Goal: Information Seeking & Learning: Learn about a topic

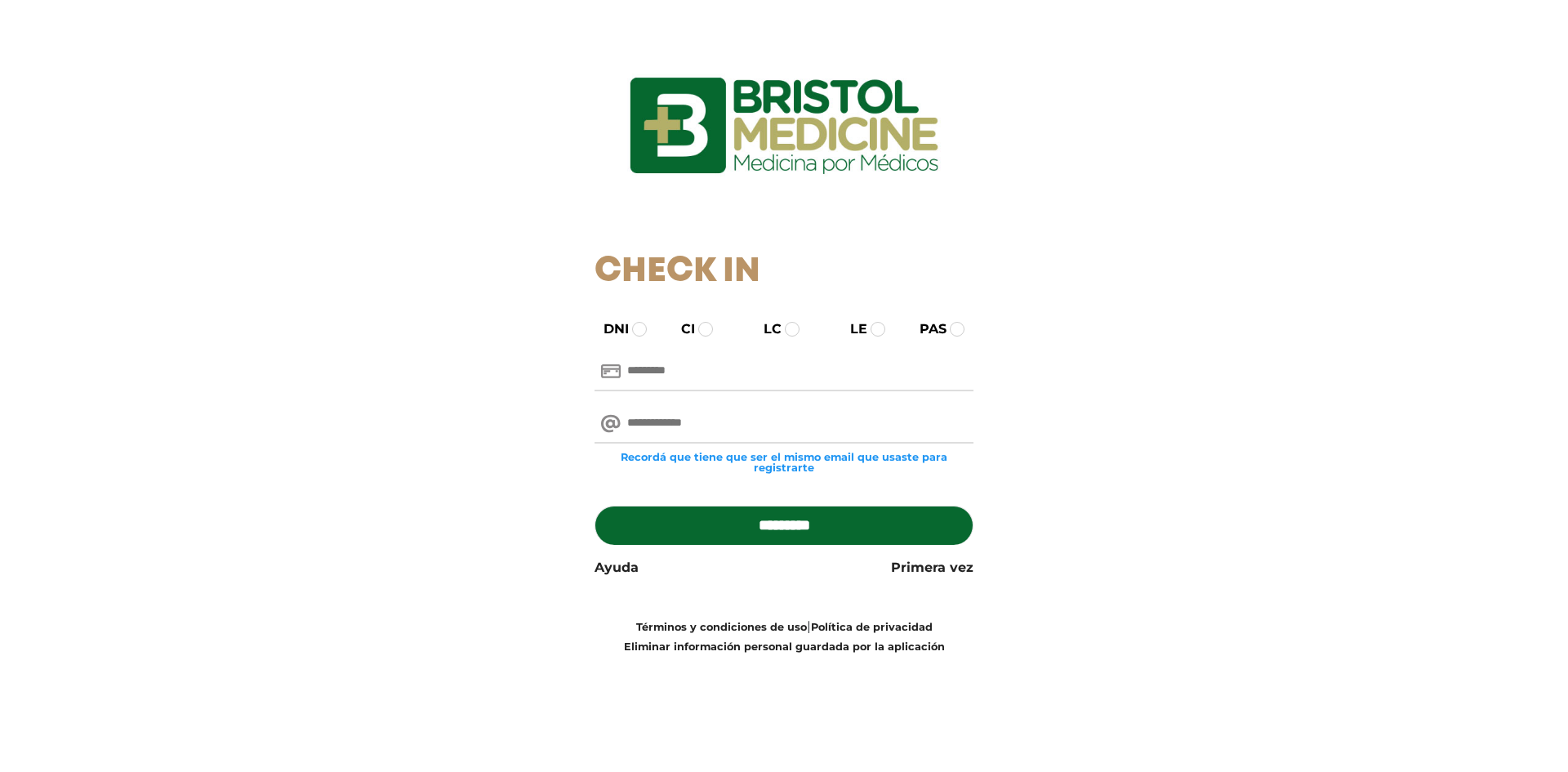
click at [671, 384] on input "text" at bounding box center [784, 372] width 380 height 40
type input "********"
type input "**********"
click at [595, 505] on input "*********" at bounding box center [784, 525] width 380 height 40
type input "**********"
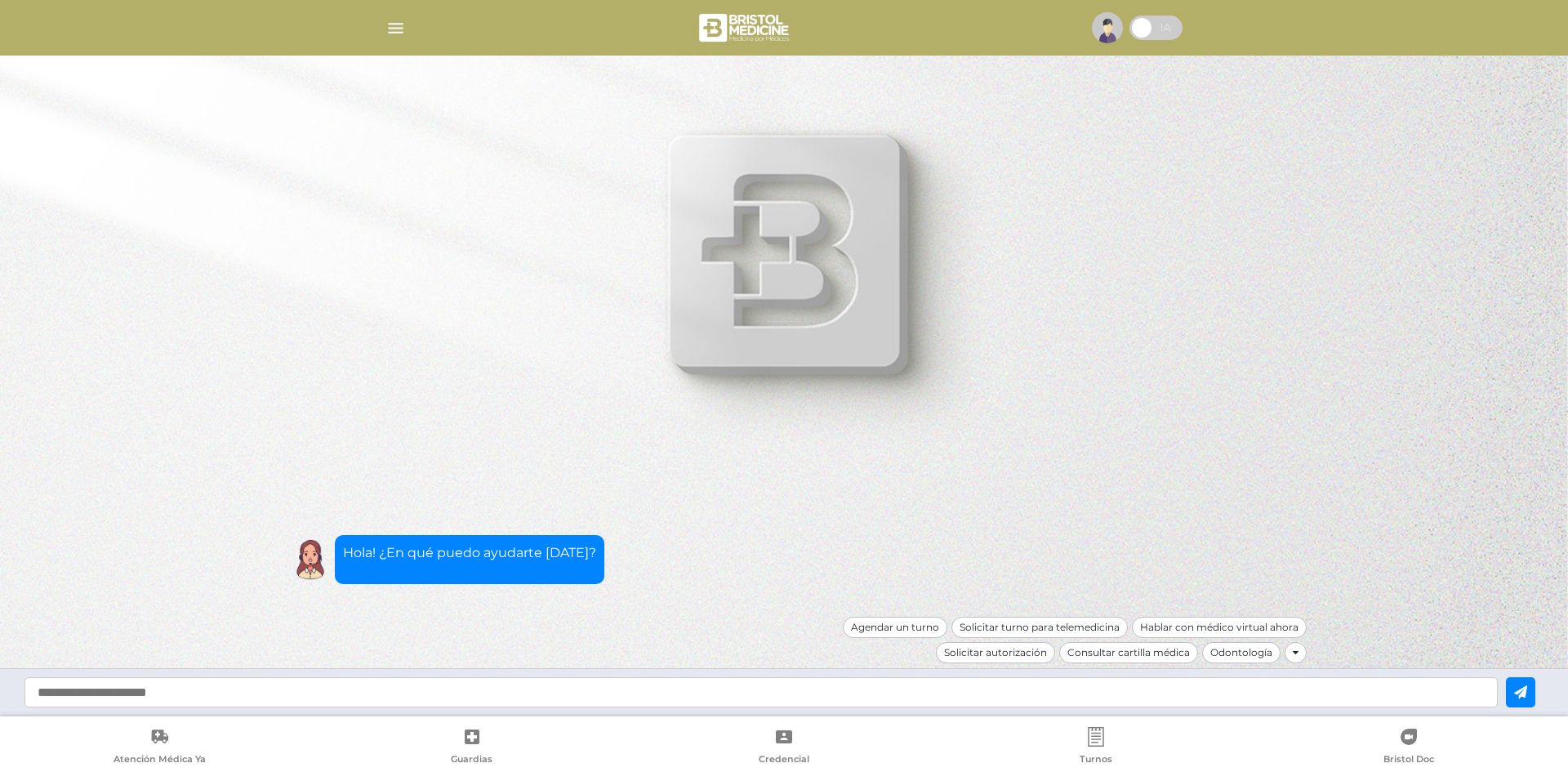
click at [1112, 28] on img at bounding box center [1107, 28] width 31 height 31
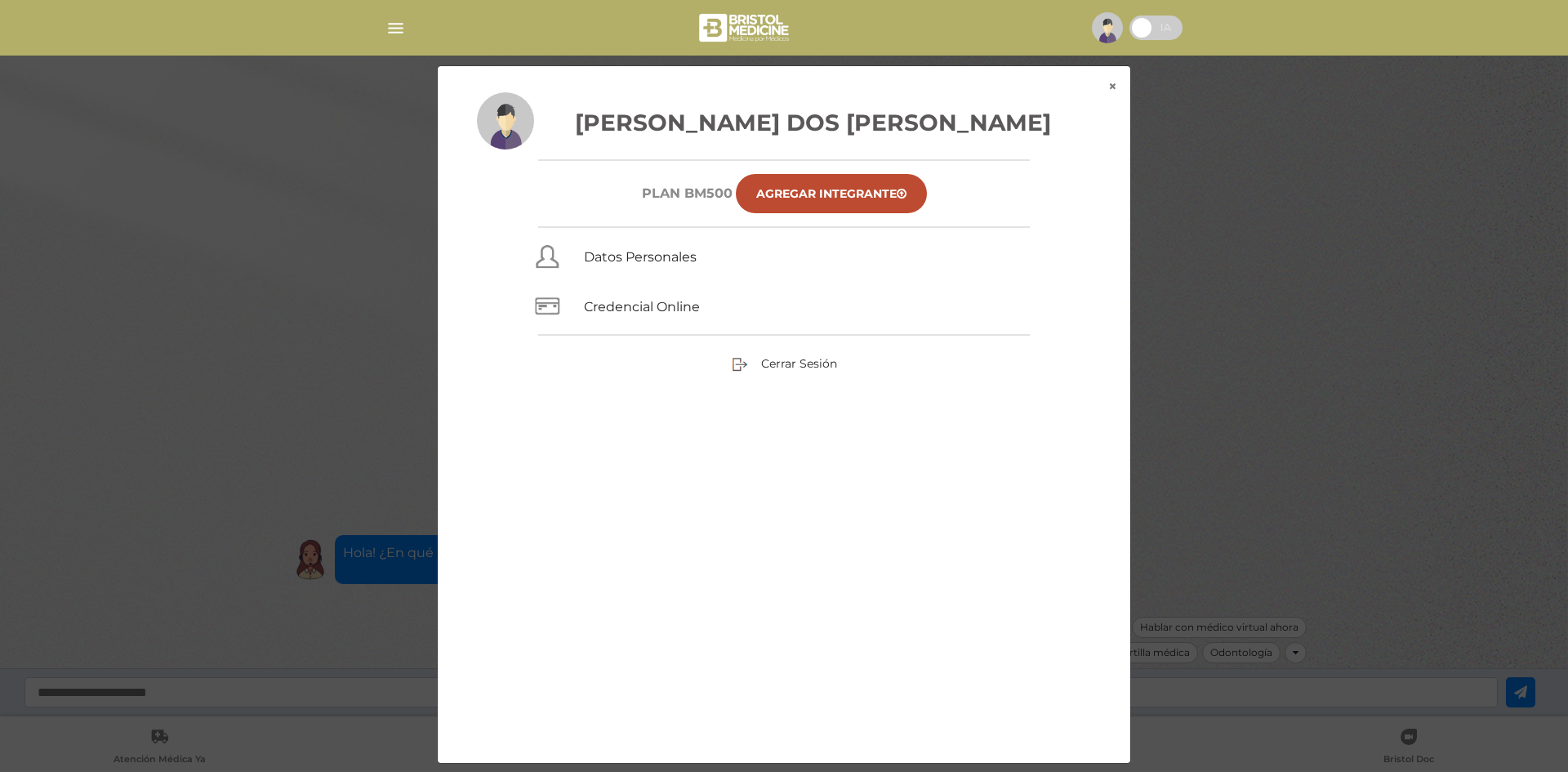
click at [213, 218] on div "× × Lopes Dos Santos Luciano Martin Plan BM500 Agregar Integrante Datos Persona…" at bounding box center [784, 414] width 1490 height 699
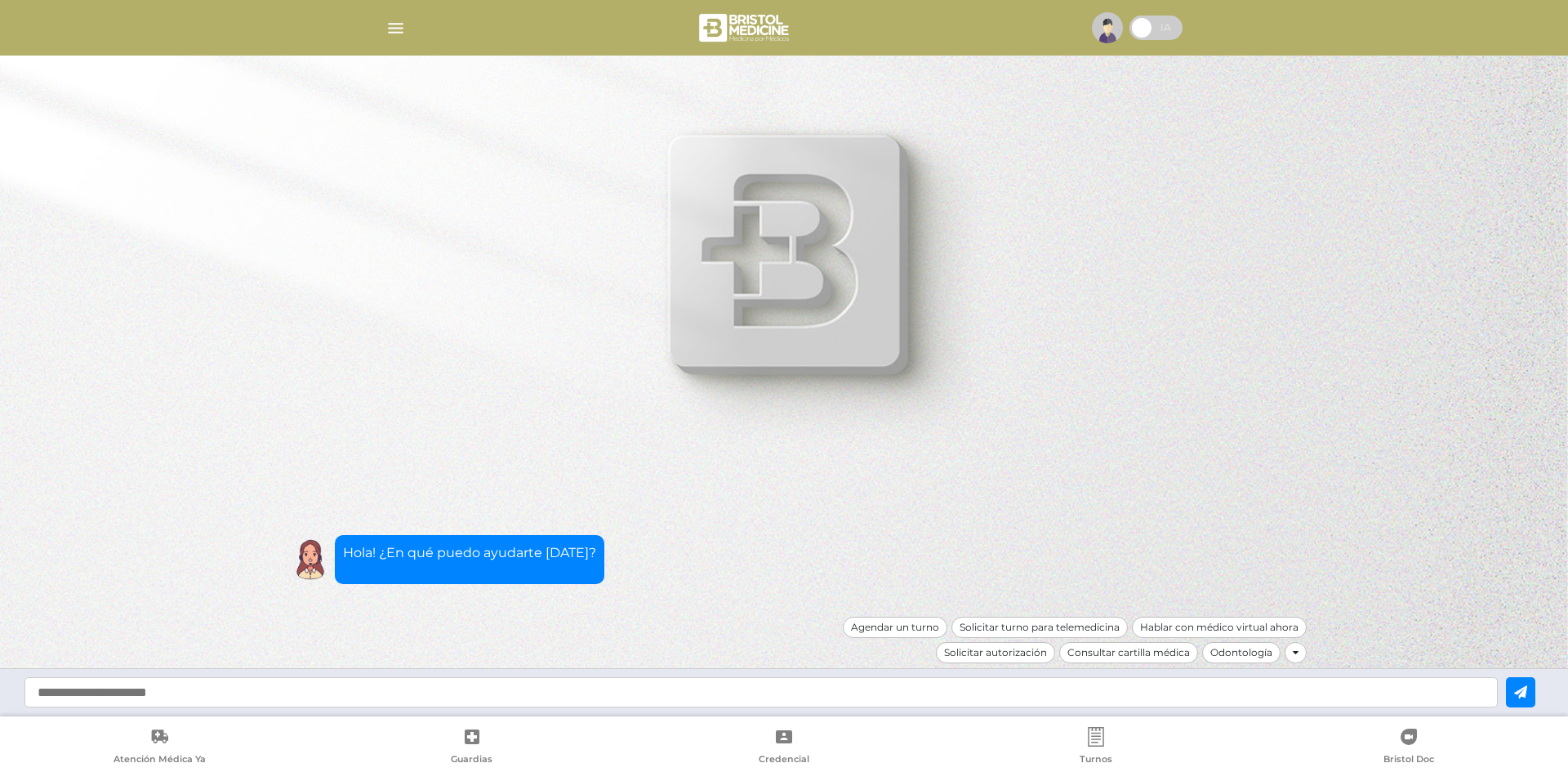
click at [949, 688] on input "text" at bounding box center [761, 692] width 1473 height 30
type input "**********"
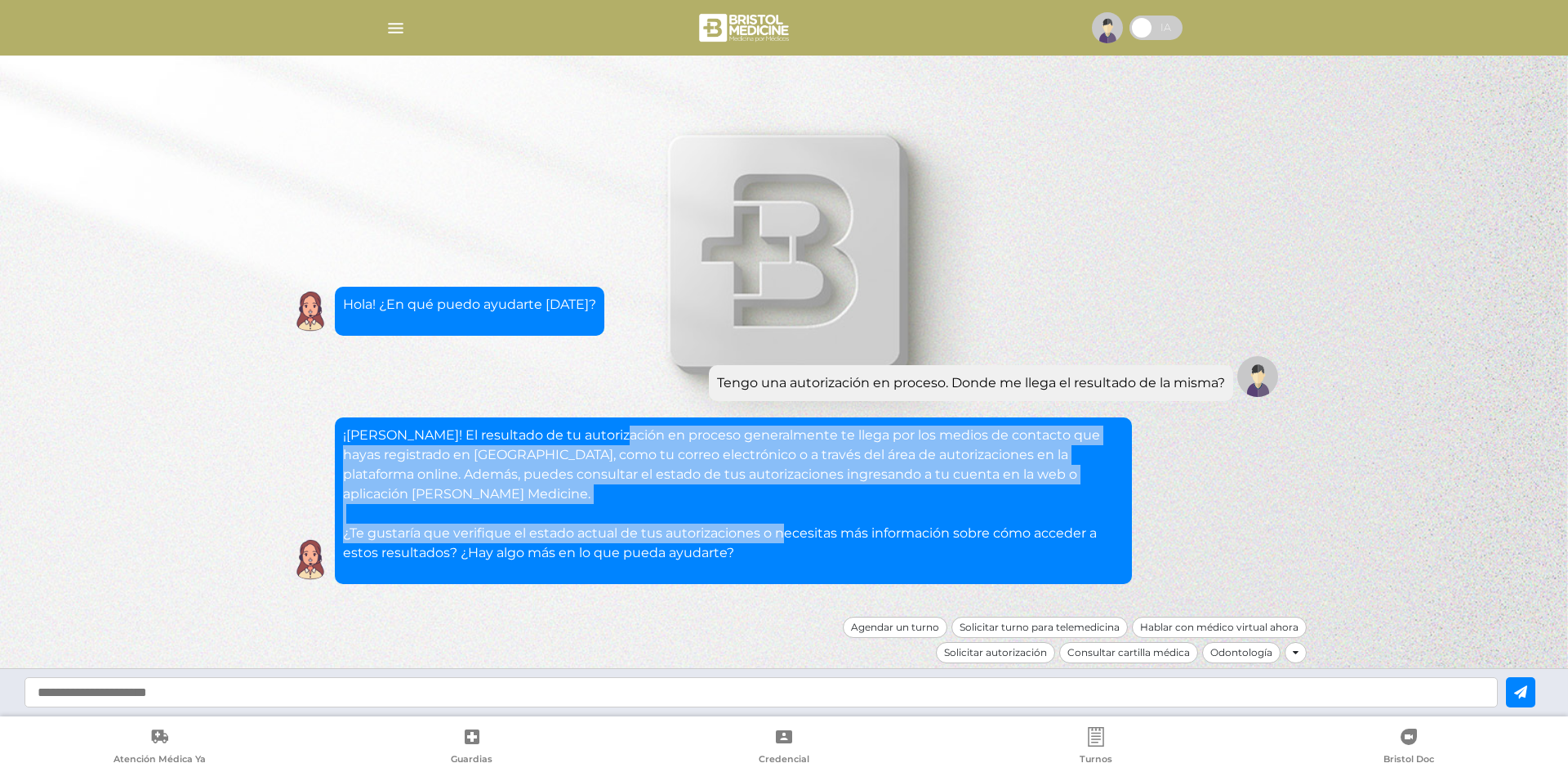
drag, startPoint x: 699, startPoint y: 470, endPoint x: 782, endPoint y: 531, distance: 103.0
click at [782, 531] on p "¡Hola Luciano! El resultado de tu autorización en proceso generalmente te llega…" at bounding box center [733, 494] width 781 height 138
click at [926, 523] on p "¡Hola Luciano! El resultado de tu autorización en proceso generalmente te llega…" at bounding box center [733, 494] width 781 height 138
click at [950, 516] on p "¡Hola Luciano! El resultado de tu autorización en proceso generalmente te llega…" at bounding box center [733, 494] width 781 height 138
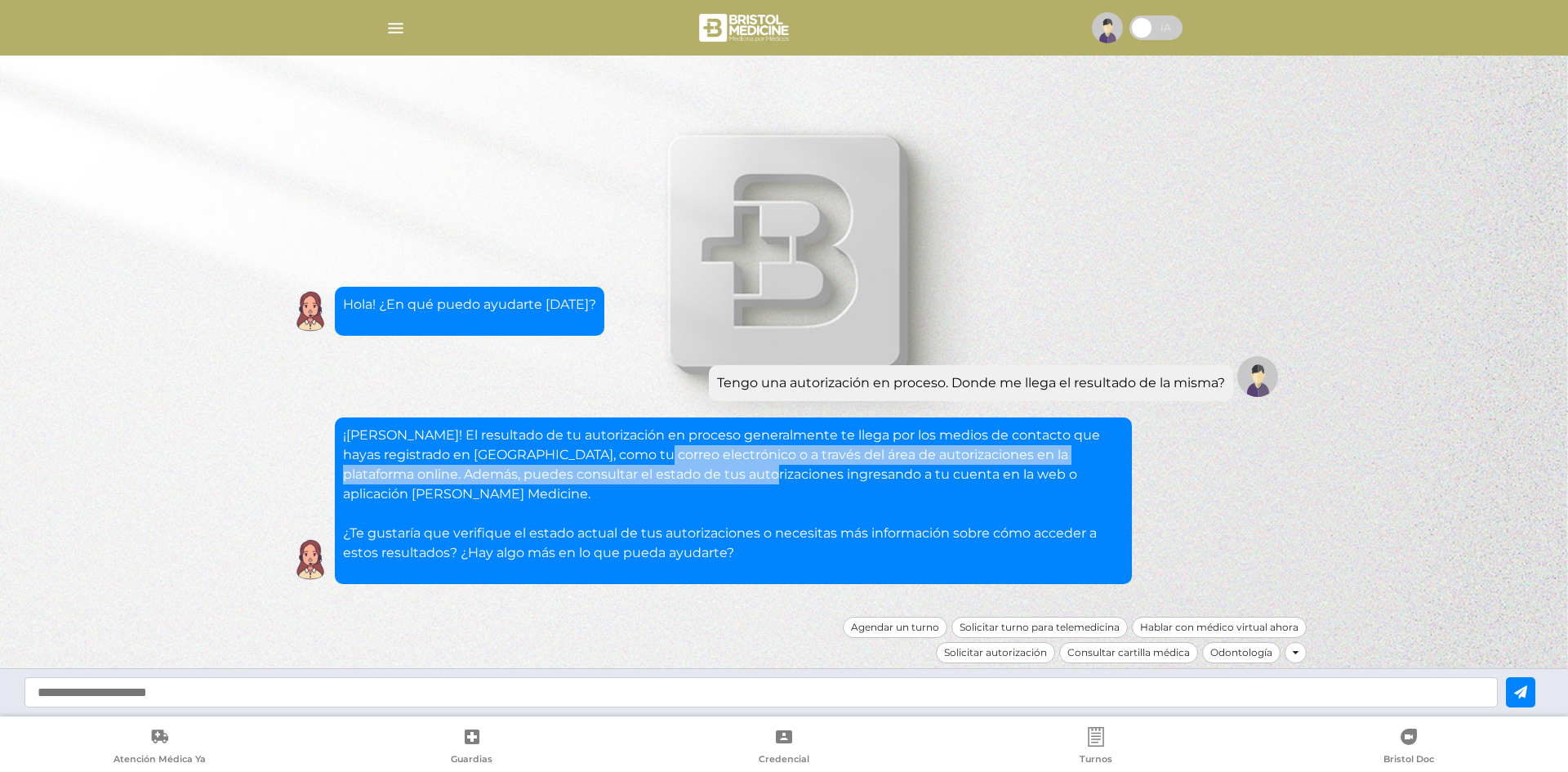
drag, startPoint x: 630, startPoint y: 452, endPoint x: 665, endPoint y: 480, distance: 44.8
click at [665, 480] on p "¡Hola Luciano! El resultado de tu autorización en proceso generalmente te llega…" at bounding box center [733, 494] width 781 height 138
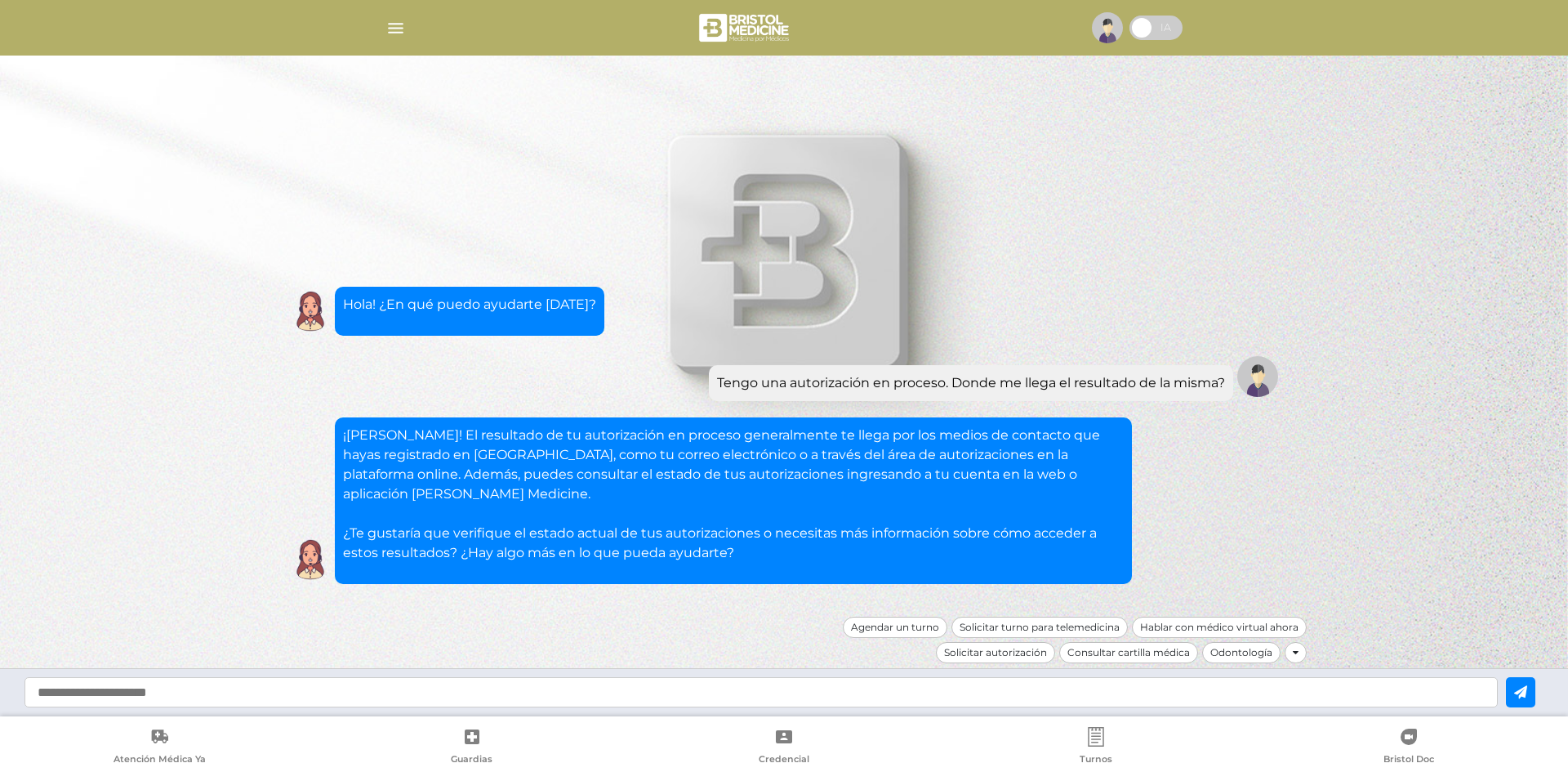
click at [686, 481] on p "¡Hola Luciano! El resultado de tu autorización en proceso generalmente te llega…" at bounding box center [733, 494] width 781 height 138
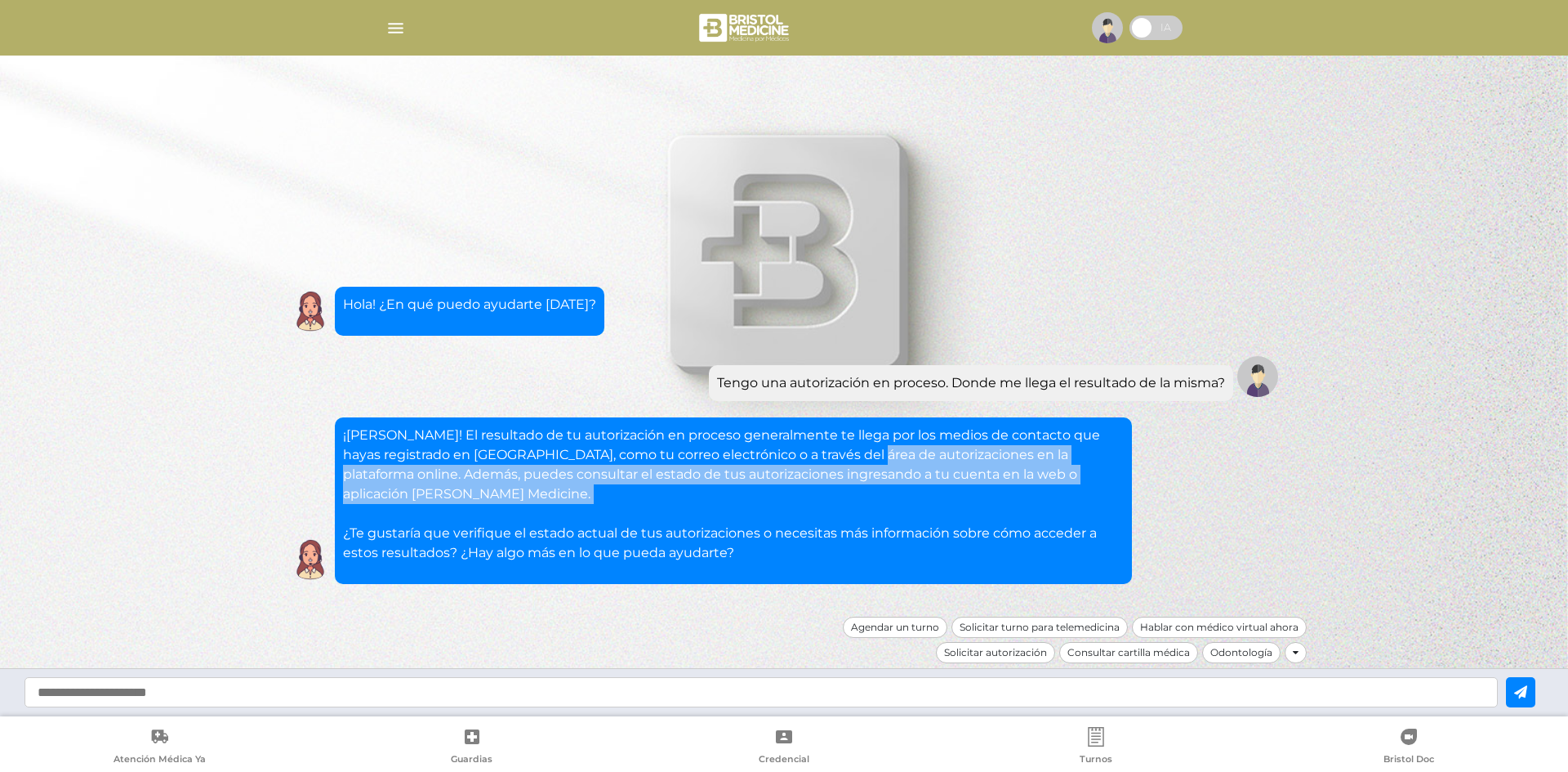
drag, startPoint x: 869, startPoint y: 472, endPoint x: 903, endPoint y: 508, distance: 49.5
click at [903, 508] on p "¡Hola Luciano! El resultado de tu autorización en proceso generalmente te llega…" at bounding box center [733, 494] width 781 height 138
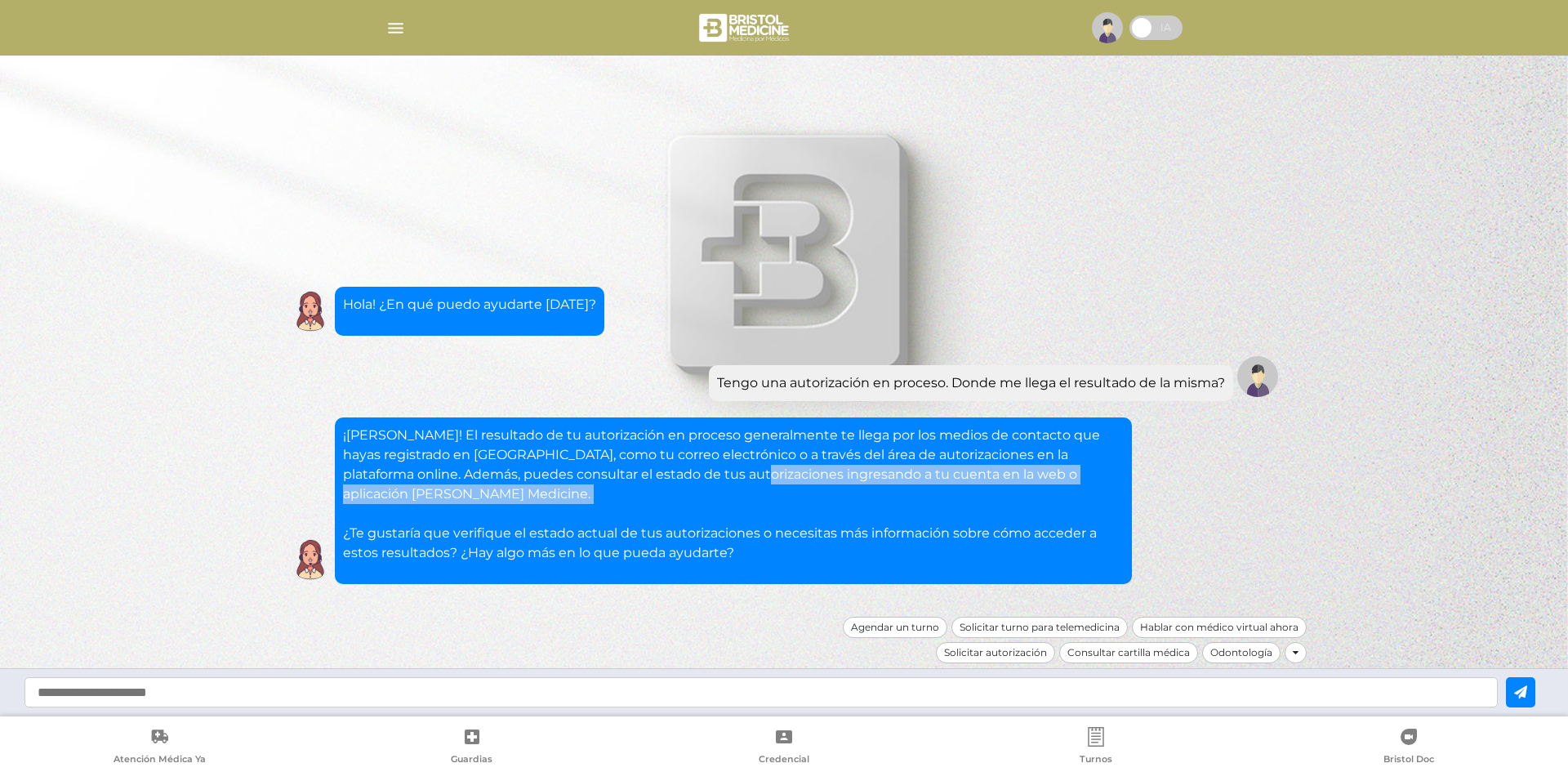
click at [704, 513] on p "¡Hola Luciano! El resultado de tu autorización en proceso generalmente te llega…" at bounding box center [733, 494] width 781 height 138
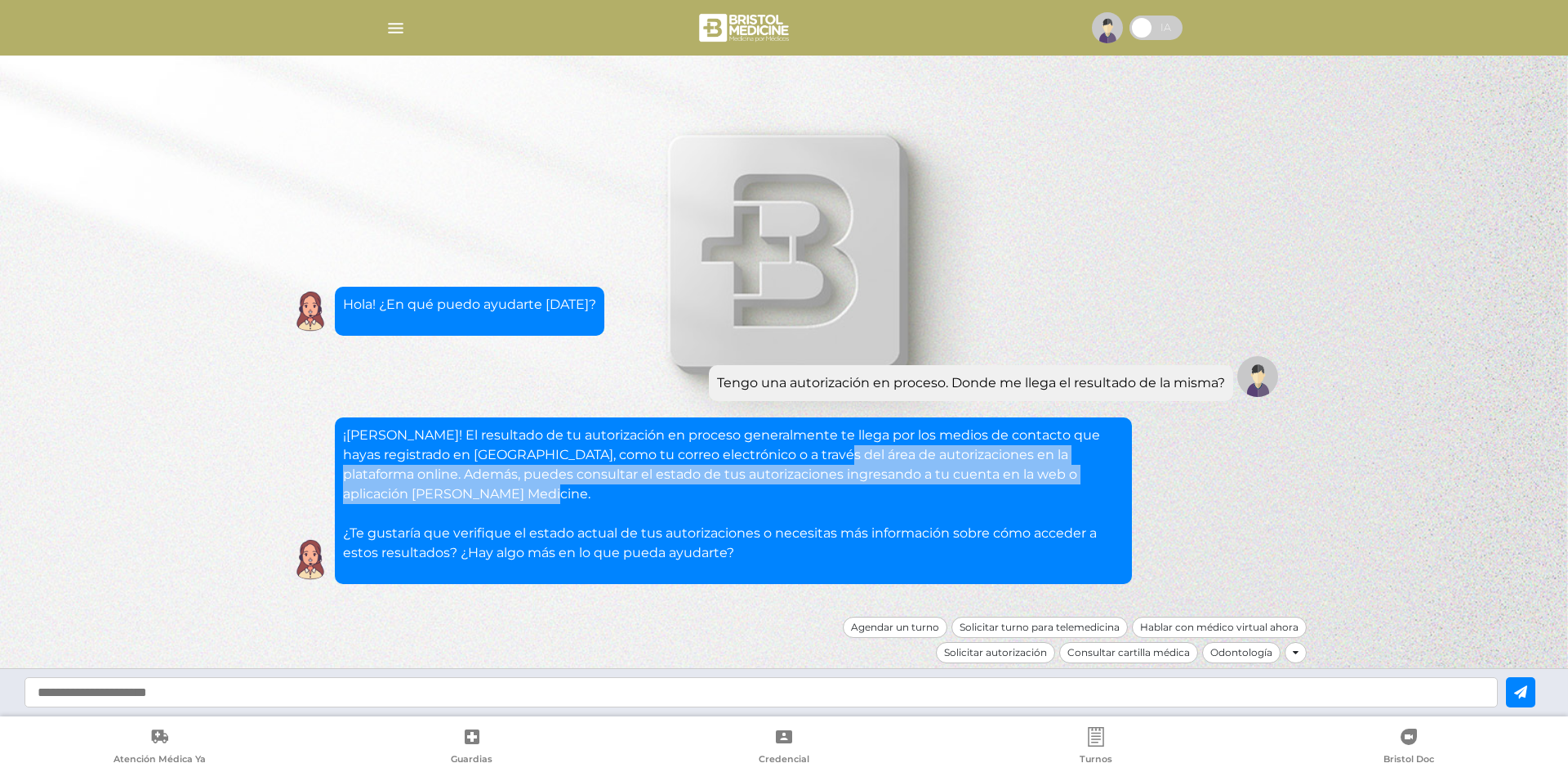
drag, startPoint x: 845, startPoint y: 493, endPoint x: 857, endPoint y: 504, distance: 16.3
click at [857, 504] on p "¡Hola Luciano! El resultado de tu autorización en proceso generalmente te llega…" at bounding box center [733, 494] width 781 height 138
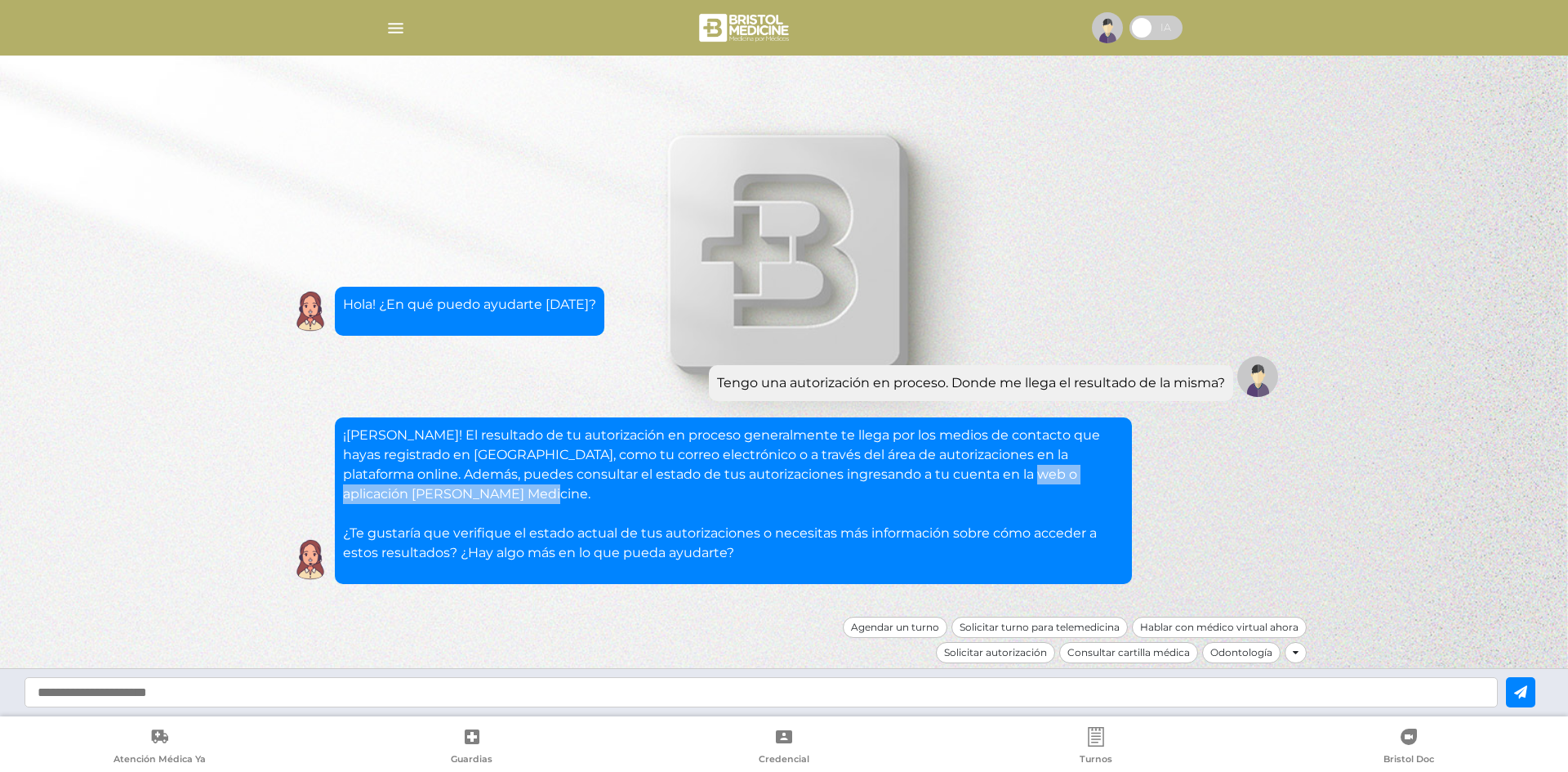
drag, startPoint x: 950, startPoint y: 484, endPoint x: 968, endPoint y: 501, distance: 24.8
click at [968, 501] on p "¡Hola Luciano! El resultado de tu autorización en proceso generalmente te llega…" at bounding box center [733, 494] width 781 height 138
click at [968, 502] on p "¡Hola Luciano! El resultado de tu autorización en proceso generalmente te llega…" at bounding box center [733, 494] width 781 height 138
click at [913, 490] on p "¡Hola Luciano! El resultado de tu autorización en proceso generalmente te llega…" at bounding box center [733, 494] width 781 height 138
click at [718, 527] on p "¡Hola Luciano! El resultado de tu autorización en proceso generalmente te llega…" at bounding box center [733, 494] width 781 height 138
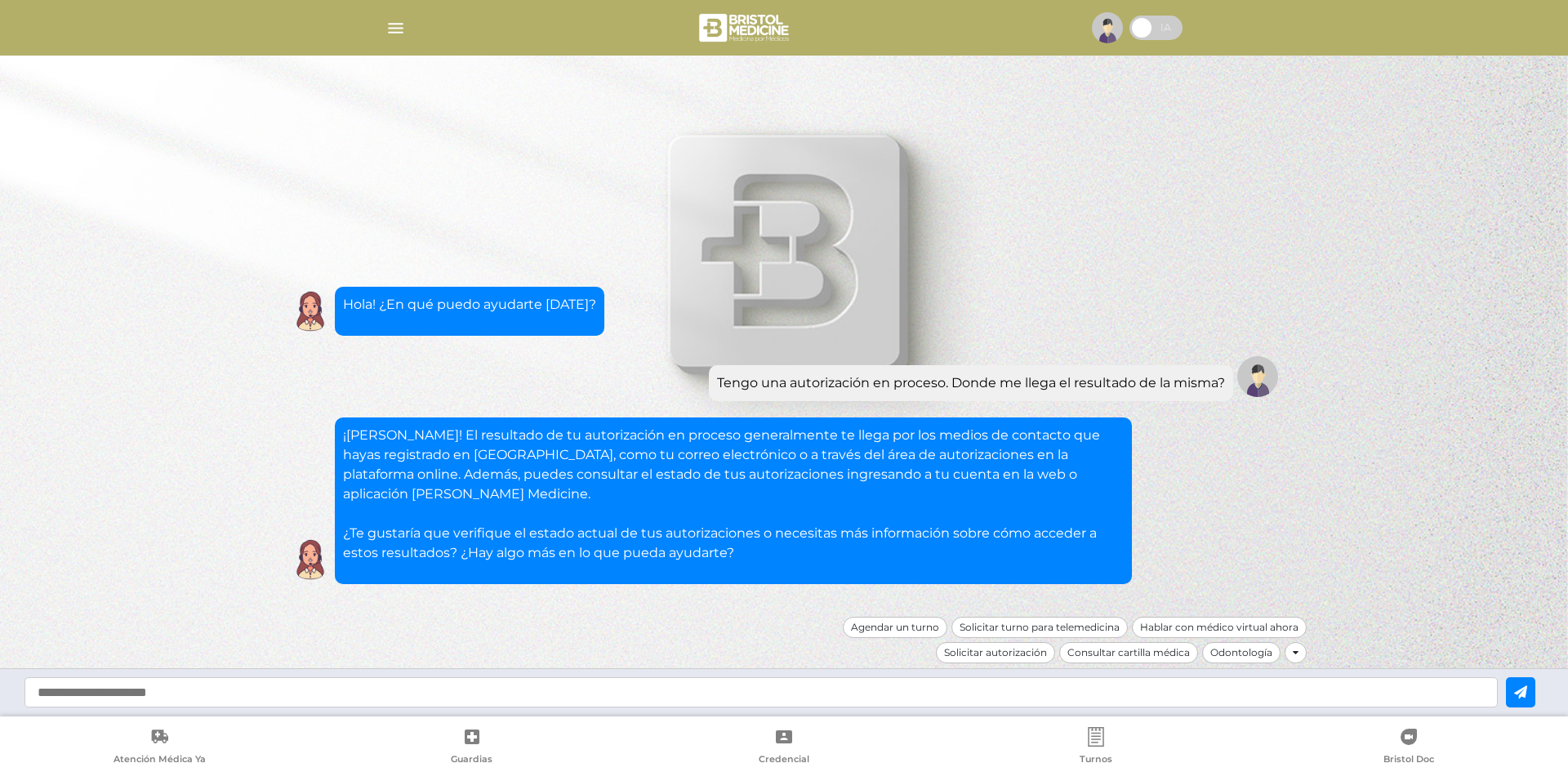
click at [653, 697] on input "text" at bounding box center [761, 692] width 1473 height 30
type input "**********"
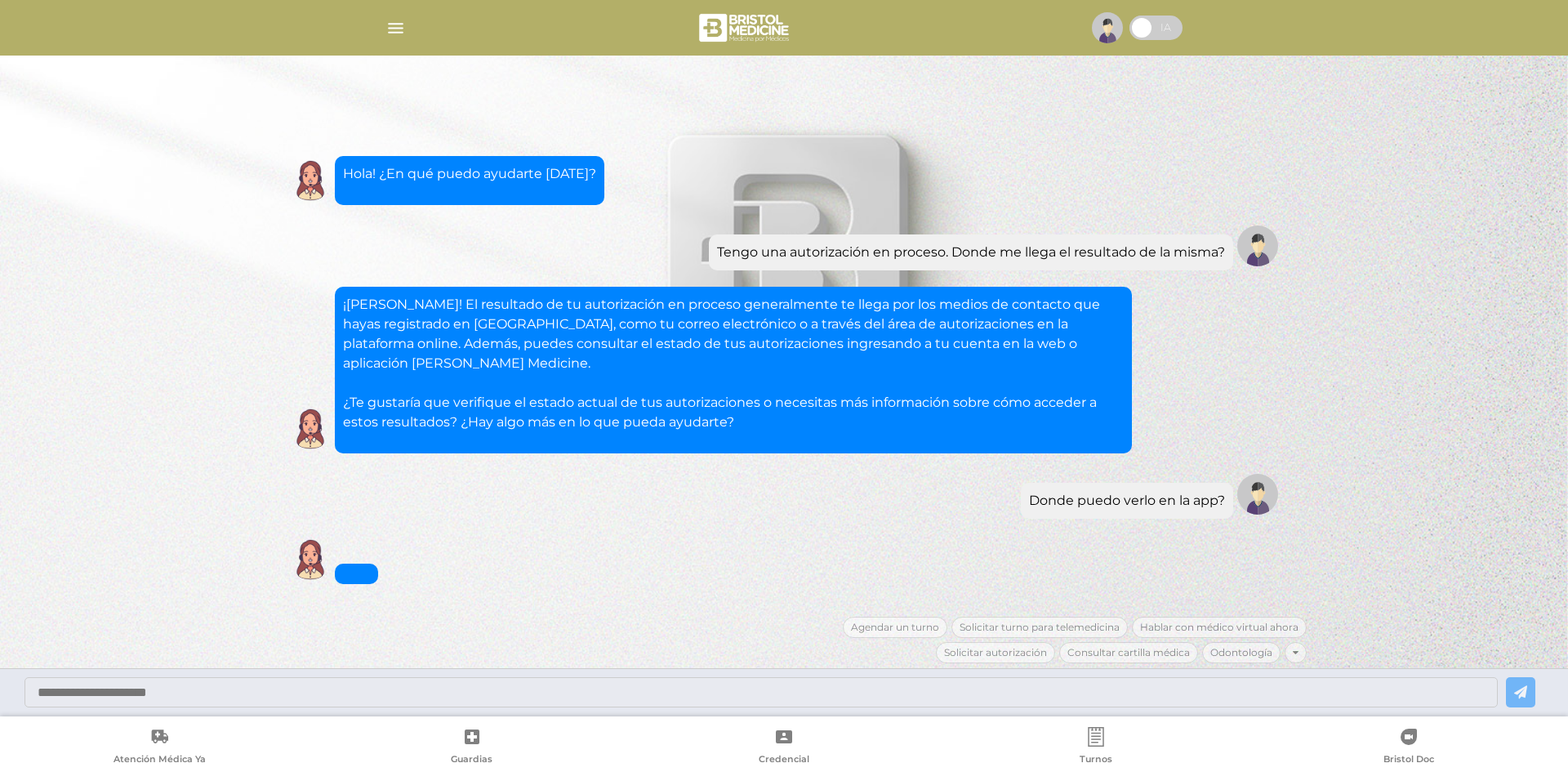
scroll to position [15, 0]
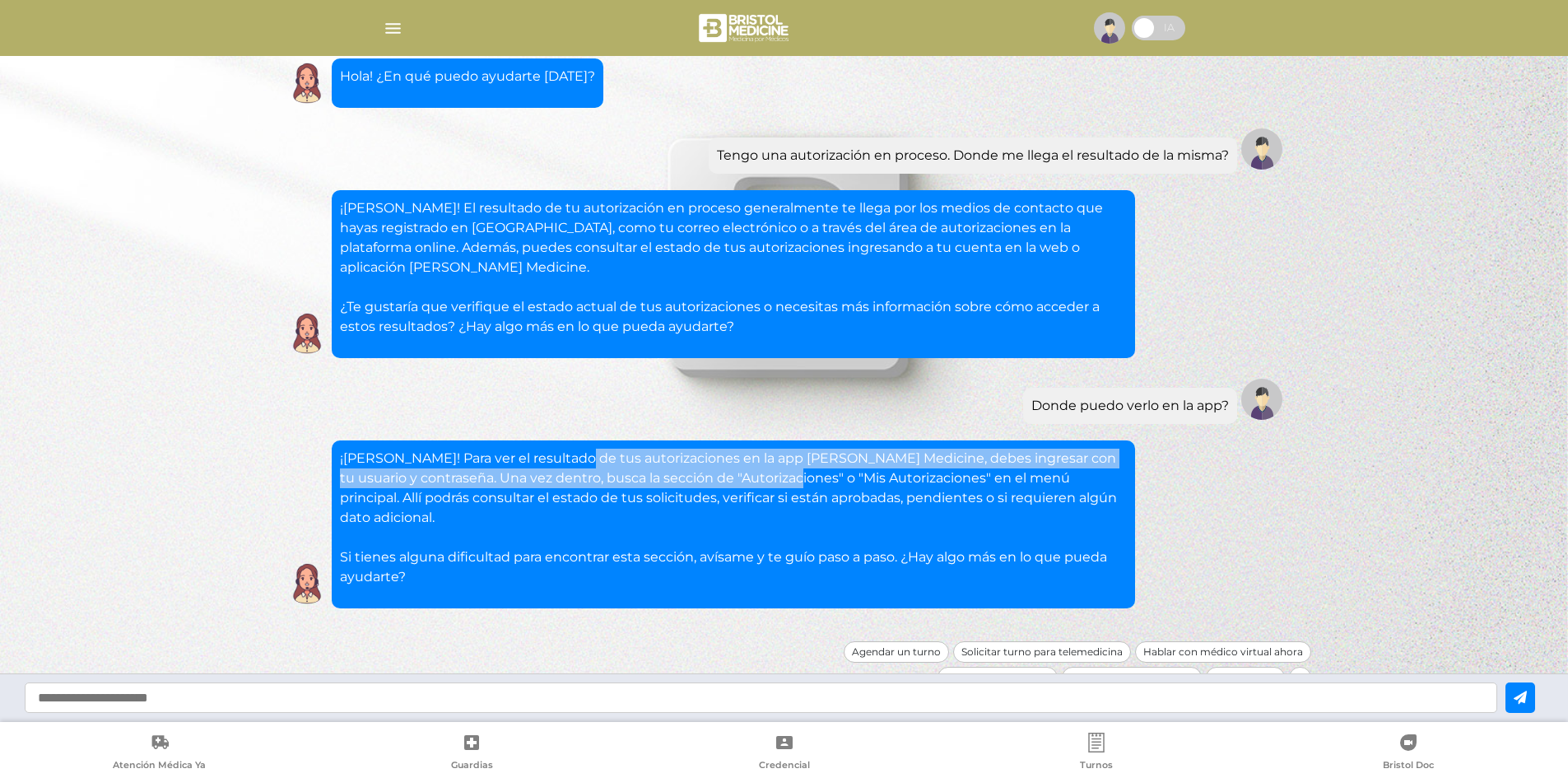
drag, startPoint x: 576, startPoint y: 467, endPoint x: 803, endPoint y: 491, distance: 228.3
click at [784, 489] on p "¡Luciano! Para ver el resultado de tus autorizaciones en la app de Bristol Medi…" at bounding box center [733, 518] width 787 height 139
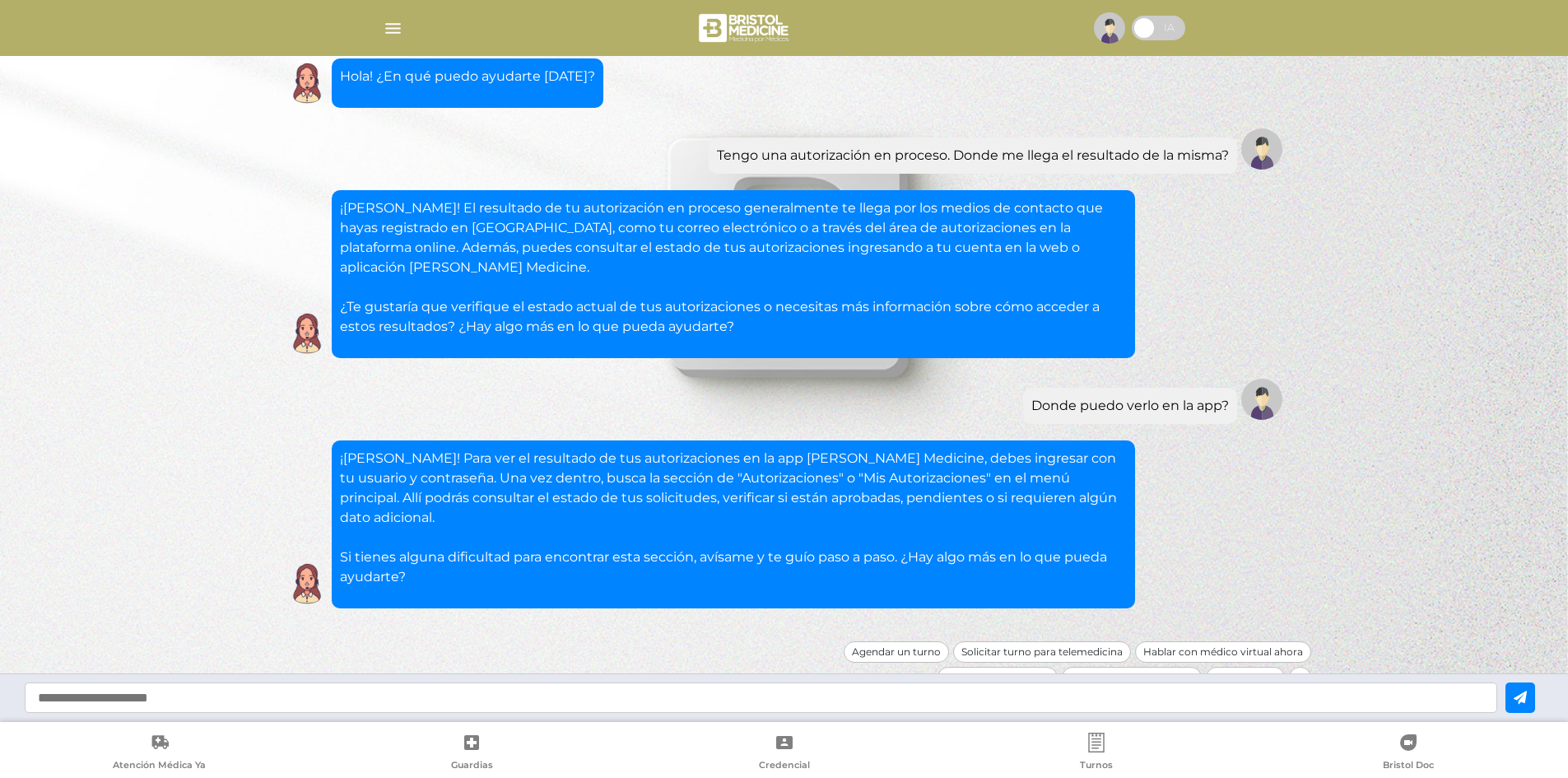
drag, startPoint x: 834, startPoint y: 499, endPoint x: 743, endPoint y: 495, distance: 91.1
click at [835, 499] on p "¡Luciano! Para ver el resultado de tus autorizaciones en la app de Bristol Medi…" at bounding box center [733, 518] width 787 height 139
click at [410, 27] on div at bounding box center [784, 29] width 842 height 40
click at [401, 26] on img "button" at bounding box center [393, 29] width 21 height 21
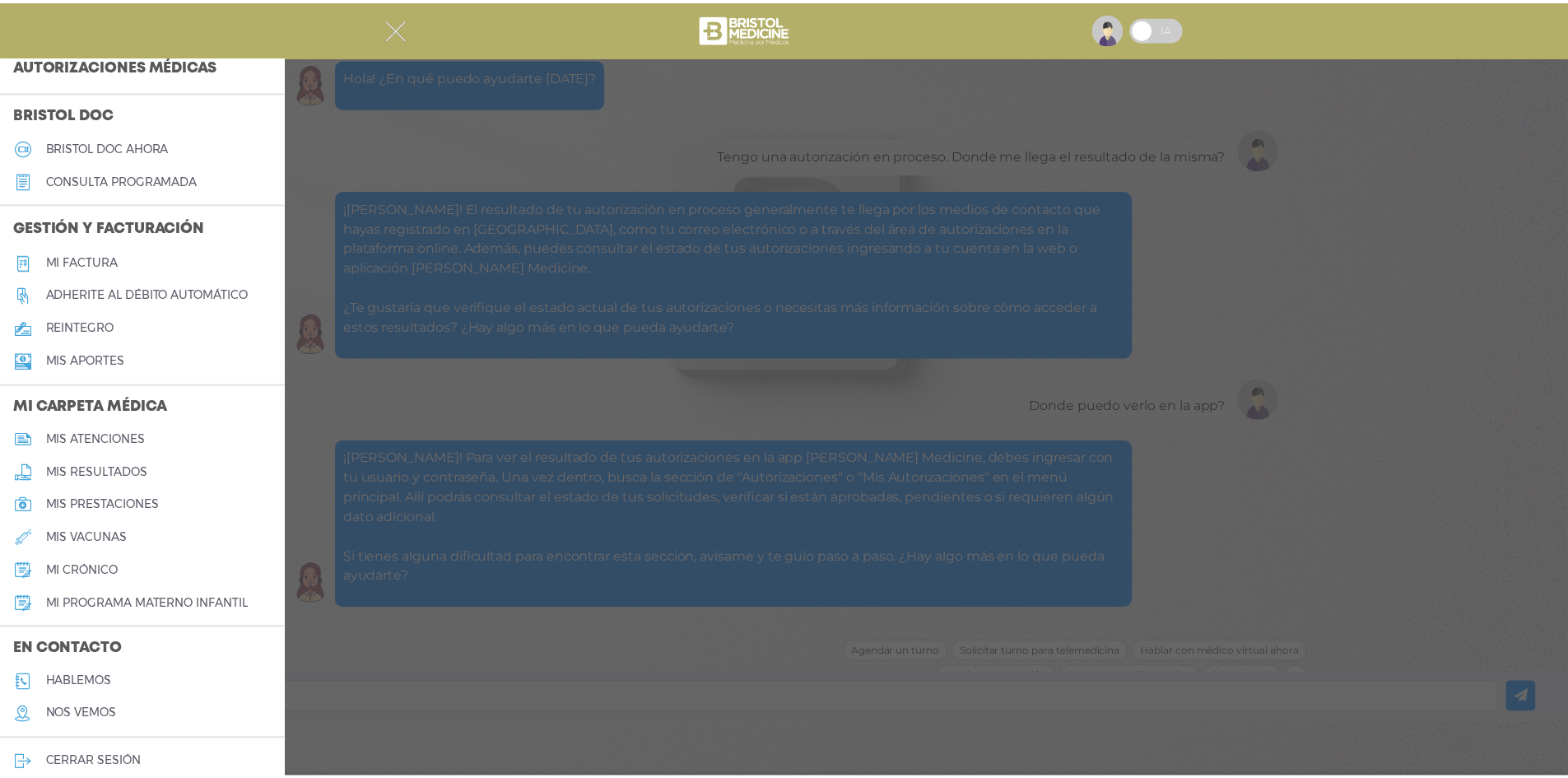
scroll to position [459, 0]
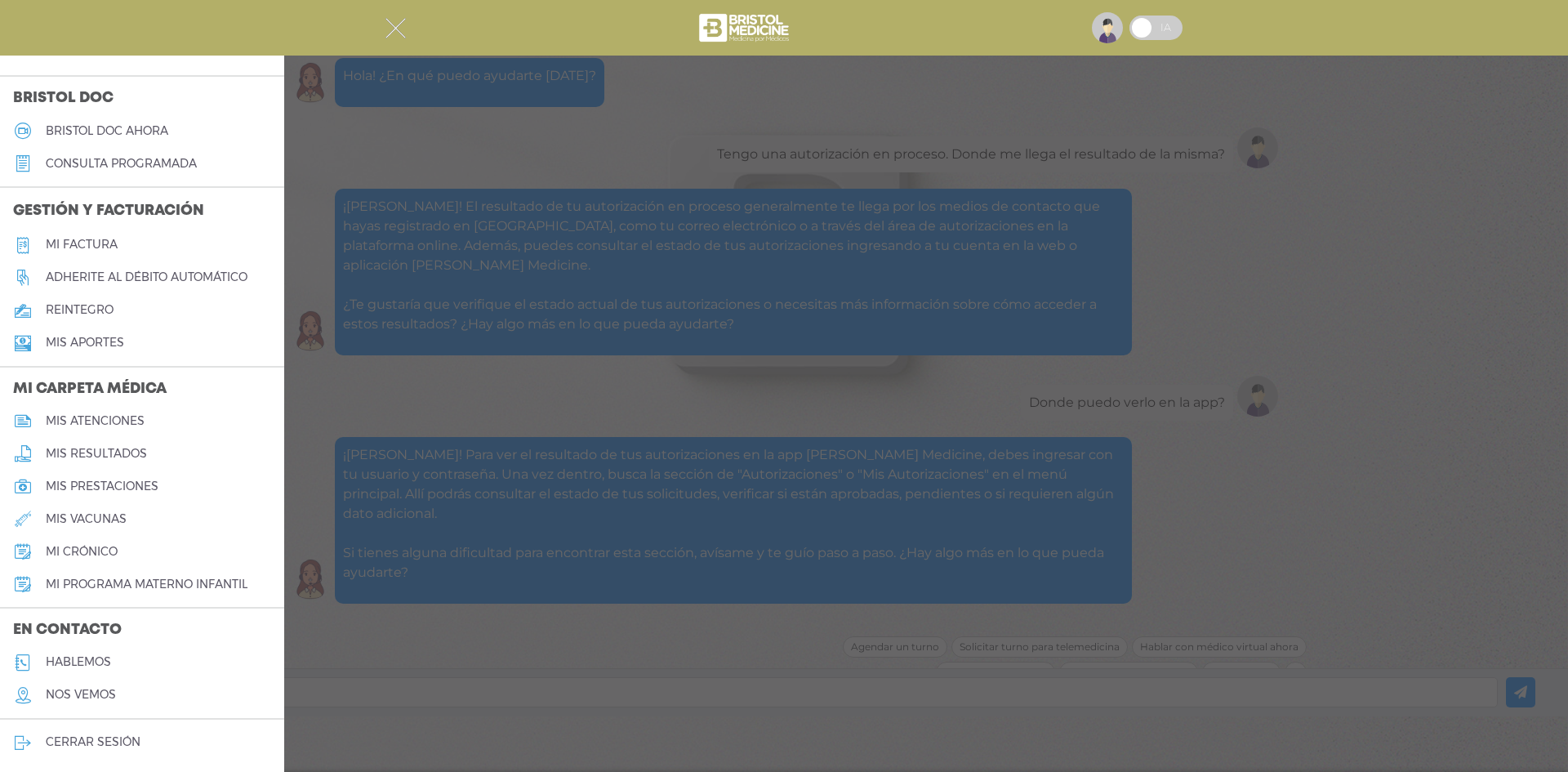
click at [358, 455] on div at bounding box center [784, 386] width 1568 height 772
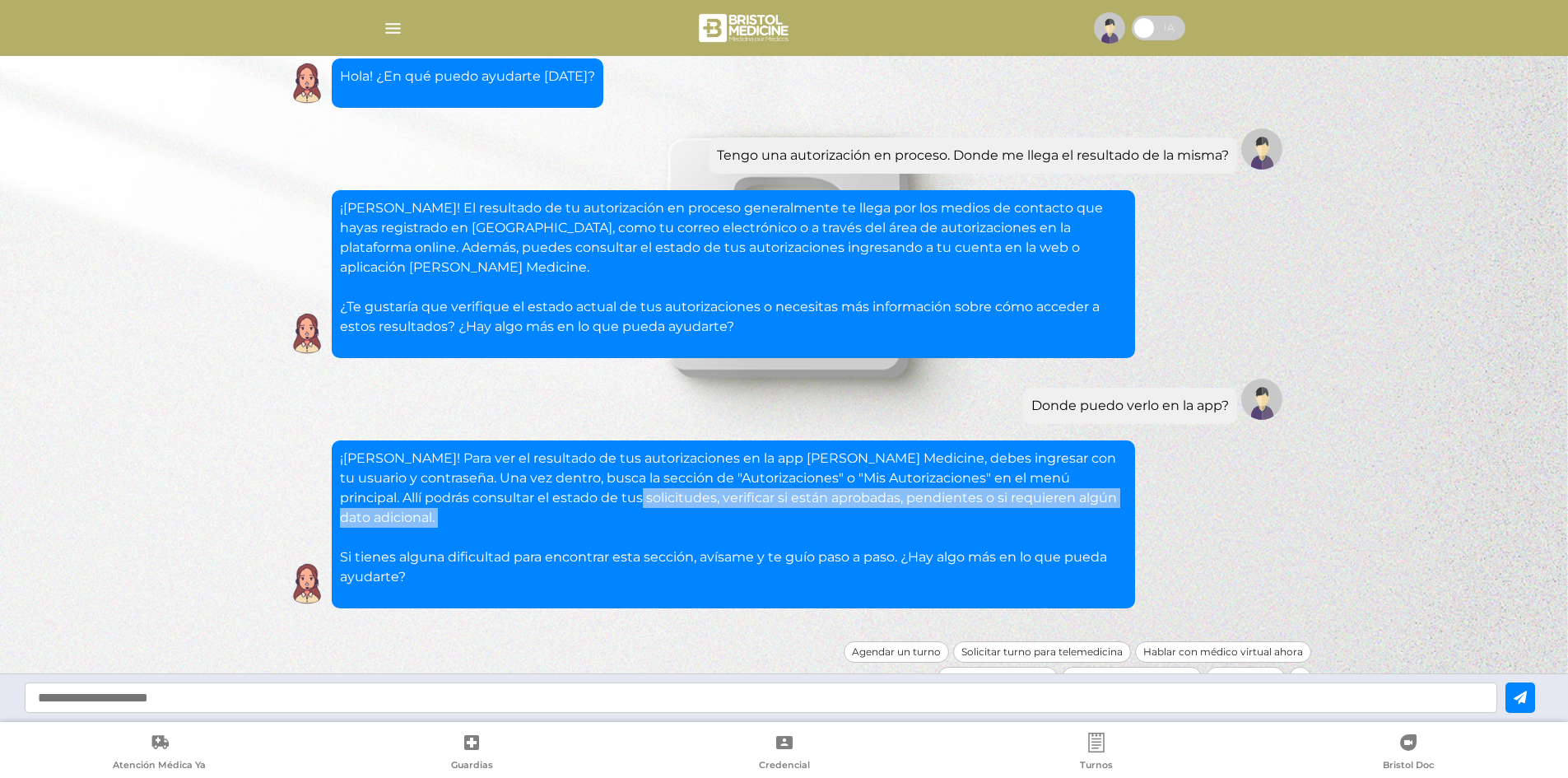
drag, startPoint x: 707, startPoint y: 508, endPoint x: 771, endPoint y: 516, distance: 64.5
click at [771, 516] on p "¡Luciano! Para ver el resultado de tus autorizaciones en la app de Bristol Medi…" at bounding box center [733, 518] width 787 height 139
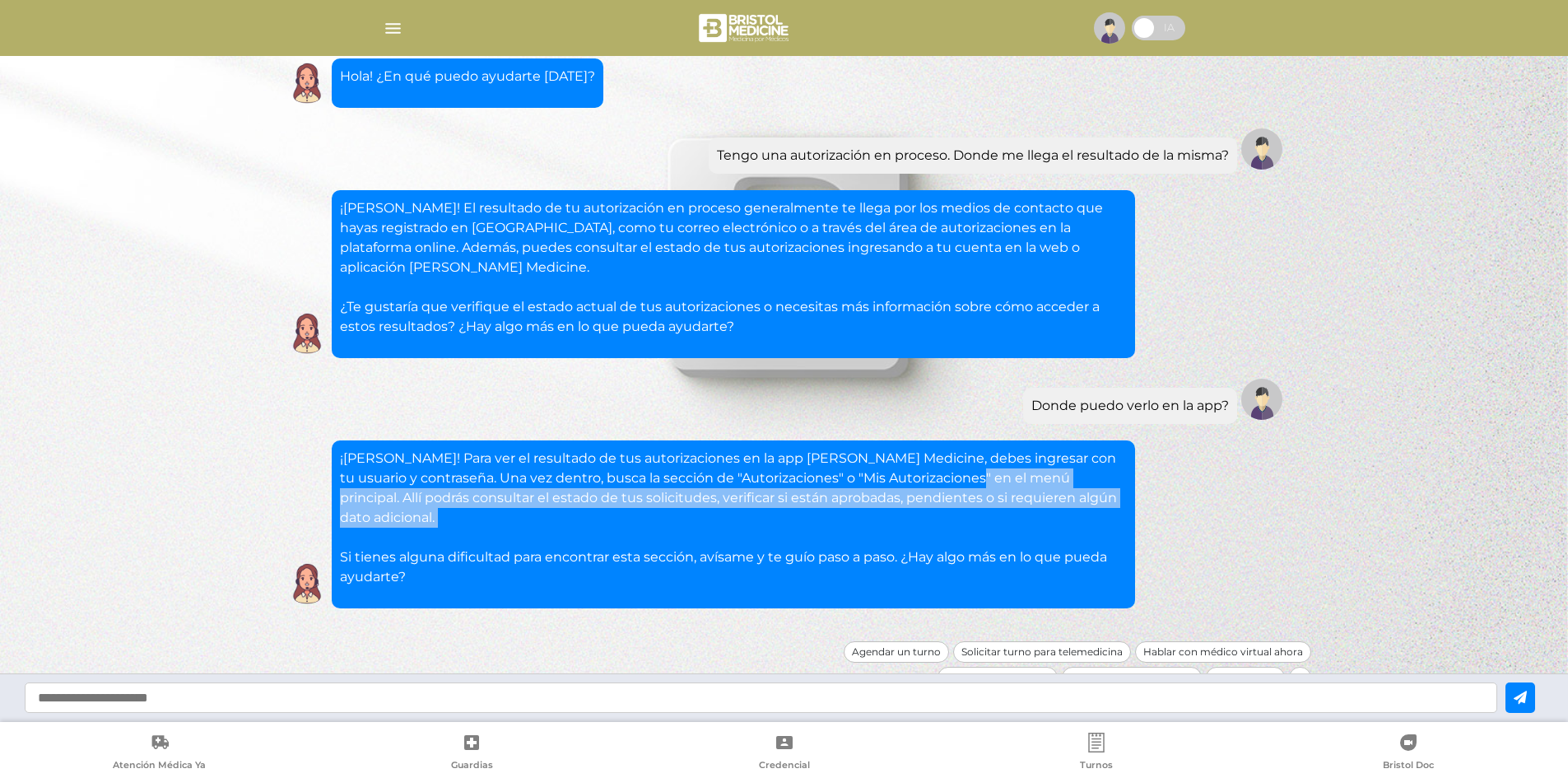
drag, startPoint x: 1036, startPoint y: 505, endPoint x: 1048, endPoint y: 521, distance: 20.0
click at [1048, 521] on p "¡Luciano! Para ver el resultado de tus autorizaciones en la app de Bristol Medi…" at bounding box center [733, 518] width 787 height 139
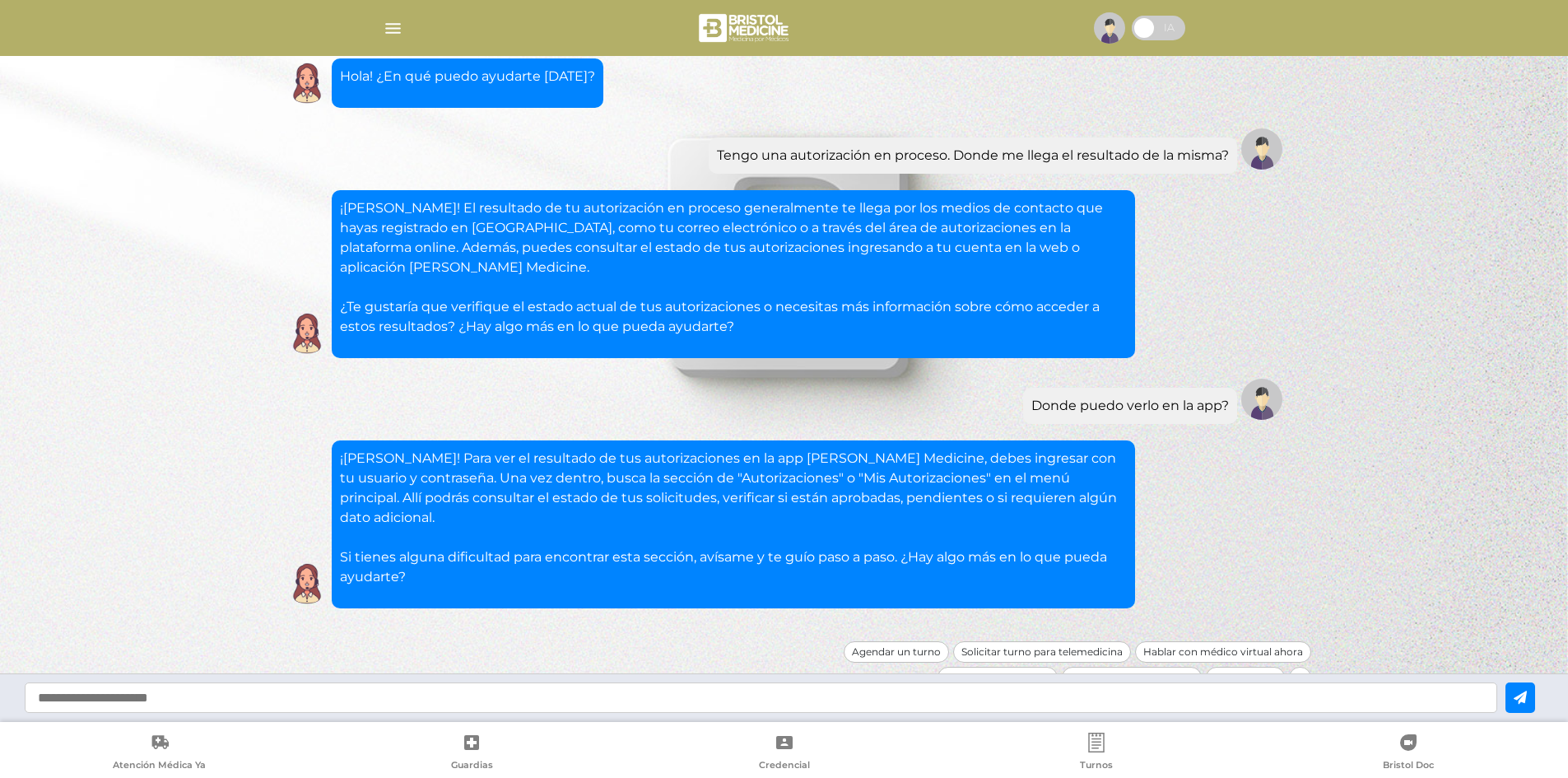
click at [565, 697] on input "text" at bounding box center [761, 697] width 1473 height 30
type input "**********"
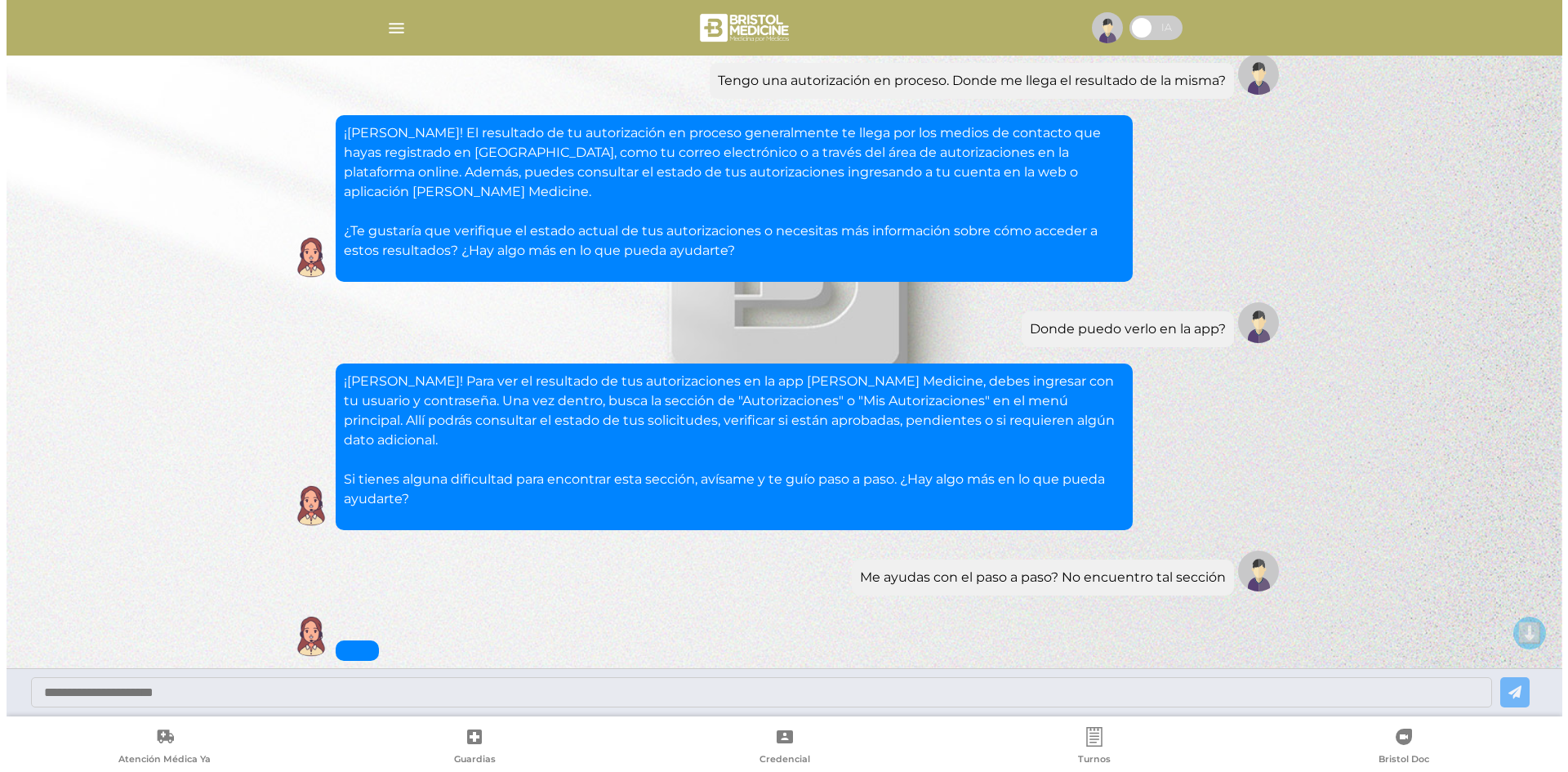
scroll to position [146, 0]
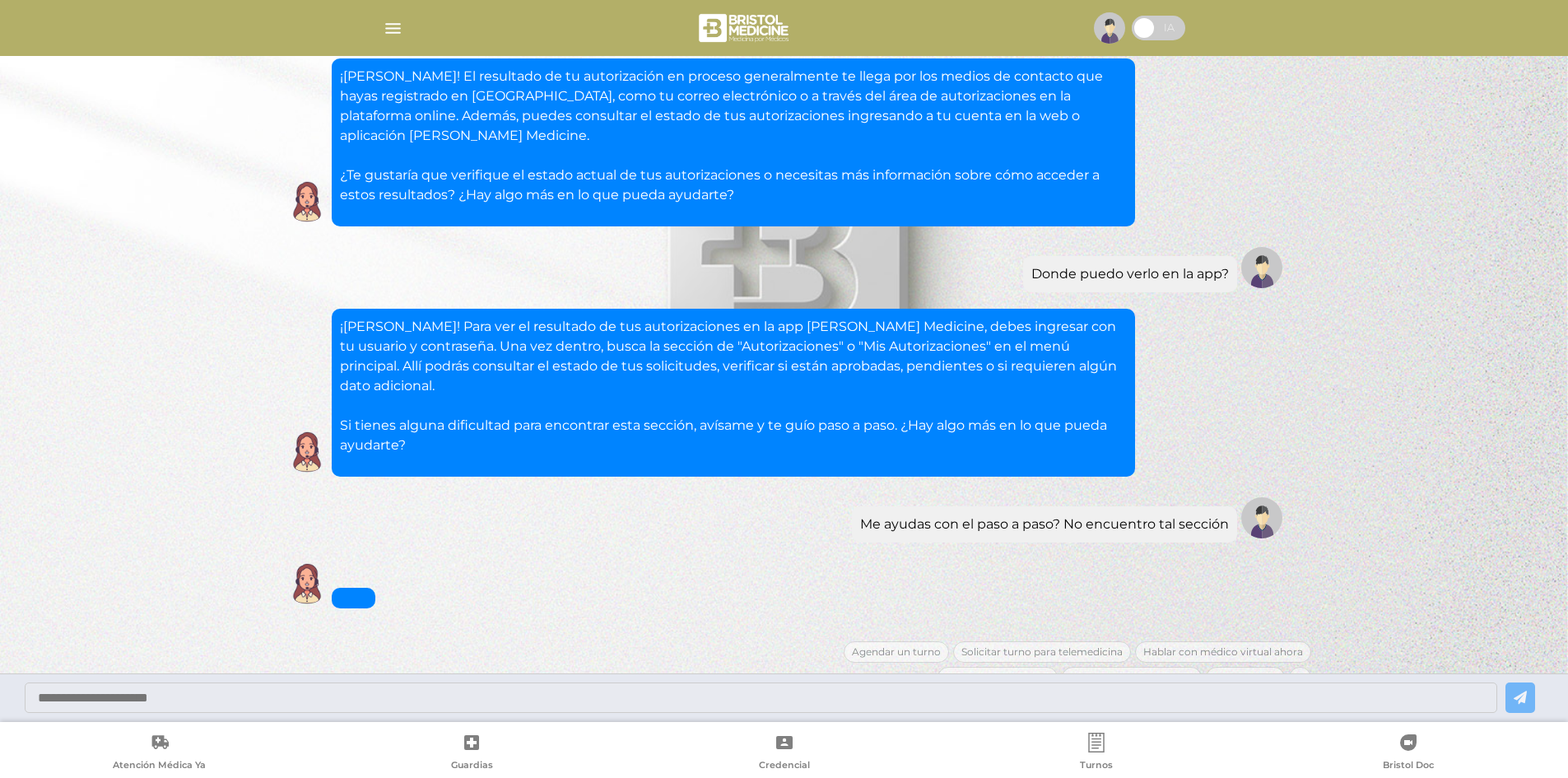
click at [394, 24] on img "button" at bounding box center [393, 29] width 21 height 21
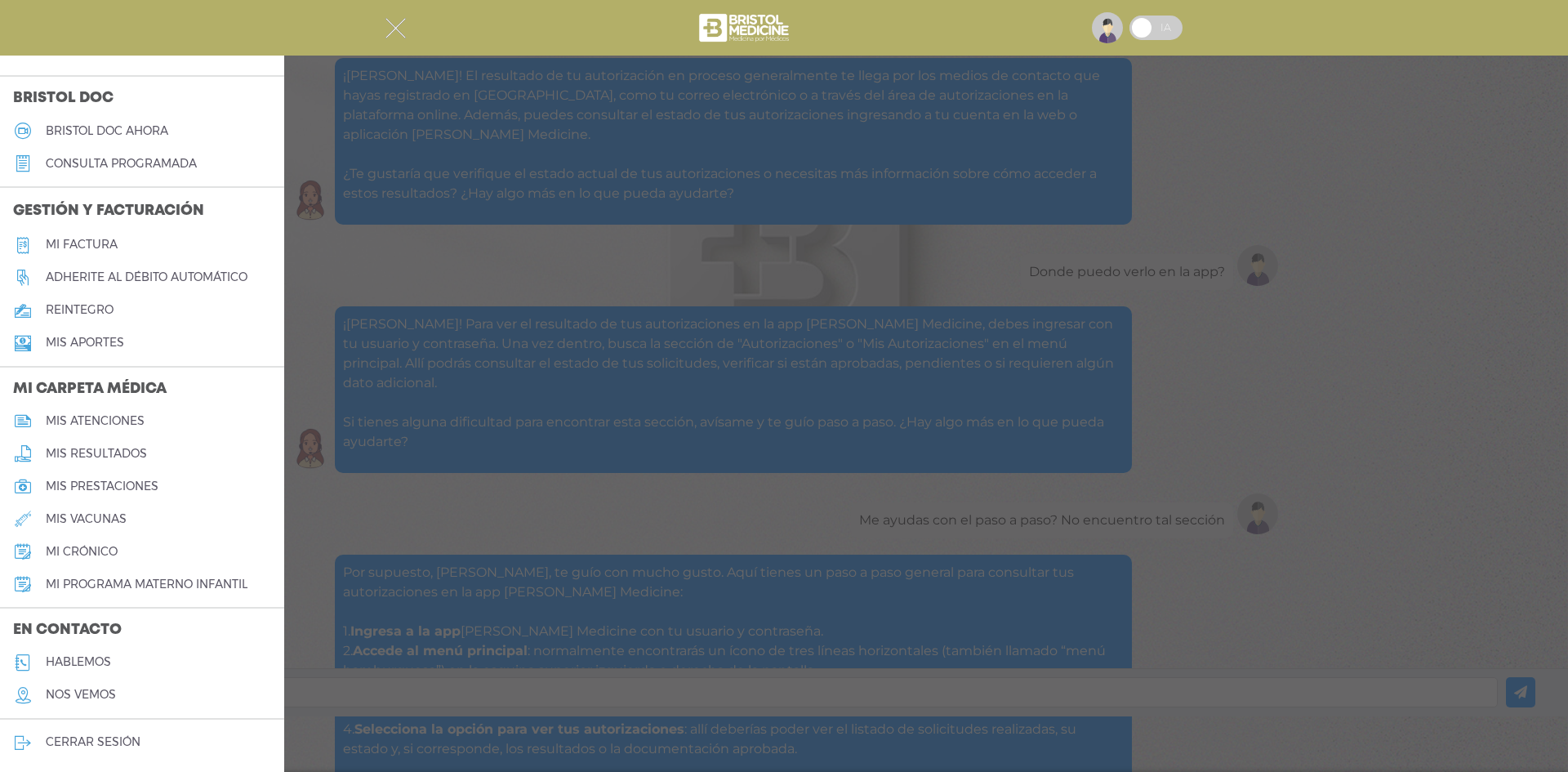
scroll to position [440, 0]
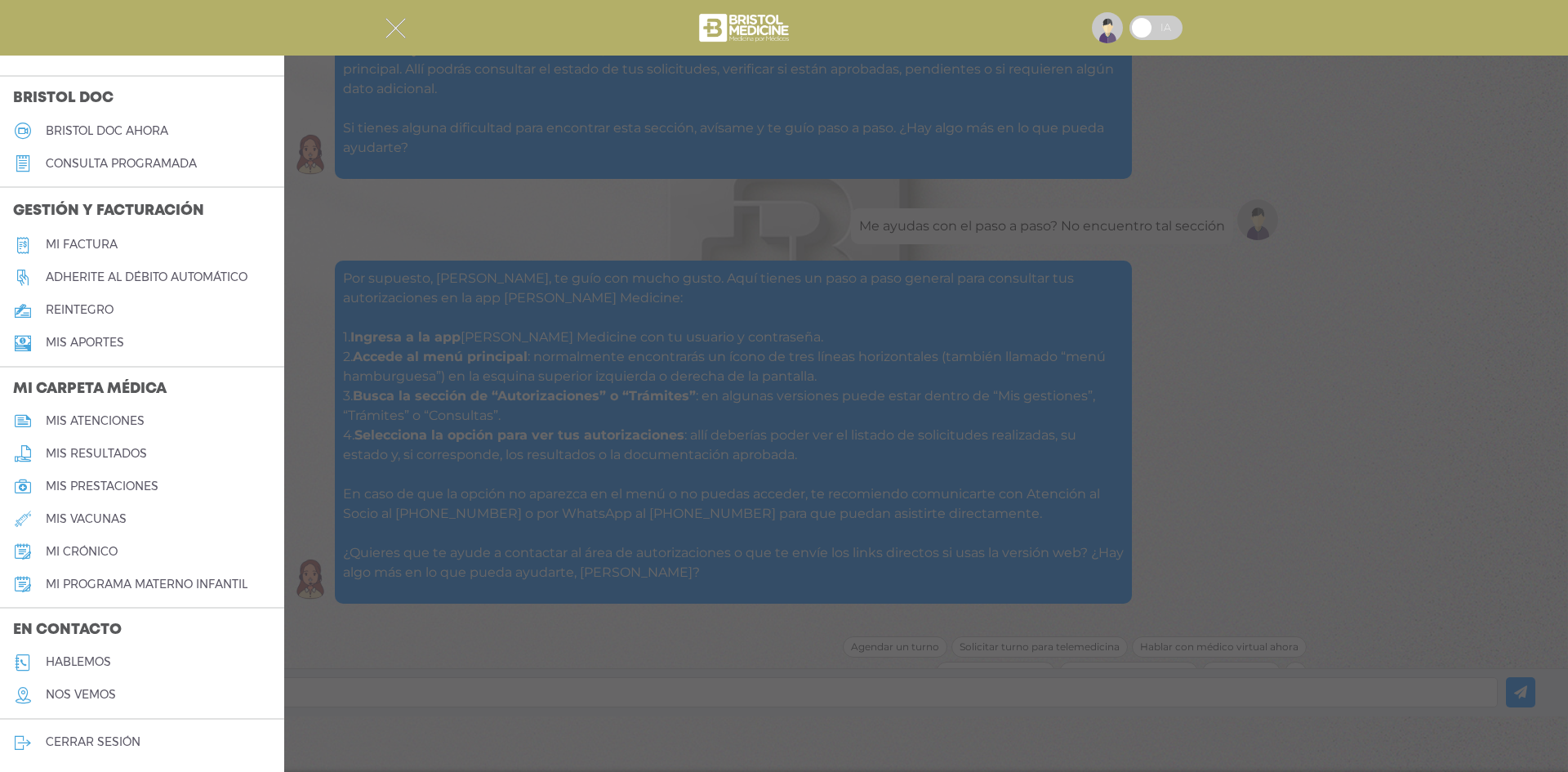
click at [677, 168] on div at bounding box center [784, 386] width 1568 height 772
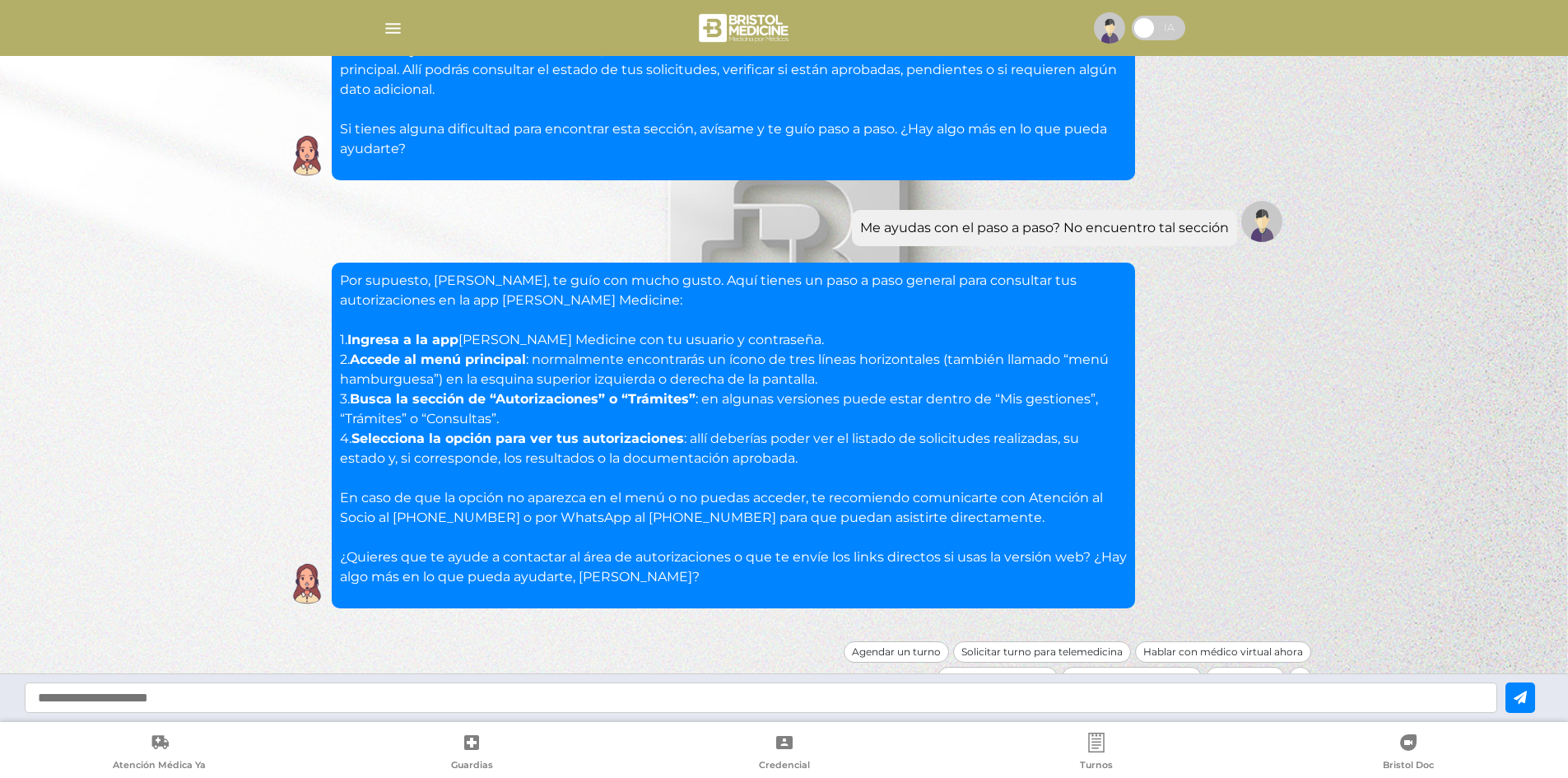
click at [379, 35] on div at bounding box center [784, 29] width 842 height 40
click at [380, 34] on div at bounding box center [784, 29] width 842 height 40
click at [384, 28] on img "button" at bounding box center [393, 29] width 21 height 21
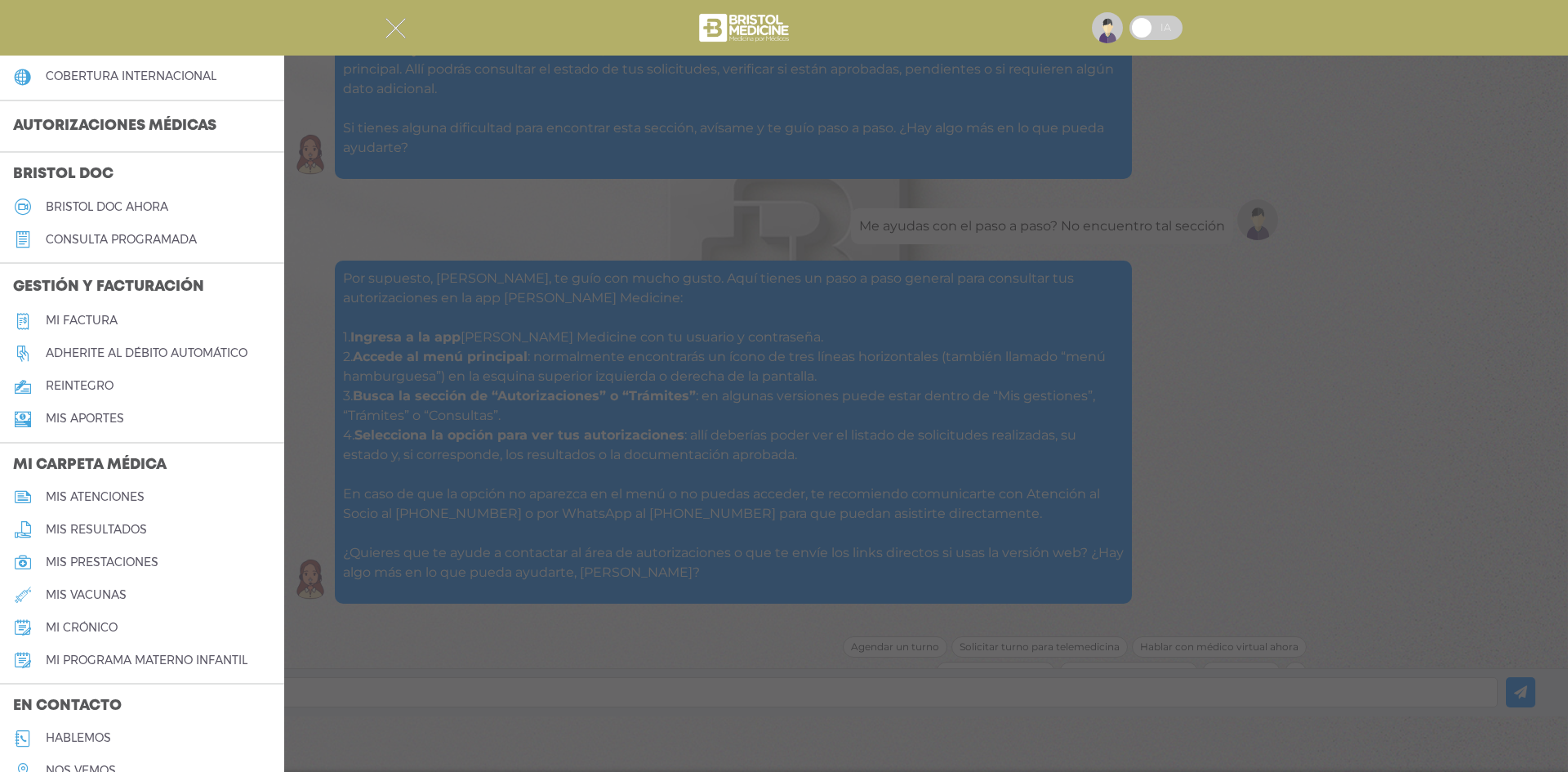
scroll to position [408, 0]
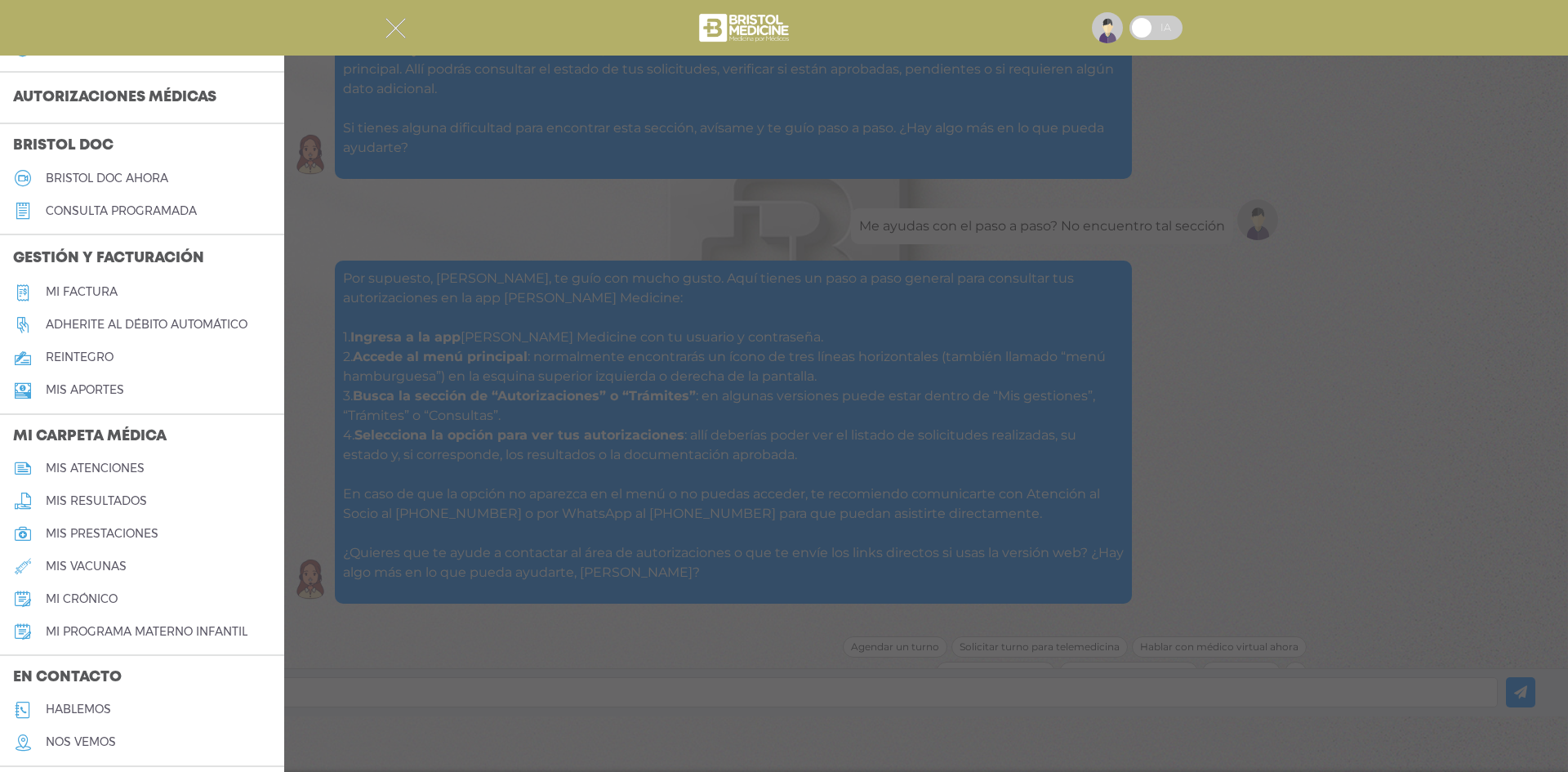
click at [497, 491] on div at bounding box center [784, 386] width 1568 height 772
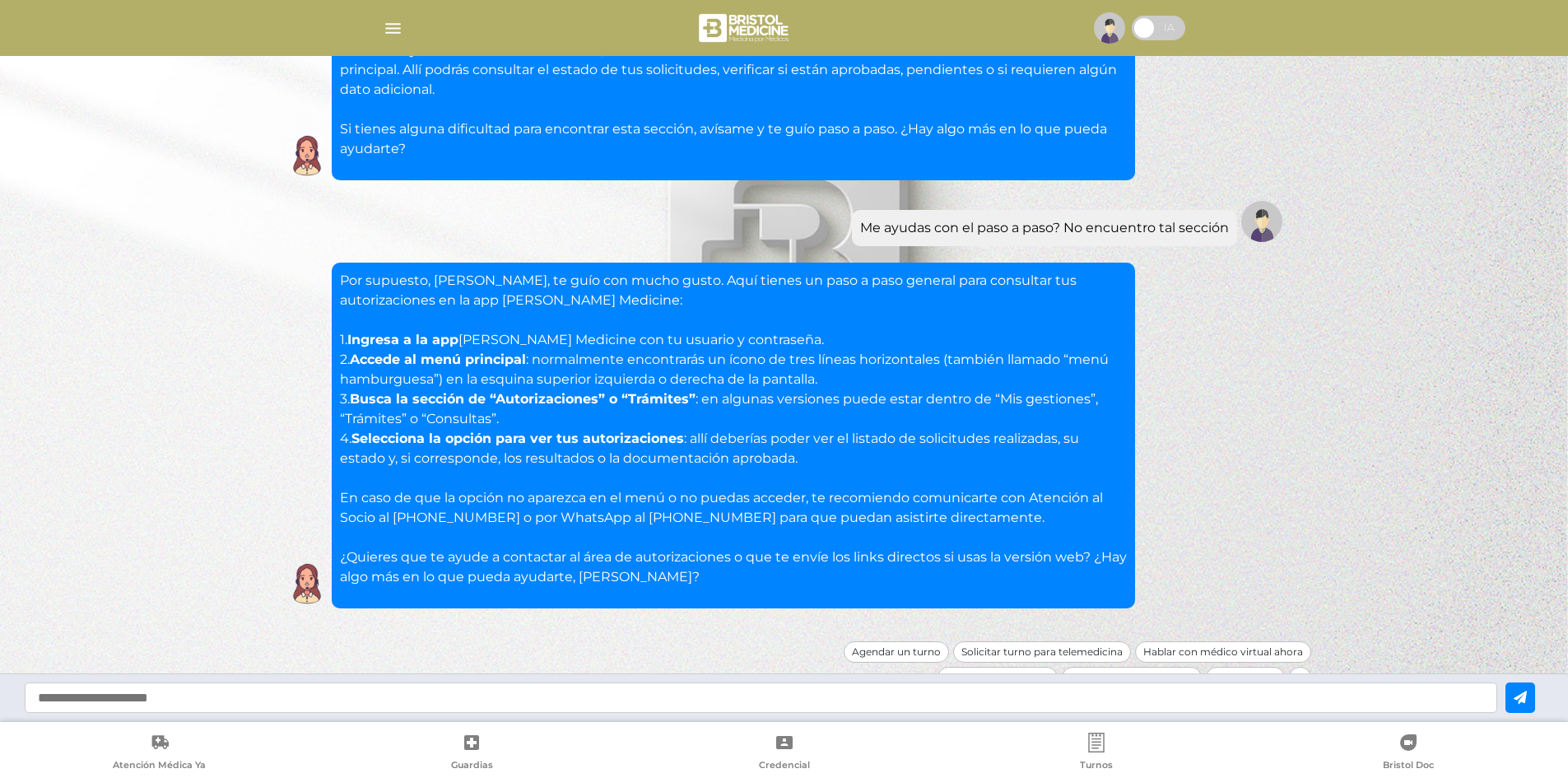
click at [707, 693] on input "text" at bounding box center [761, 697] width 1473 height 30
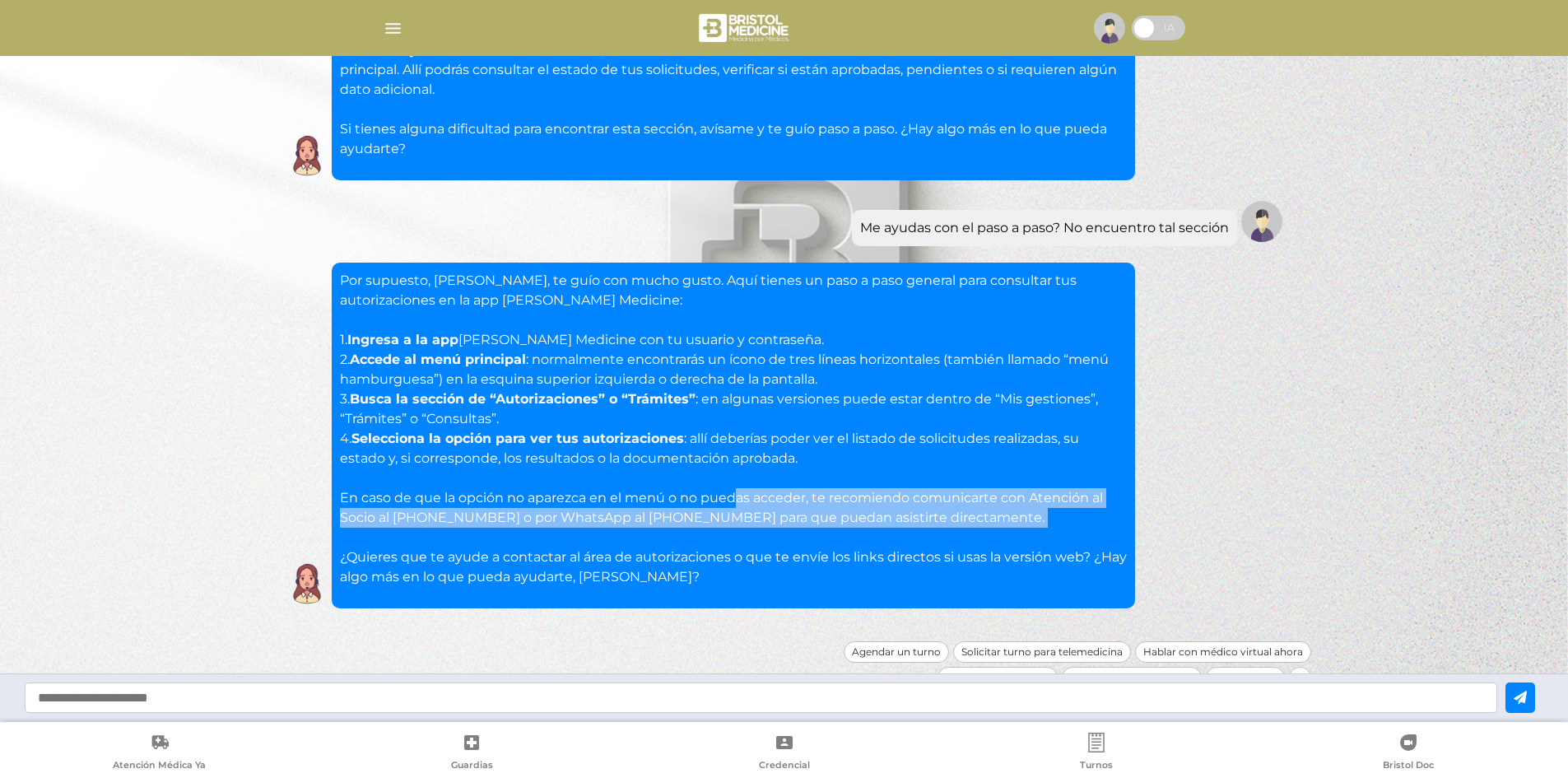
drag, startPoint x: 844, startPoint y: 486, endPoint x: 984, endPoint y: 515, distance: 143.0
click at [984, 515] on p "Por supuesto, Luciano, te guío con mucho gusto. Aquí tienes un paso a paso gene…" at bounding box center [733, 429] width 787 height 316
click at [388, 28] on img "button" at bounding box center [393, 29] width 21 height 21
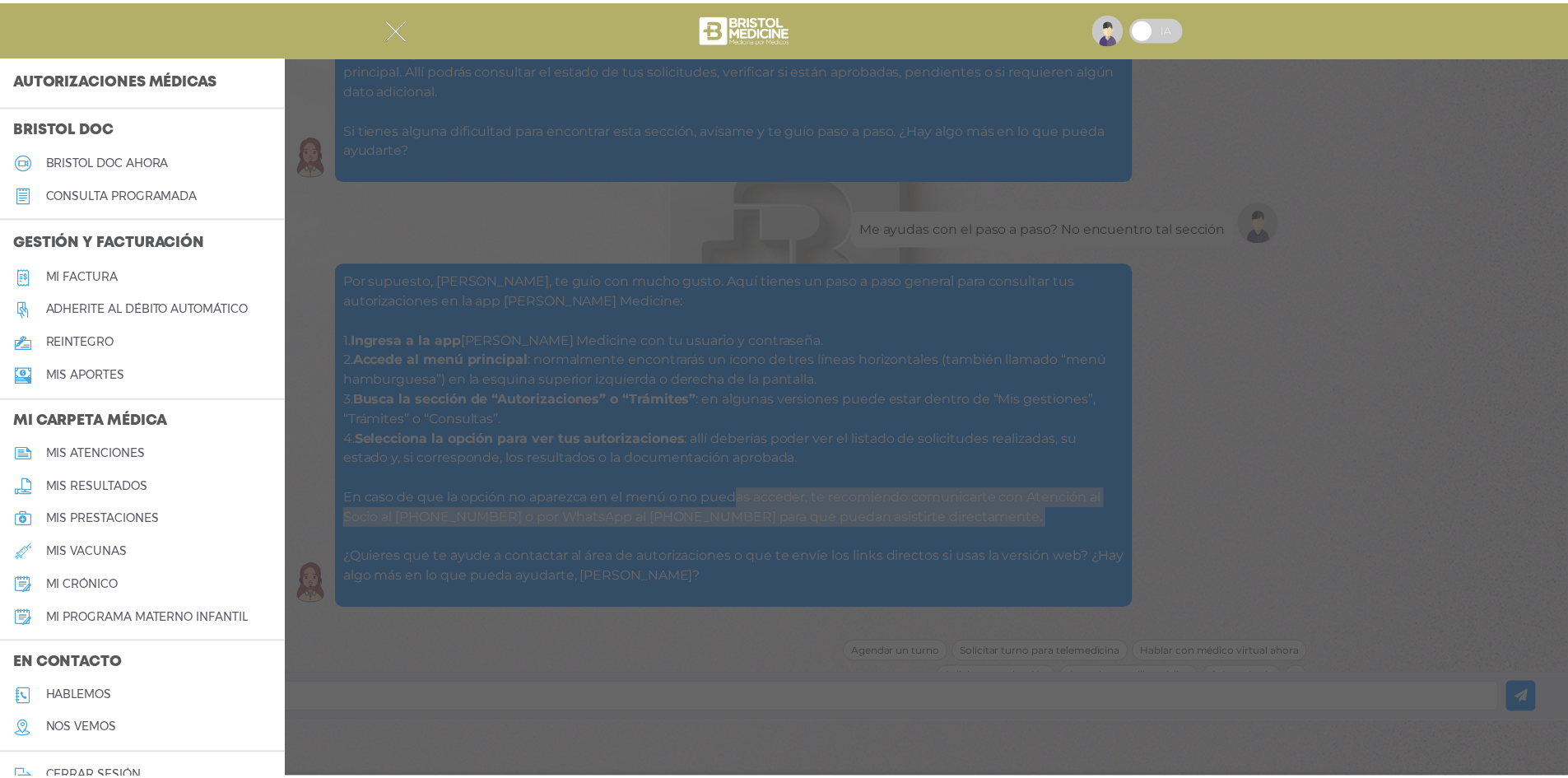
scroll to position [459, 0]
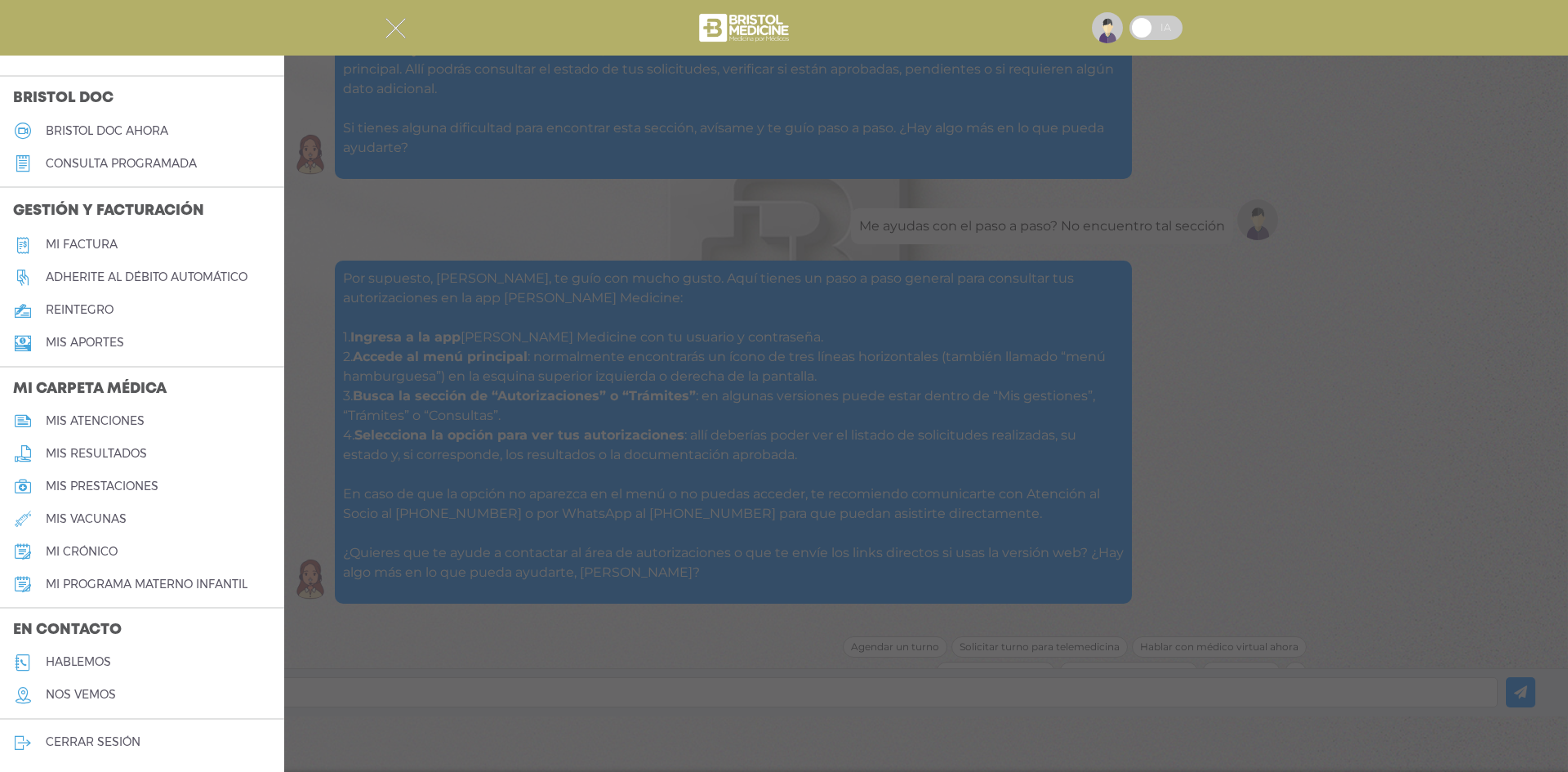
click at [656, 299] on div at bounding box center [784, 386] width 1568 height 772
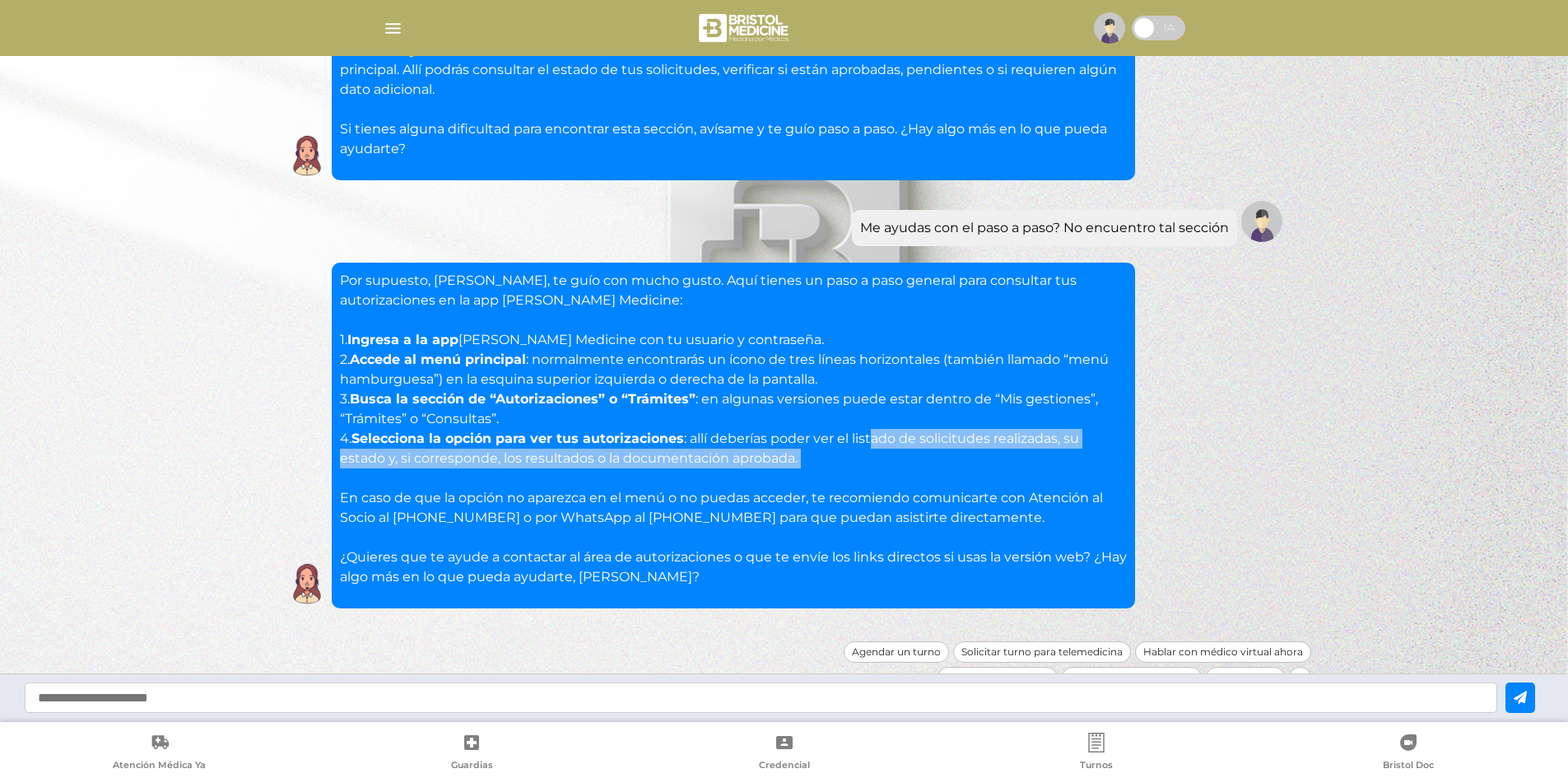
click at [921, 461] on p "Por supuesto, Luciano, te guío con mucho gusto. Aquí tienes un paso a paso gene…" at bounding box center [733, 429] width 787 height 316
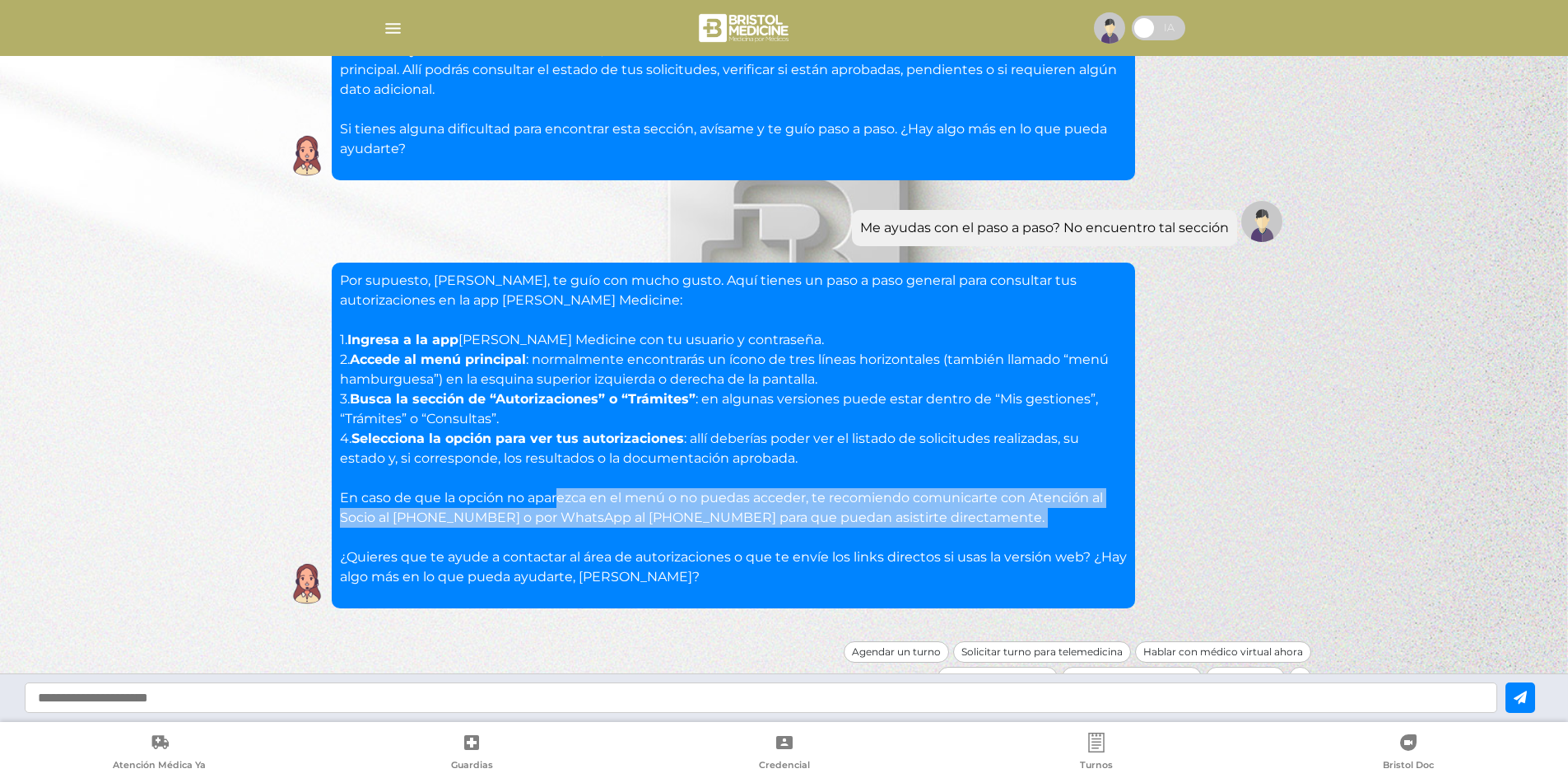
drag, startPoint x: 837, startPoint y: 491, endPoint x: 981, endPoint y: 509, distance: 145.1
click at [981, 509] on p "Por supuesto, Luciano, te guío con mucho gusto. Aquí tienes un paso a paso gene…" at bounding box center [733, 429] width 787 height 316
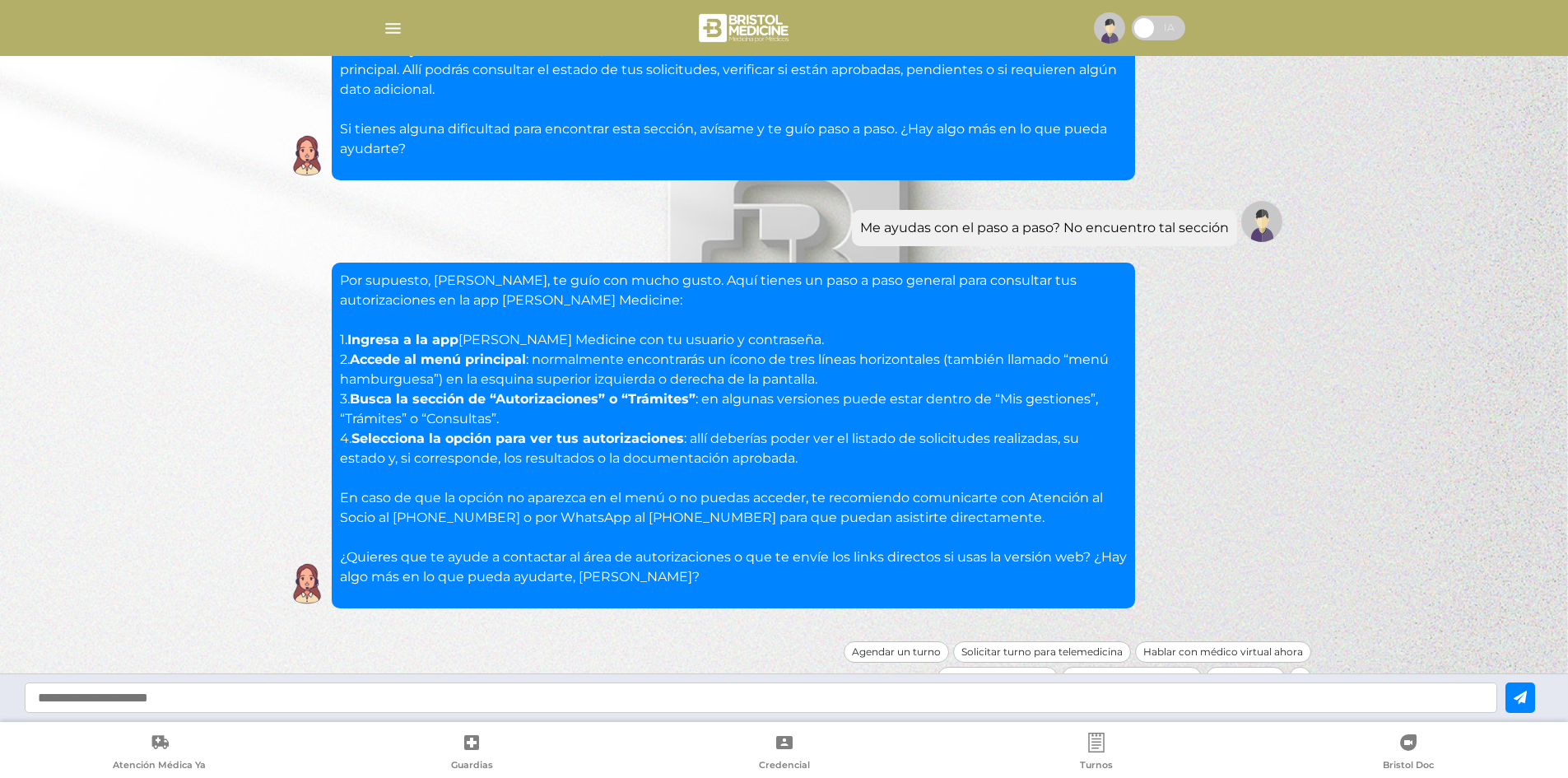
click at [754, 703] on input "text" at bounding box center [761, 697] width 1473 height 30
type input "**********"
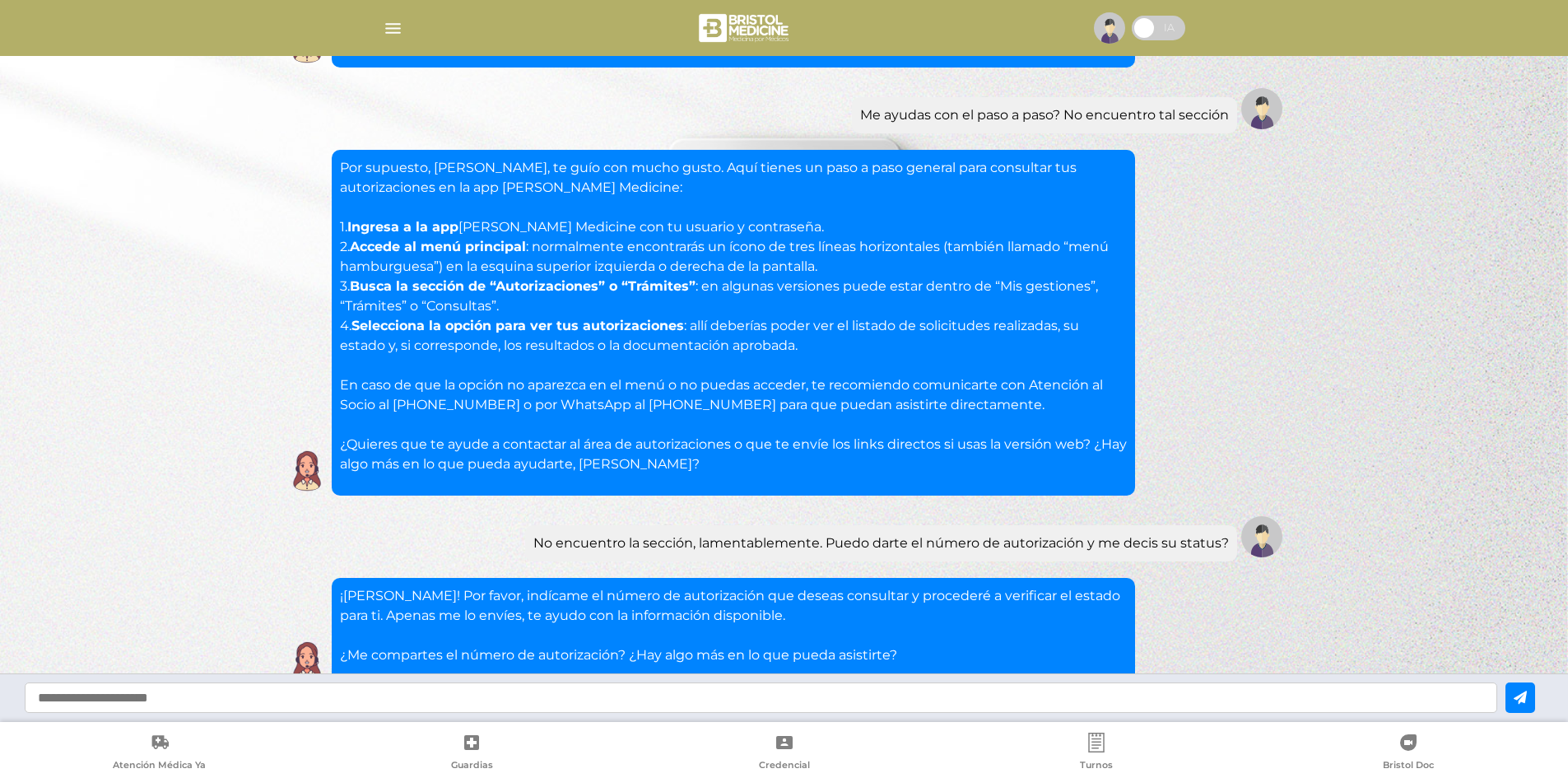
scroll to position [553, 0]
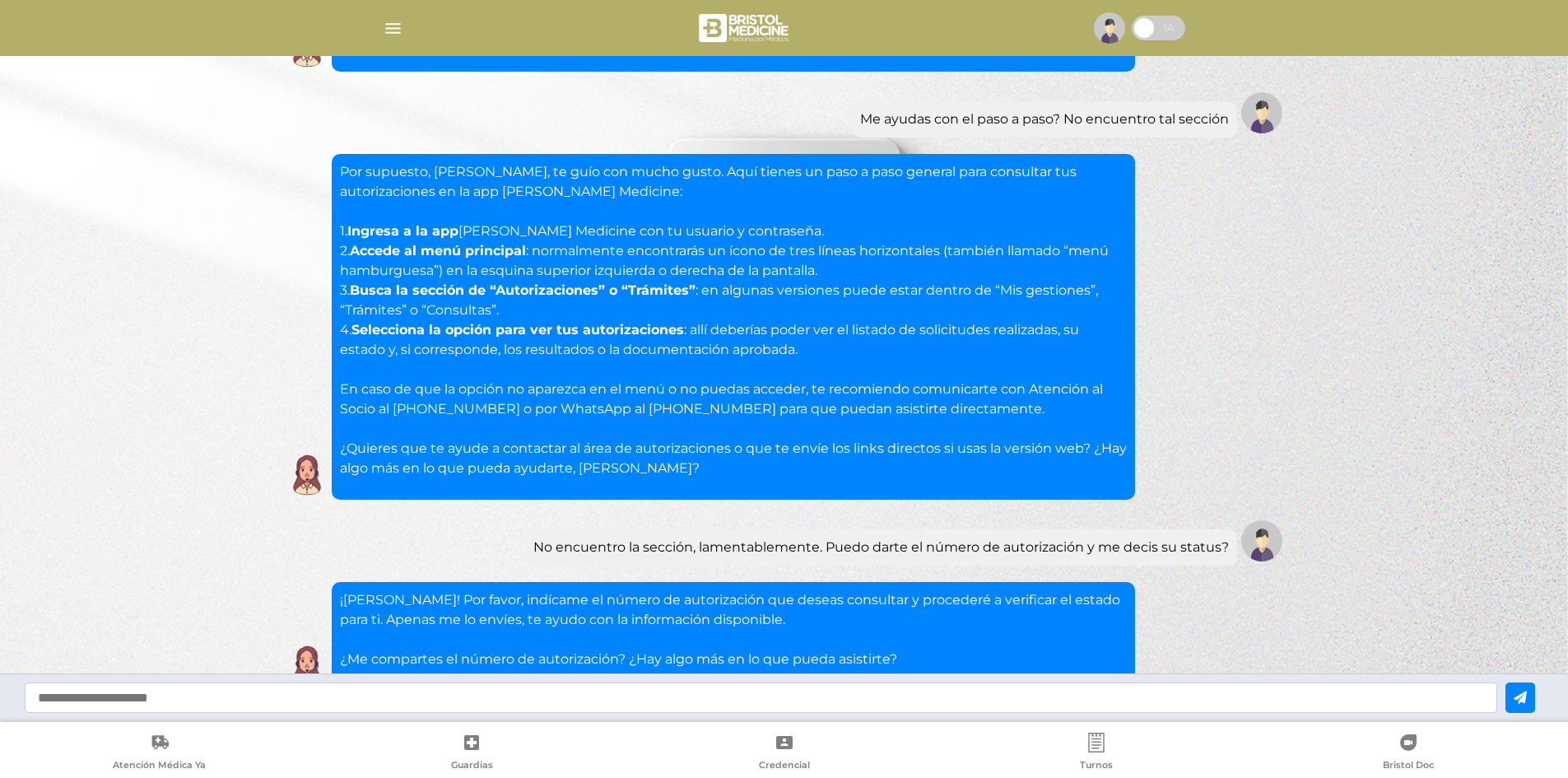
click at [735, 697] on input "text" at bounding box center [761, 697] width 1473 height 30
type input "*******"
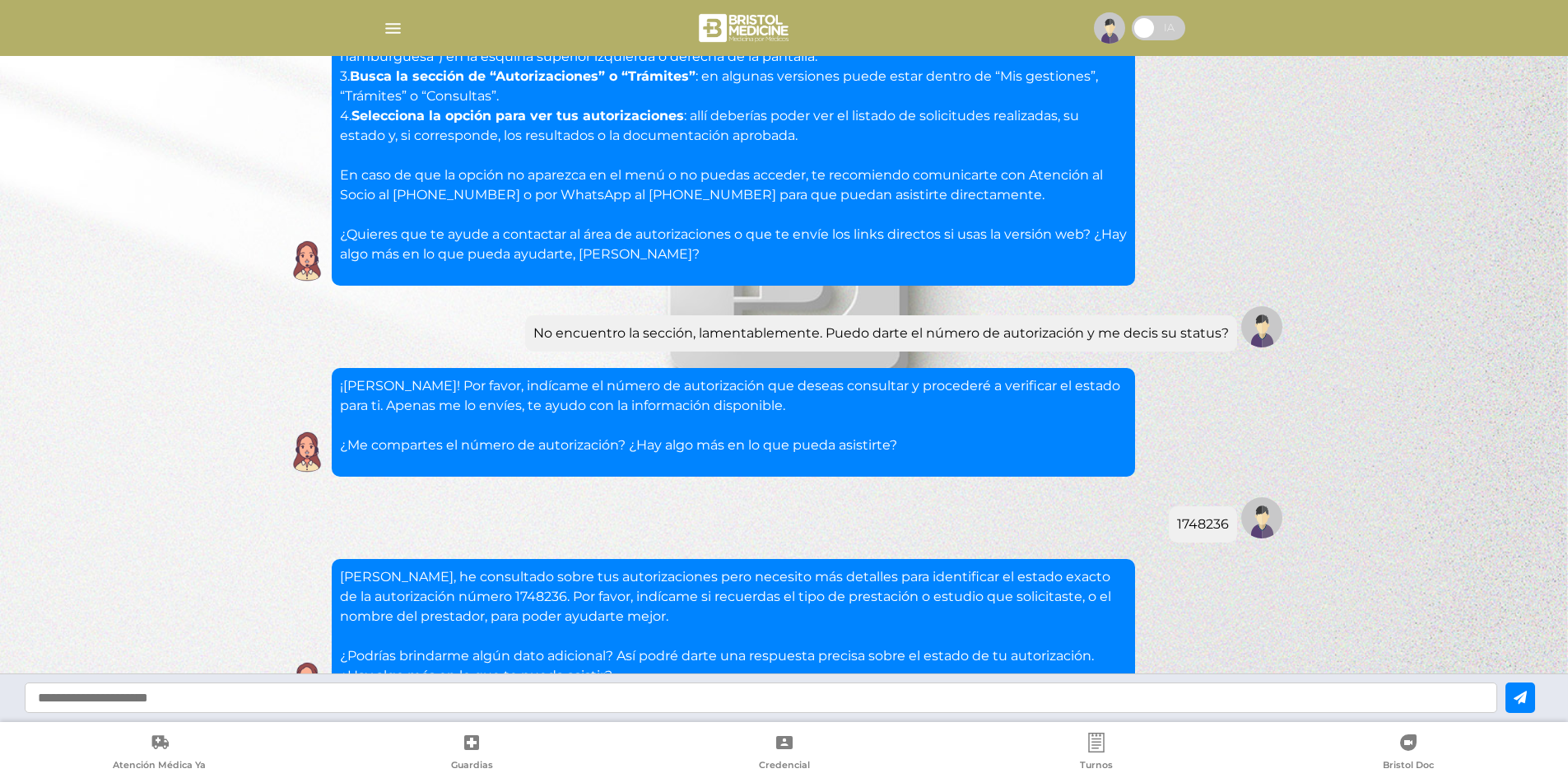
scroll to position [866, 0]
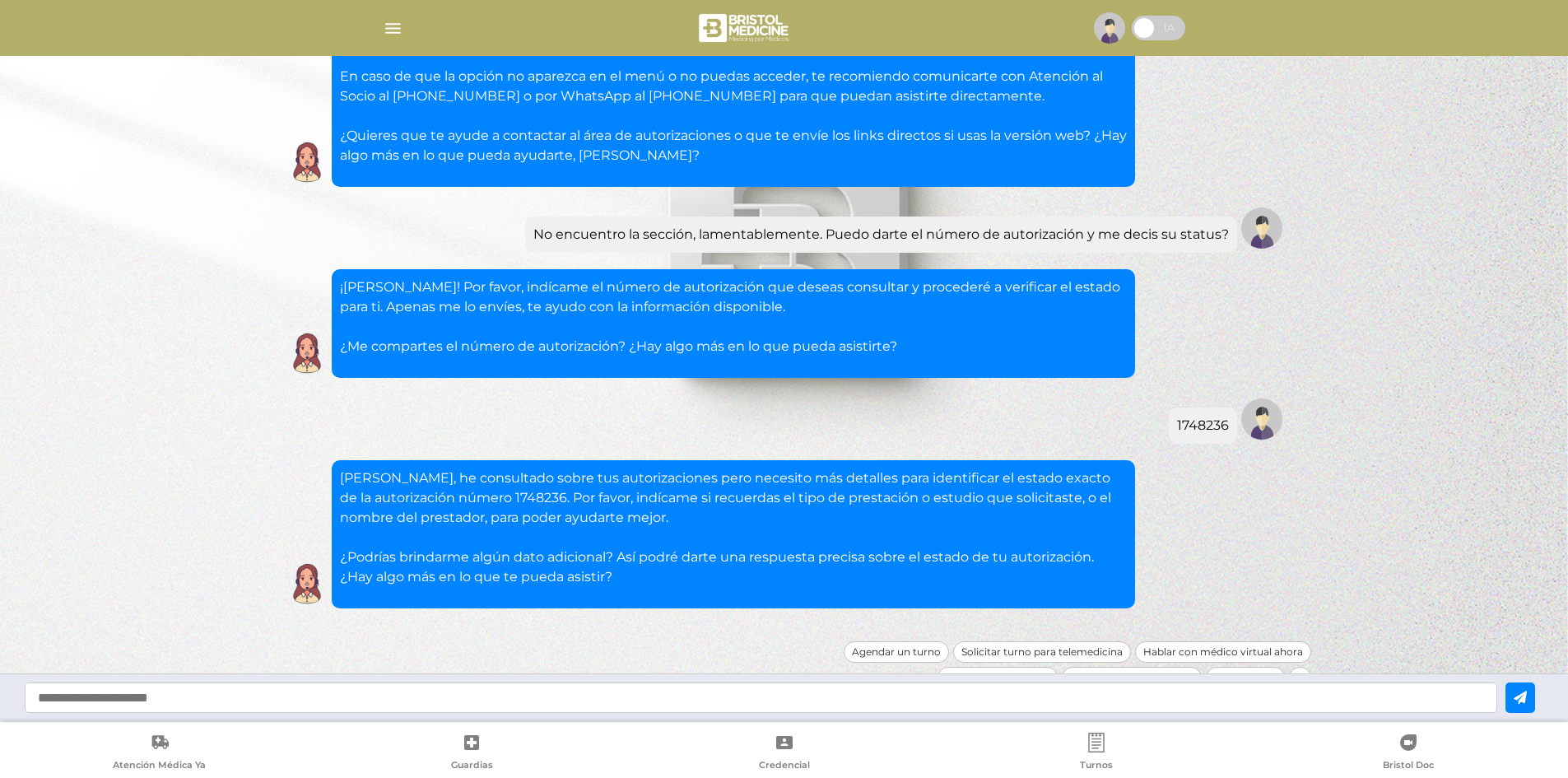
click at [863, 684] on input "text" at bounding box center [761, 697] width 1473 height 30
type input "**********"
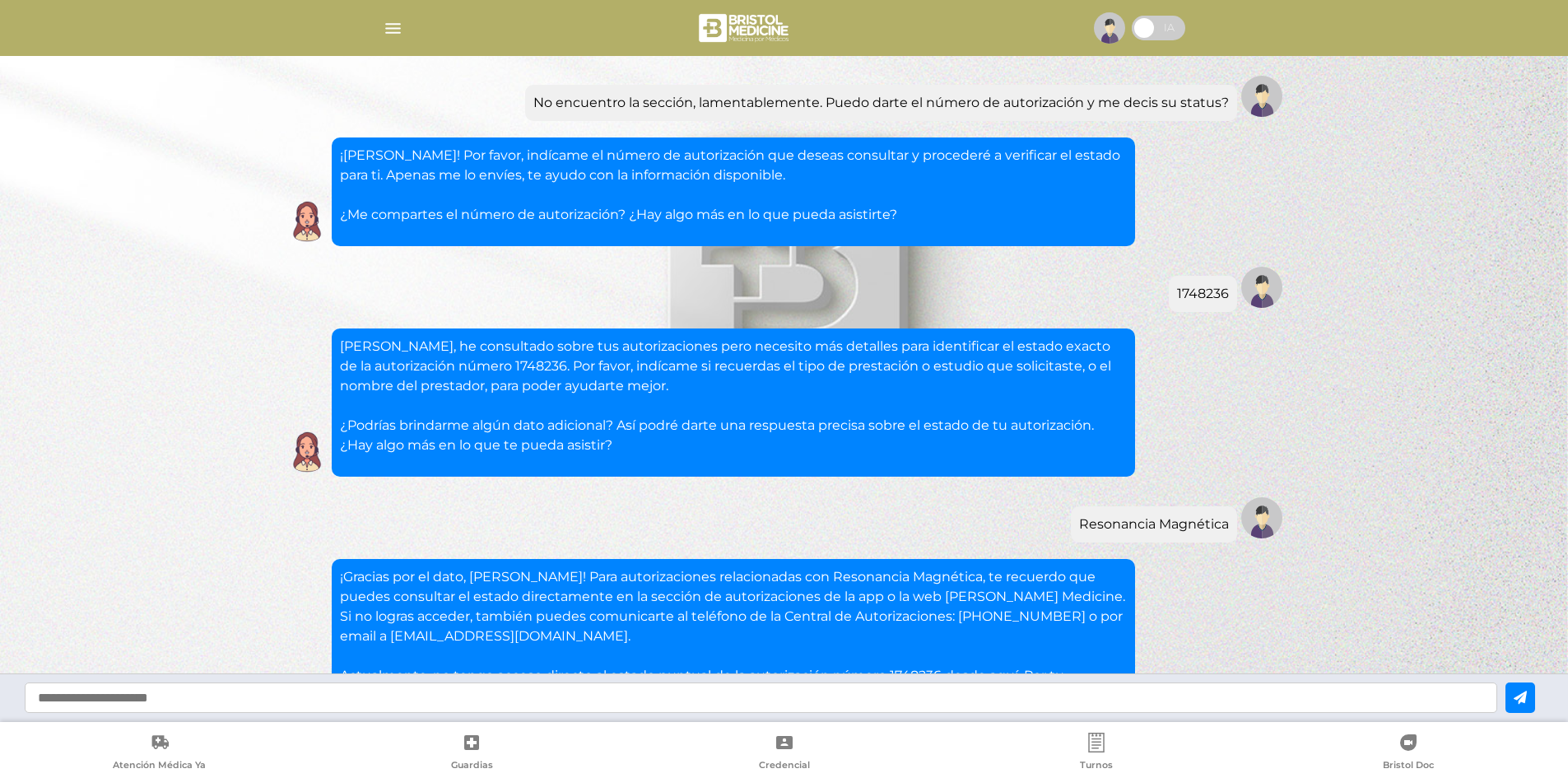
scroll to position [1195, 0]
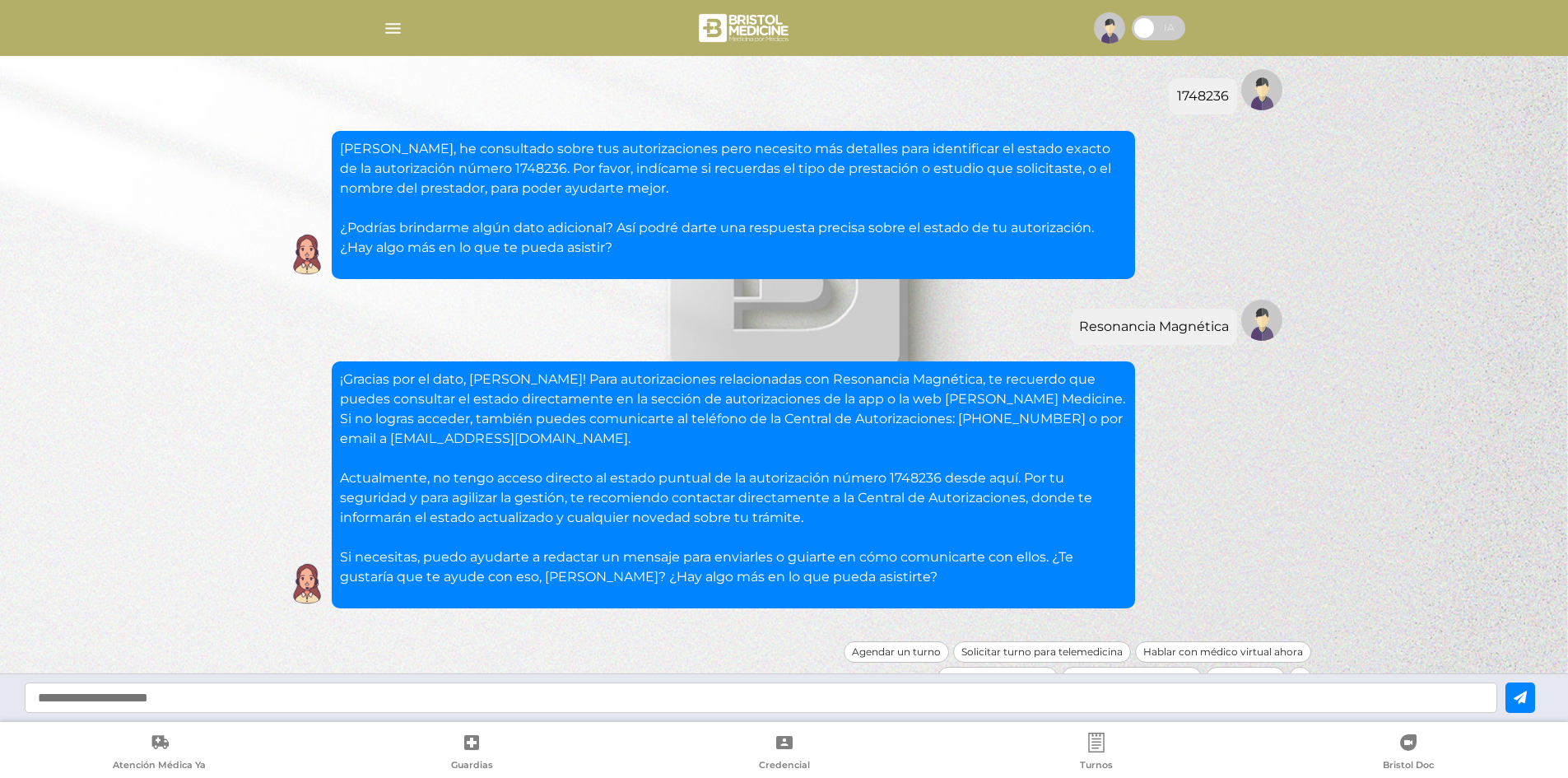
click at [398, 44] on div at bounding box center [784, 29] width 842 height 40
click at [384, 21] on img "button" at bounding box center [393, 29] width 21 height 21
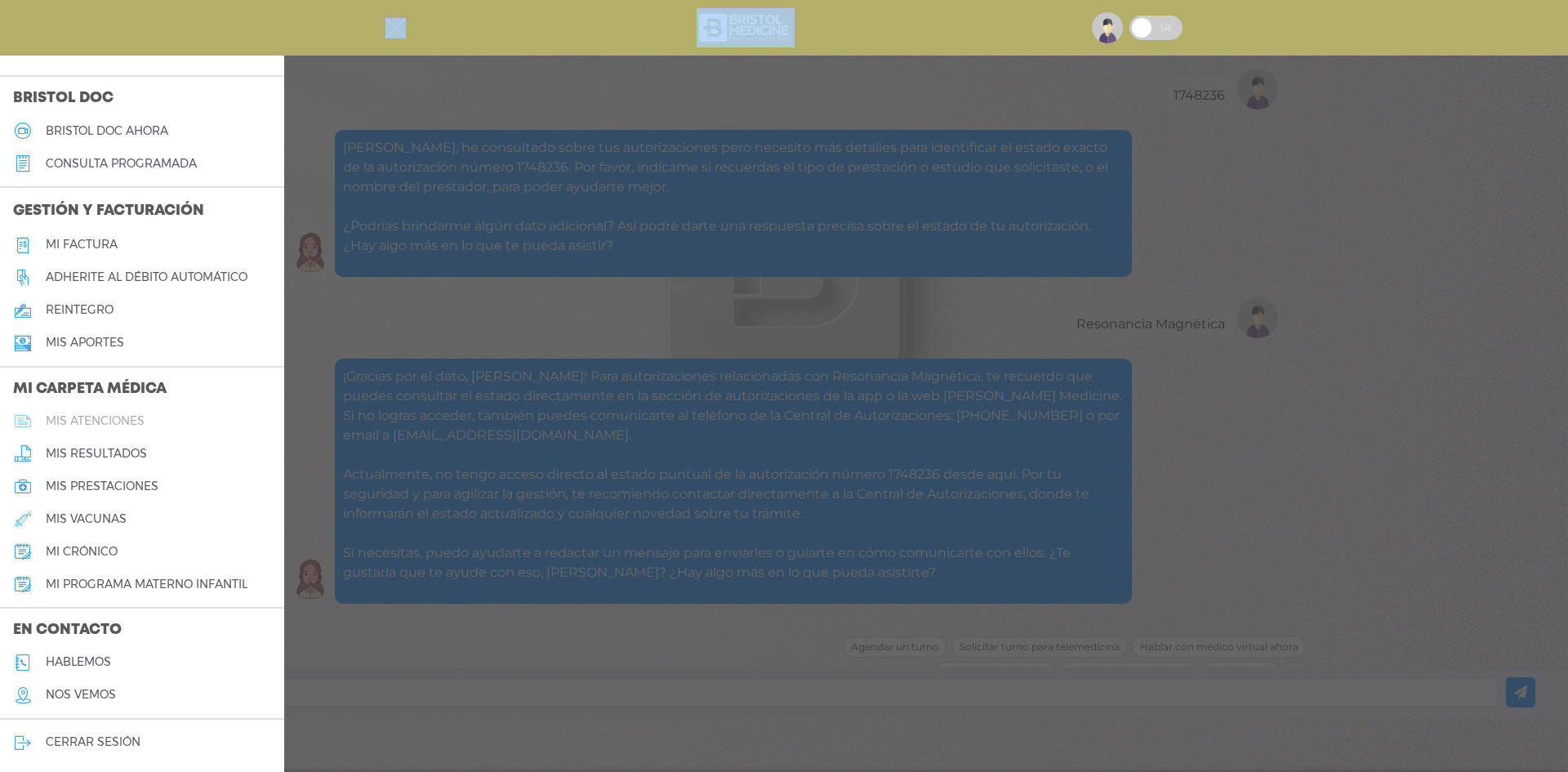
click at [181, 418] on link "mis atenciones" at bounding box center [142, 421] width 284 height 33
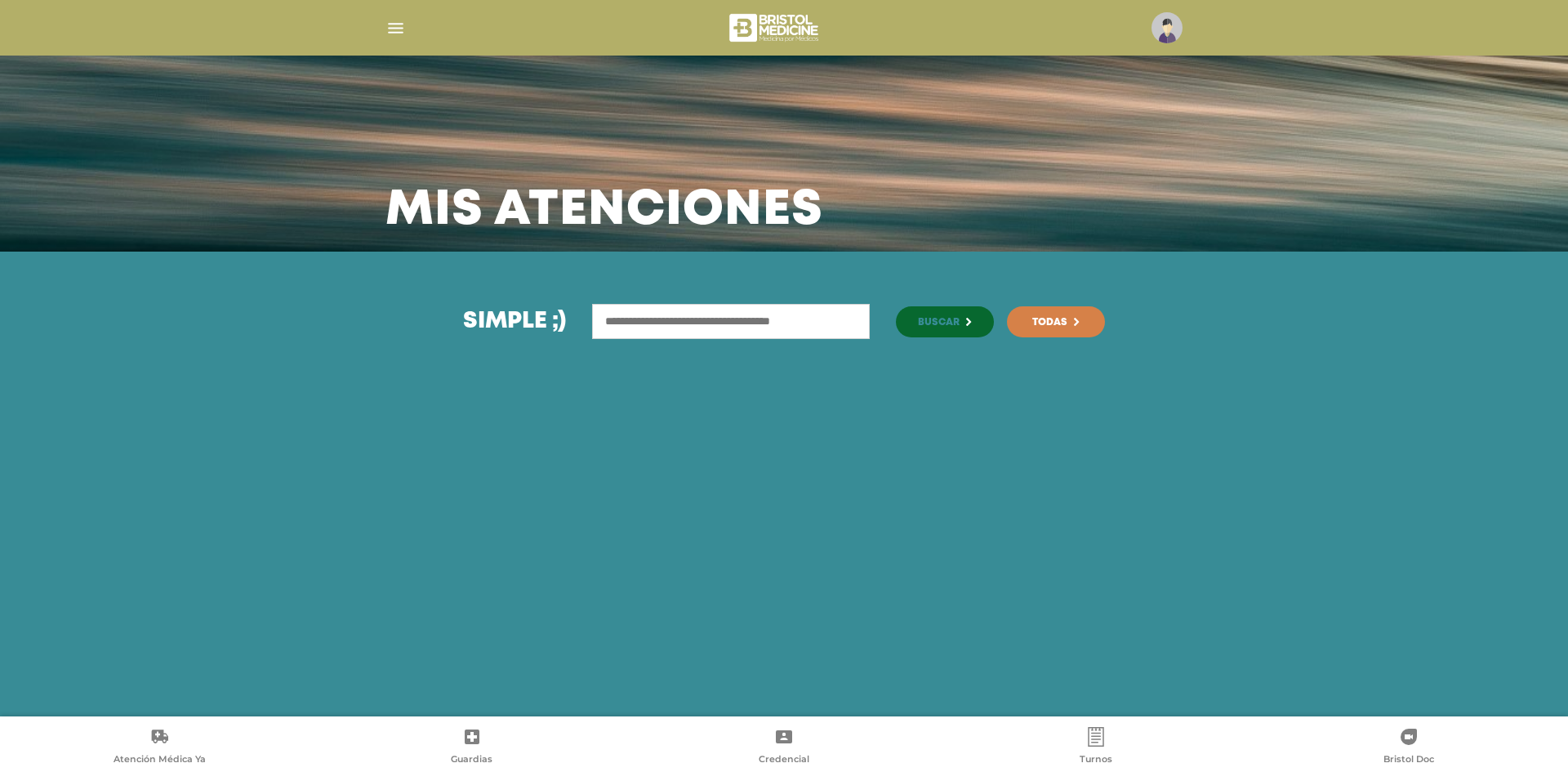
click at [640, 327] on input "text" at bounding box center [730, 322] width 278 height 35
click at [1057, 322] on span "Todas" at bounding box center [1049, 322] width 35 height 9
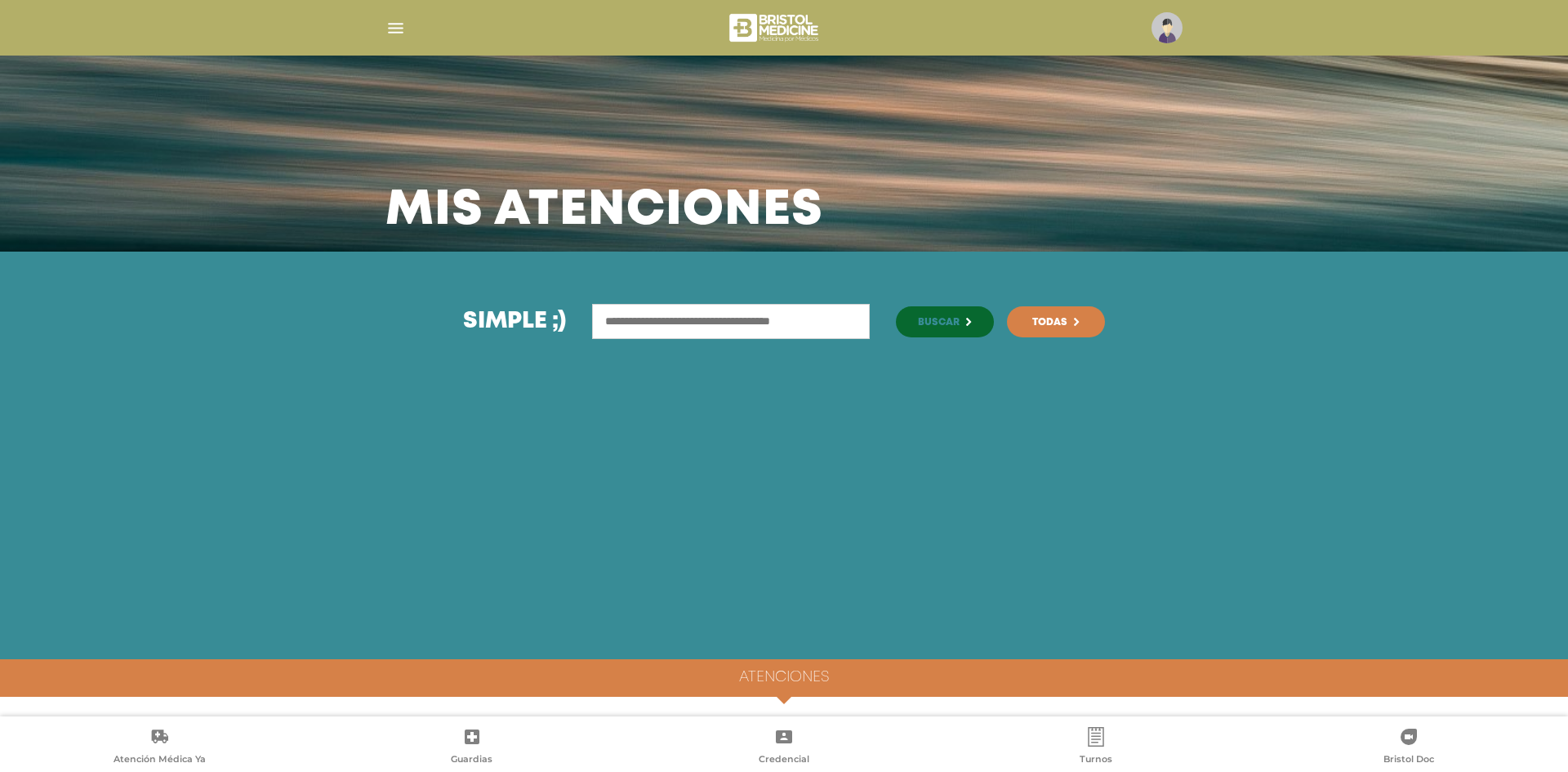
click at [770, 671] on h4 "Atenciones" at bounding box center [784, 677] width 90 height 18
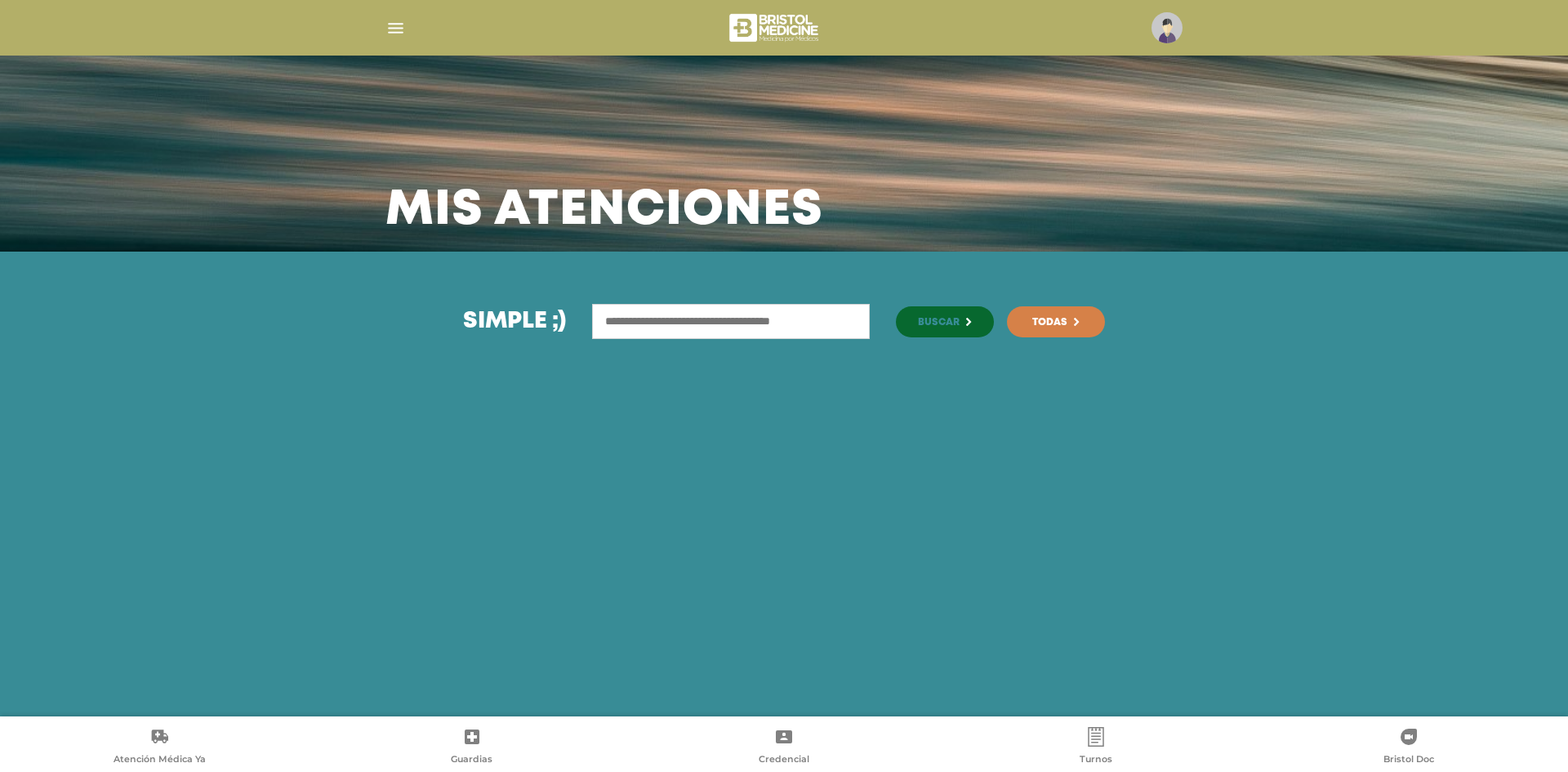
click at [674, 322] on input "text" at bounding box center [730, 322] width 278 height 35
click at [817, 744] on link "Credencial" at bounding box center [784, 748] width 312 height 41
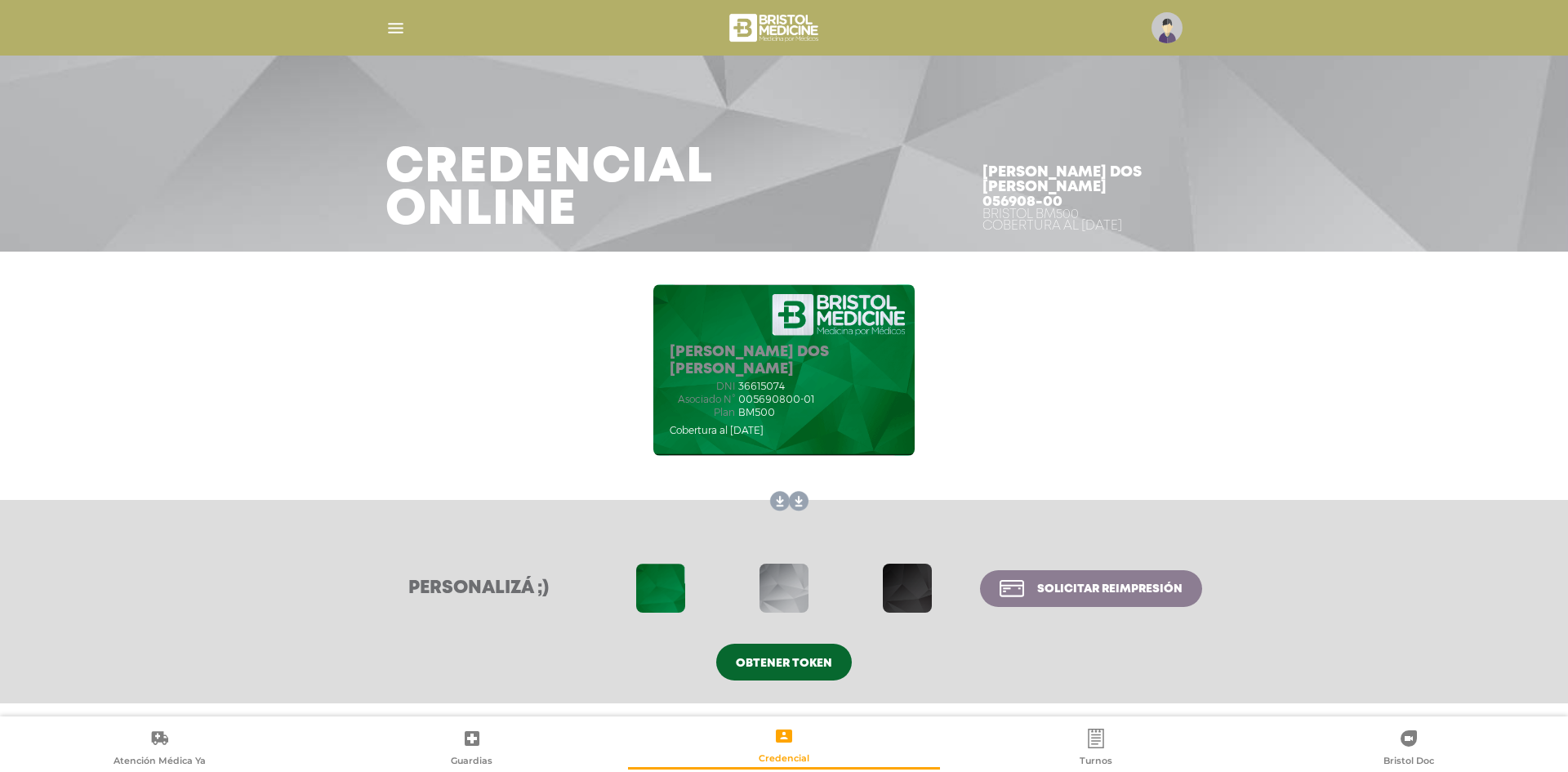
drag, startPoint x: 790, startPoint y: 402, endPoint x: 858, endPoint y: 401, distance: 68.0
click at [858, 401] on div "Asociado N° 005690800-01" at bounding box center [784, 399] width 229 height 11
click at [862, 401] on div "Asociado N° 005690800-01" at bounding box center [784, 399] width 229 height 11
click at [894, 588] on span at bounding box center [907, 588] width 49 height 49
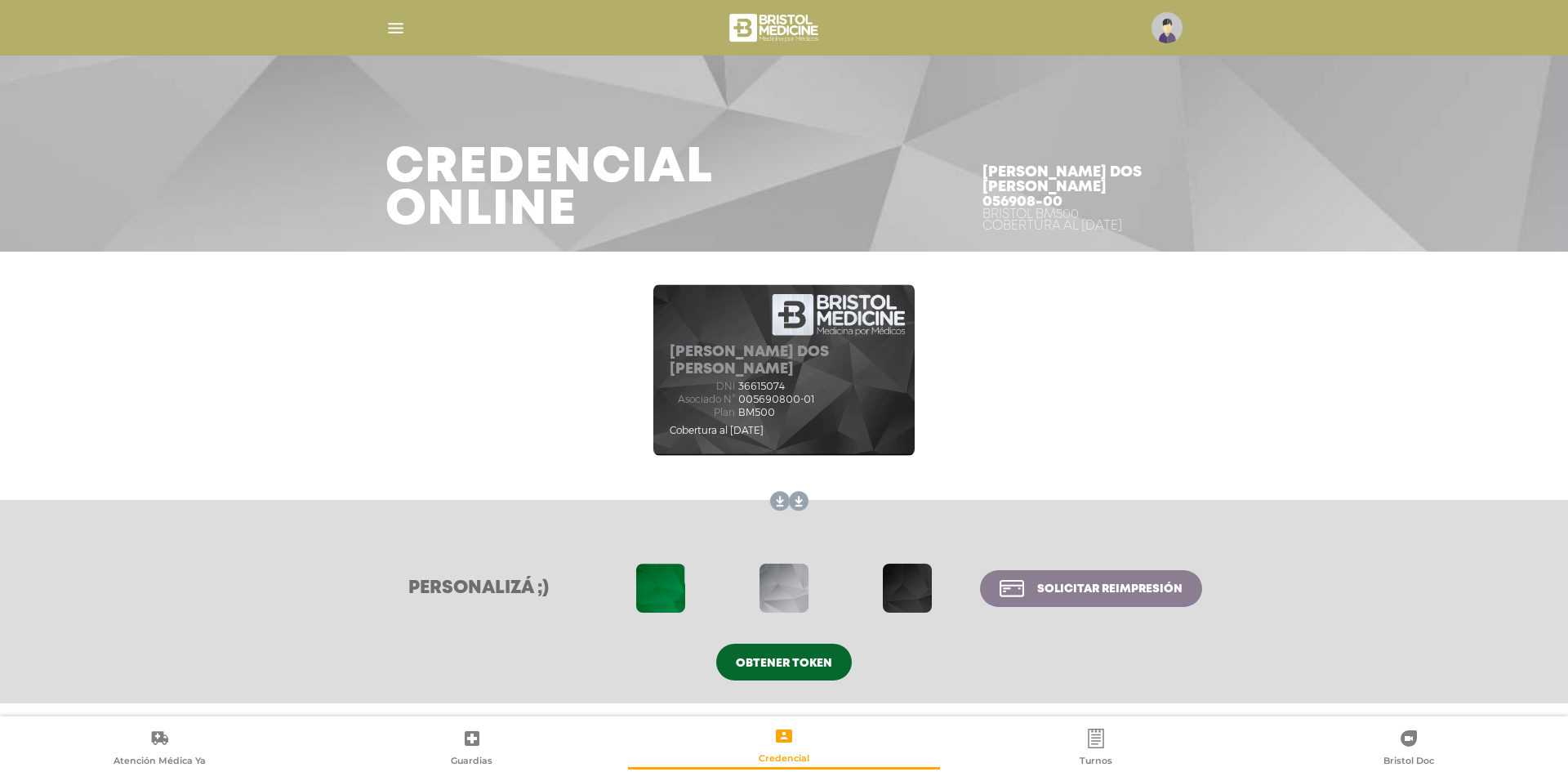
click at [384, 24] on div at bounding box center [784, 28] width 836 height 40
click at [400, 23] on img "button" at bounding box center [396, 28] width 21 height 21
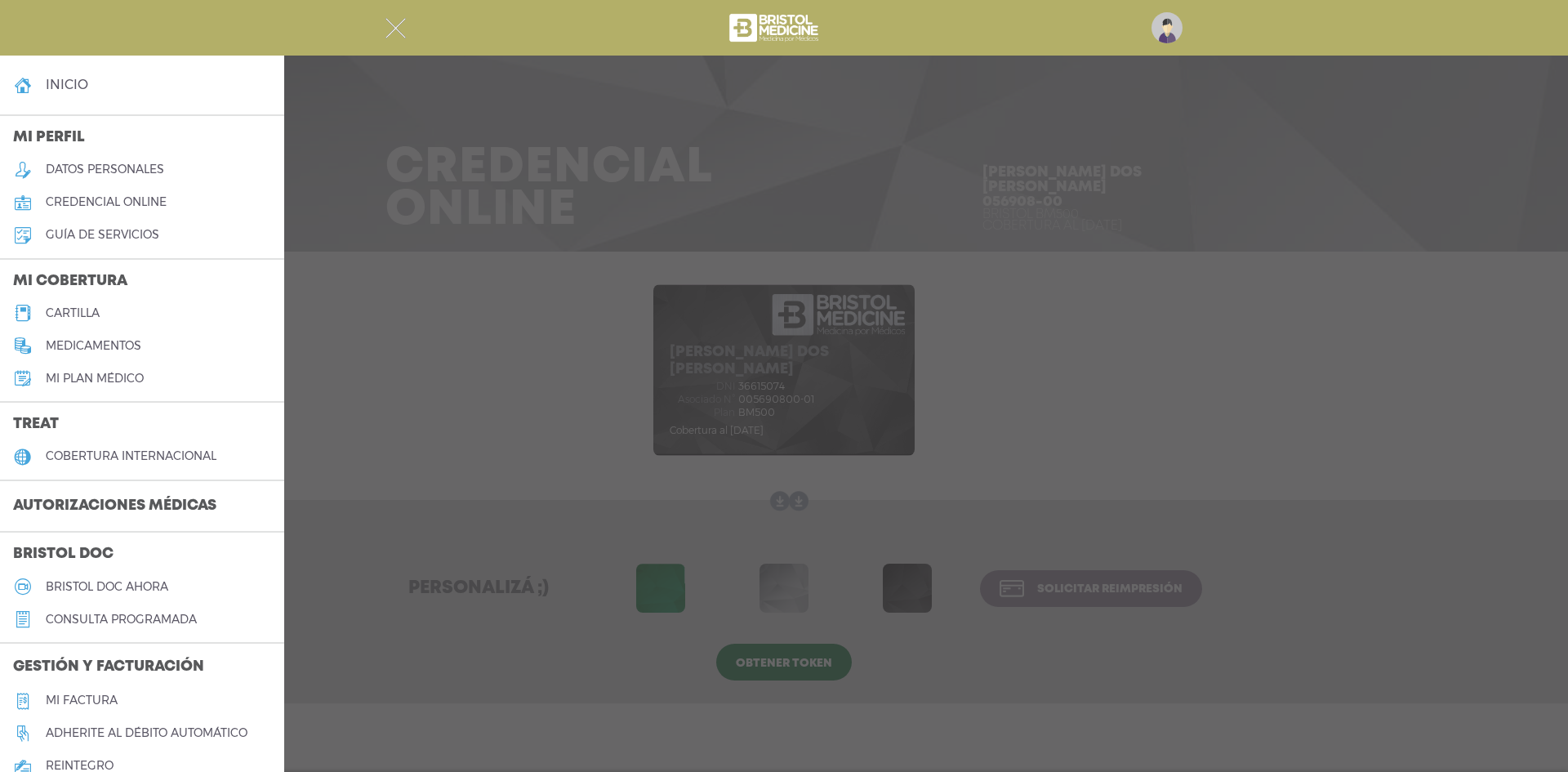
click at [155, 163] on h5 "datos personales" at bounding box center [105, 169] width 119 height 14
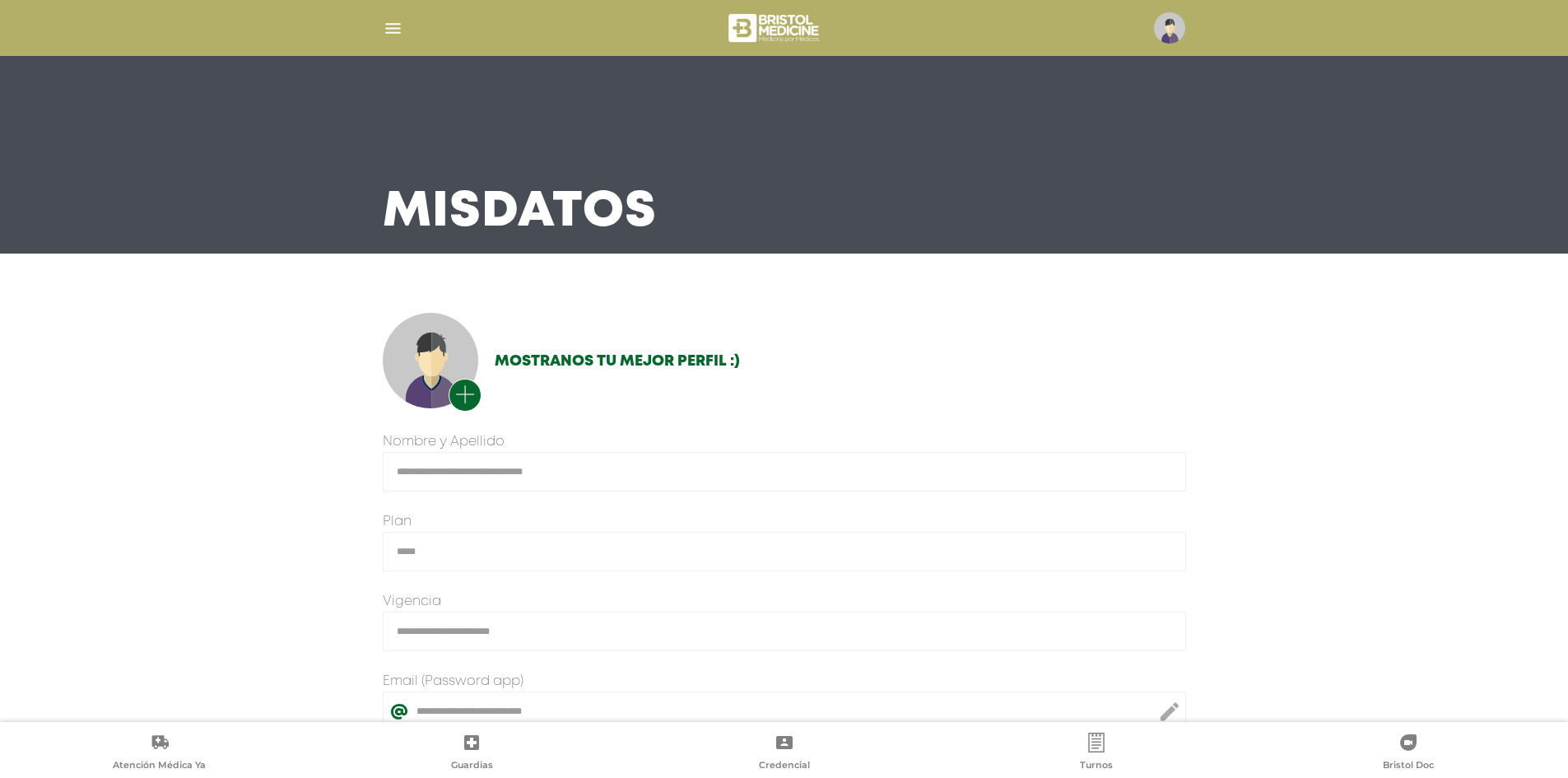
click at [384, 32] on img "button" at bounding box center [393, 29] width 21 height 21
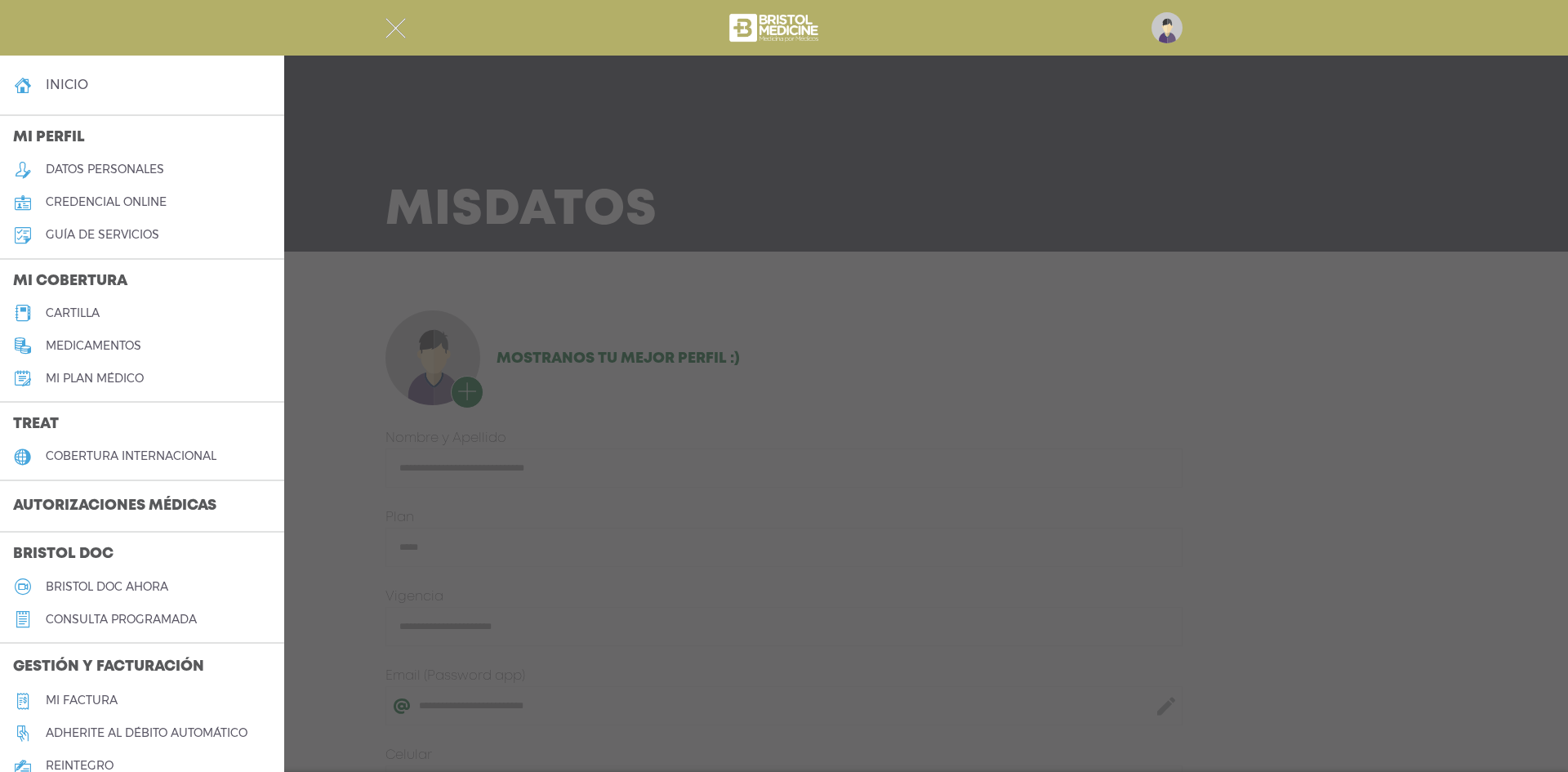
click at [142, 195] on h5 "credencial online" at bounding box center [106, 202] width 121 height 14
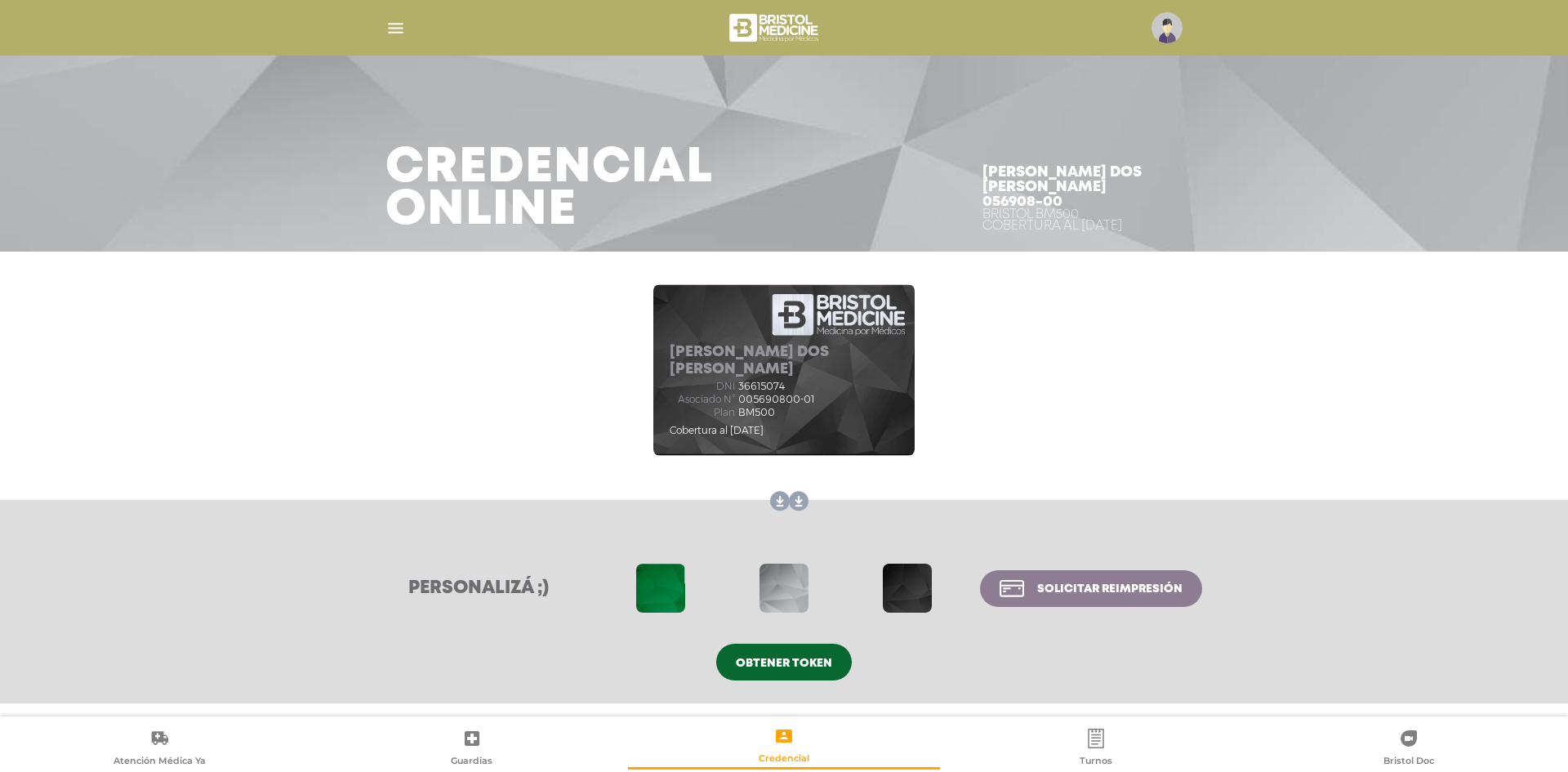
click at [374, 35] on div at bounding box center [784, 28] width 836 height 40
click at [396, 25] on img "button" at bounding box center [396, 28] width 21 height 21
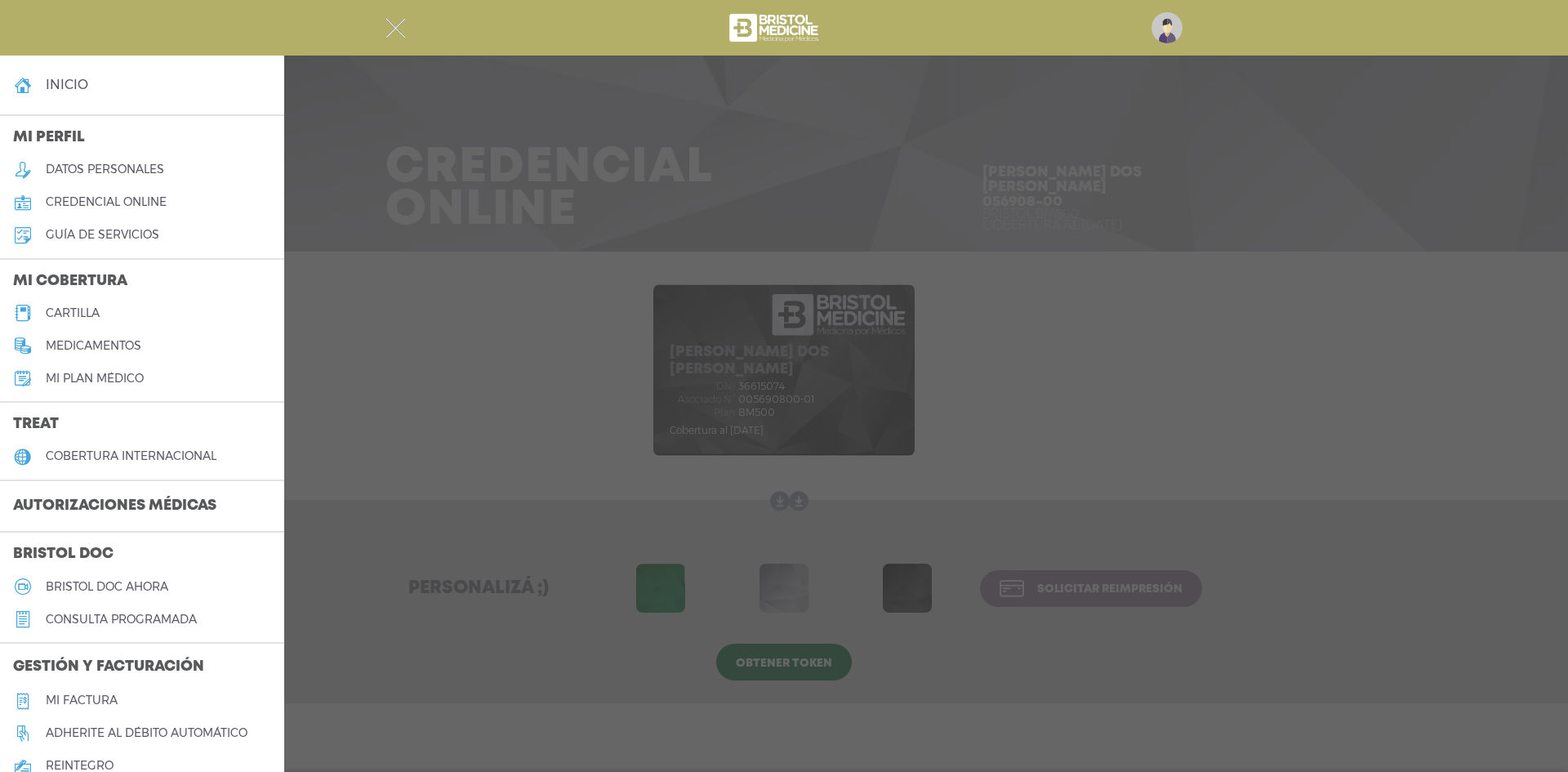
click at [147, 237] on h5 "guía de servicios" at bounding box center [102, 235] width 113 height 14
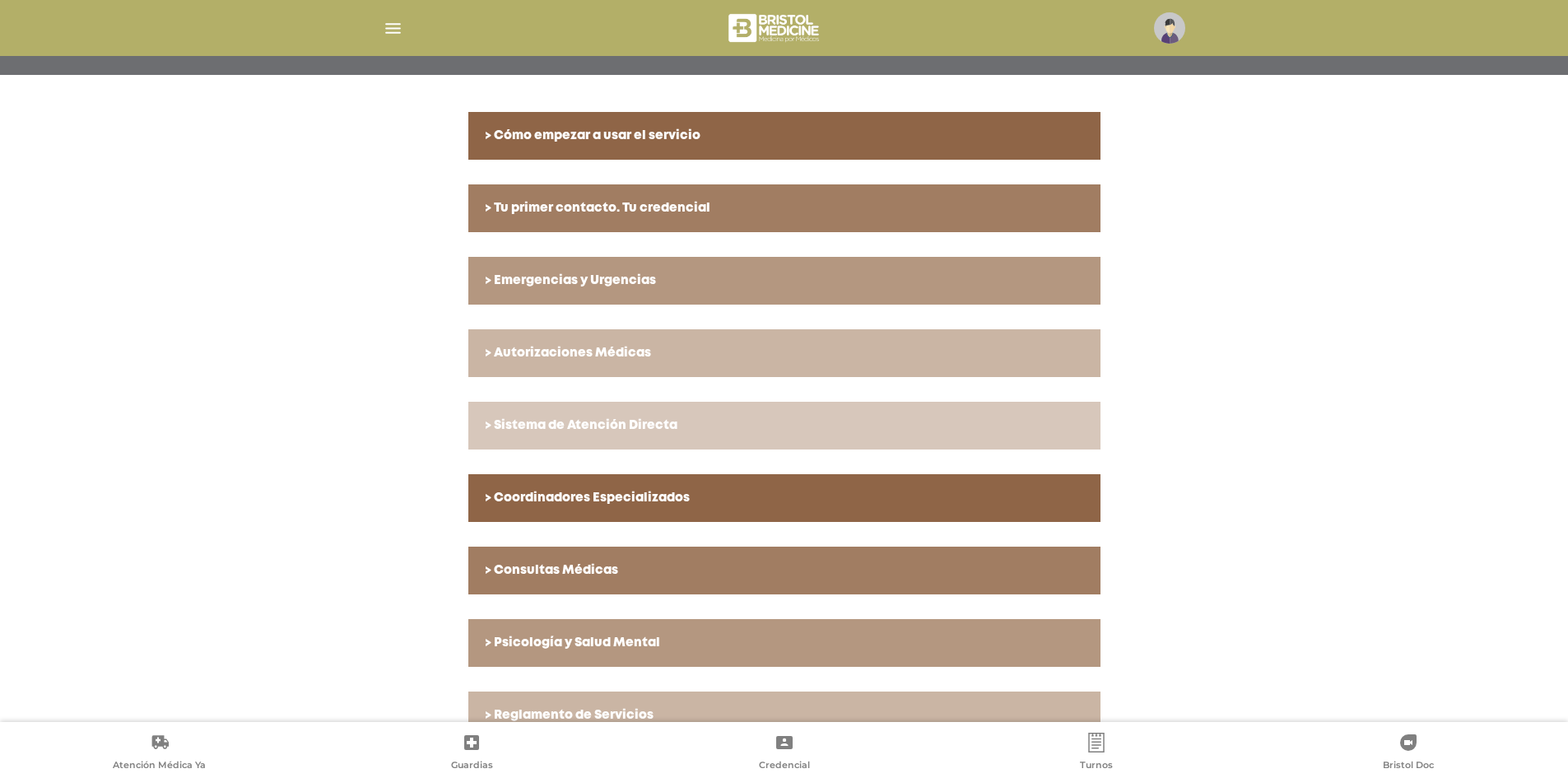
scroll to position [329, 0]
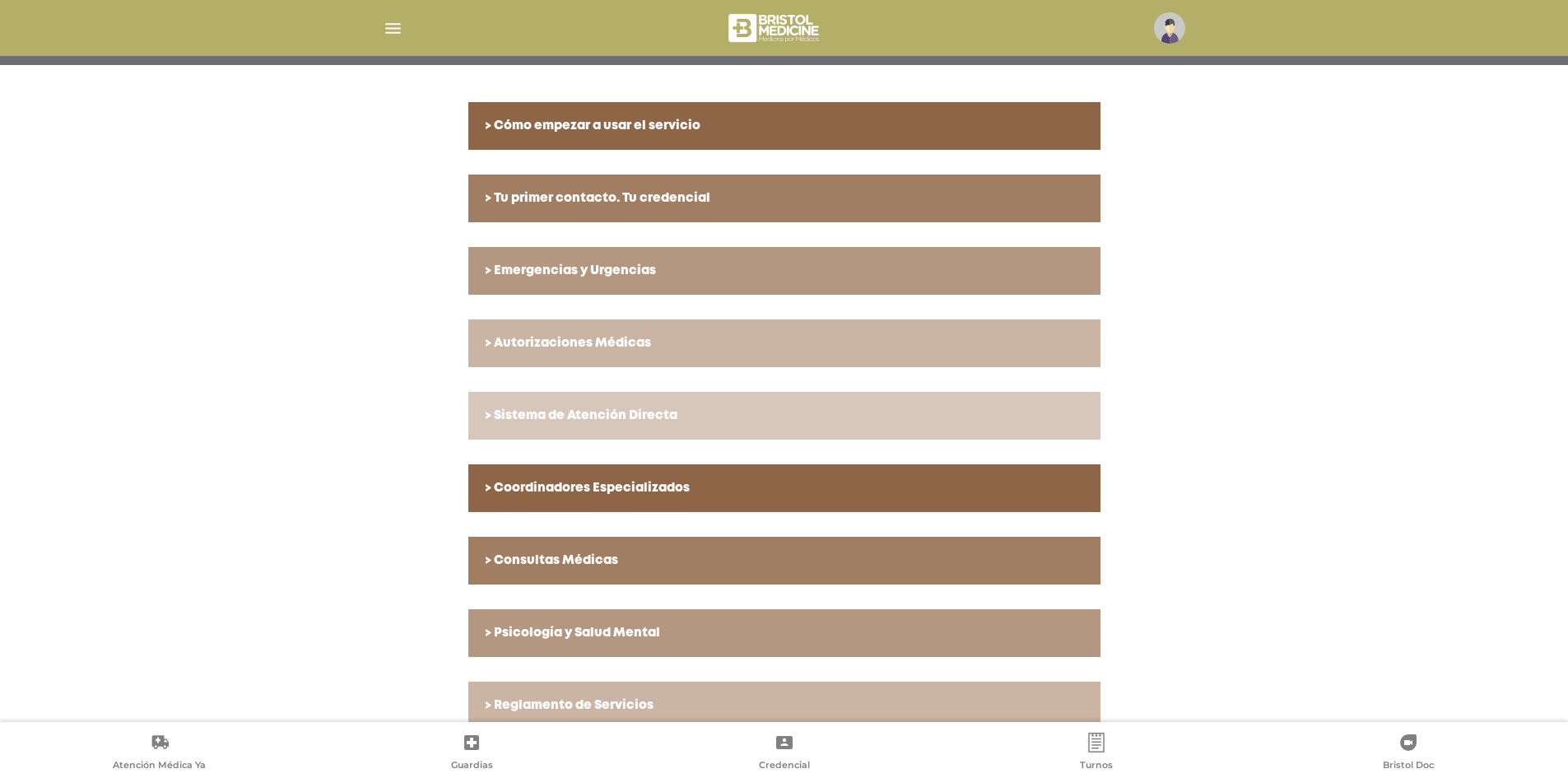
click at [599, 350] on h6 "> Autorizaciones Médicas" at bounding box center [784, 343] width 599 height 15
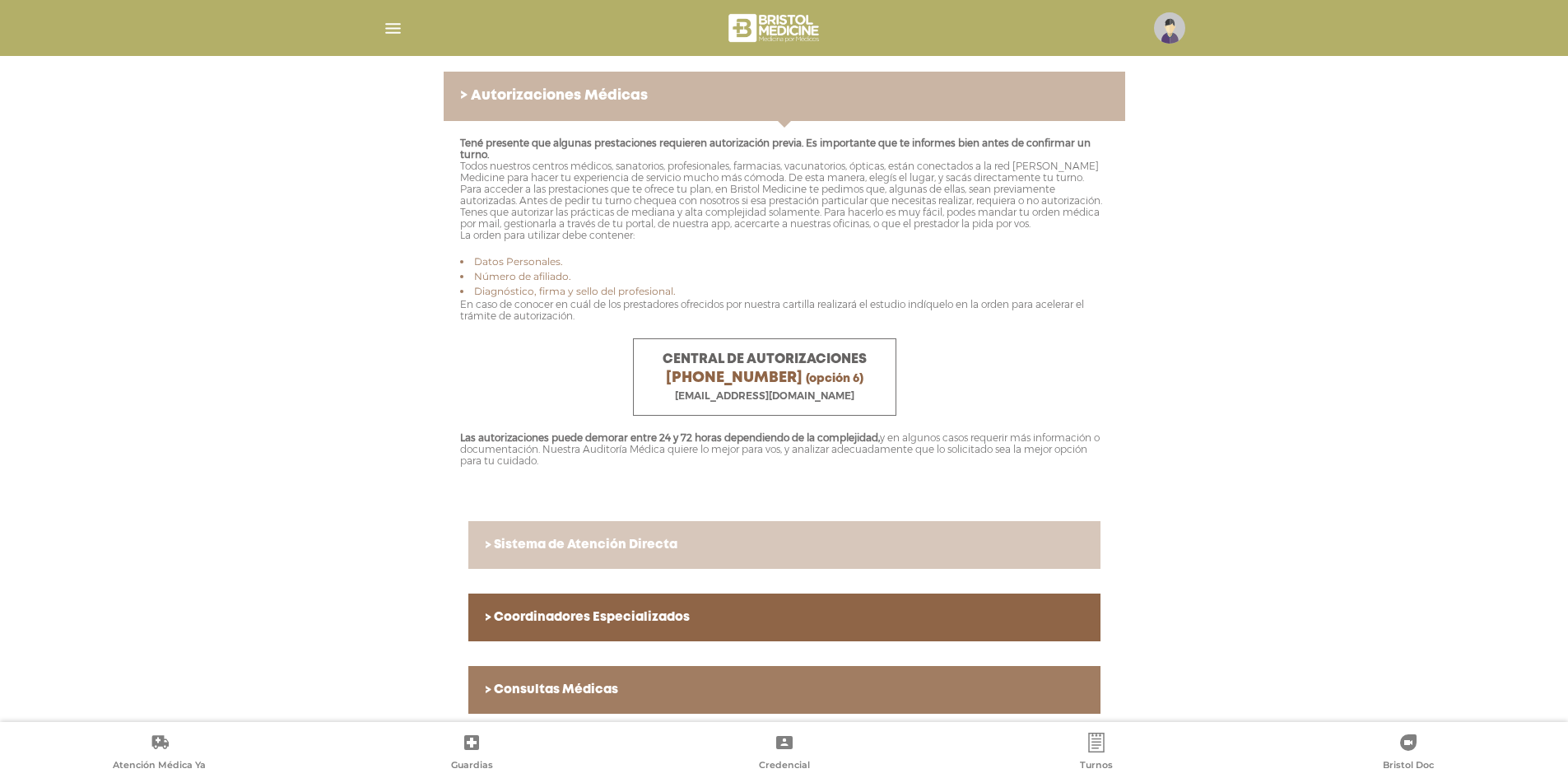
scroll to position [576, 0]
drag, startPoint x: 616, startPoint y: 155, endPoint x: 807, endPoint y: 232, distance: 205.9
click at [784, 218] on p "Tené presente que algunas prestaciones requieren autorización previa. Es import…" at bounding box center [784, 191] width 648 height 104
click at [813, 235] on p "Tené presente que algunas prestaciones requieren autorización previa. Es import…" at bounding box center [784, 191] width 648 height 104
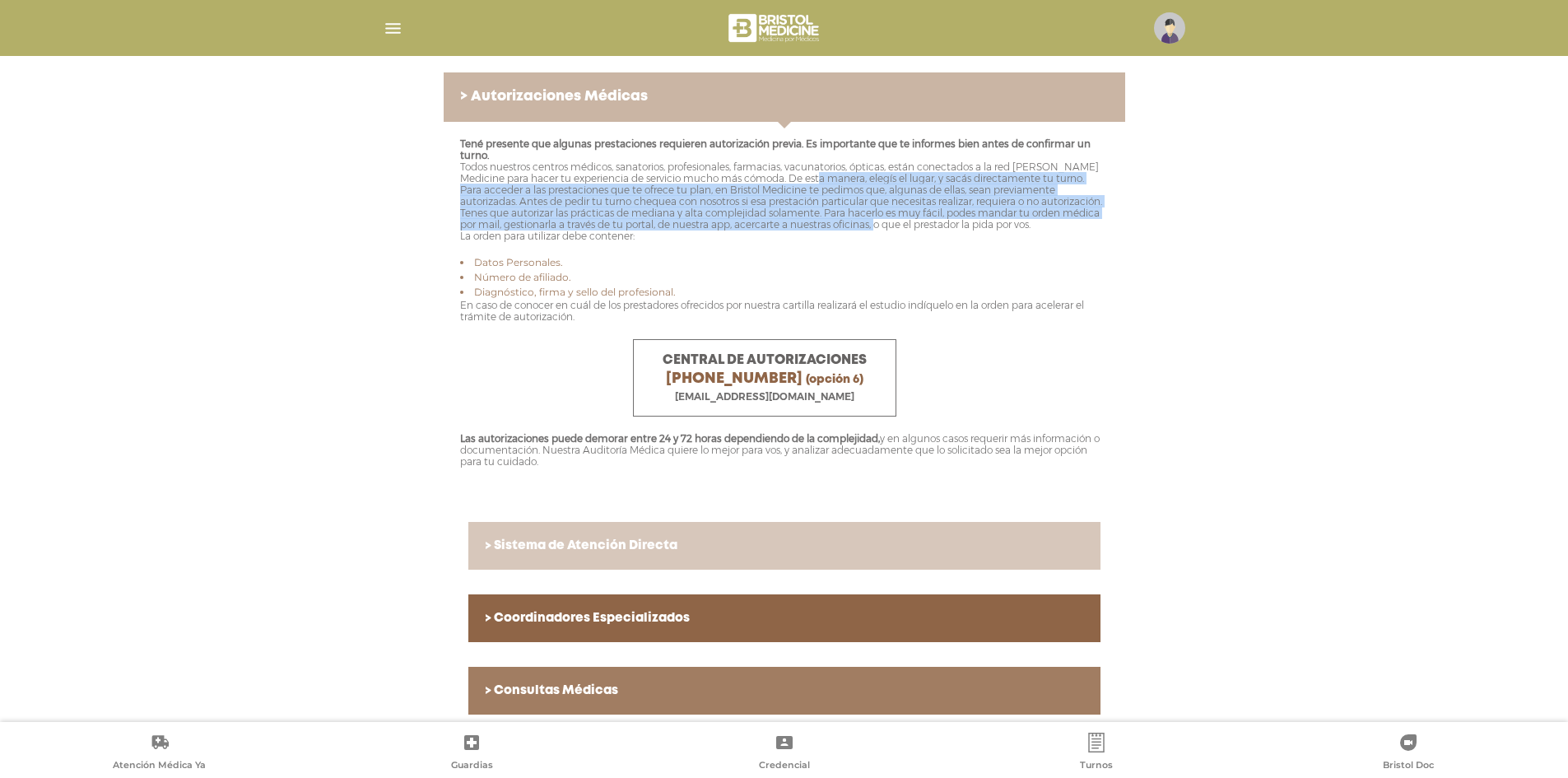
drag, startPoint x: 809, startPoint y: 187, endPoint x: 841, endPoint y: 237, distance: 59.4
click at [841, 237] on p "Tené presente que algunas prestaciones requieren autorización previa. Es import…" at bounding box center [784, 191] width 648 height 104
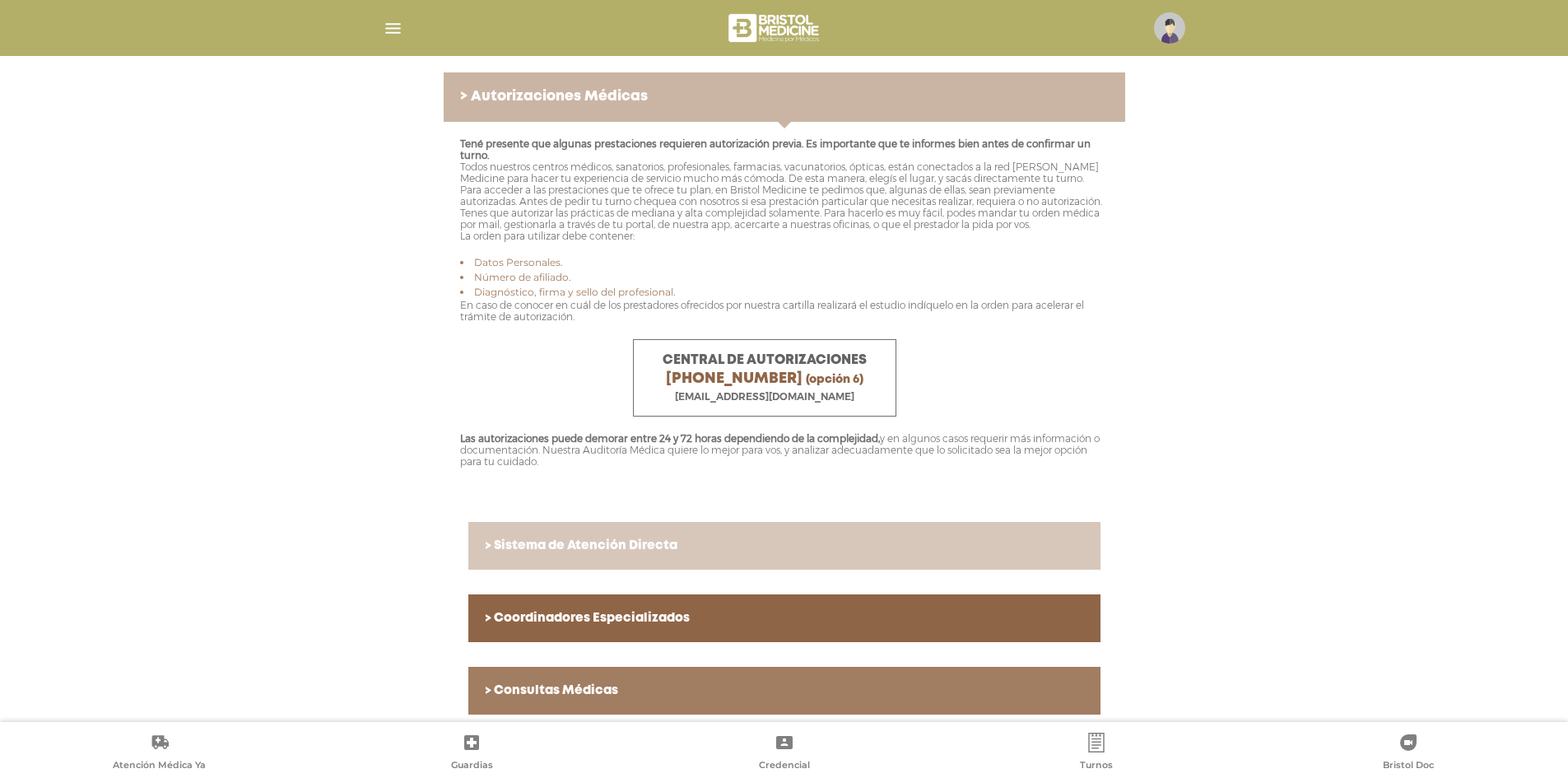
click at [842, 267] on li "Datos Personales." at bounding box center [784, 263] width 648 height 15
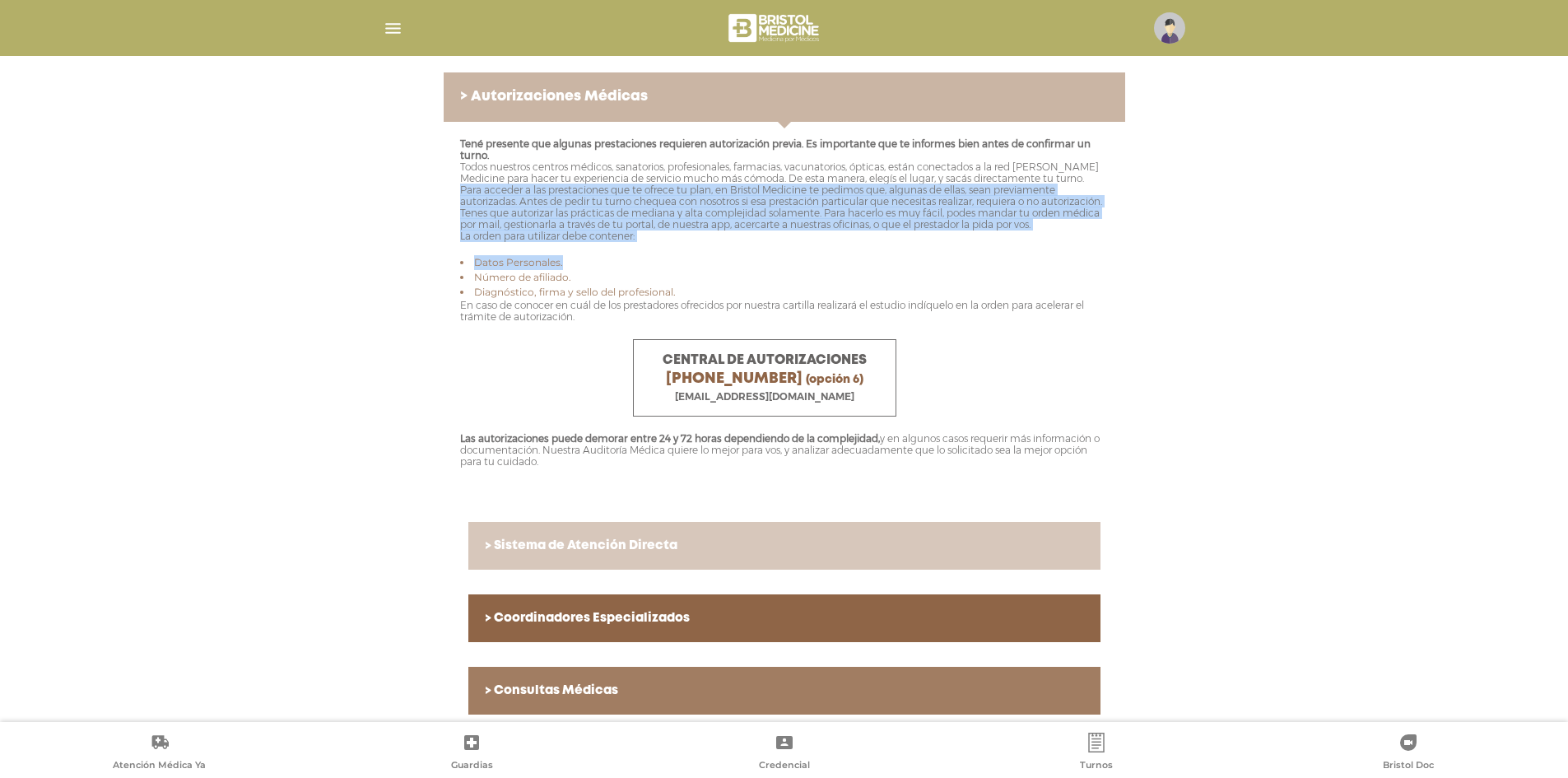
drag, startPoint x: 730, startPoint y: 250, endPoint x: 767, endPoint y: 261, distance: 38.6
click at [767, 261] on div "Tené presente que algunas prestaciones requieren autorización previa. Es import…" at bounding box center [784, 309] width 681 height 375
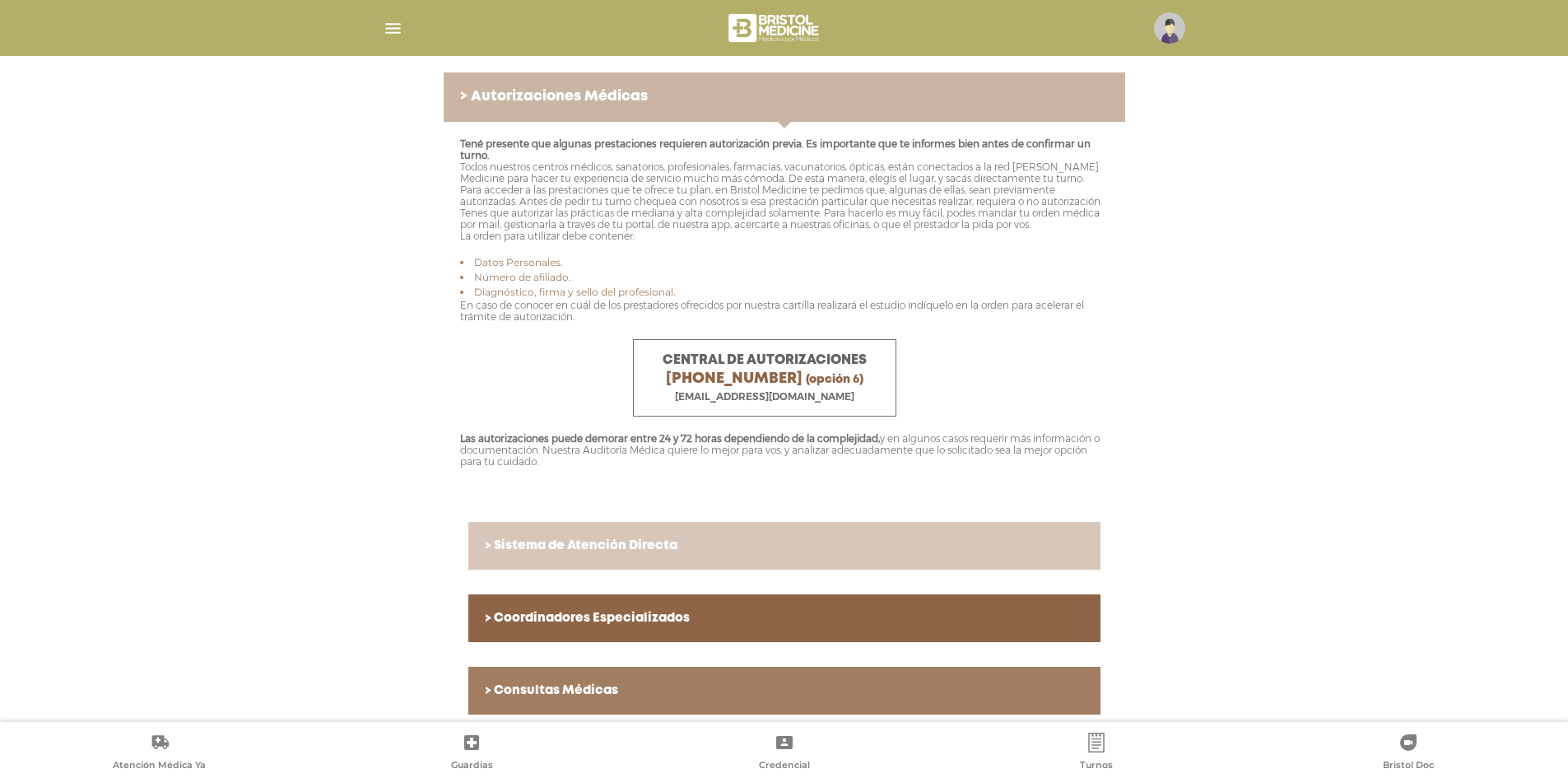
click at [785, 242] on p "Tené presente que algunas prestaciones requieren autorización previa. Es import…" at bounding box center [784, 191] width 648 height 104
drag, startPoint x: 749, startPoint y: 470, endPoint x: 799, endPoint y: 486, distance: 52.5
click at [799, 486] on div "Tené presente que algunas prestaciones requieren autorización previa. Es import…" at bounding box center [784, 309] width 681 height 375
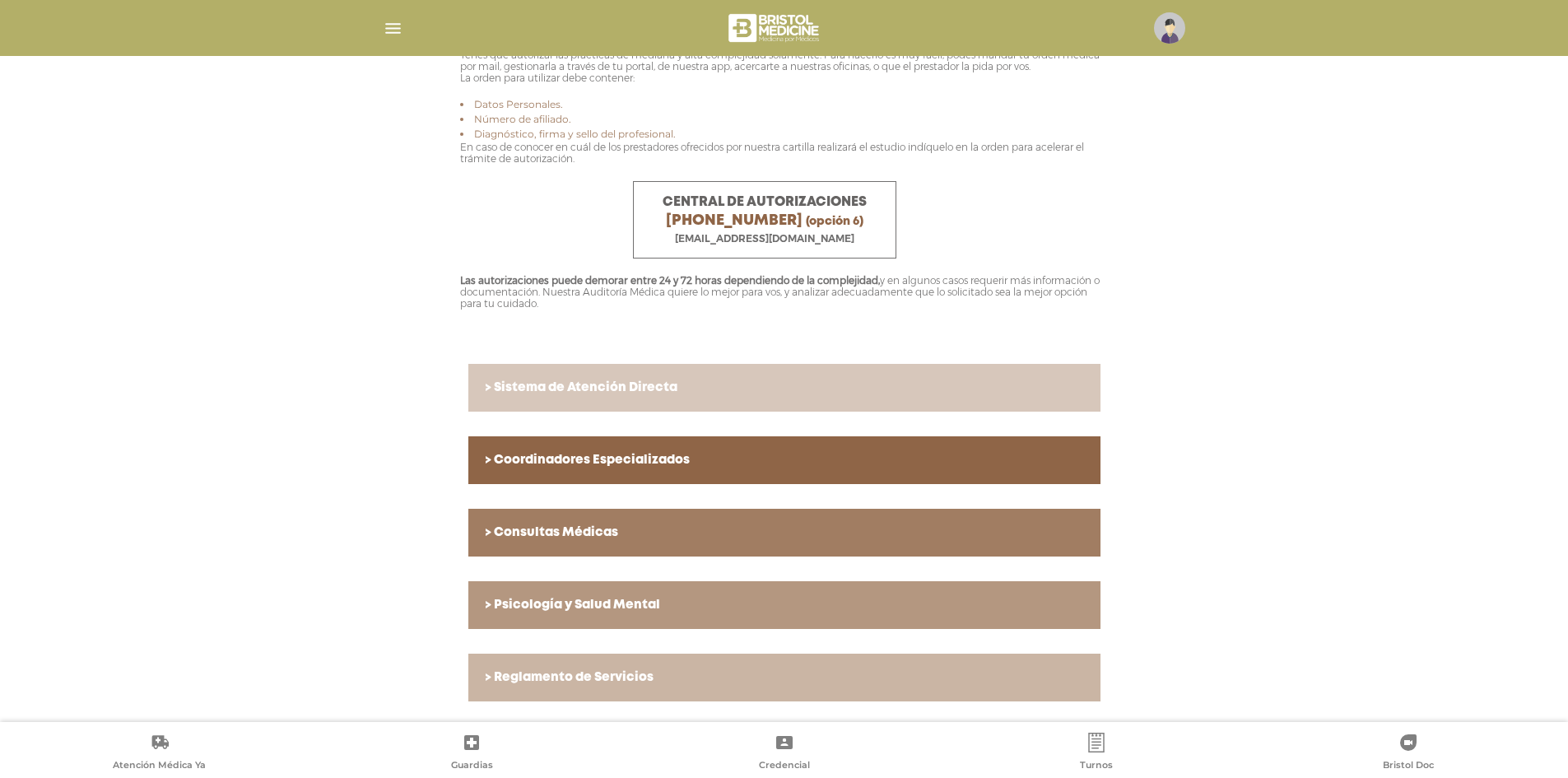
scroll to position [499, 0]
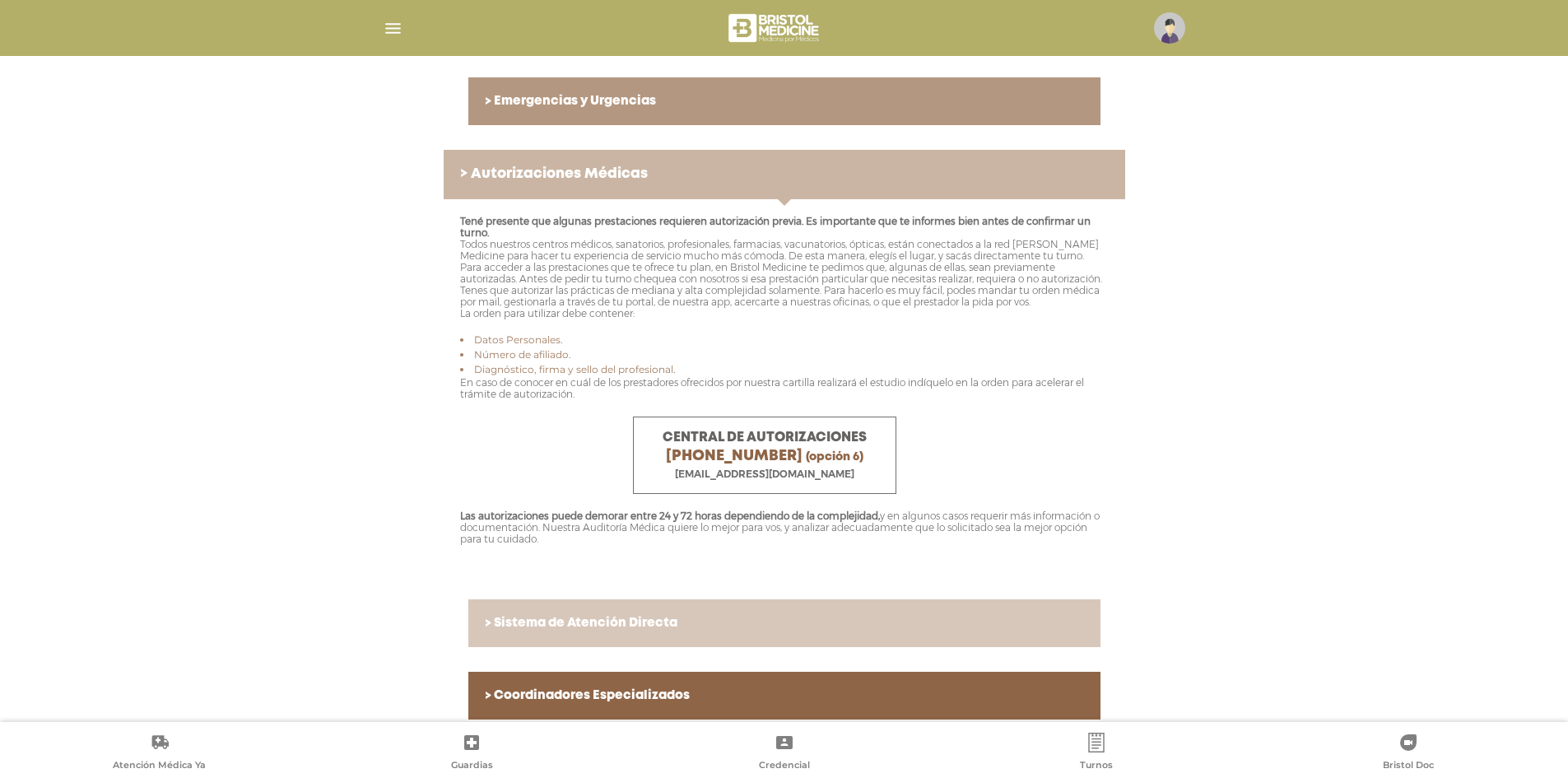
click at [732, 480] on span "central.autorizaciones@bristolmedicine.com.ar" at bounding box center [764, 474] width 179 height 12
click at [904, 377] on li "Diagnóstico, firma y sello del profesional." at bounding box center [784, 369] width 648 height 15
drag, startPoint x: 620, startPoint y: 513, endPoint x: 717, endPoint y: 575, distance: 115.1
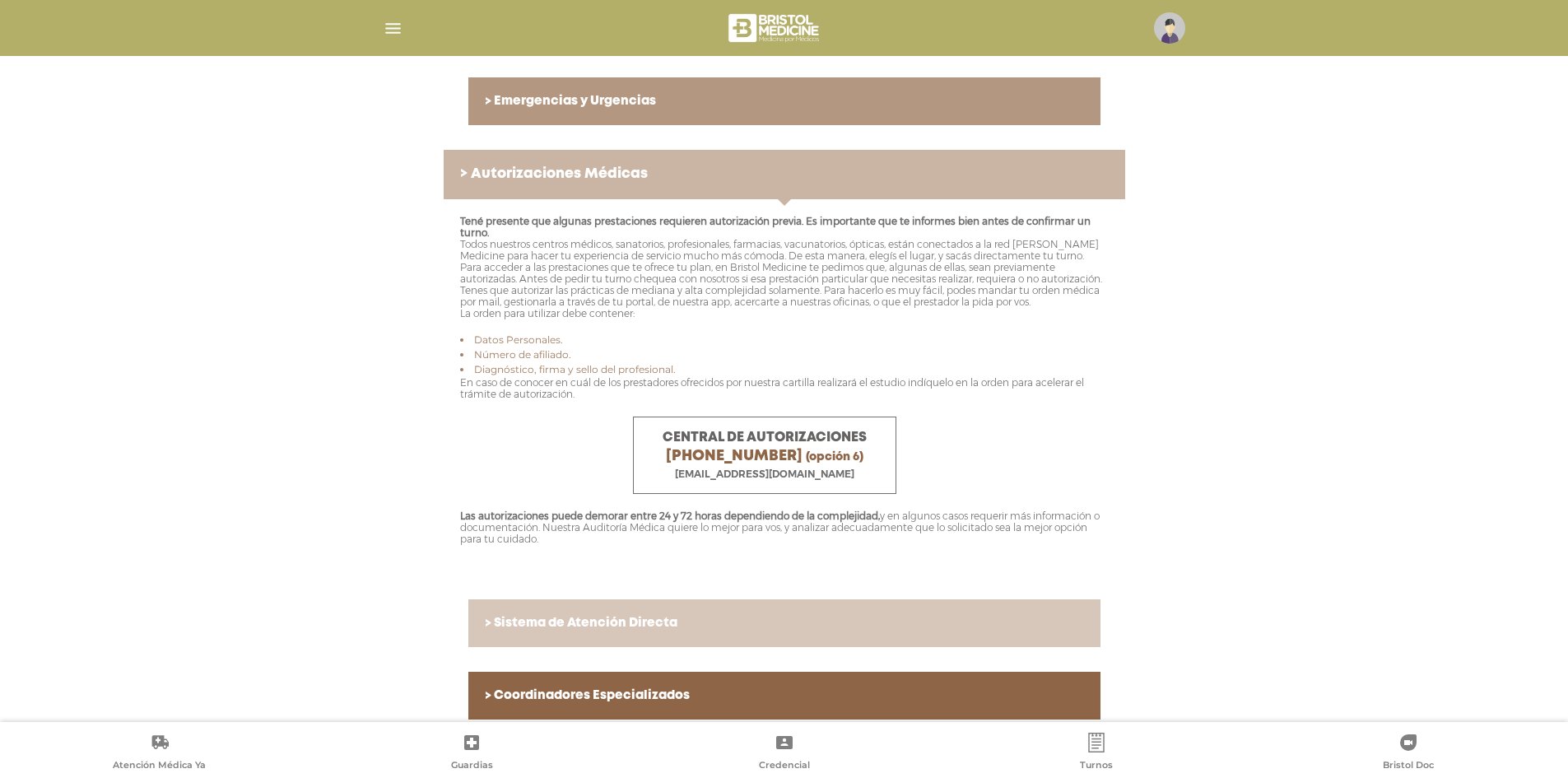
click at [715, 574] on div "Tené presente que algunas prestaciones requieren autorización previa. Es import…" at bounding box center [784, 386] width 681 height 375
drag, startPoint x: 717, startPoint y: 576, endPoint x: 726, endPoint y: 564, distance: 15.0
click at [718, 574] on div "Tené presente que algunas prestaciones requieren autorización previa. Es import…" at bounding box center [784, 386] width 681 height 375
click at [758, 534] on p "Las autorizaciones puede demorar entre 24 y 72 horas dependiendo de la compleji…" at bounding box center [784, 528] width 648 height 35
drag, startPoint x: 844, startPoint y: 544, endPoint x: 902, endPoint y: 570, distance: 63.6
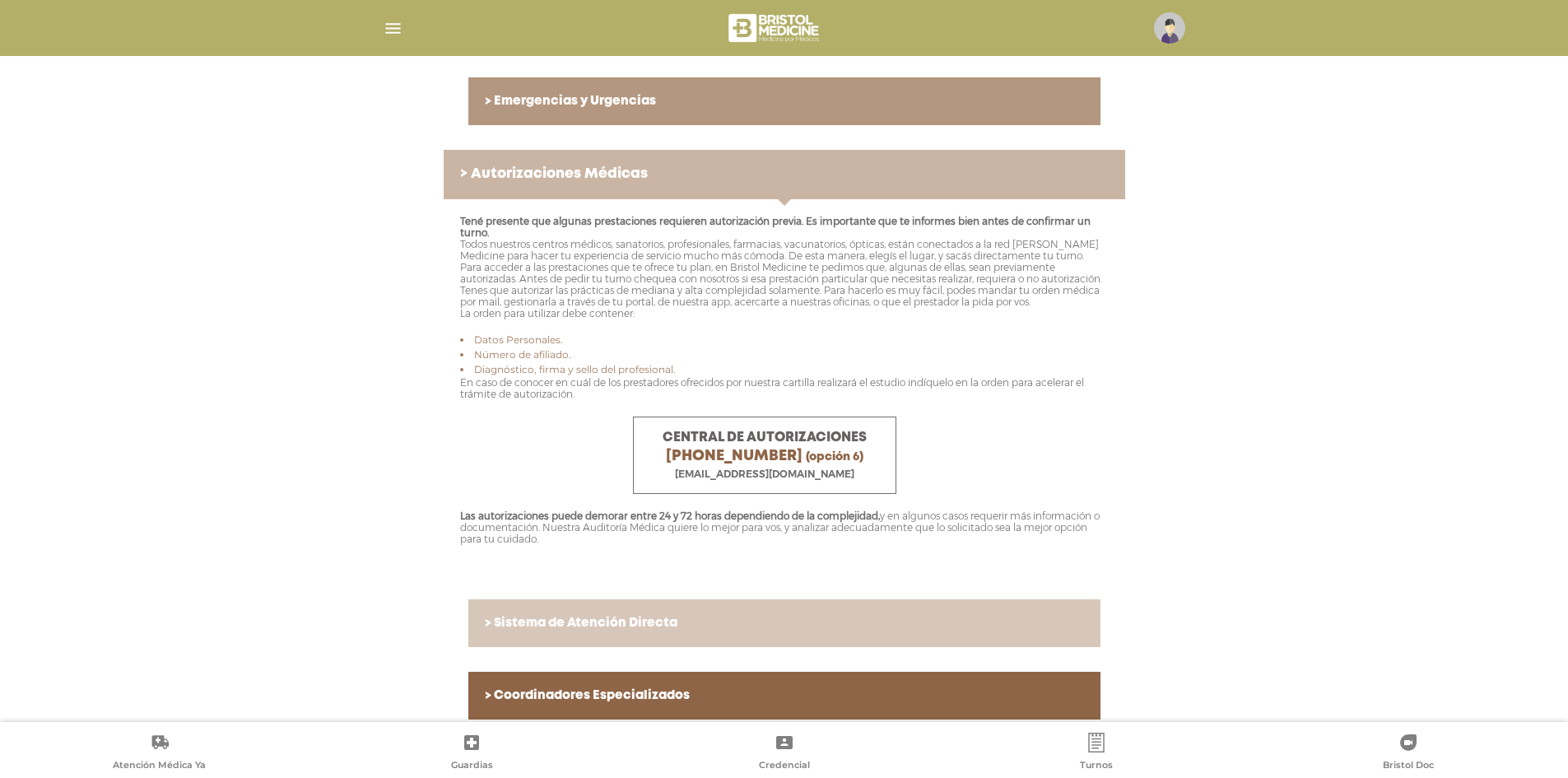
click at [902, 570] on div "Tené presente que algunas prestaciones requieren autorización previa. Es import…" at bounding box center [784, 386] width 681 height 375
click at [905, 566] on div "Tené presente que algunas prestaciones requieren autorización previa. Es import…" at bounding box center [784, 386] width 681 height 375
click at [557, 391] on p "En caso de conocer en cuál de los prestadores ofrecidos por nuestra cartilla re…" at bounding box center [784, 388] width 648 height 23
click at [726, 480] on span "central.autorizaciones@bristolmedicine.com.ar" at bounding box center [764, 474] width 179 height 12
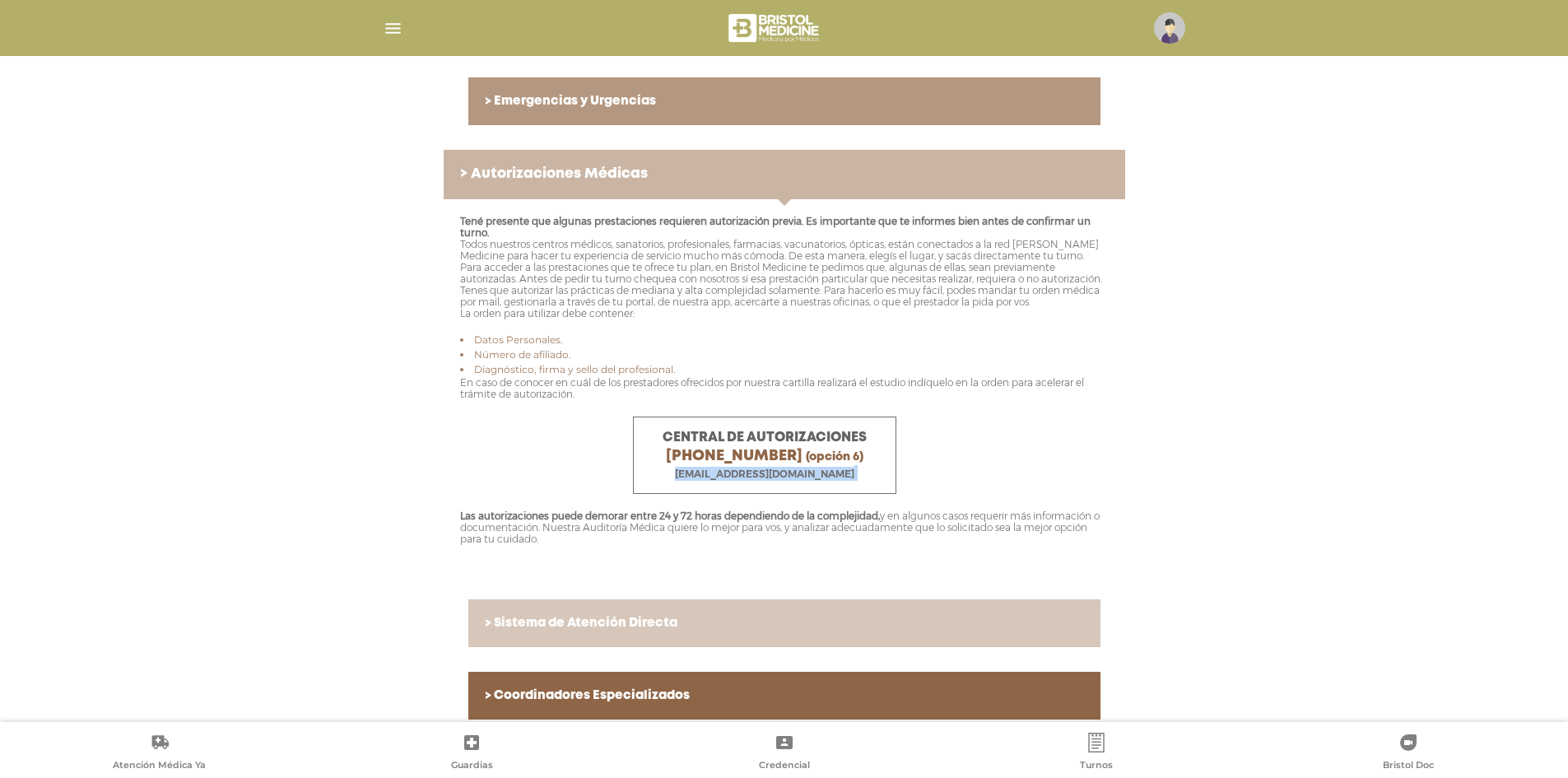
click at [726, 480] on span "central.autorizaciones@bristolmedicine.com.ar" at bounding box center [764, 474] width 179 height 12
copy div "central.autorizaciones@bristolmedicine.com.ar"
drag, startPoint x: 825, startPoint y: 367, endPoint x: 865, endPoint y: 394, distance: 48.3
click at [865, 394] on div "Tené presente que algunas prestaciones requieren autorización previa. Es import…" at bounding box center [784, 386] width 681 height 375
click at [865, 394] on p "En caso de conocer en cuál de los prestadores ofrecidos por nuestra cartilla re…" at bounding box center [784, 388] width 648 height 23
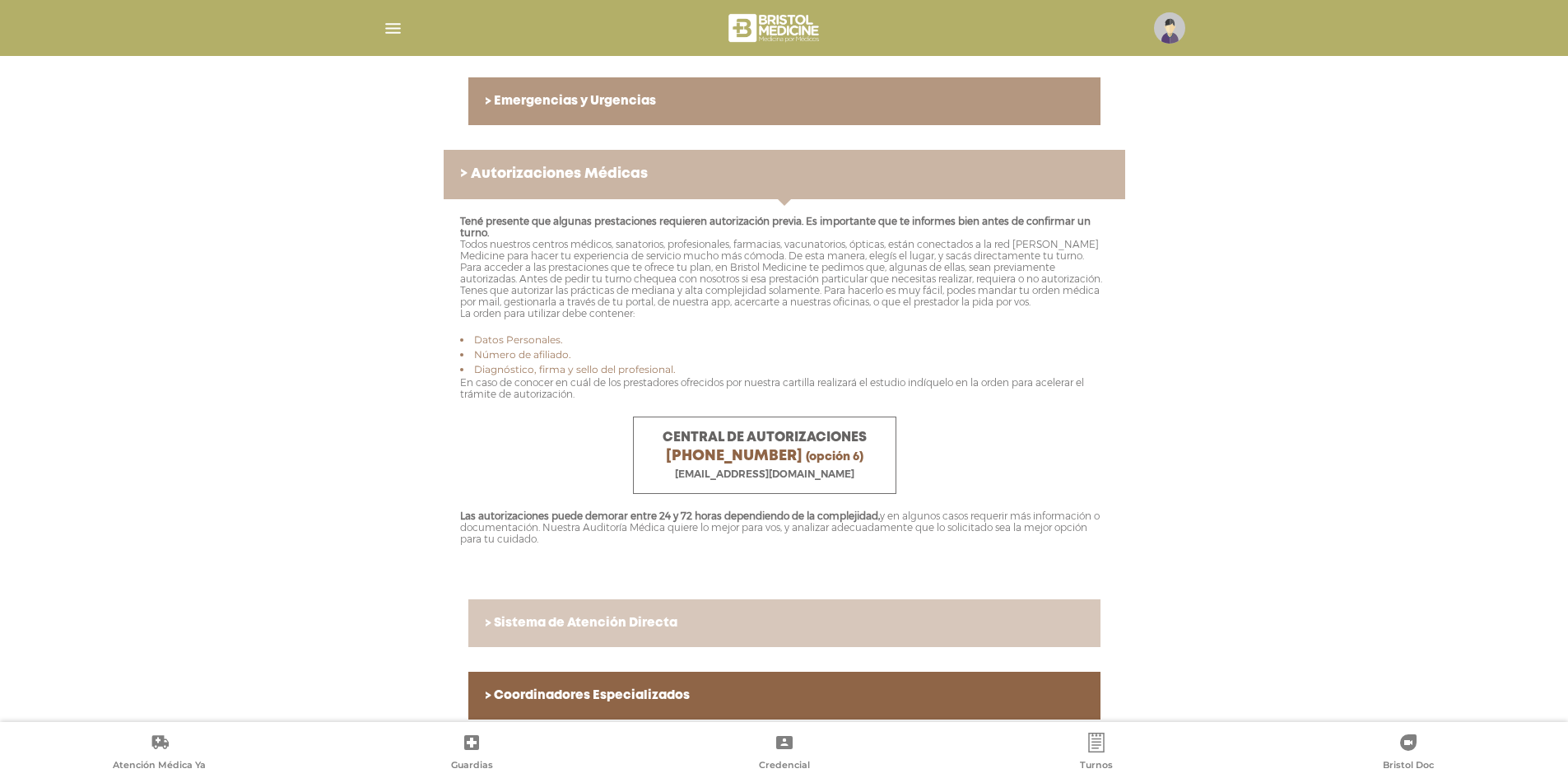
drag, startPoint x: 1042, startPoint y: 434, endPoint x: 1107, endPoint y: 451, distance: 67.2
click at [1107, 451] on div "Tené presente que algunas prestaciones requieren autorización previa. Es import…" at bounding box center [784, 386] width 681 height 375
drag, startPoint x: 1074, startPoint y: 391, endPoint x: 1110, endPoint y: 419, distance: 45.6
click at [1110, 419] on div "Tené presente que algunas prestaciones requieren autorización previa. Es import…" at bounding box center [784, 386] width 681 height 375
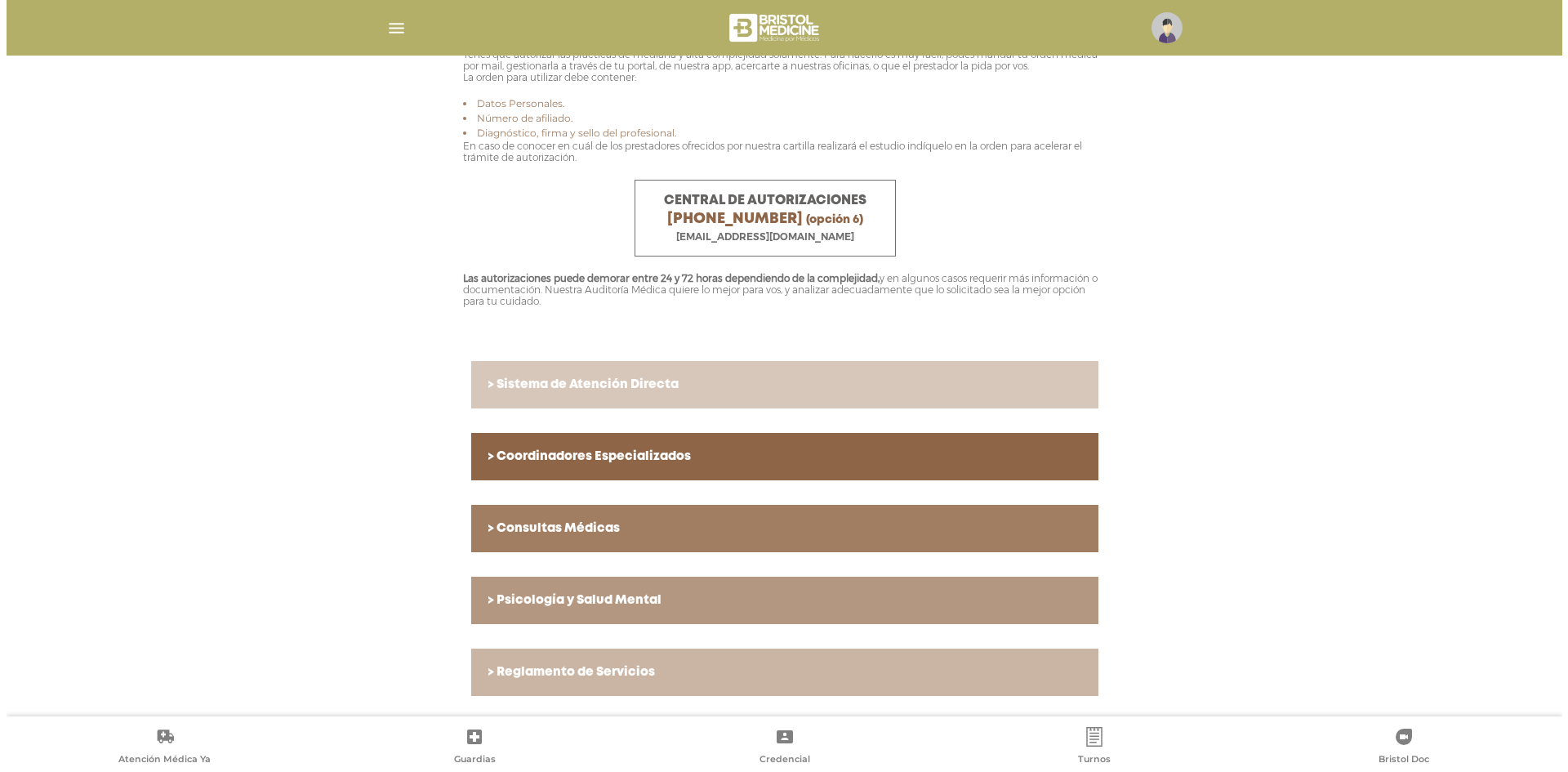
scroll to position [332, 0]
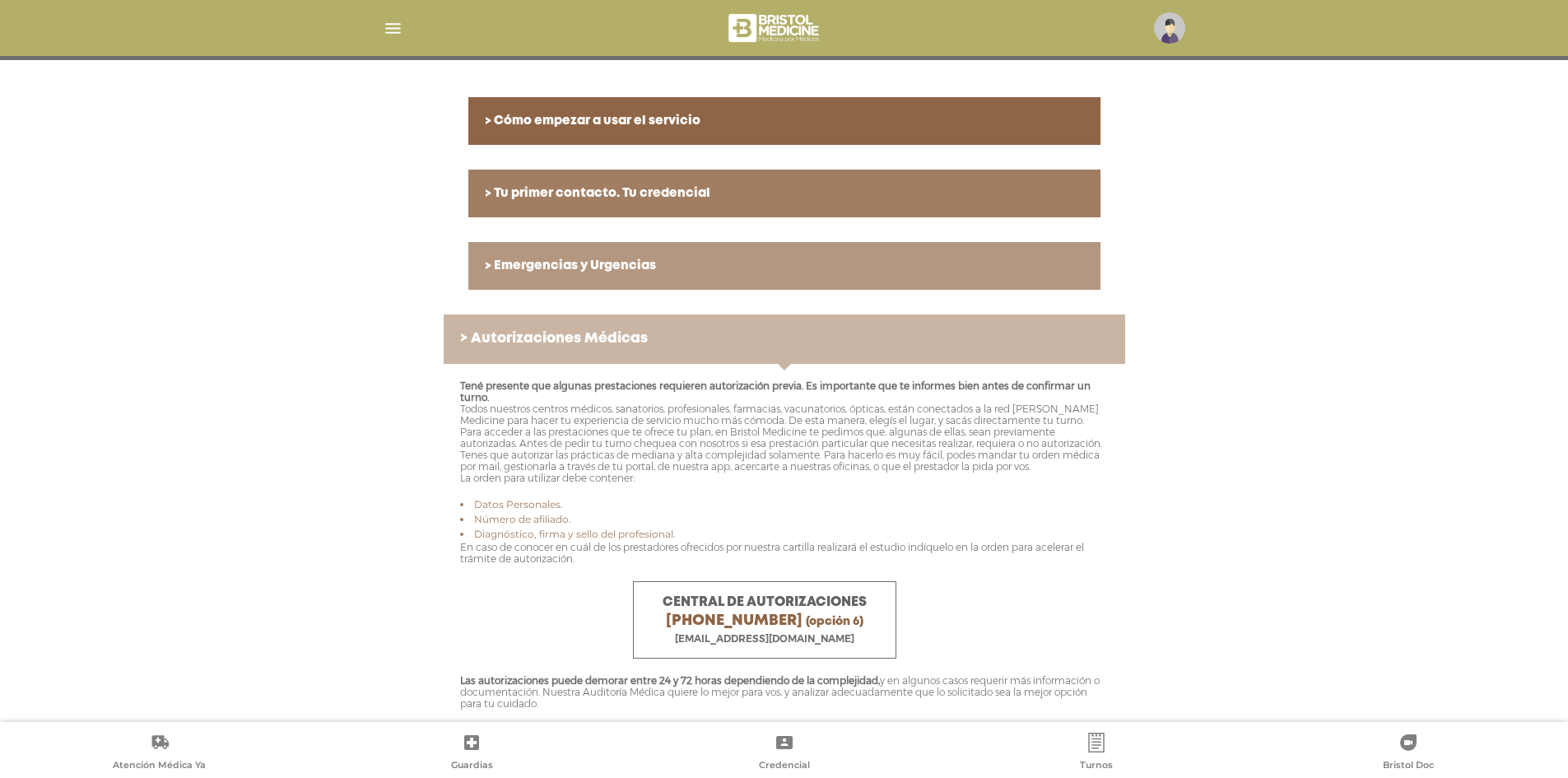
click at [1123, 767] on link "Turnos" at bounding box center [1096, 754] width 312 height 42
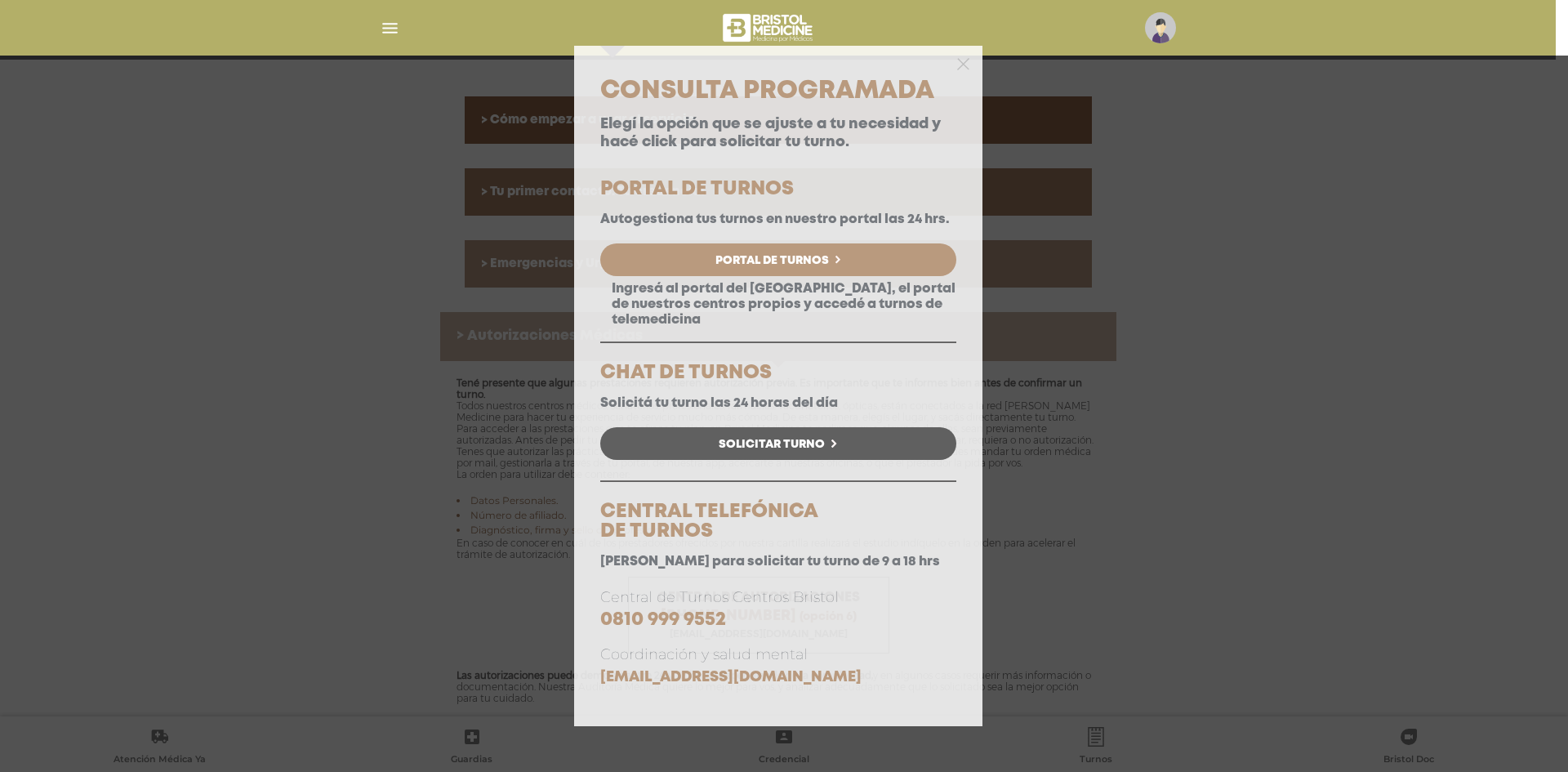
click at [760, 265] on span "Portal de Turnos" at bounding box center [772, 260] width 113 height 11
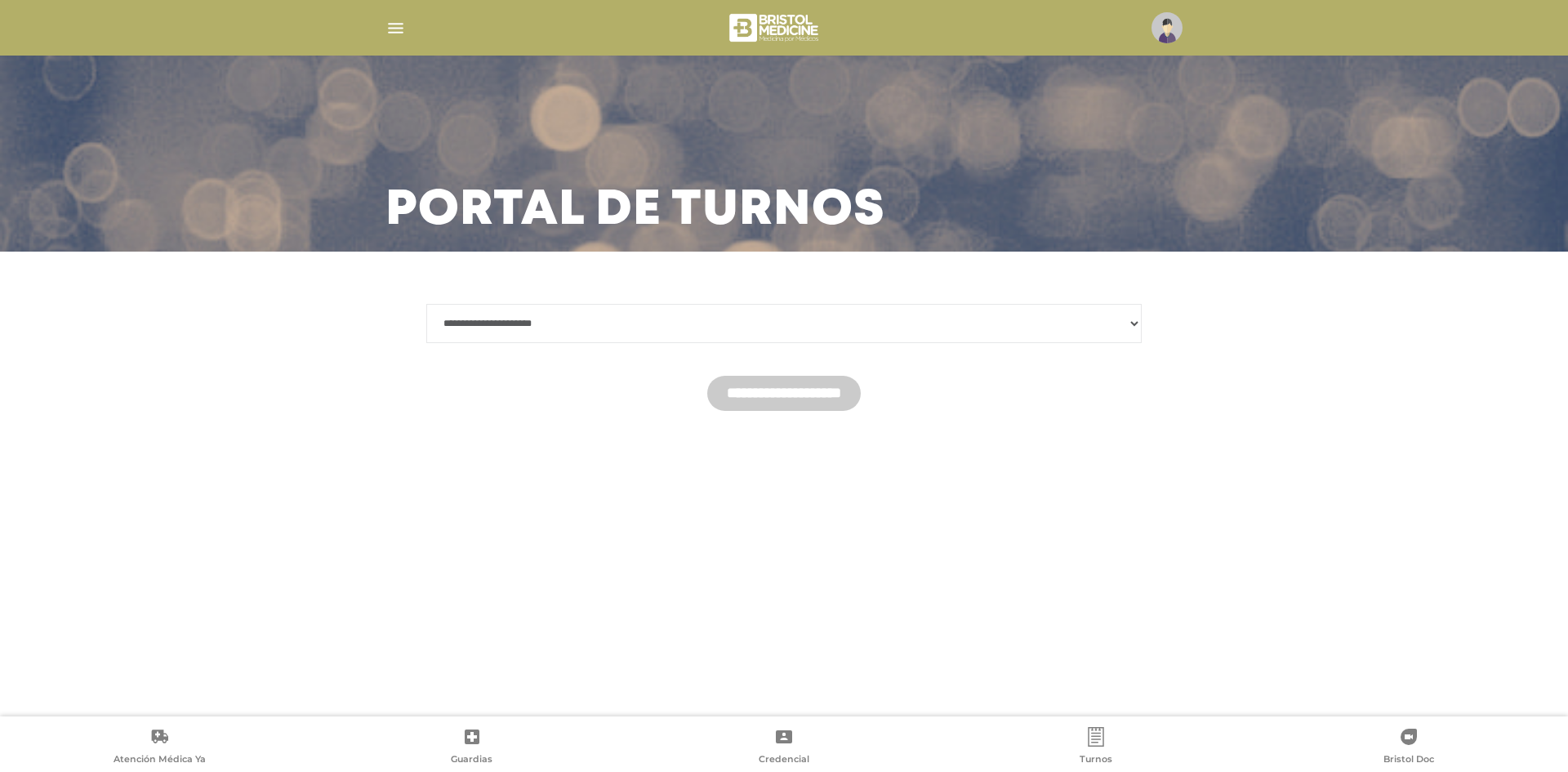
click at [587, 291] on div "**********" at bounding box center [784, 358] width 754 height 146
drag, startPoint x: 594, startPoint y: 328, endPoint x: 571, endPoint y: 326, distance: 23.1
click at [594, 328] on select "**********" at bounding box center [784, 324] width 716 height 40
select select "*******"
click at [426, 304] on select "**********" at bounding box center [784, 324] width 716 height 40
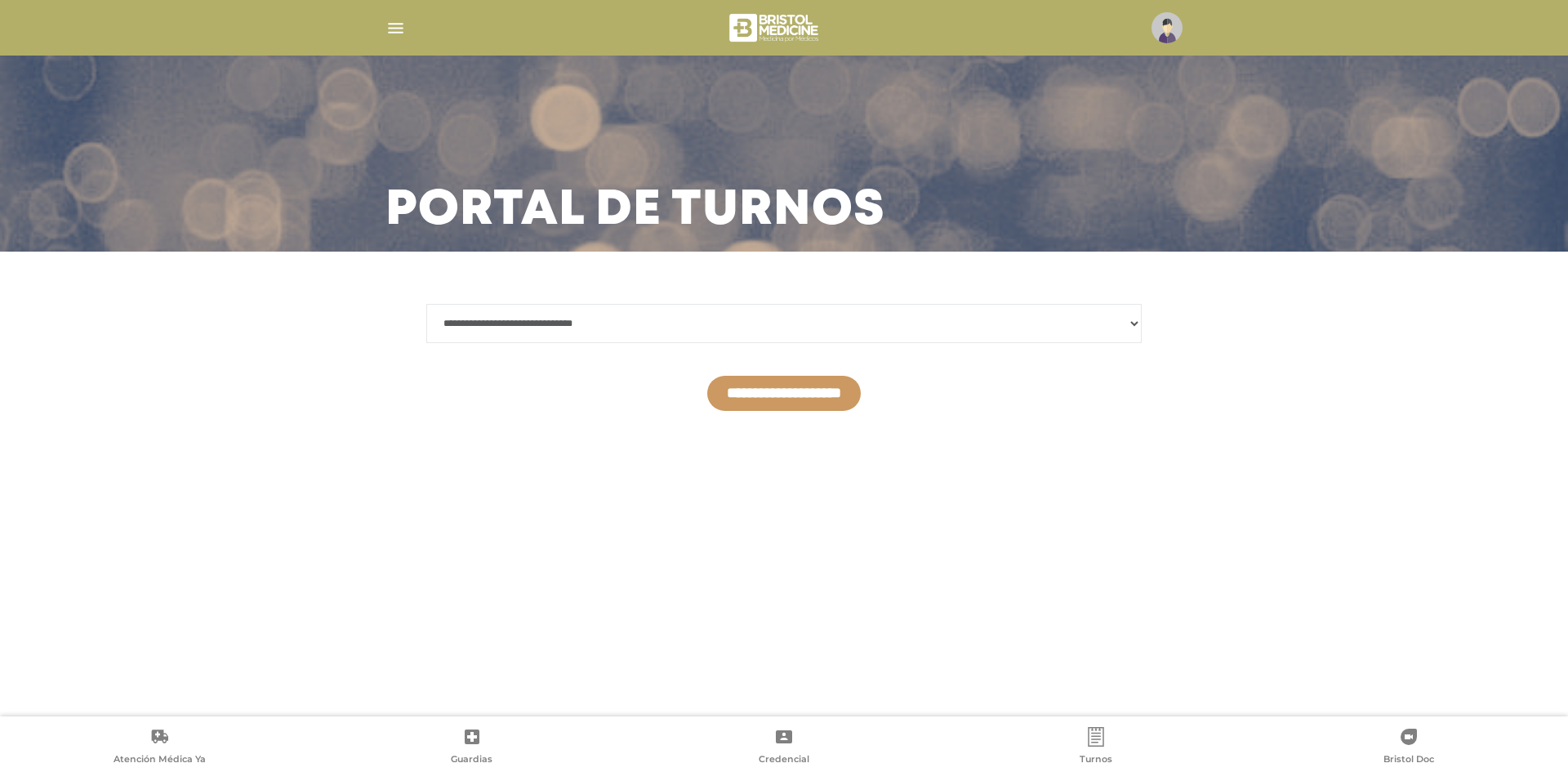
click at [849, 402] on input "**********" at bounding box center [784, 393] width 154 height 35
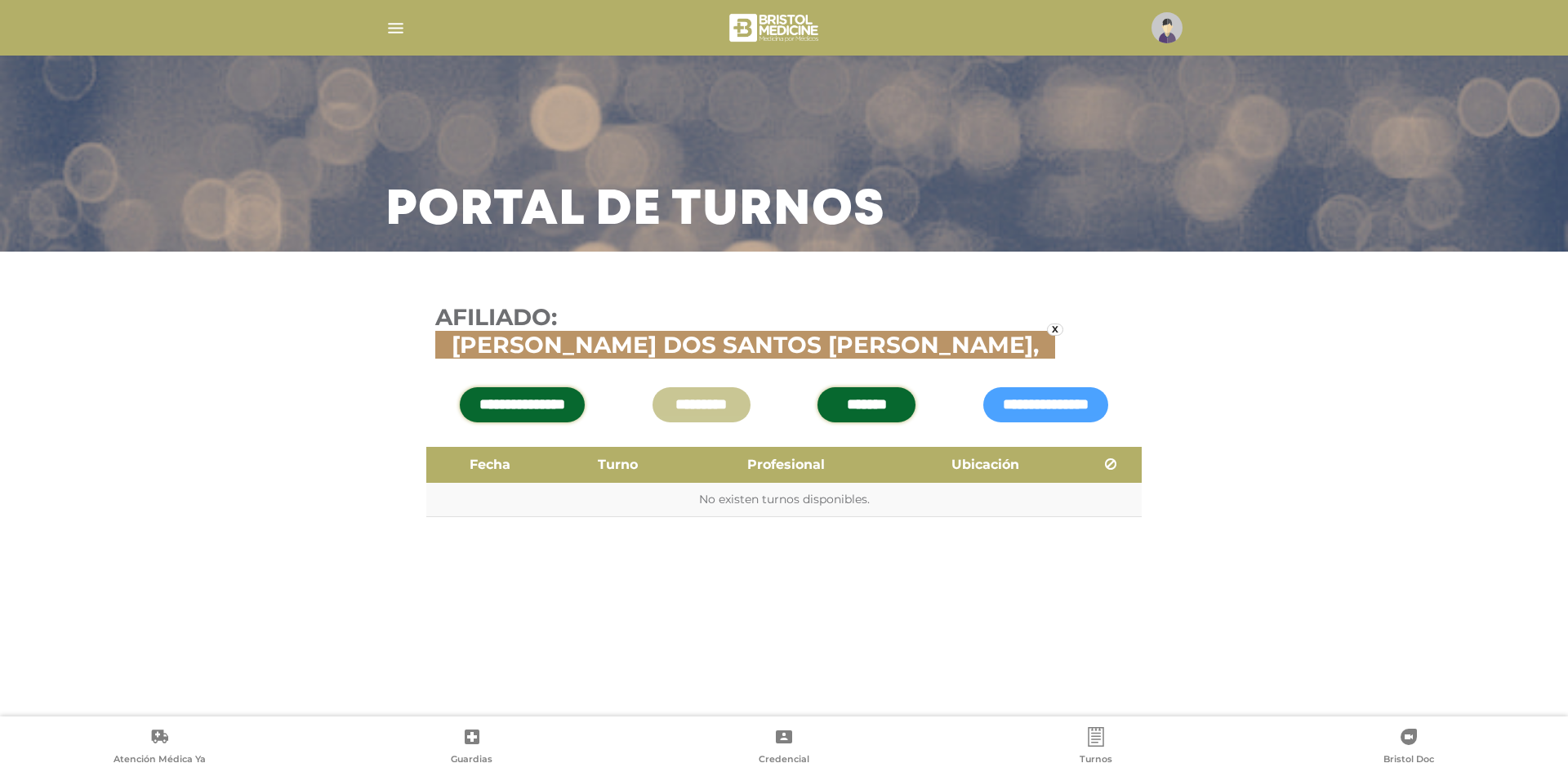
click at [867, 388] on input "*******" at bounding box center [866, 405] width 98 height 35
click at [528, 388] on input "**********" at bounding box center [522, 405] width 125 height 35
click at [1101, 389] on input "**********" at bounding box center [1045, 405] width 125 height 35
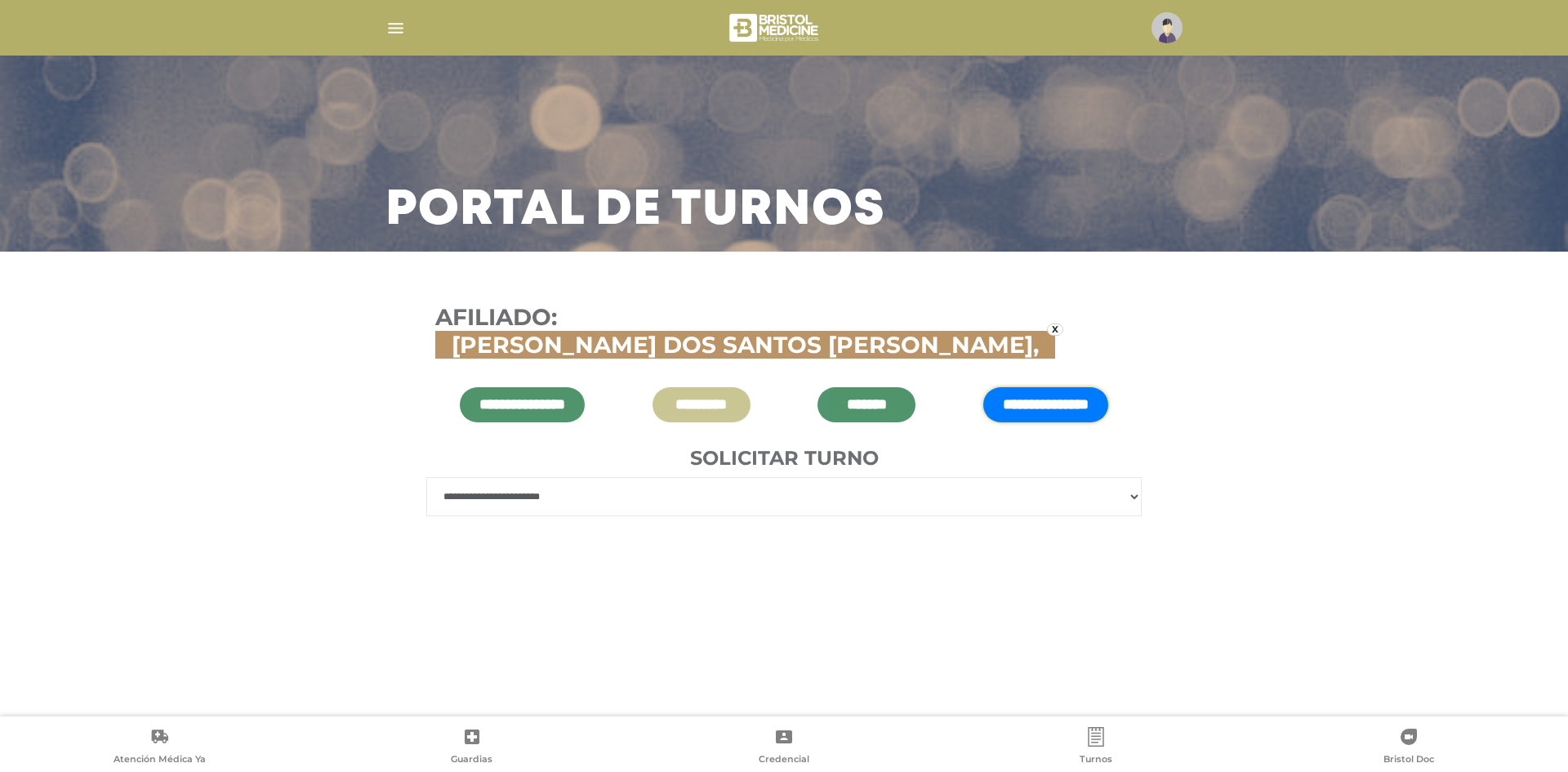
click at [699, 477] on select "**********" at bounding box center [784, 497] width 716 height 40
click at [293, 486] on div "**********" at bounding box center [784, 430] width 1568 height 356
click at [765, 41] on img at bounding box center [775, 28] width 97 height 40
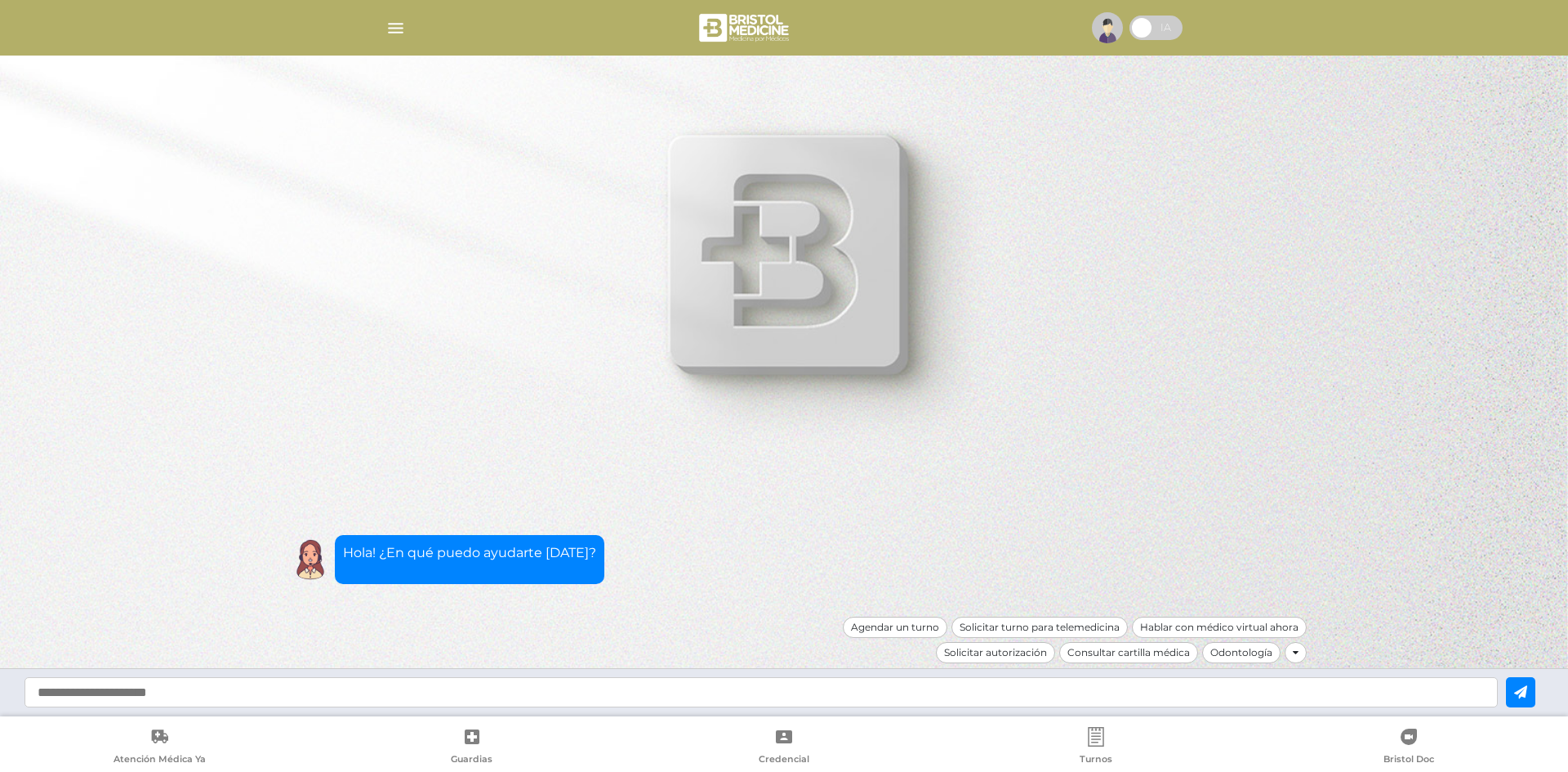
click at [387, 30] on img "button" at bounding box center [396, 28] width 21 height 21
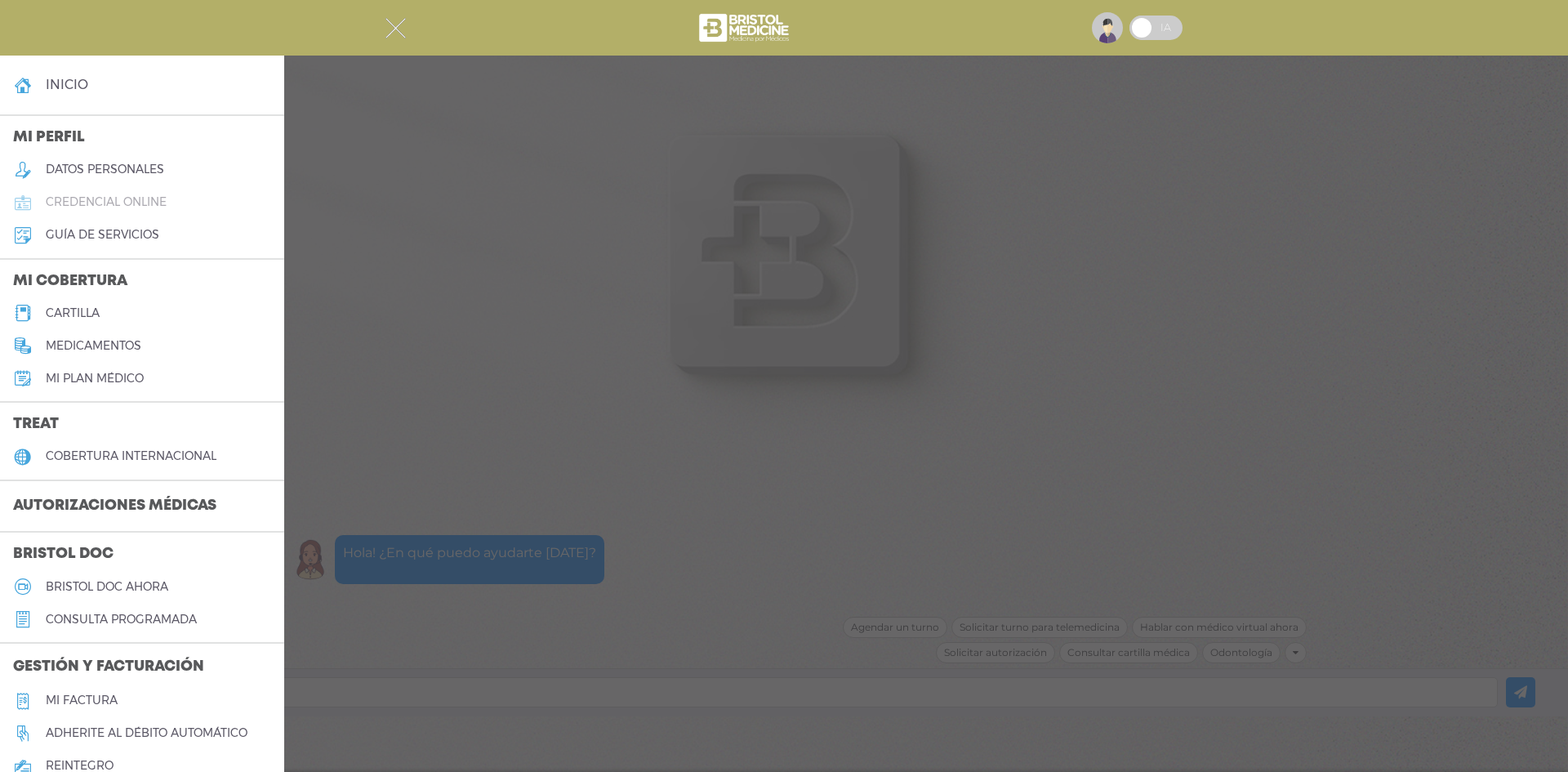
click at [113, 211] on link "credencial online" at bounding box center [142, 203] width 284 height 33
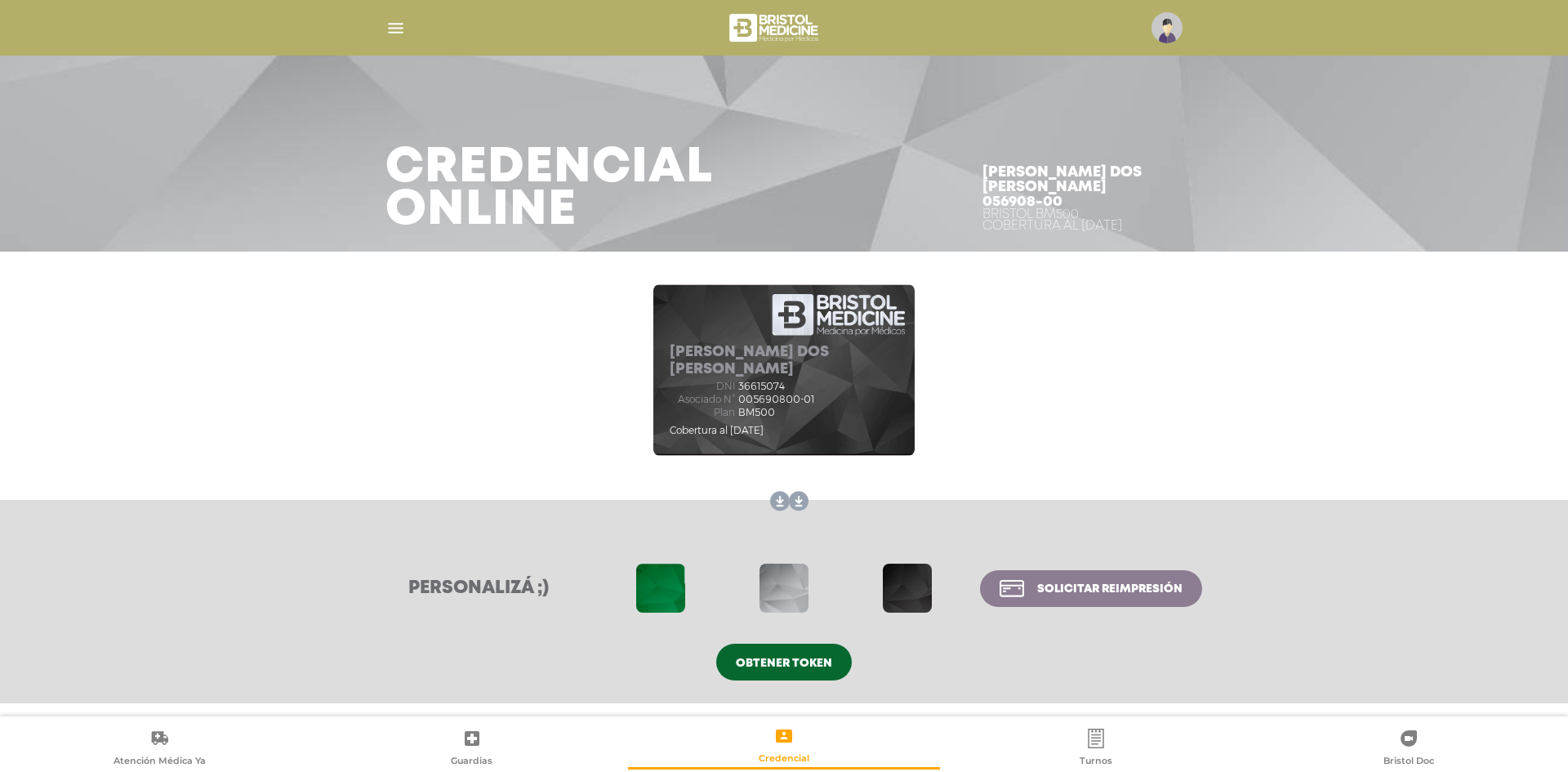
click at [793, 501] on link at bounding box center [796, 501] width 26 height 26
click at [798, 500] on link at bounding box center [796, 501] width 26 height 26
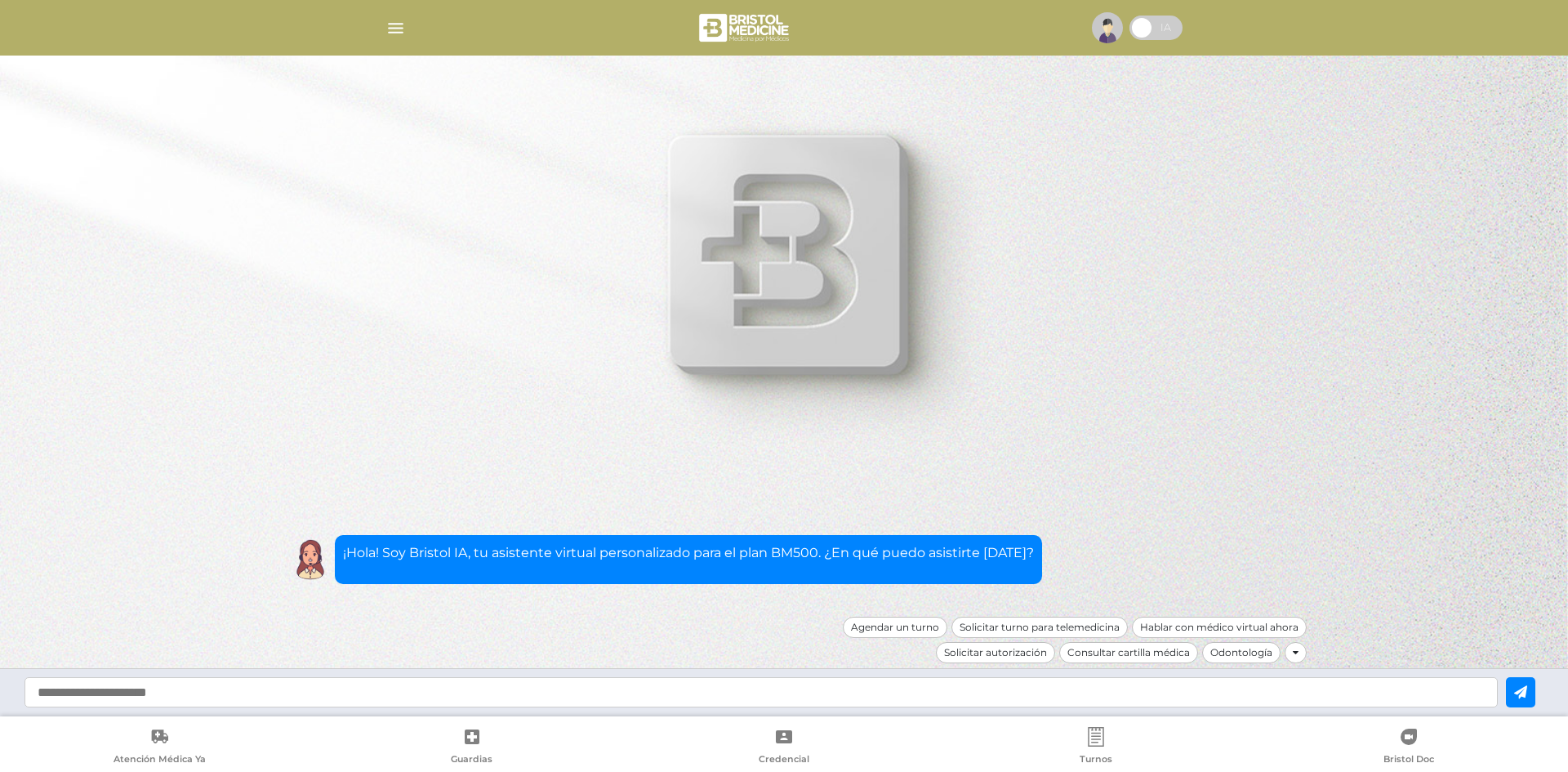
click at [424, 28] on div at bounding box center [784, 28] width 836 height 40
click at [392, 26] on img "button" at bounding box center [396, 28] width 21 height 21
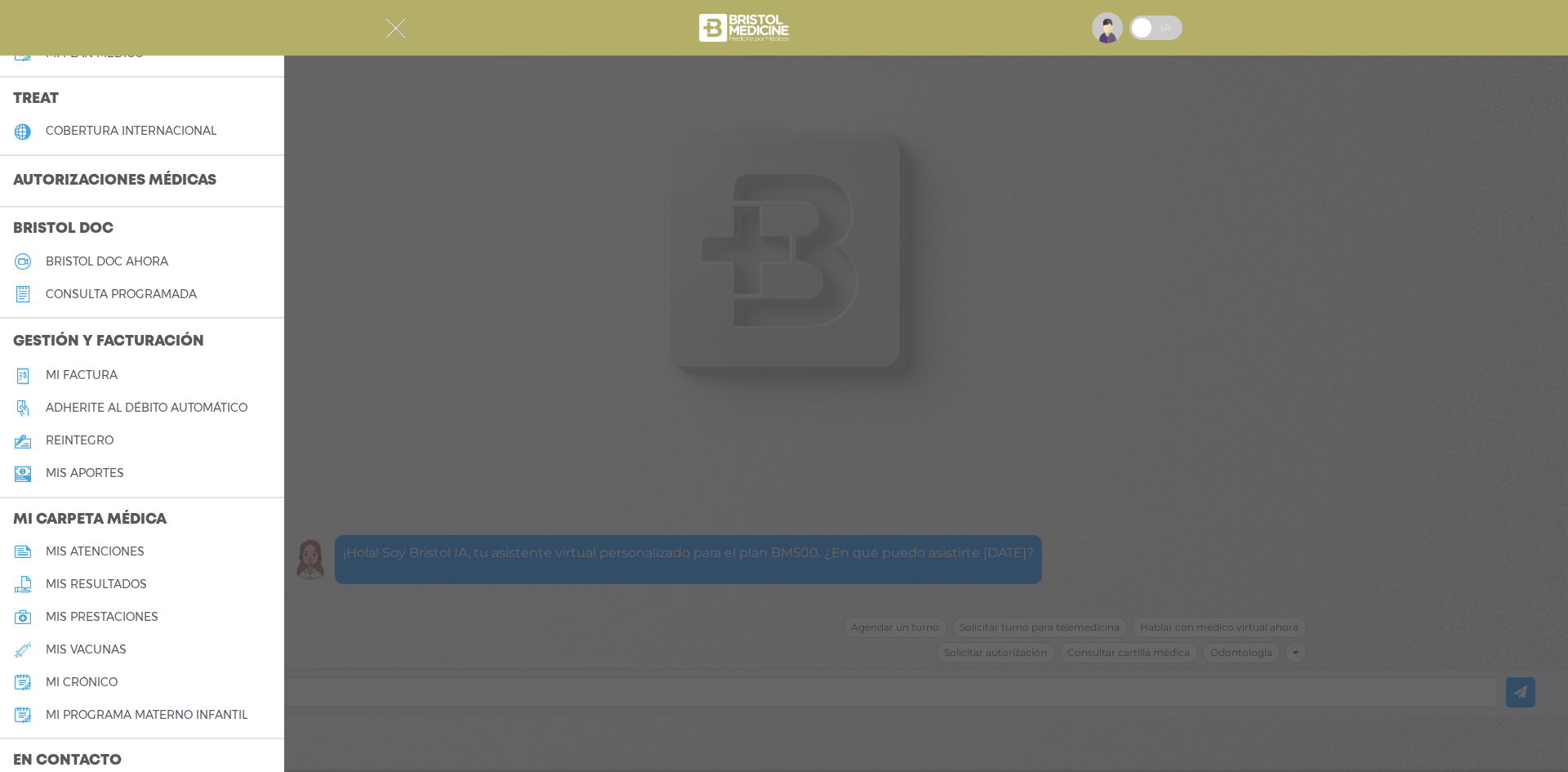
scroll to position [327, 0]
click at [102, 370] on h5 "Mi factura" at bounding box center [82, 374] width 72 height 14
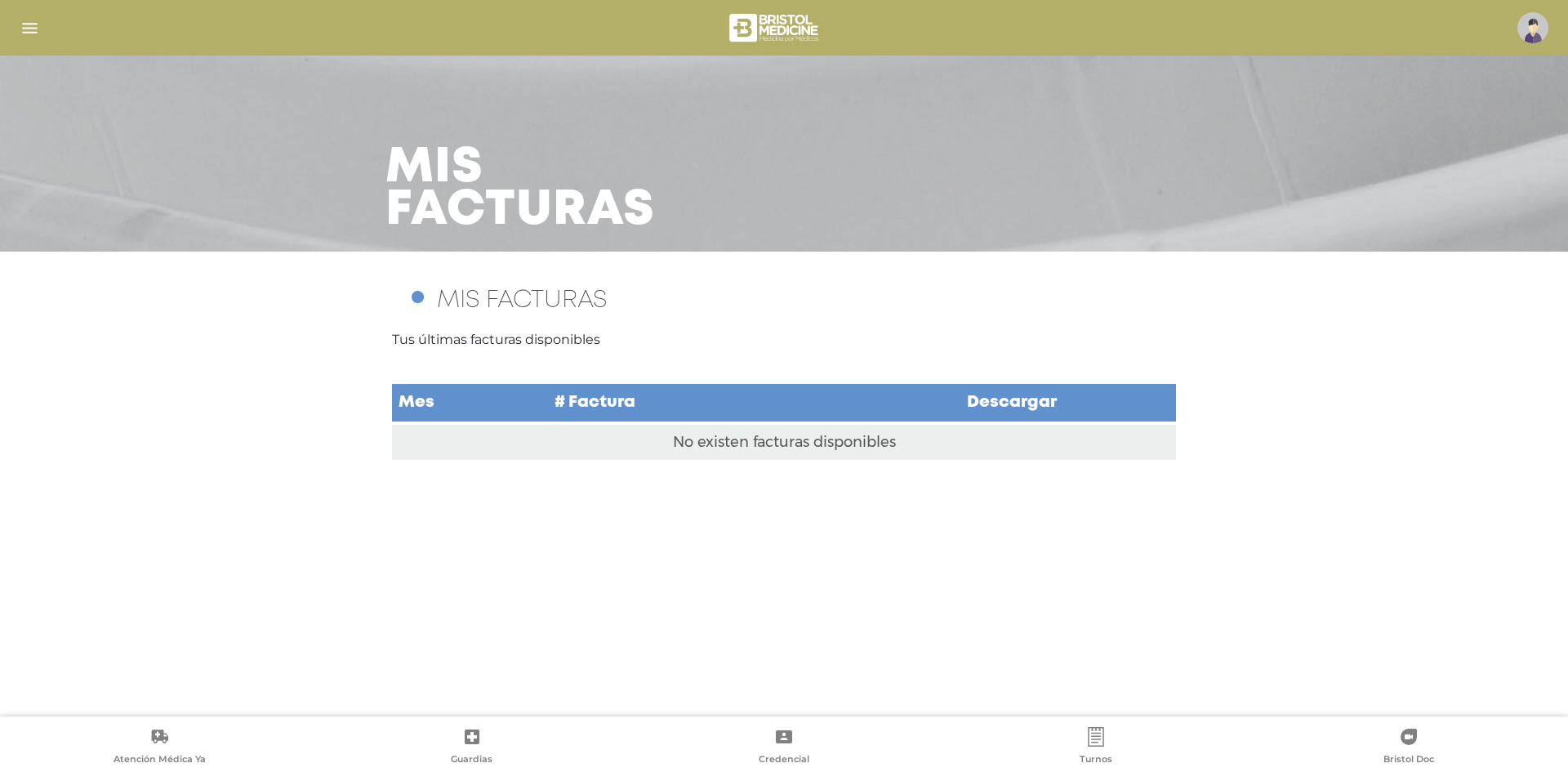
click at [39, 24] on img "button" at bounding box center [30, 28] width 21 height 21
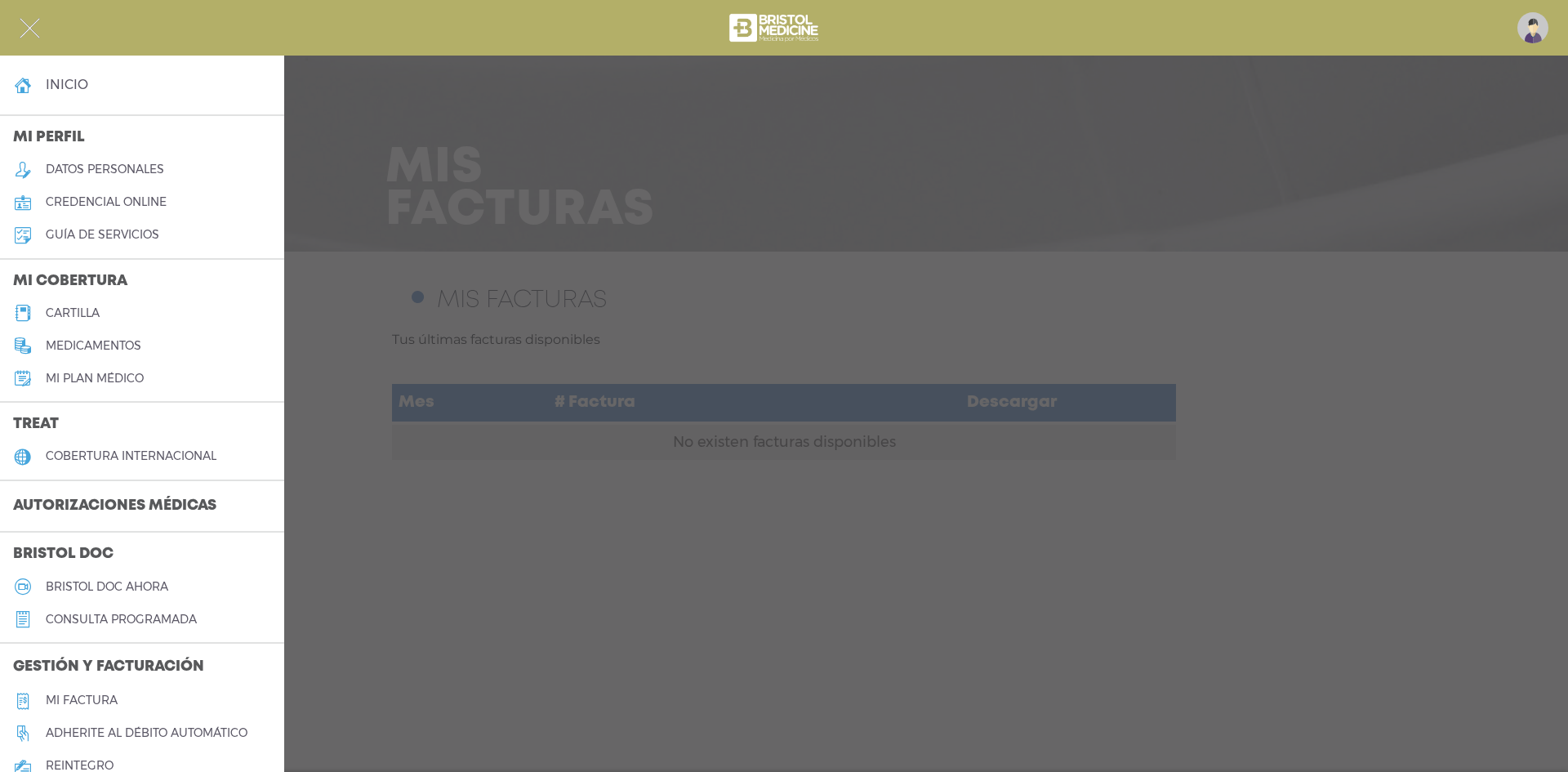
scroll to position [456, 0]
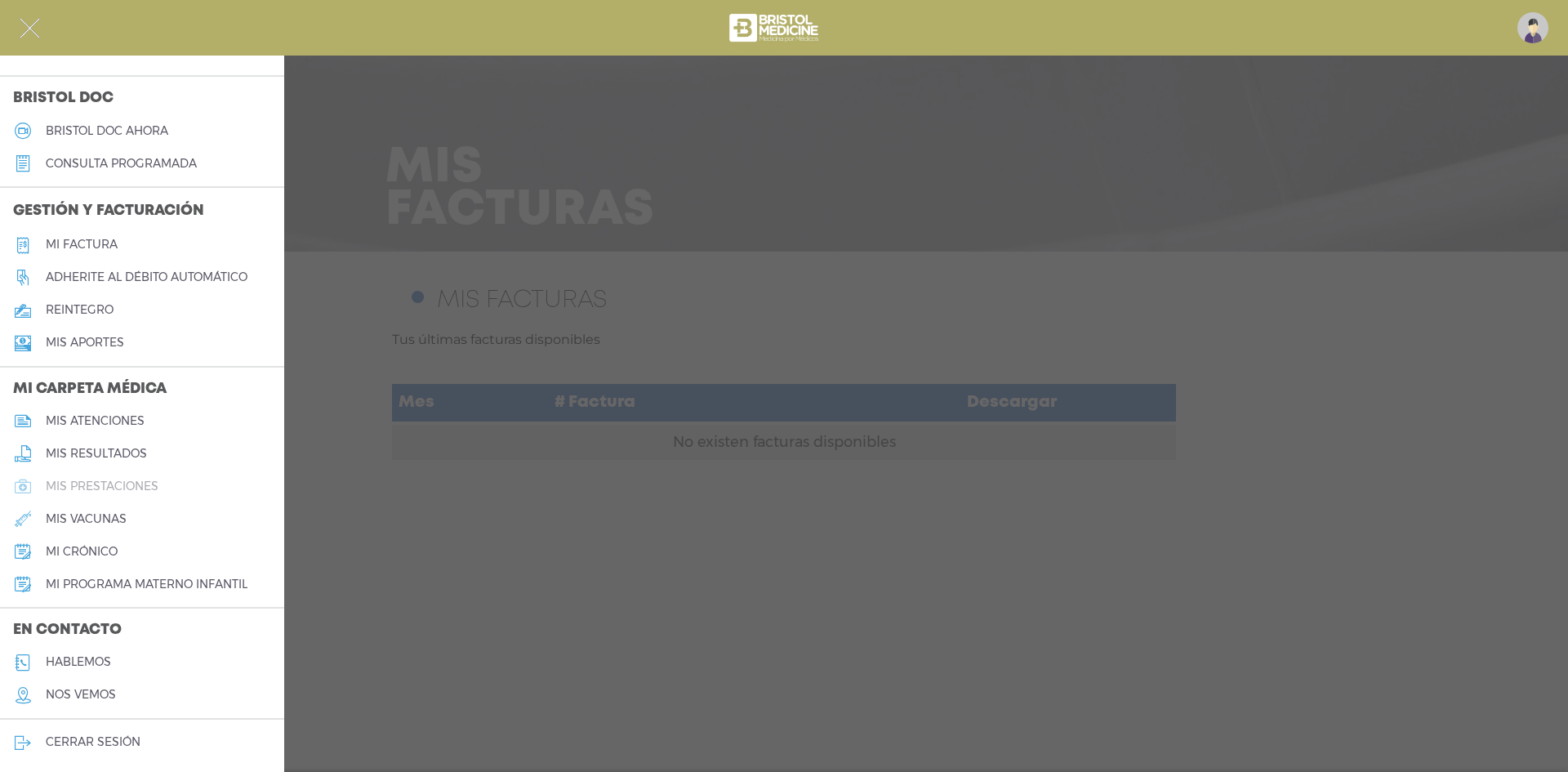
click at [128, 480] on h5 "mis prestaciones" at bounding box center [101, 487] width 113 height 14
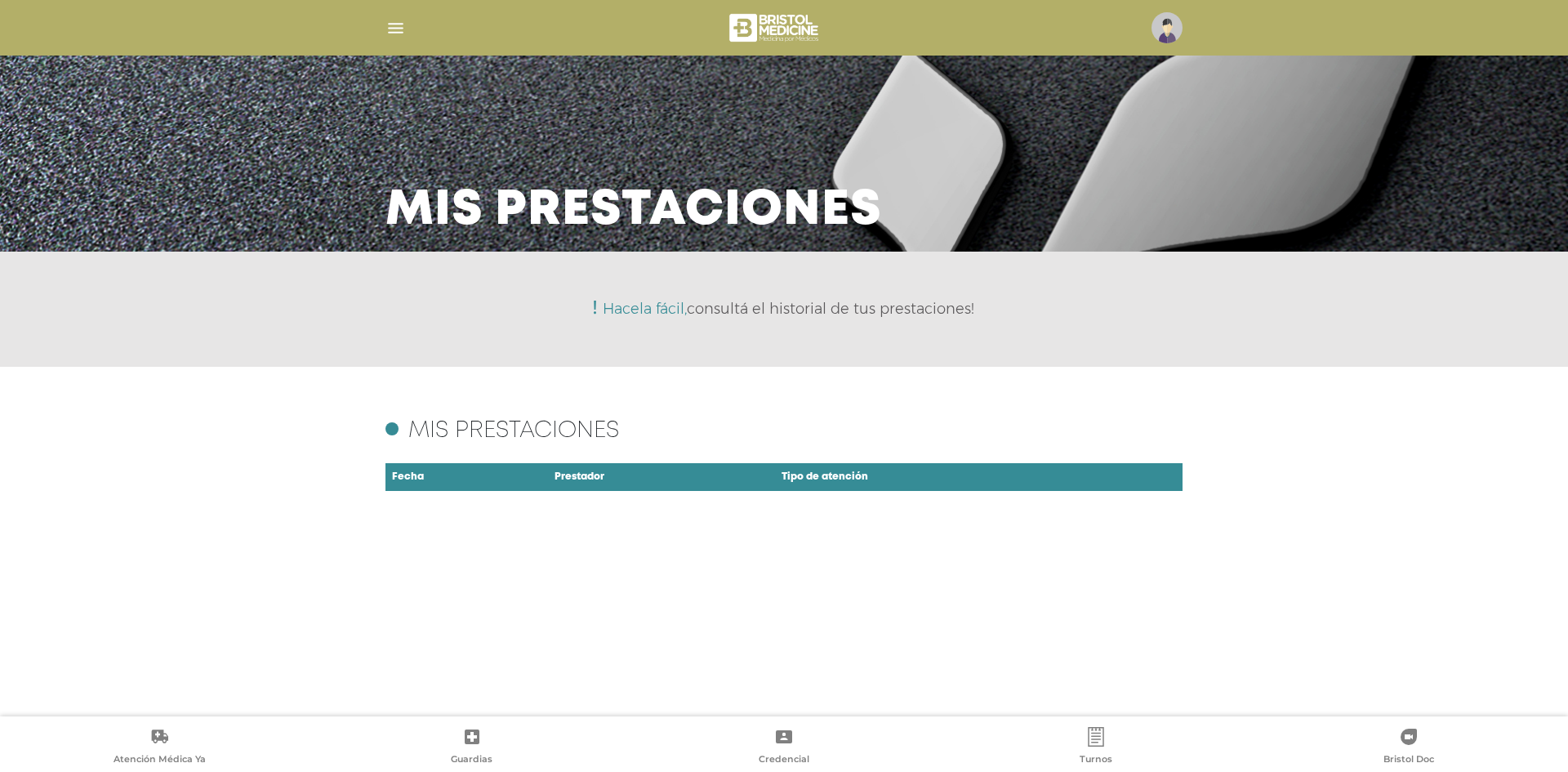
click at [395, 31] on img "button" at bounding box center [396, 28] width 21 height 21
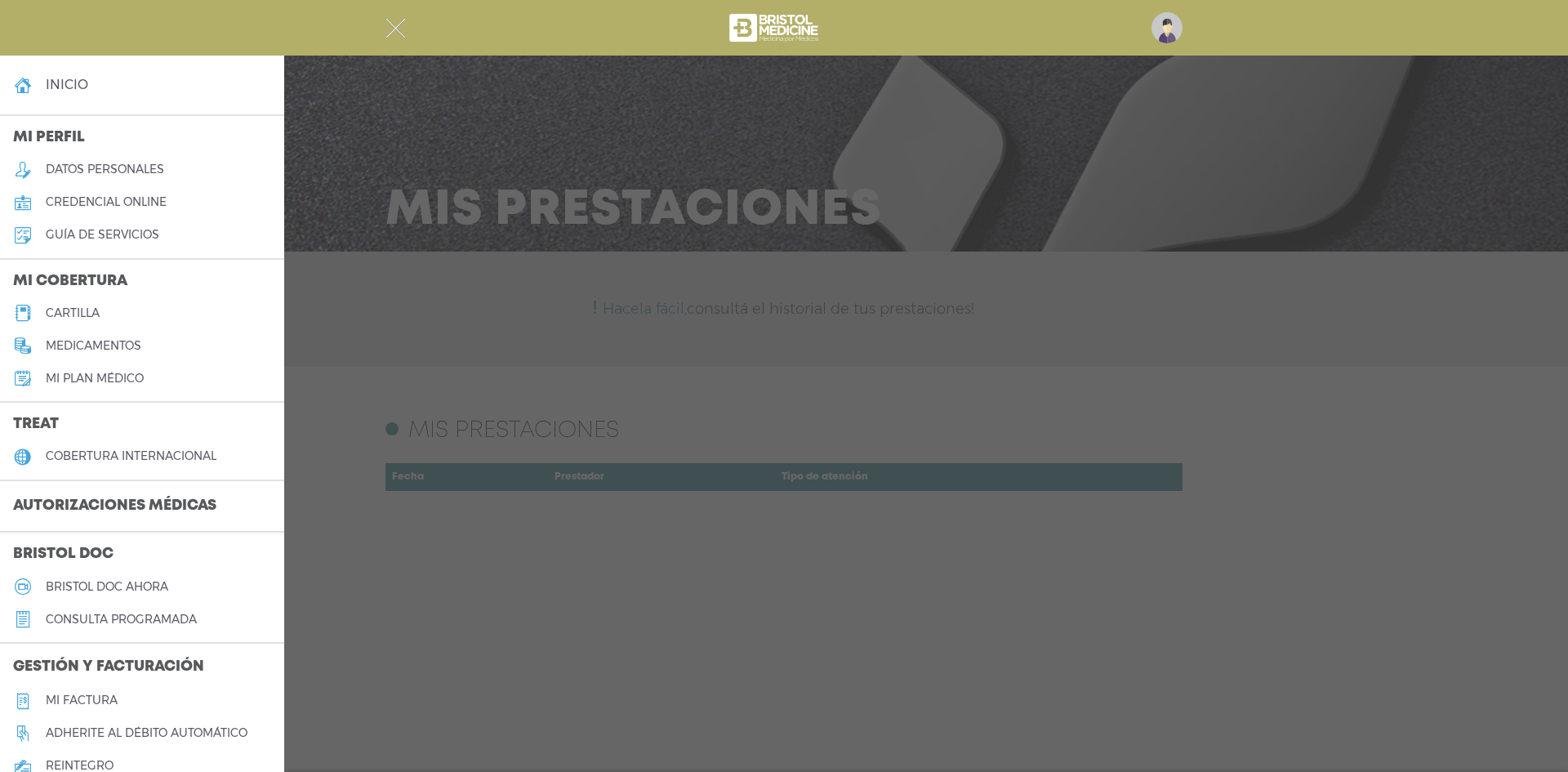
scroll to position [456, 0]
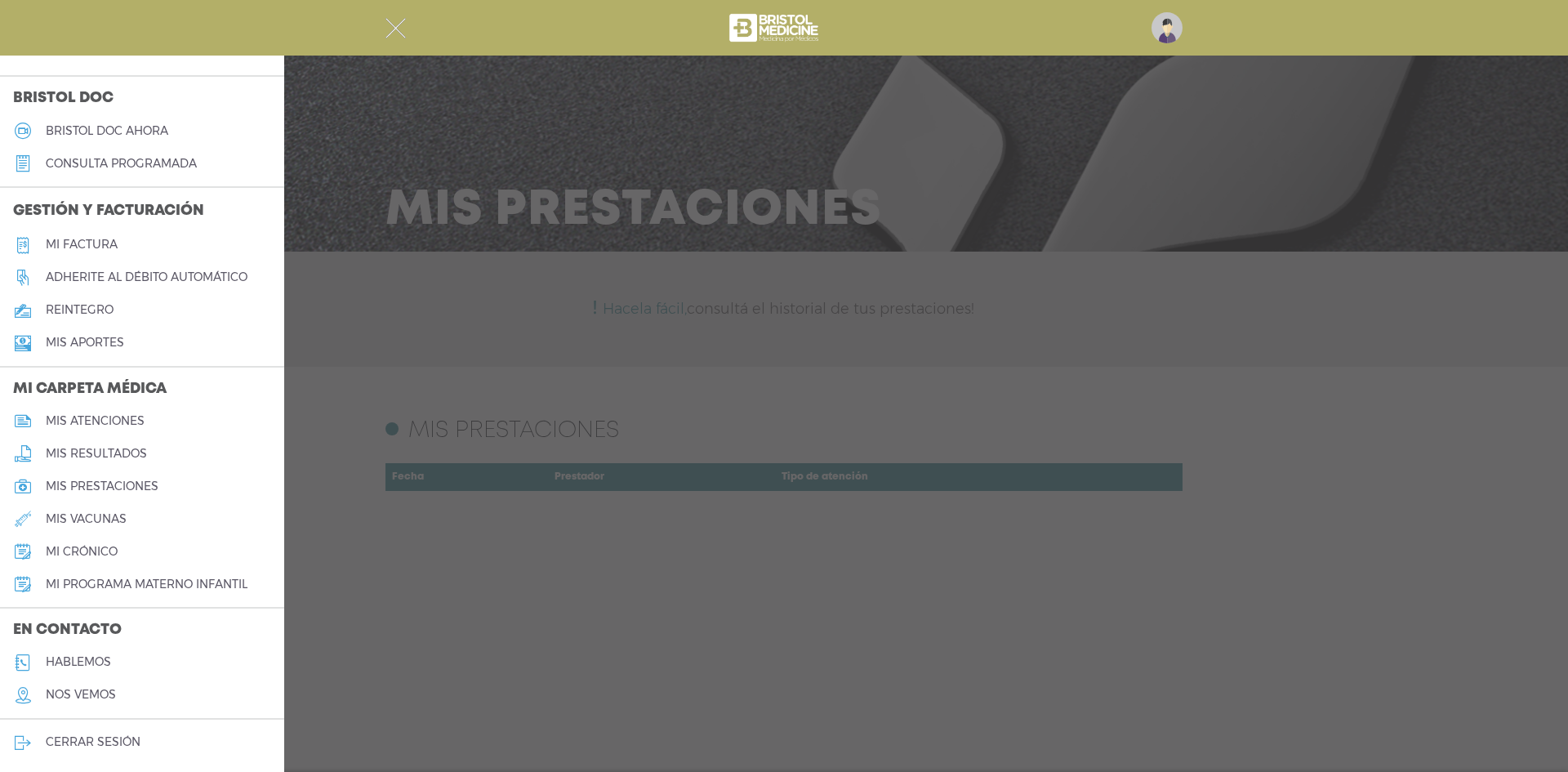
click at [125, 447] on h5 "mis resultados" at bounding box center [96, 454] width 101 height 14
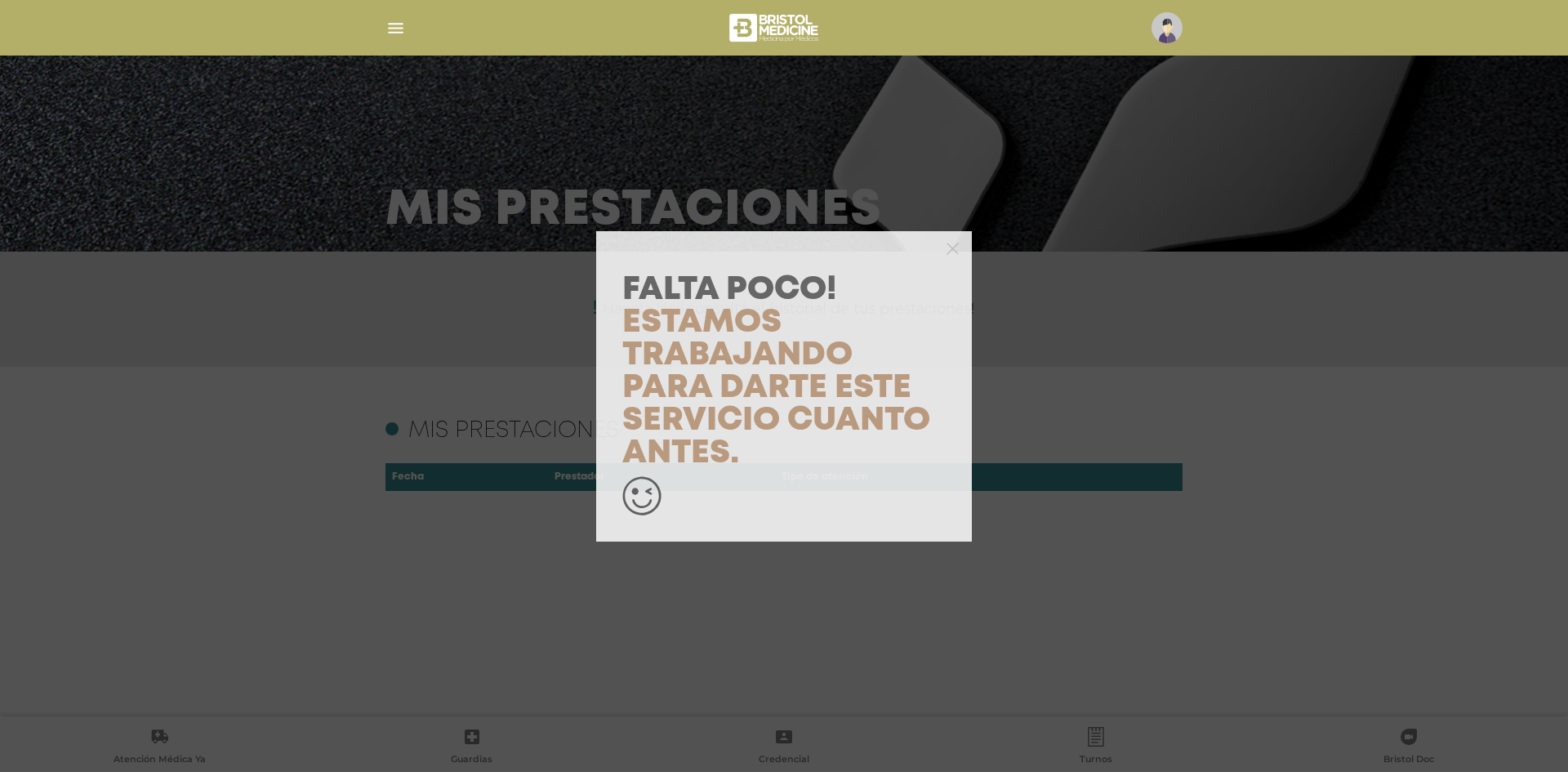
click at [1125, 284] on div "Falta Poco! Estamos trabajando para darte este servicio cuanto antes." at bounding box center [784, 386] width 1568 height 772
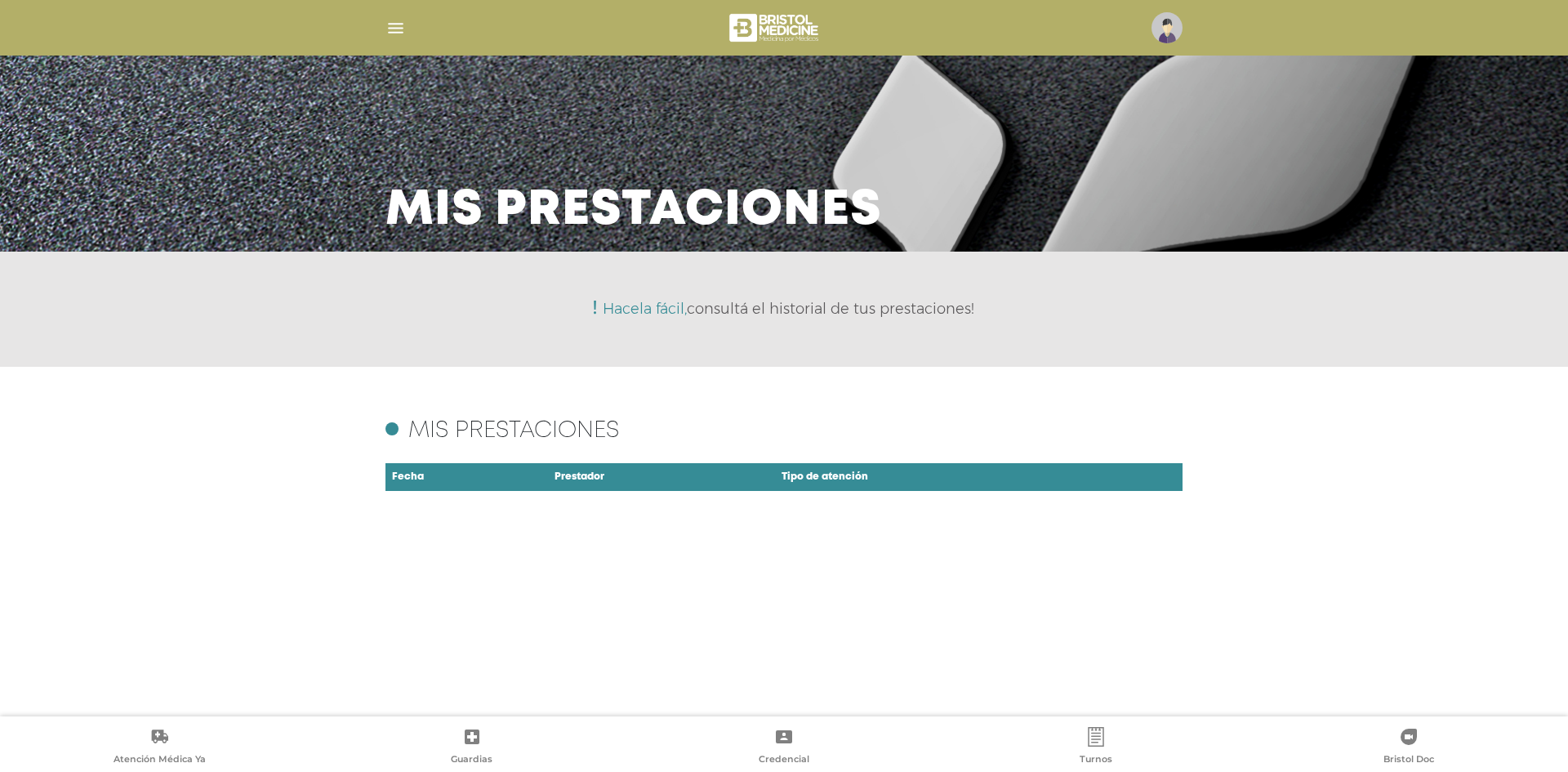
click at [402, 26] on img "button" at bounding box center [396, 28] width 21 height 21
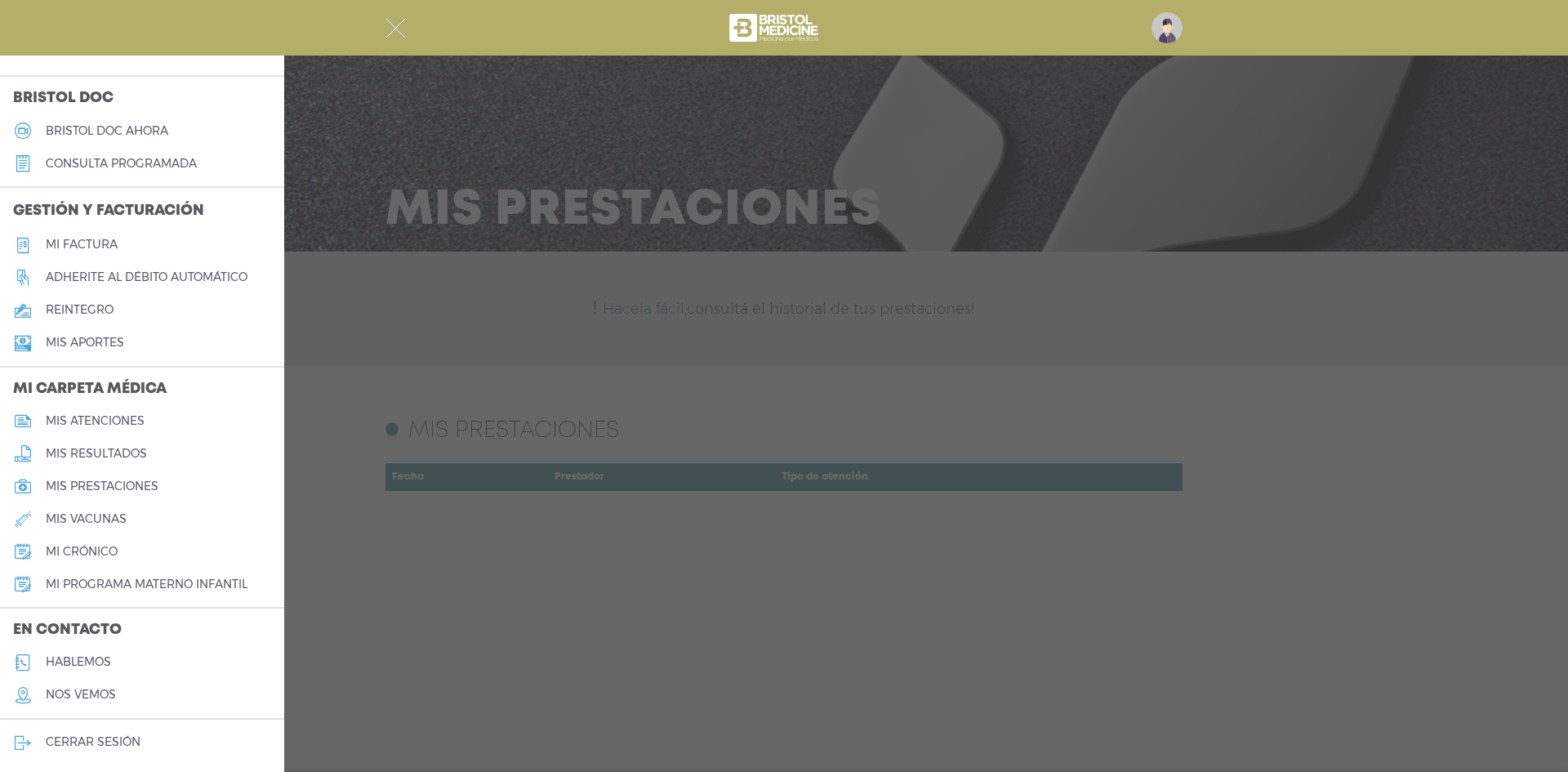
click at [105, 428] on link "mis atenciones" at bounding box center [142, 421] width 284 height 33
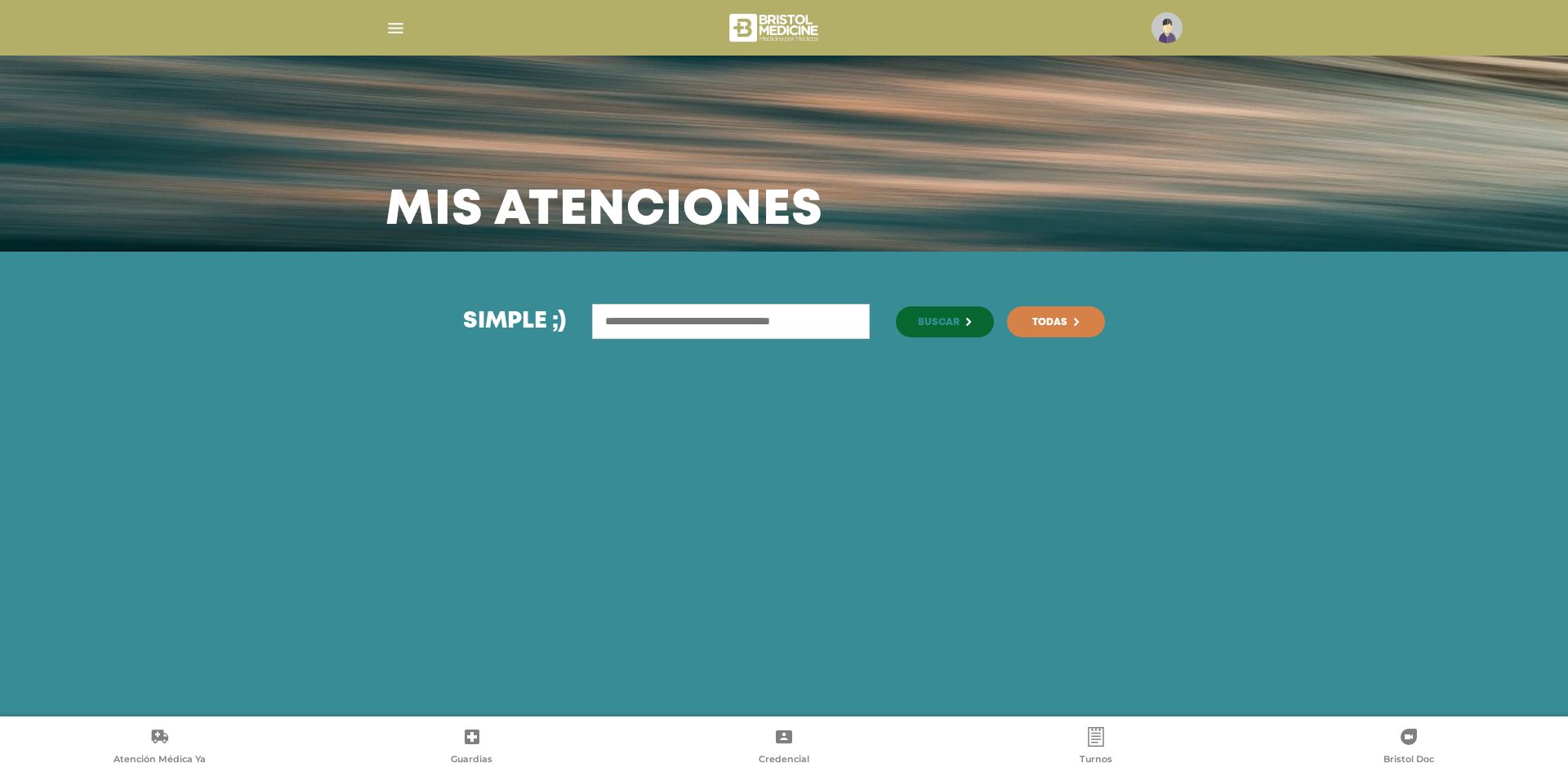
click at [727, 303] on div "Simple ;) Buscar Todas" at bounding box center [784, 484] width 1568 height 465
click at [751, 309] on input "text" at bounding box center [730, 322] width 278 height 35
click at [1065, 318] on span "Todas" at bounding box center [1049, 322] width 35 height 9
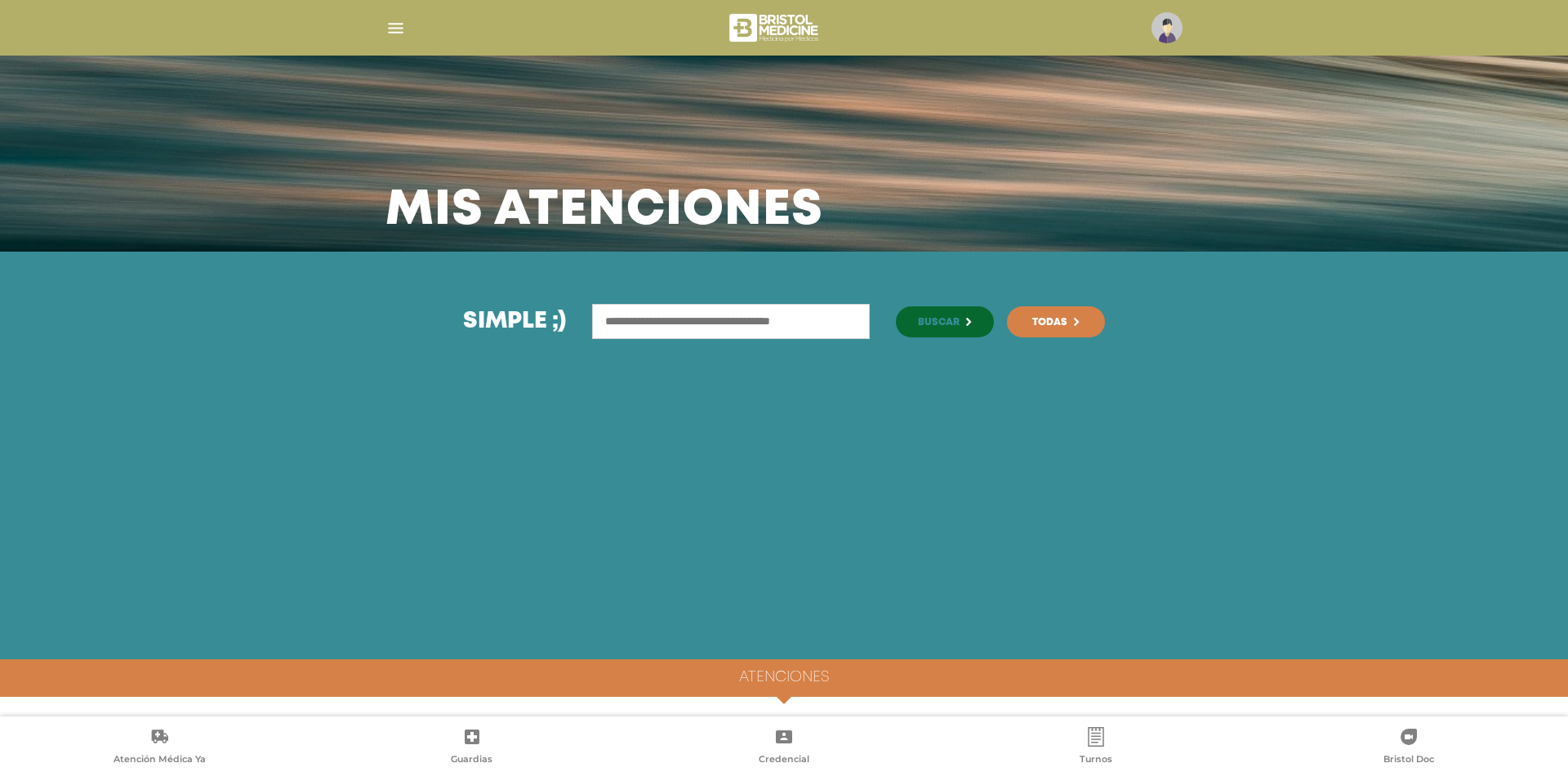
click at [398, 28] on img "button" at bounding box center [396, 28] width 21 height 21
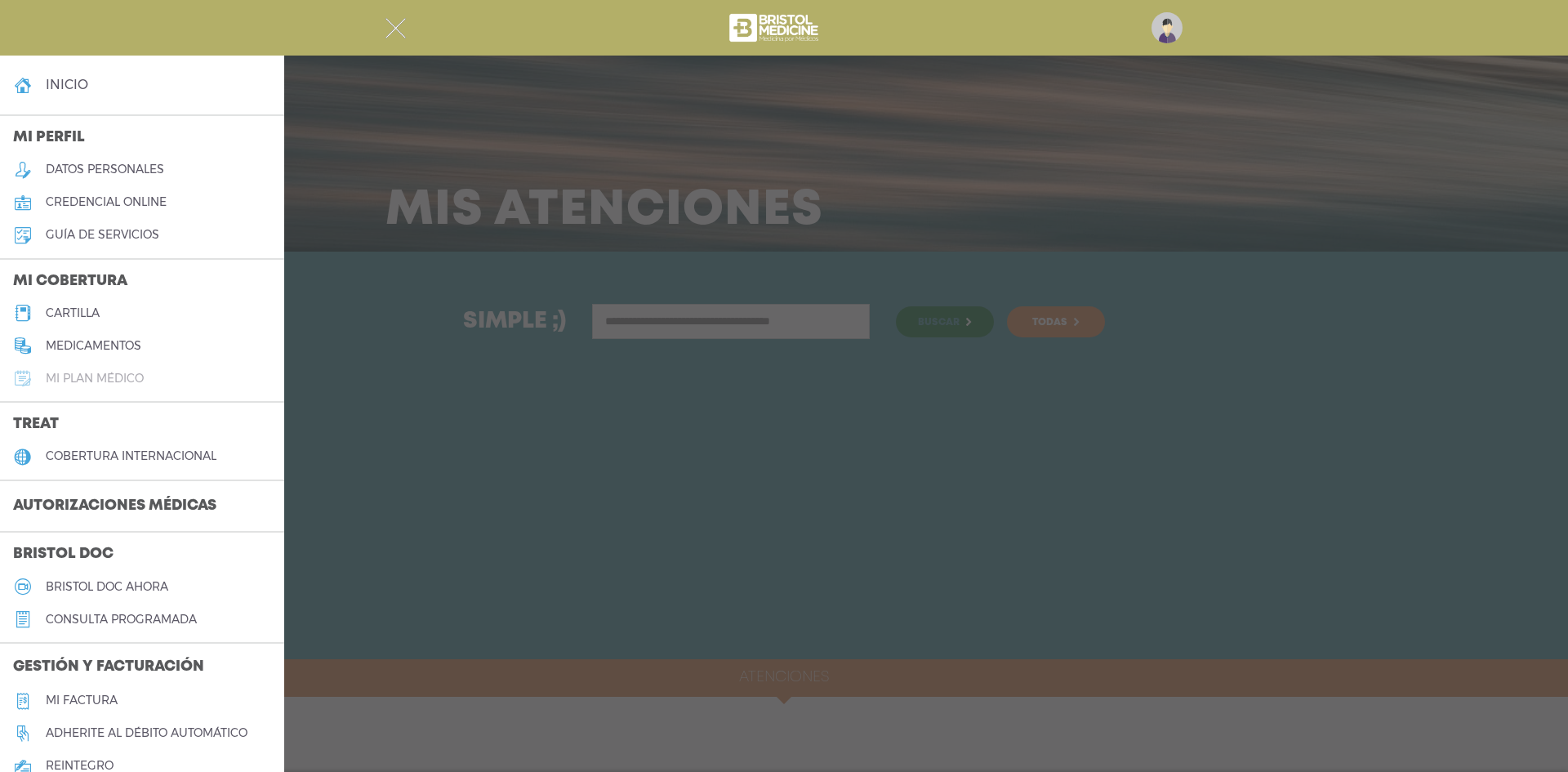
click at [119, 381] on h5 "Mi plan médico" at bounding box center [95, 378] width 98 height 14
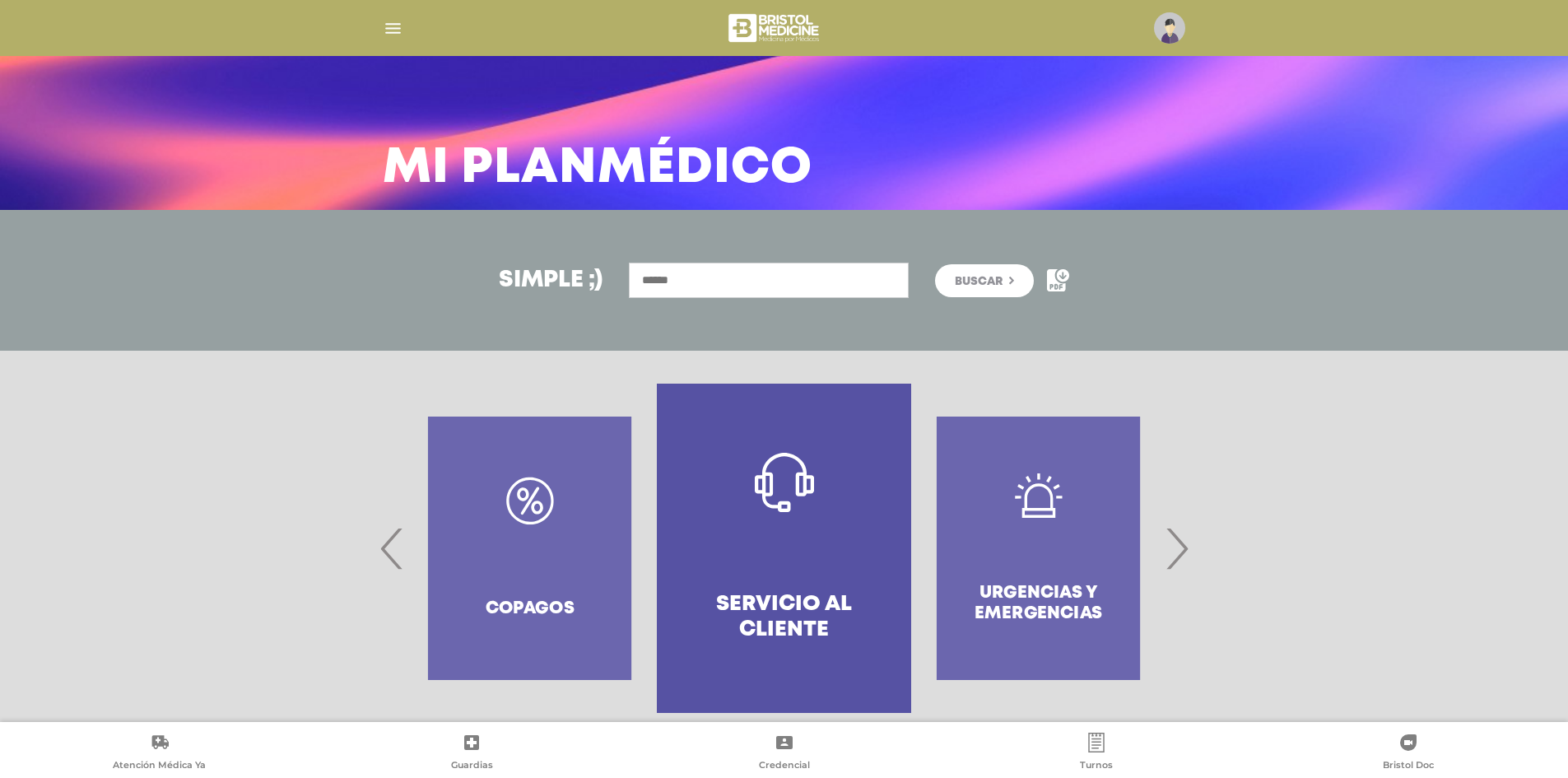
scroll to position [68, 0]
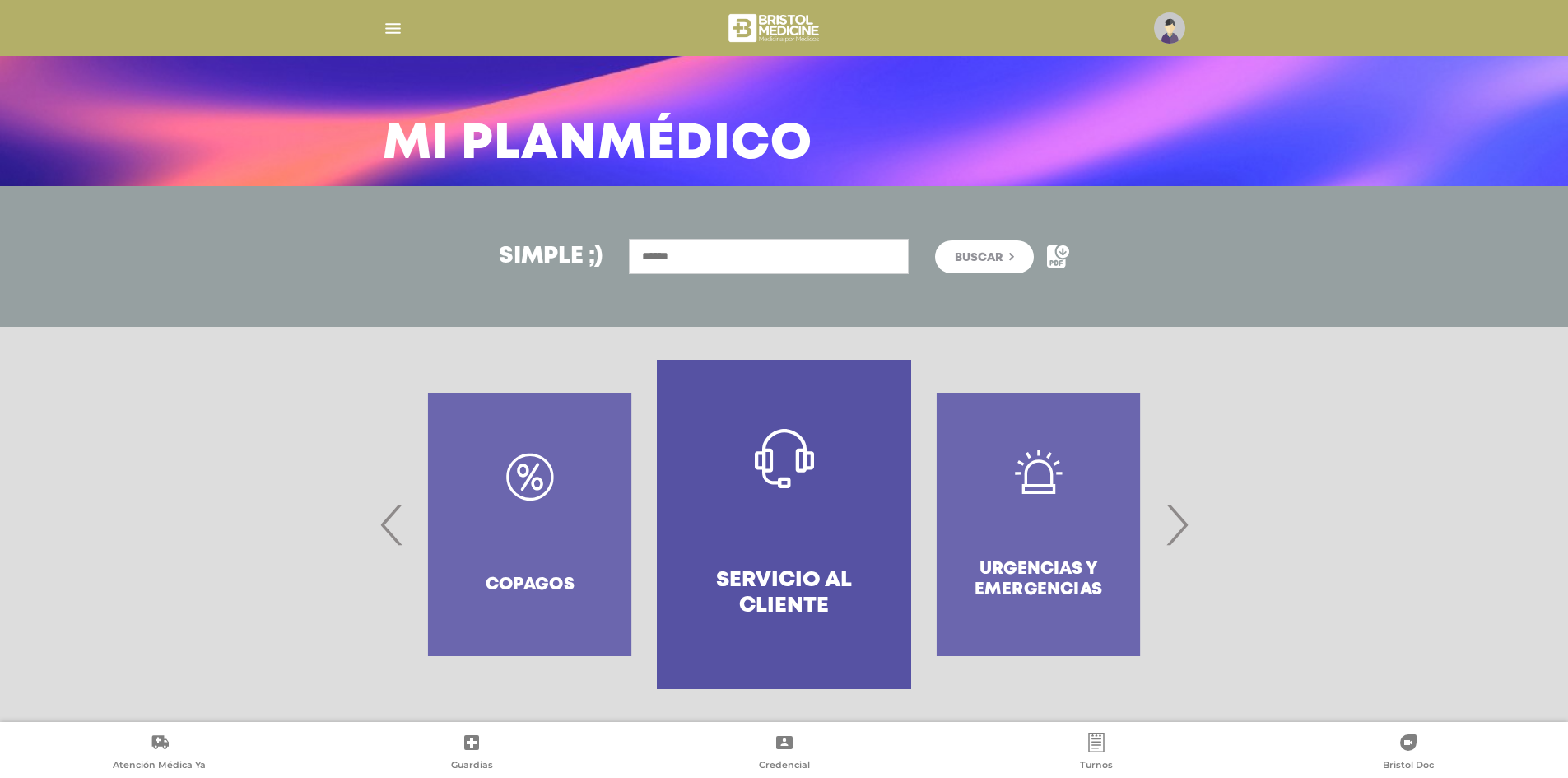
click at [516, 559] on div "Copagos" at bounding box center [530, 524] width 255 height 329
click at [388, 531] on span "‹" at bounding box center [391, 524] width 32 height 89
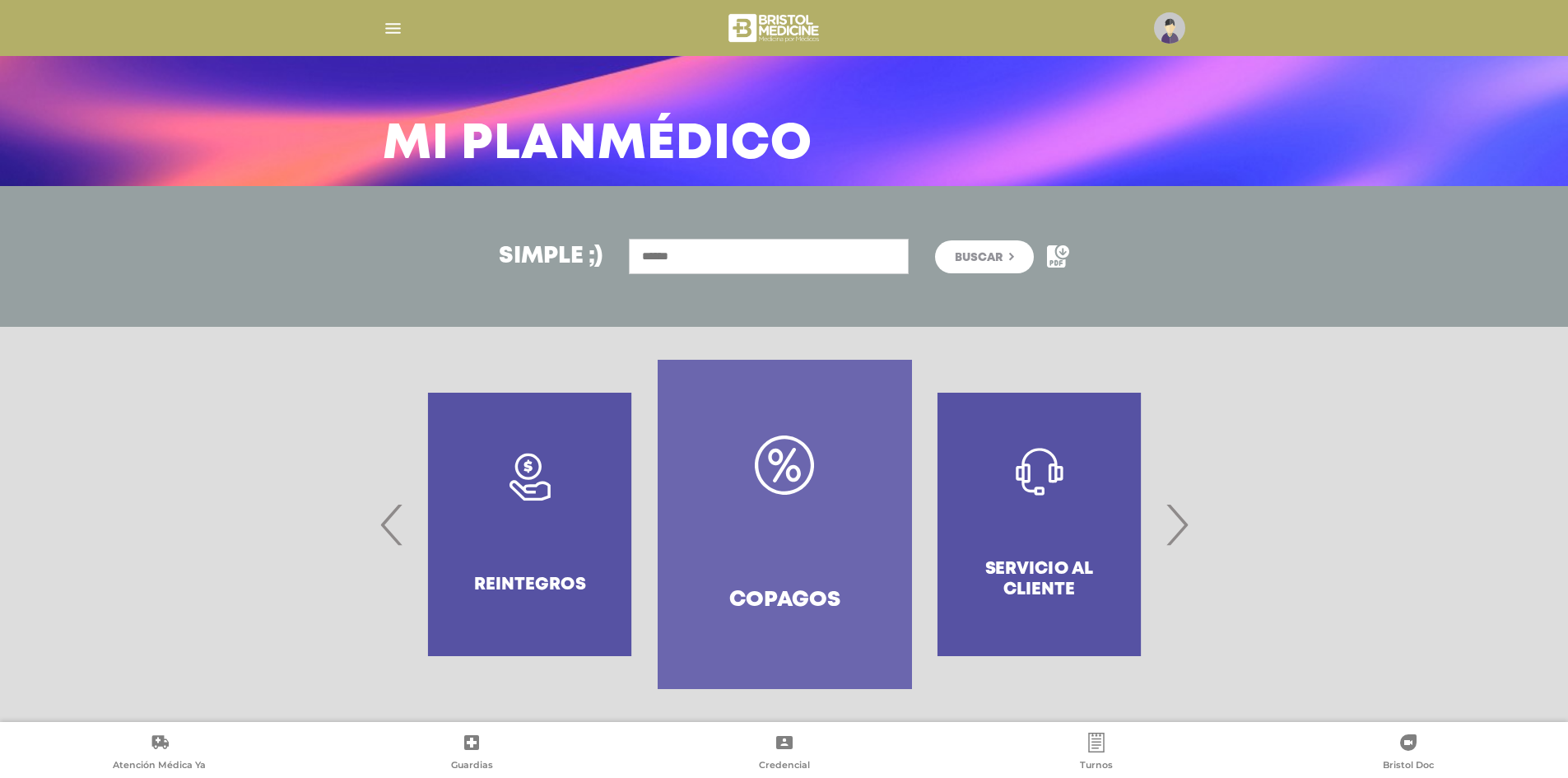
click at [925, 533] on div "Servicio al Cliente" at bounding box center [1039, 524] width 255 height 329
click at [797, 518] on link "Copagos" at bounding box center [784, 524] width 255 height 329
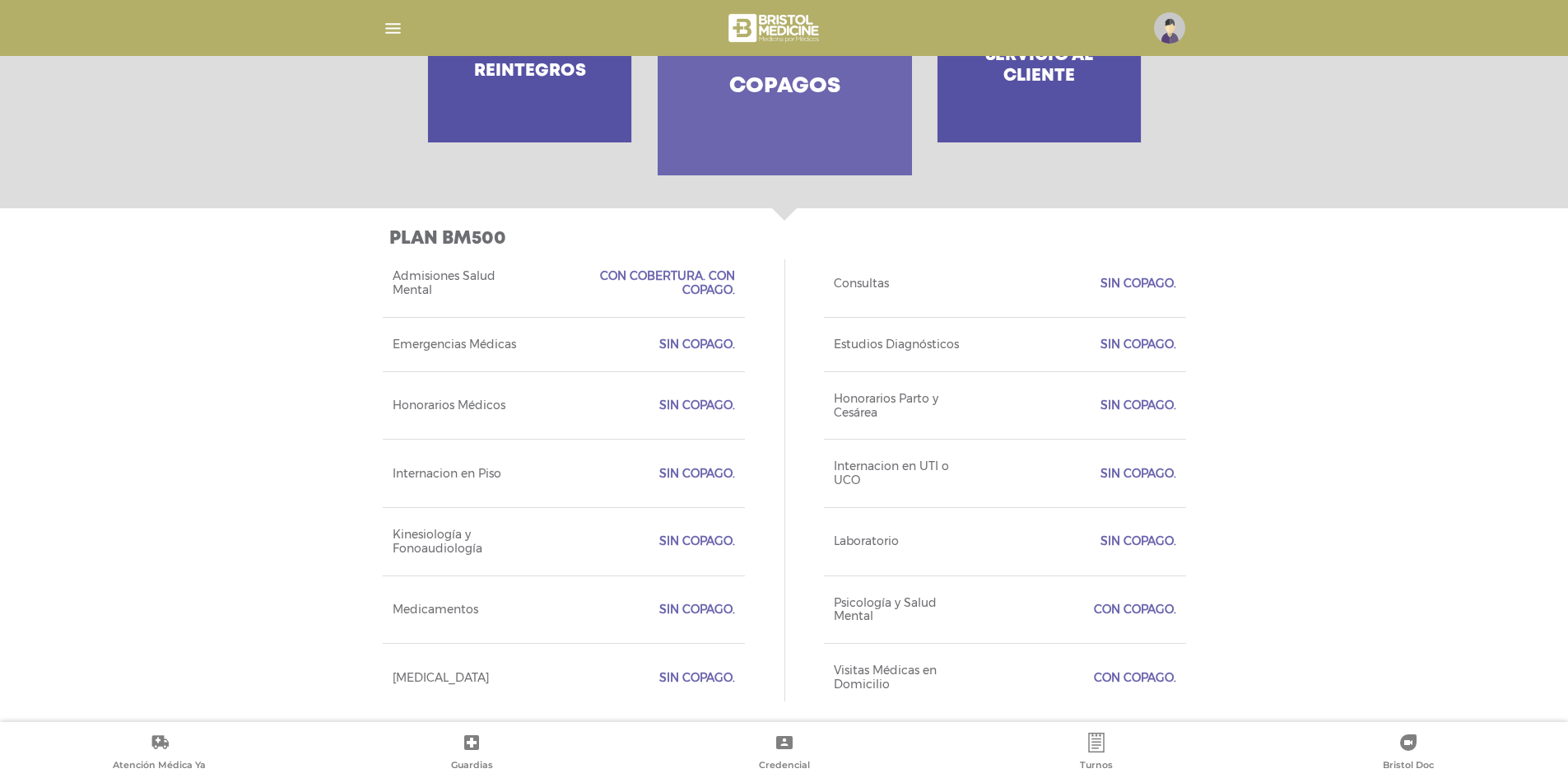
scroll to position [591, 0]
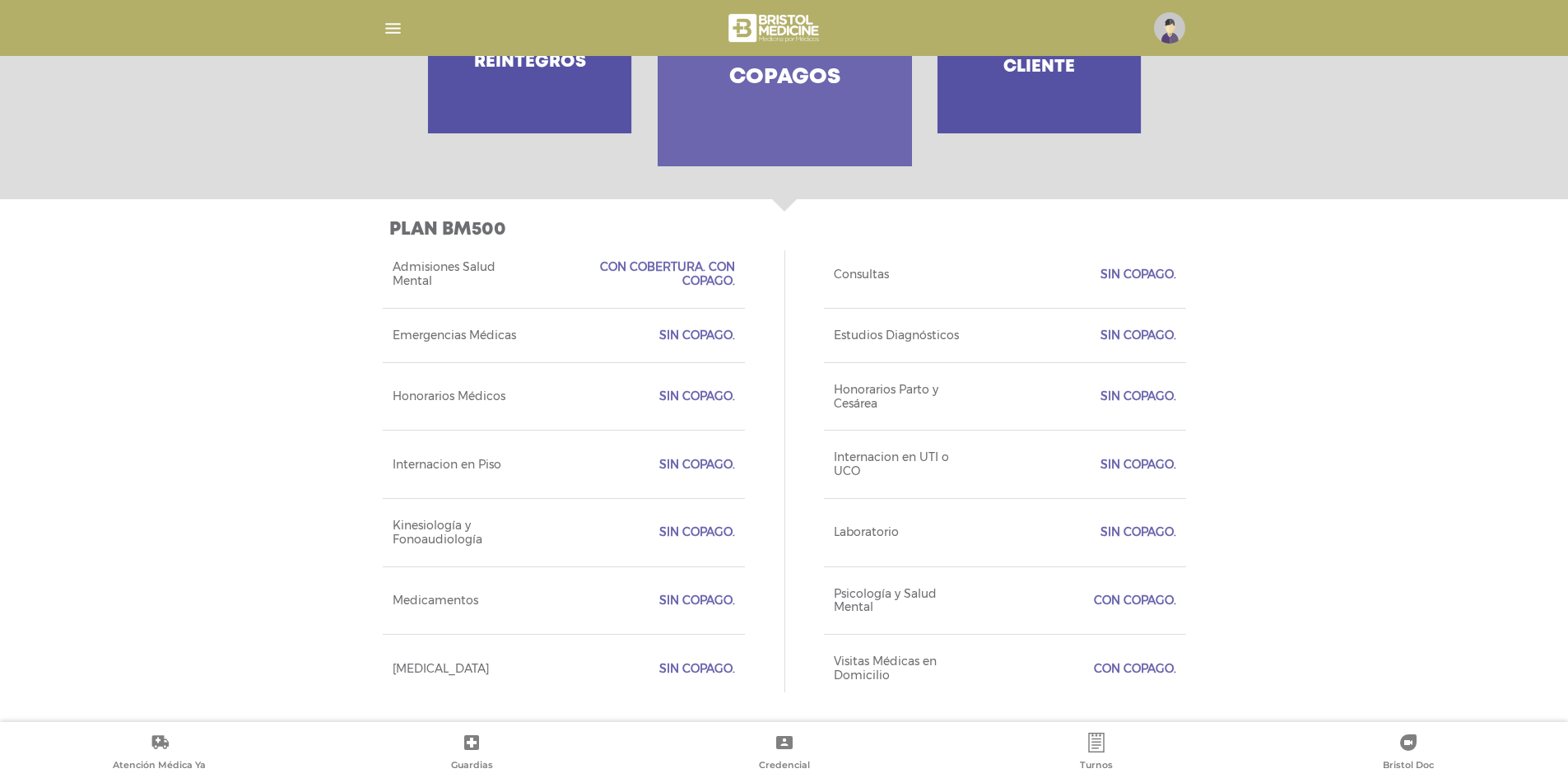
drag, startPoint x: 610, startPoint y: 262, endPoint x: 716, endPoint y: 286, distance: 108.7
click at [716, 286] on span "Con Cobertura. Con Copago." at bounding box center [642, 274] width 186 height 28
click at [728, 295] on div "Admisiones Salud Mental Con Cobertura. Con Copago." at bounding box center [564, 275] width 362 height 68
drag, startPoint x: 1191, startPoint y: 608, endPoint x: 857, endPoint y: 607, distance: 334.0
click at [874, 607] on div "Plan BM500 Acceso Web Incluido Ejecutivo Personalizado Incluido Tipo de Credenc…" at bounding box center [784, 461] width 842 height 523
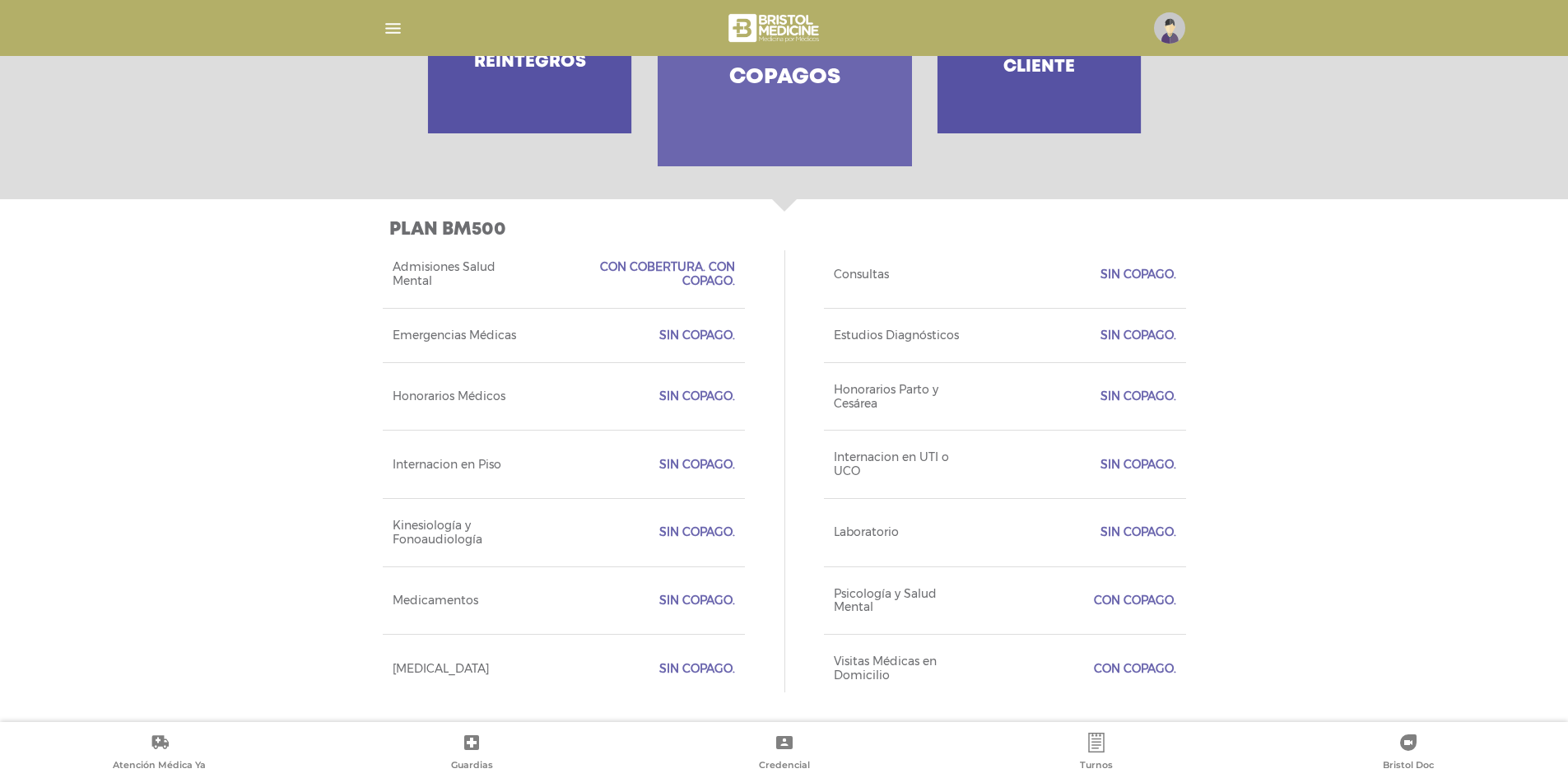
drag, startPoint x: 954, startPoint y: 657, endPoint x: 1320, endPoint y: 672, distance: 366.3
click at [1294, 672] on div "Plan BM500 Acceso Web Incluido Ejecutivo Personalizado Incluido Tipo de Credenc…" at bounding box center [784, 461] width 1568 height 523
click at [1320, 643] on div "Plan BM500 Acceso Web Incluido Ejecutivo Personalizado Incluido Tipo de Credenc…" at bounding box center [784, 461] width 1568 height 523
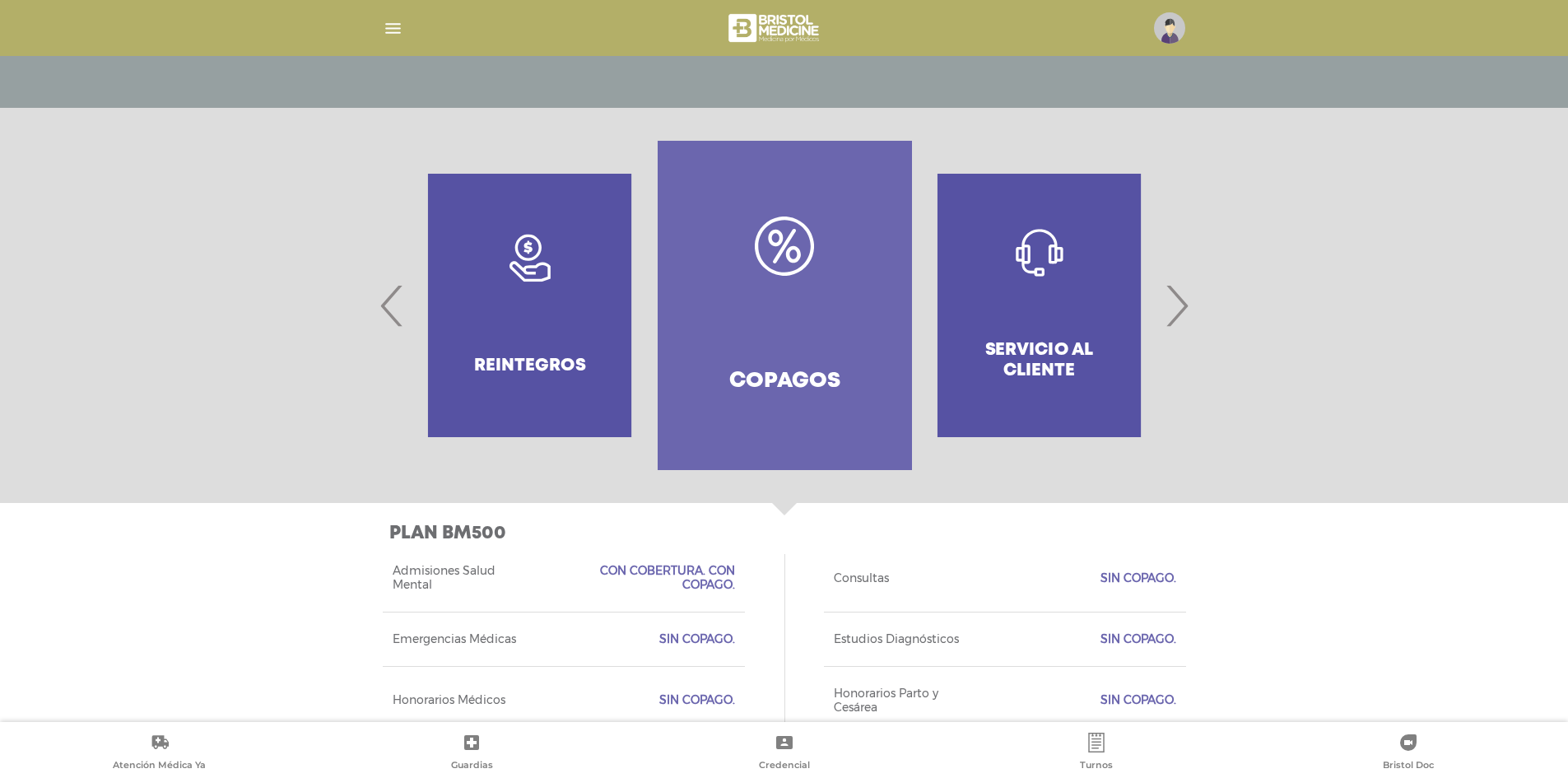
scroll to position [261, 0]
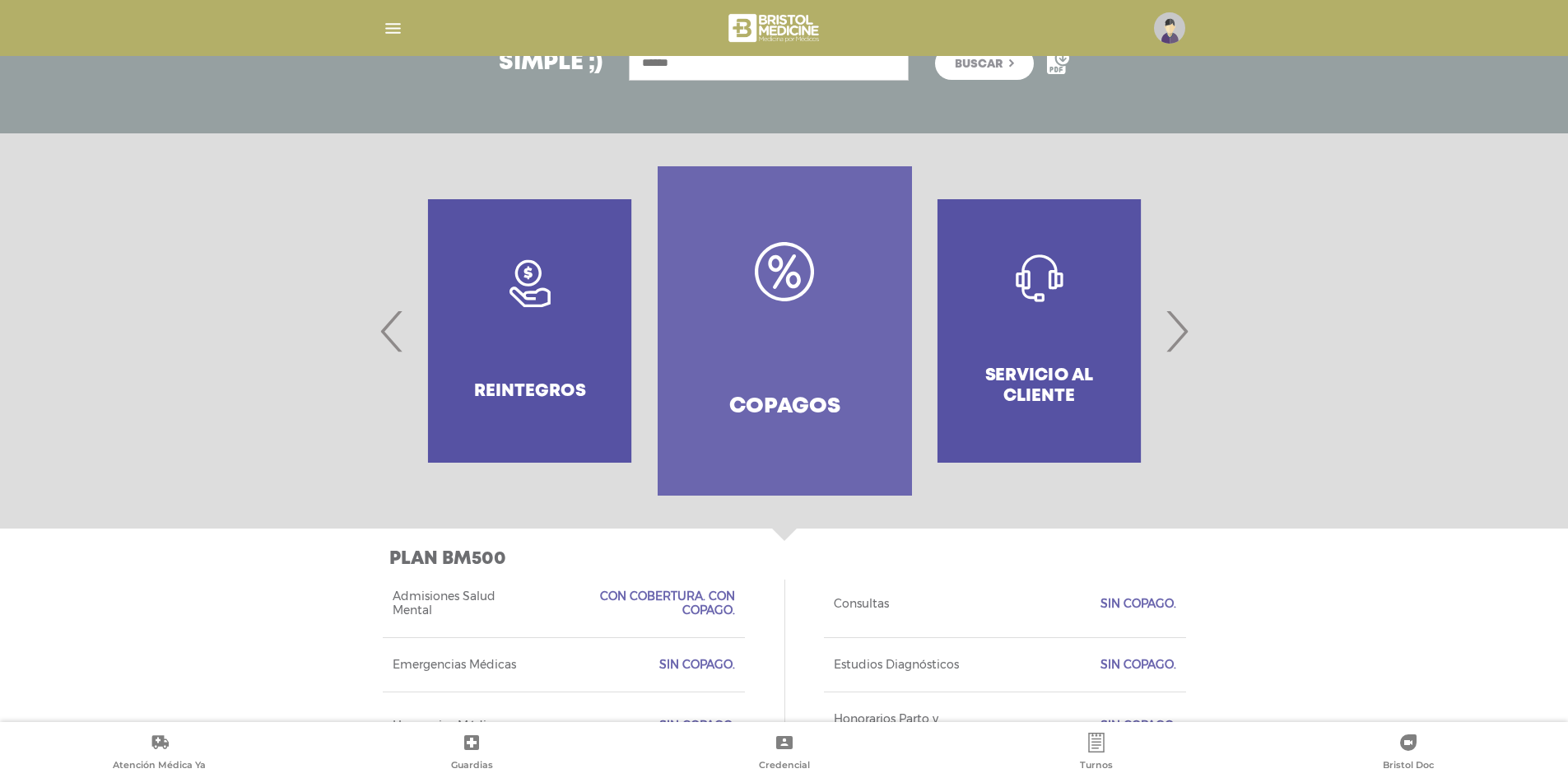
click at [374, 339] on div at bounding box center [784, 331] width 842 height 329
click at [391, 339] on span "‹" at bounding box center [391, 331] width 32 height 89
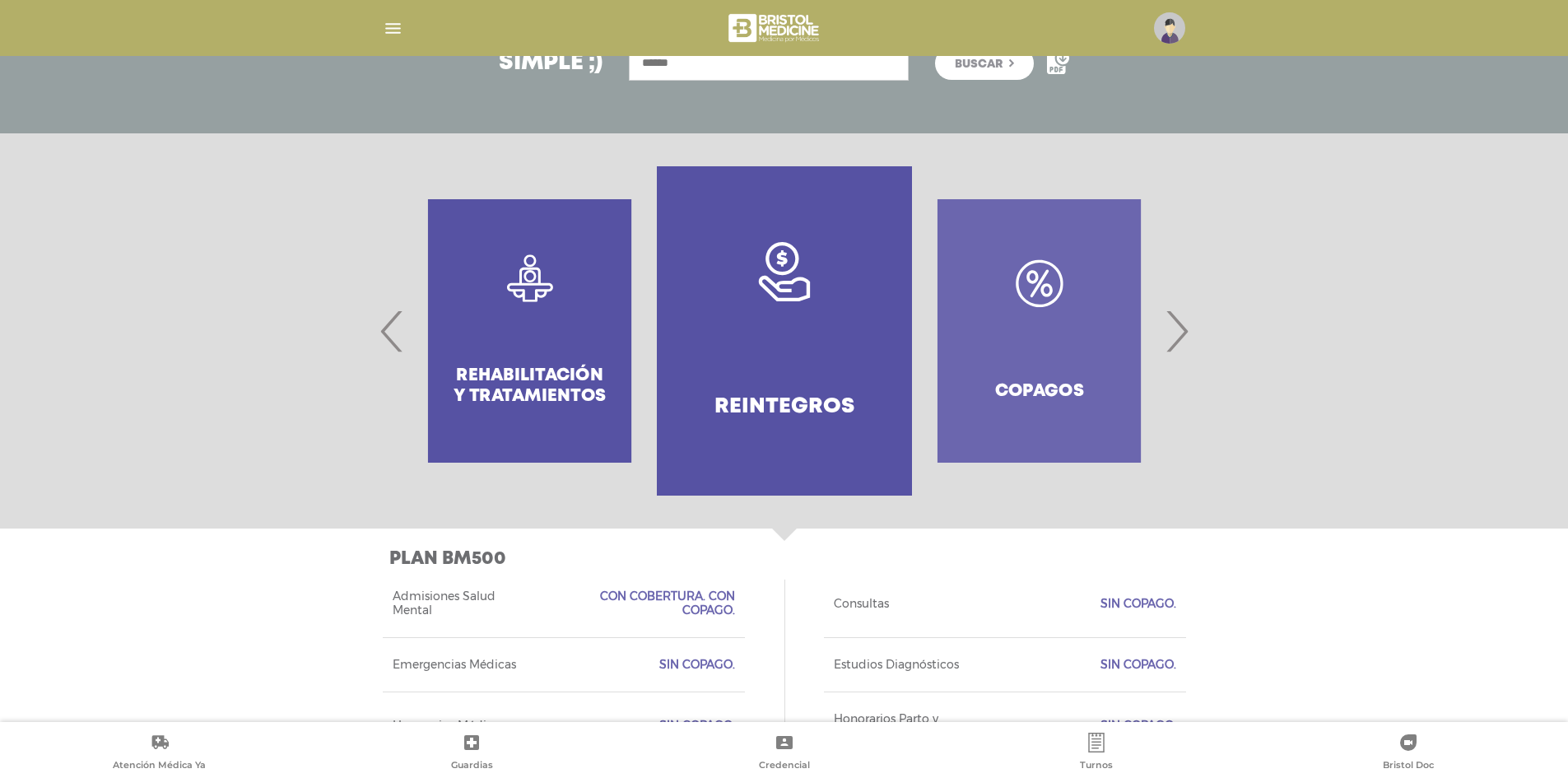
click at [820, 334] on link "Reintegros" at bounding box center [784, 331] width 255 height 329
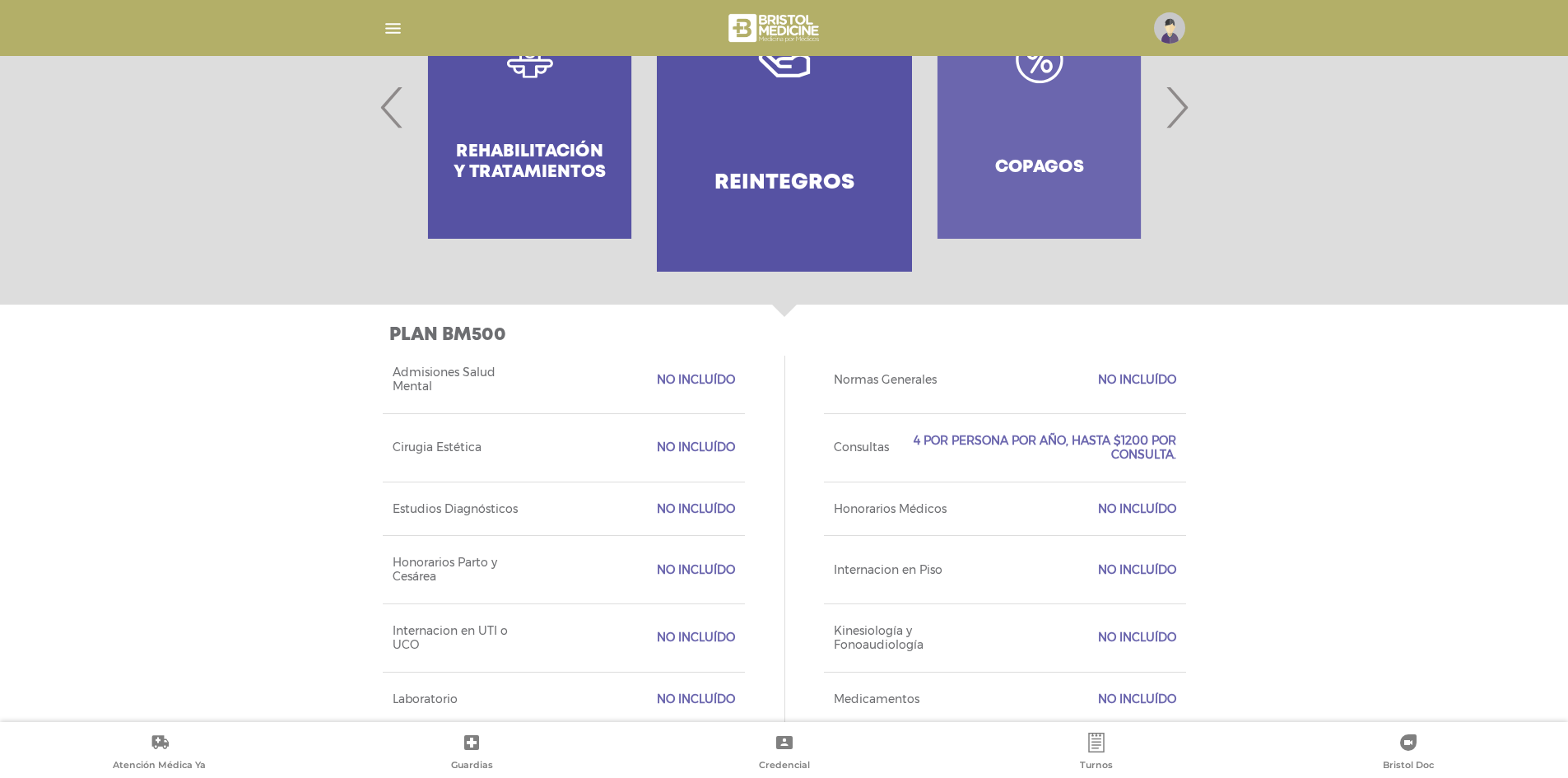
scroll to position [645, 0]
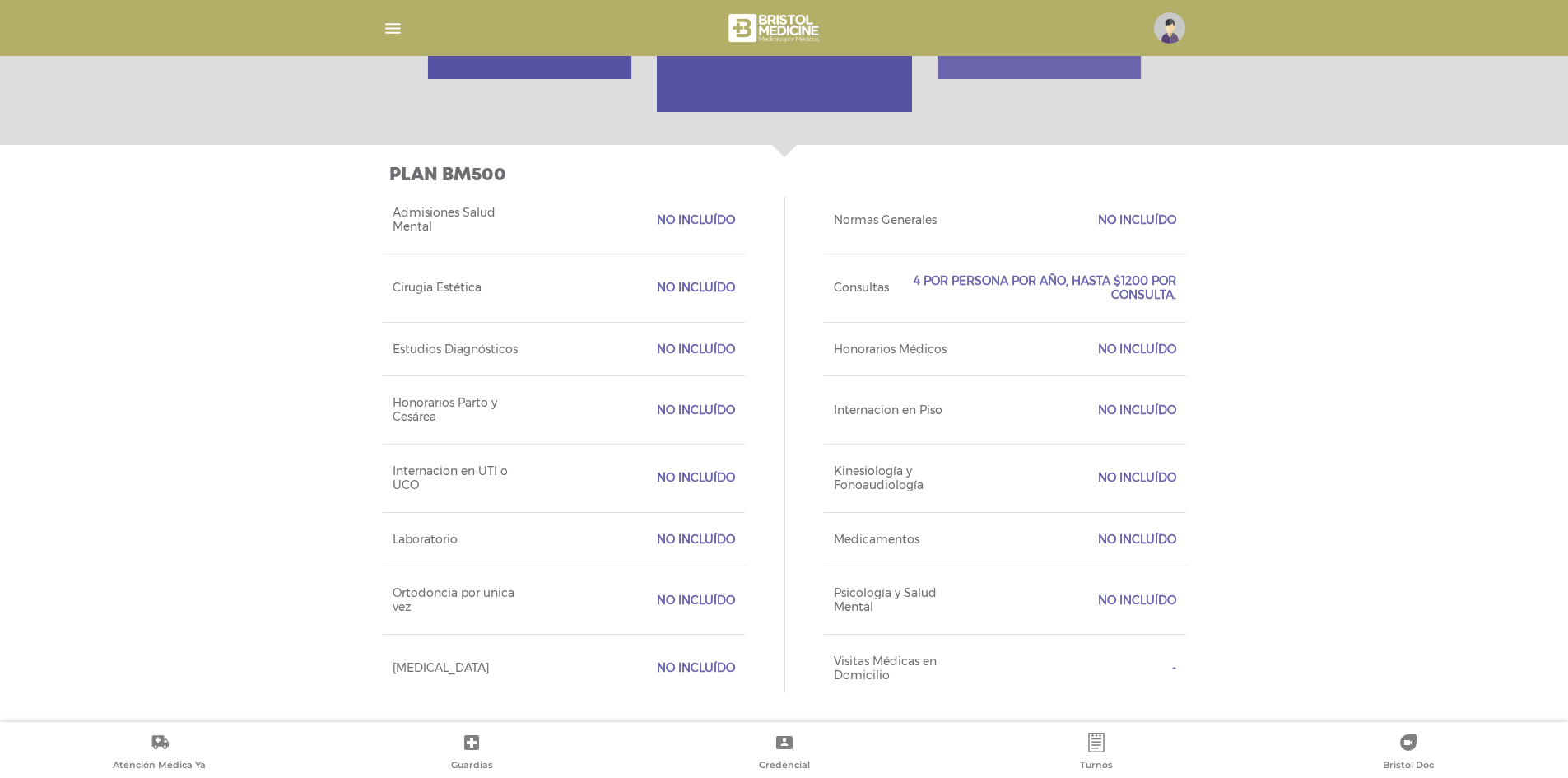
drag, startPoint x: 1181, startPoint y: 289, endPoint x: 1194, endPoint y: 308, distance: 23.0
click at [1194, 308] on div "Plan BM500 Acceso Web Incluido Ejecutivo Personalizado Incluido Tipo de Credenc…" at bounding box center [784, 433] width 842 height 577
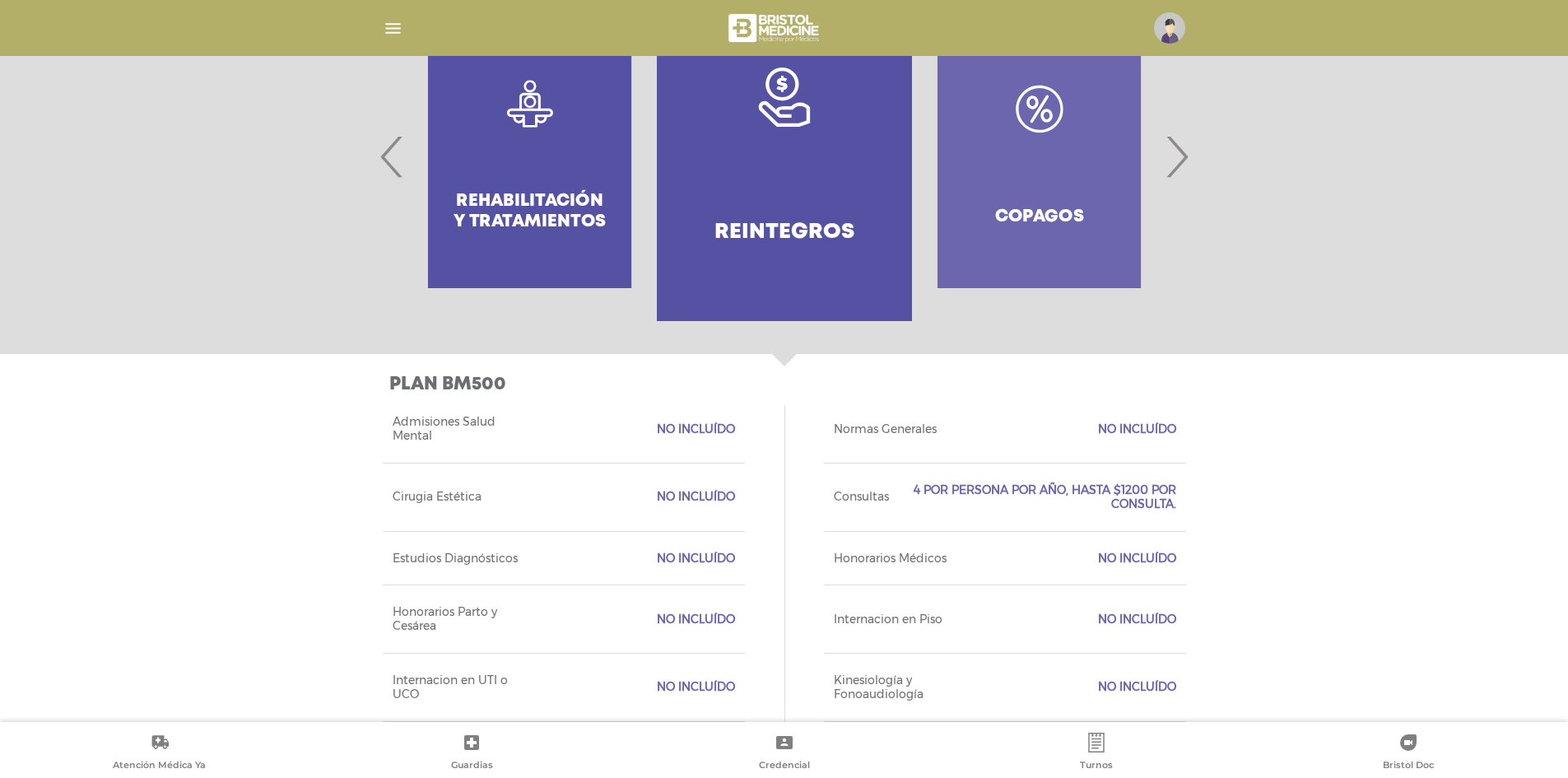
scroll to position [151, 0]
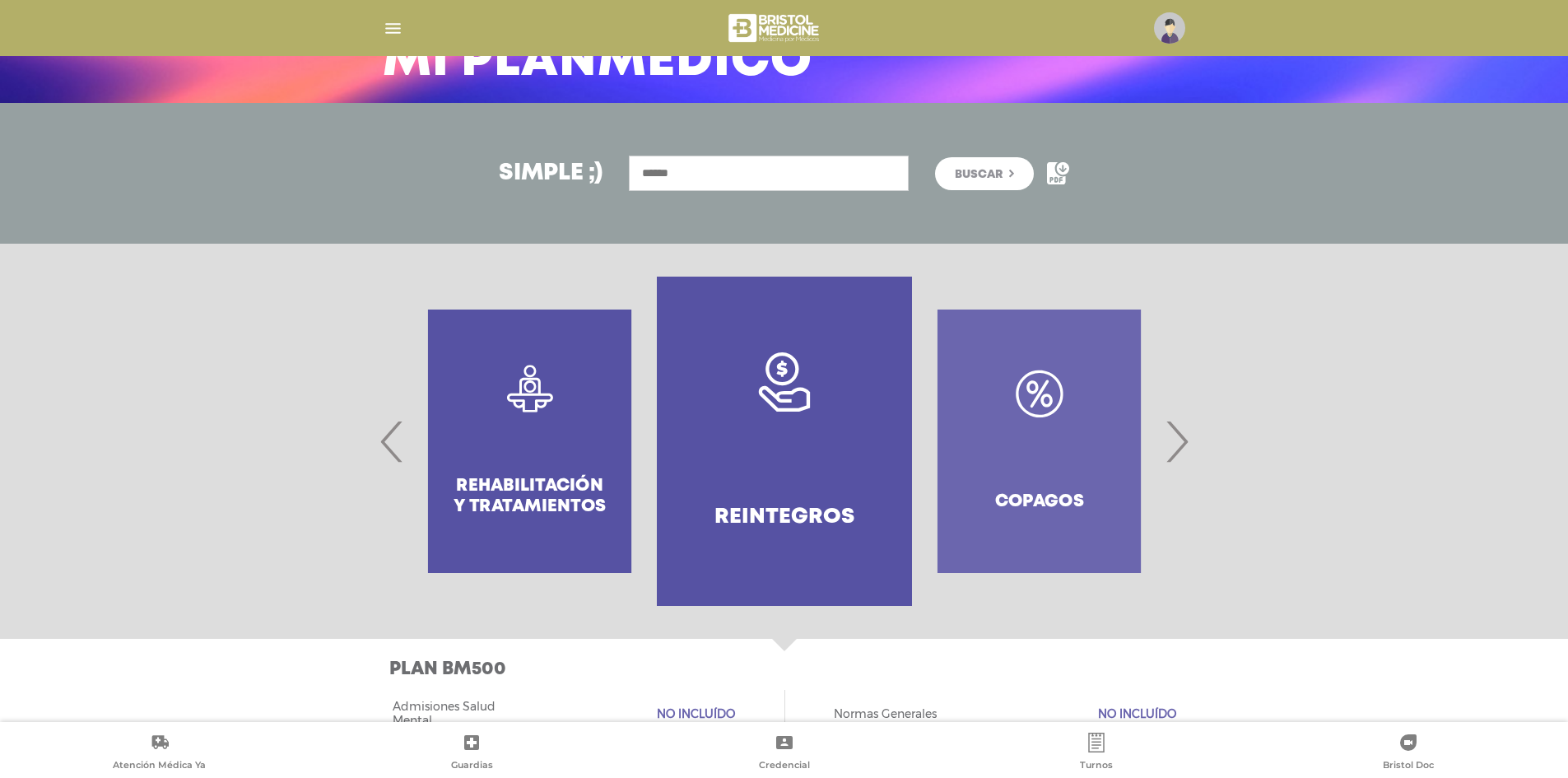
click at [397, 456] on span "‹" at bounding box center [391, 441] width 32 height 89
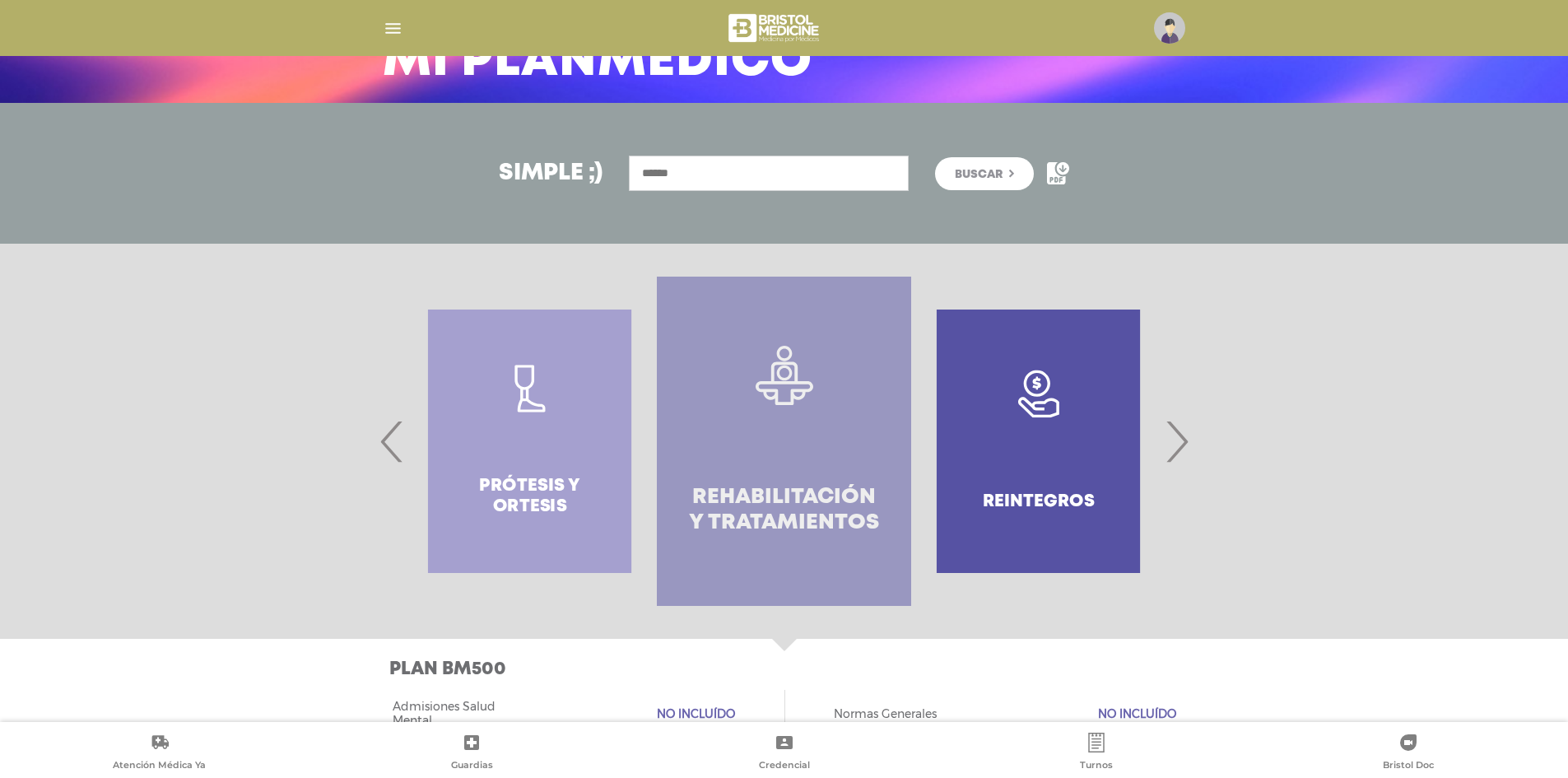
click at [789, 445] on link ".st0{fill:#FFFFFF;} Rehabilitación y Tratamientos" at bounding box center [784, 441] width 255 height 329
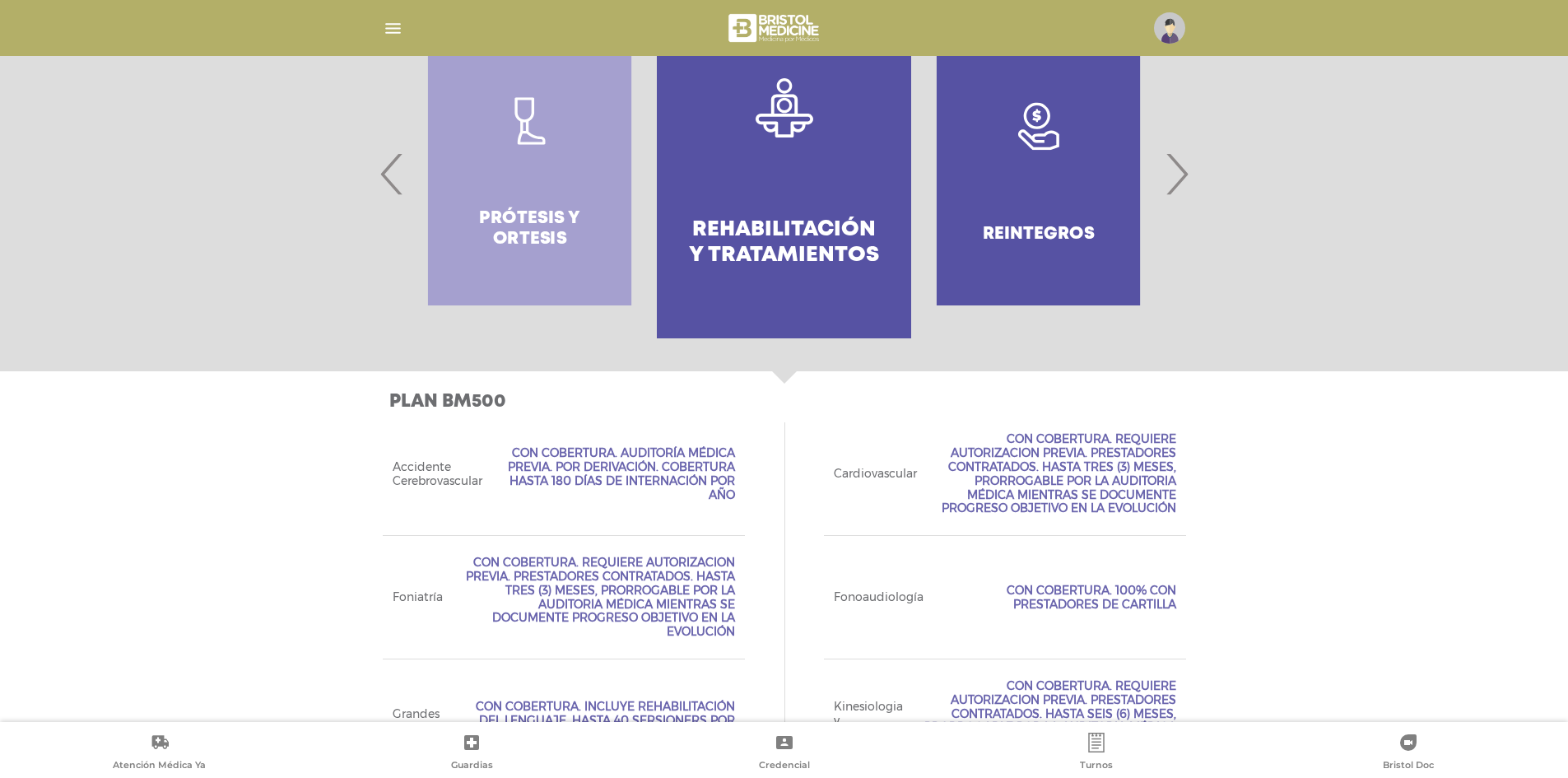
scroll to position [566, 0]
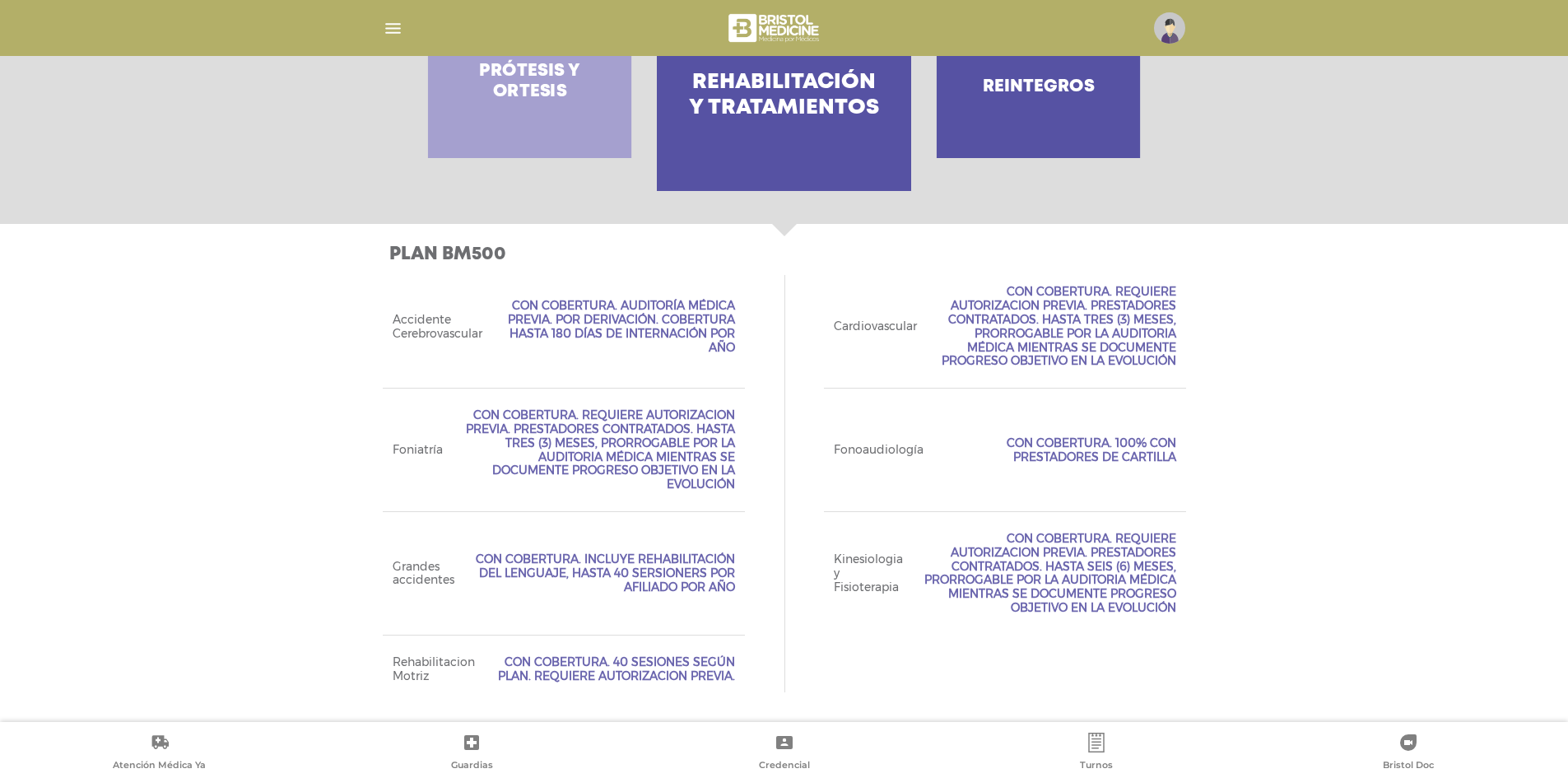
drag, startPoint x: 584, startPoint y: 315, endPoint x: 719, endPoint y: 334, distance: 136.3
click at [719, 334] on span "Con Cobertura. Auditoría Médica Previa. Por Derivación. Cobertura hasta 180 día…" at bounding box center [618, 327] width 233 height 55
click at [733, 344] on span "Con Cobertura. Auditoría Médica Previa. Por Derivación. Cobertura hasta 180 día…" at bounding box center [618, 327] width 233 height 55
drag, startPoint x: 677, startPoint y: 318, endPoint x: 719, endPoint y: 348, distance: 51.6
click at [719, 348] on span "Con Cobertura. Auditoría Médica Previa. Por Derivación. Cobertura hasta 180 día…" at bounding box center [618, 327] width 233 height 55
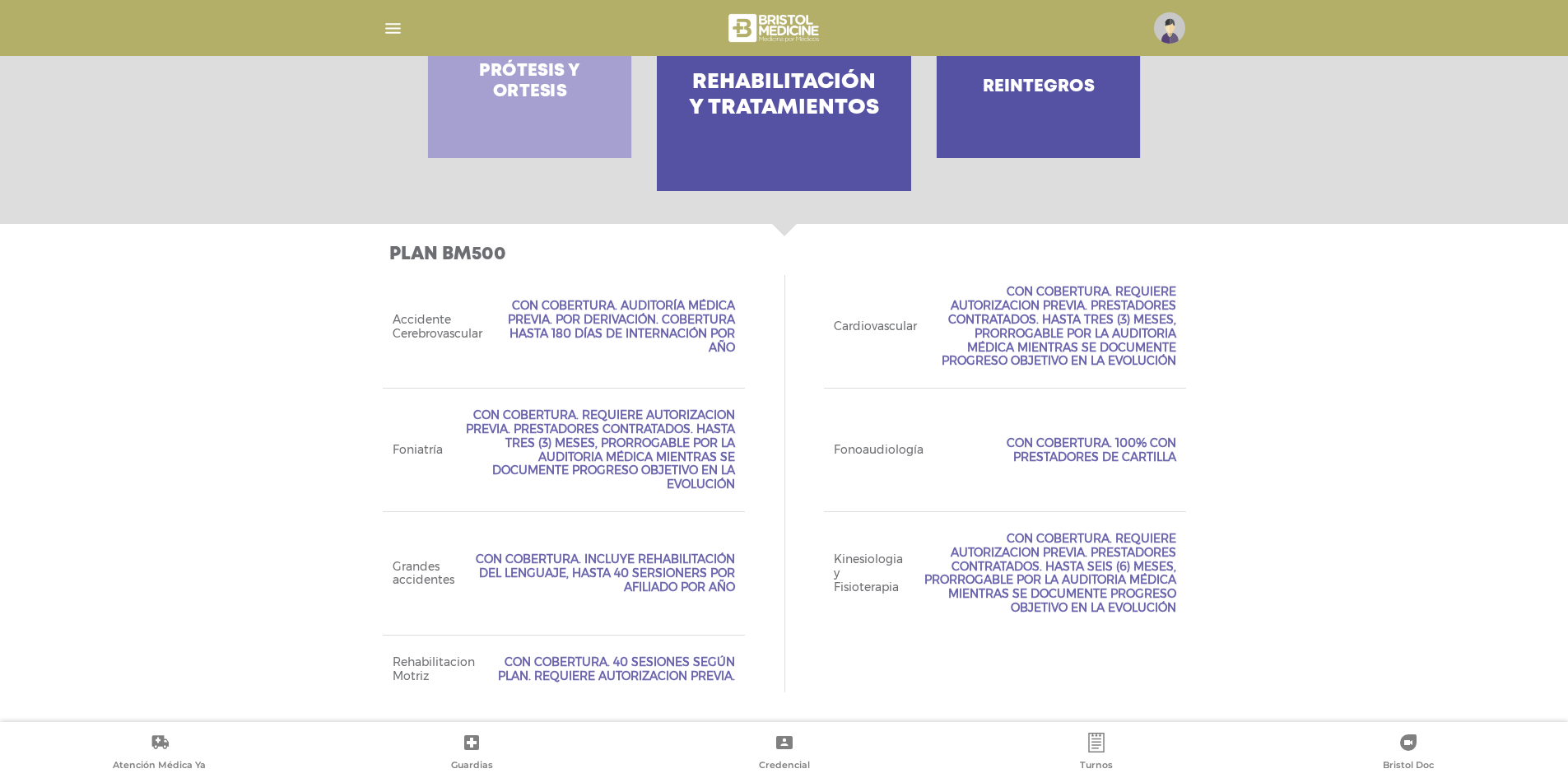
click at [725, 351] on span "Con Cobertura. Auditoría Médica Previa. Por Derivación. Cobertura hasta 180 día…" at bounding box center [618, 327] width 233 height 55
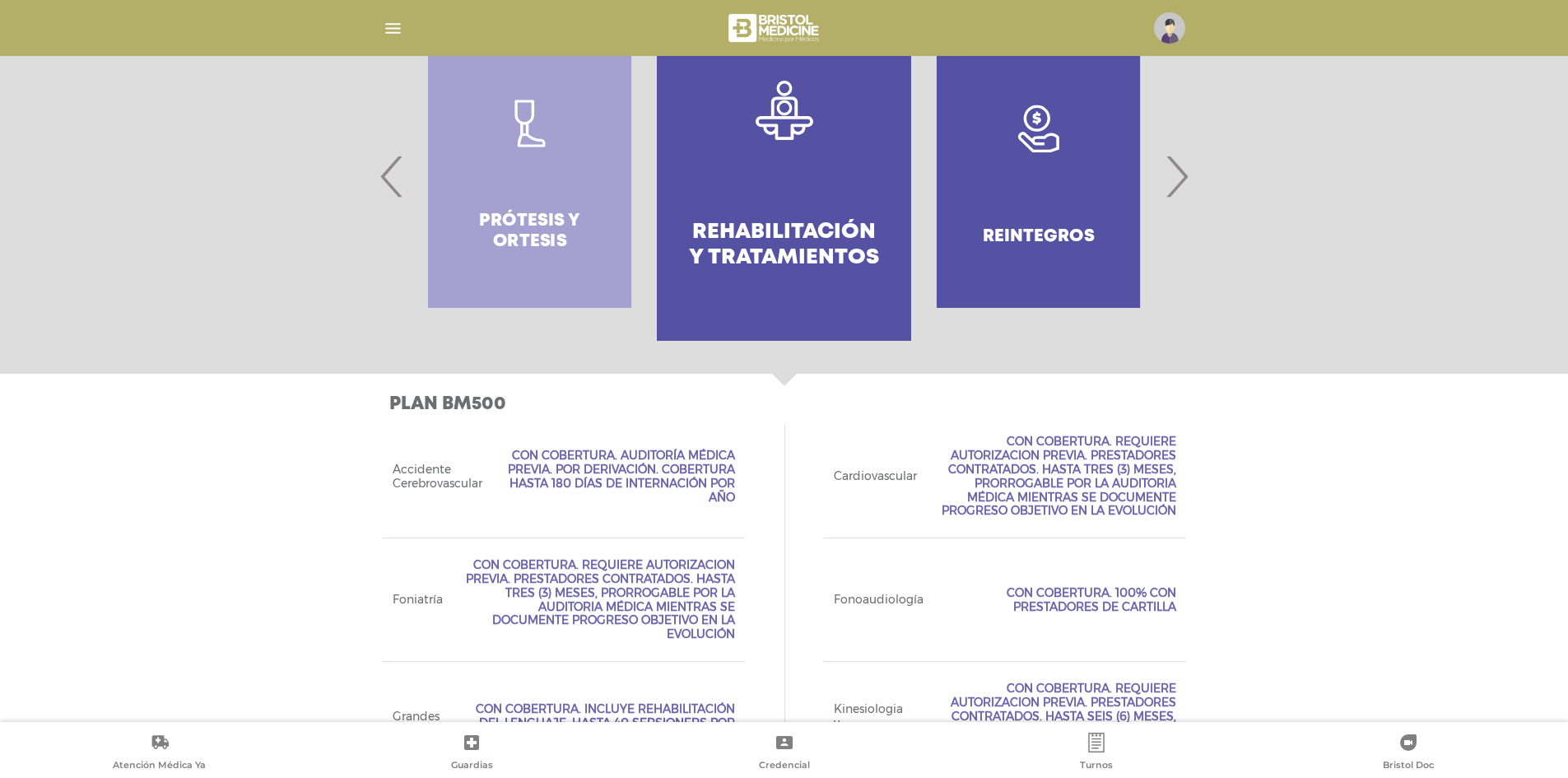
scroll to position [401, 0]
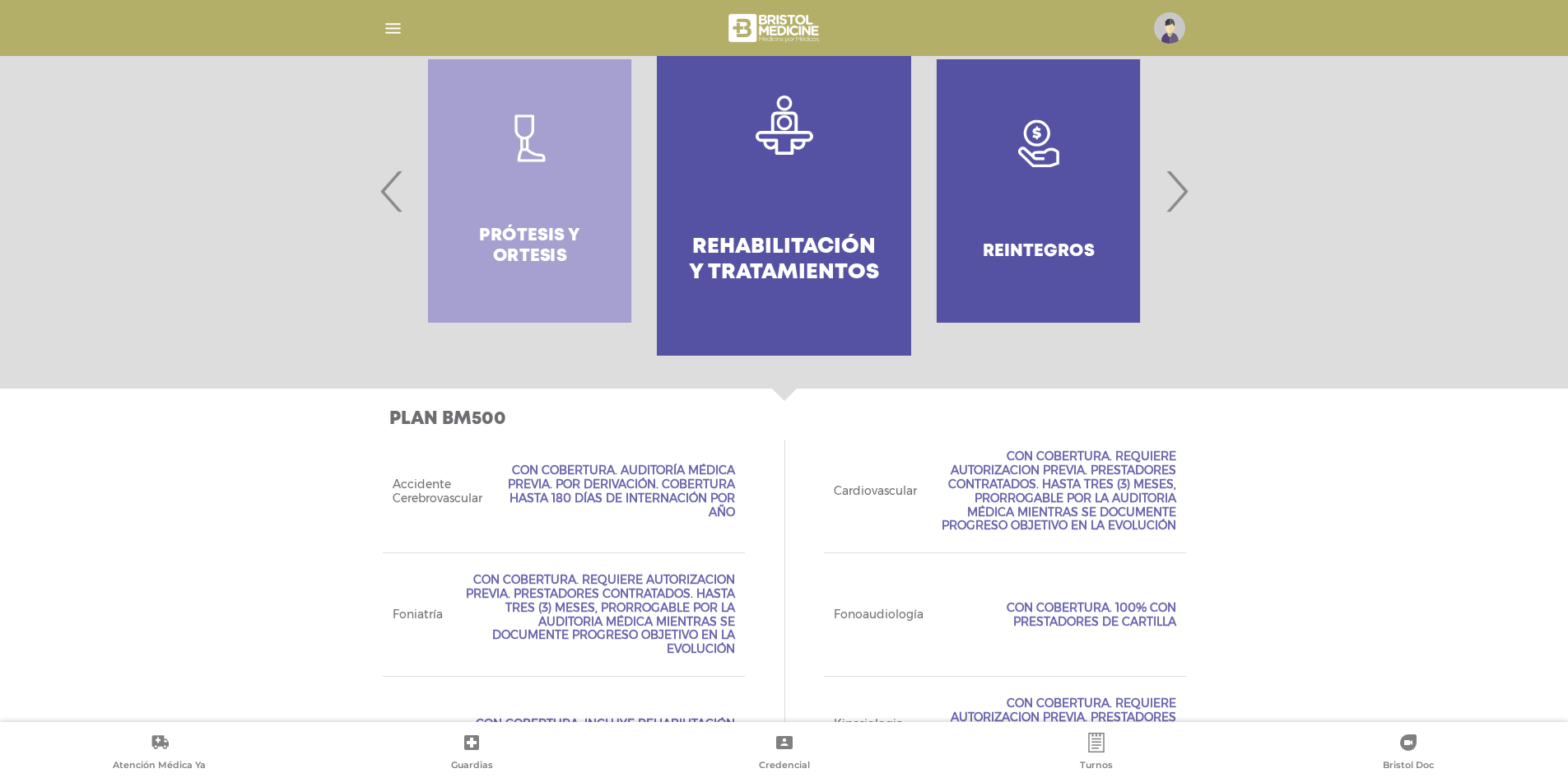
click at [380, 188] on span "‹" at bounding box center [391, 191] width 32 height 89
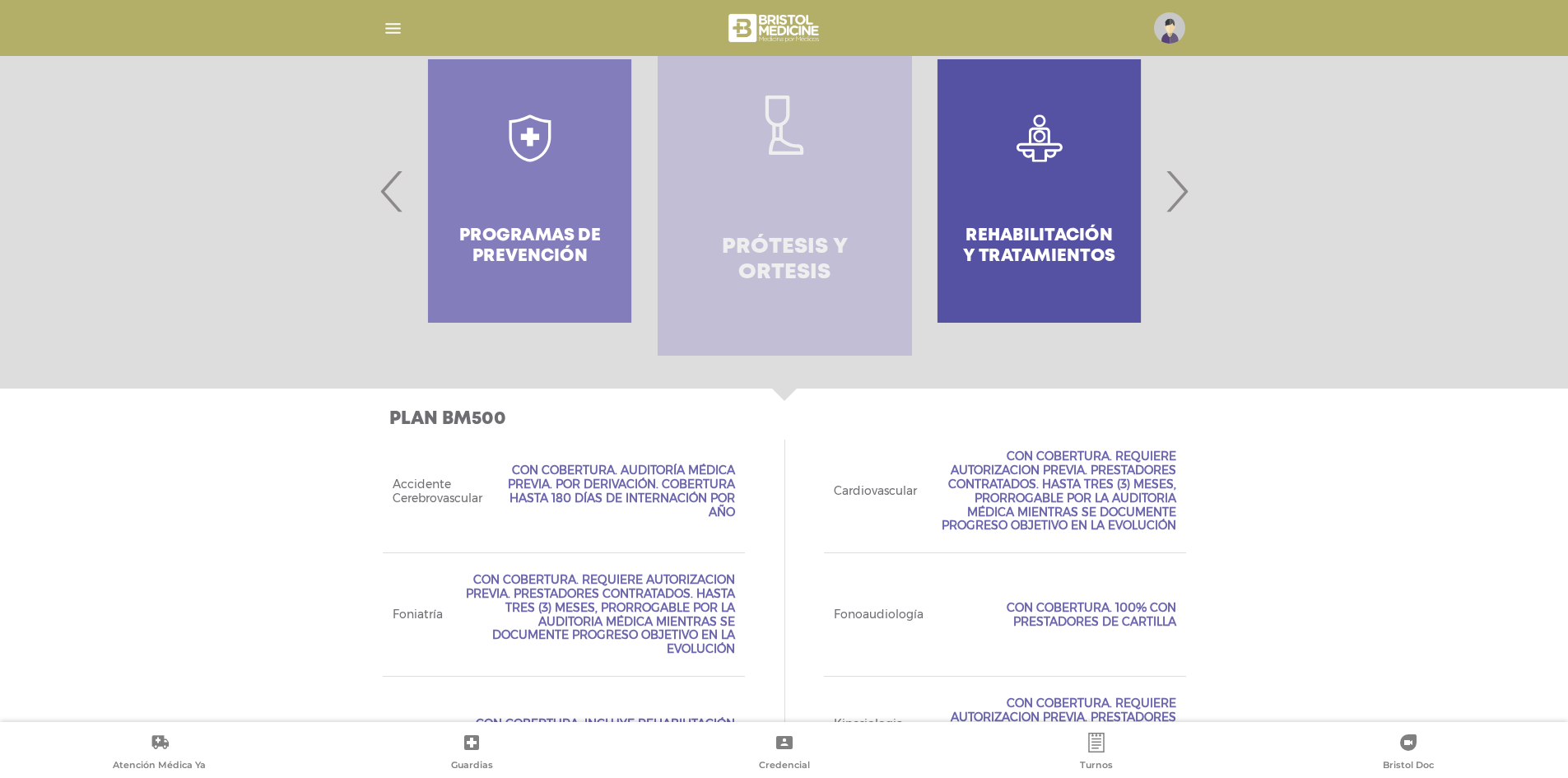
click at [852, 230] on link "Prótesis y ortesis" at bounding box center [784, 191] width 255 height 329
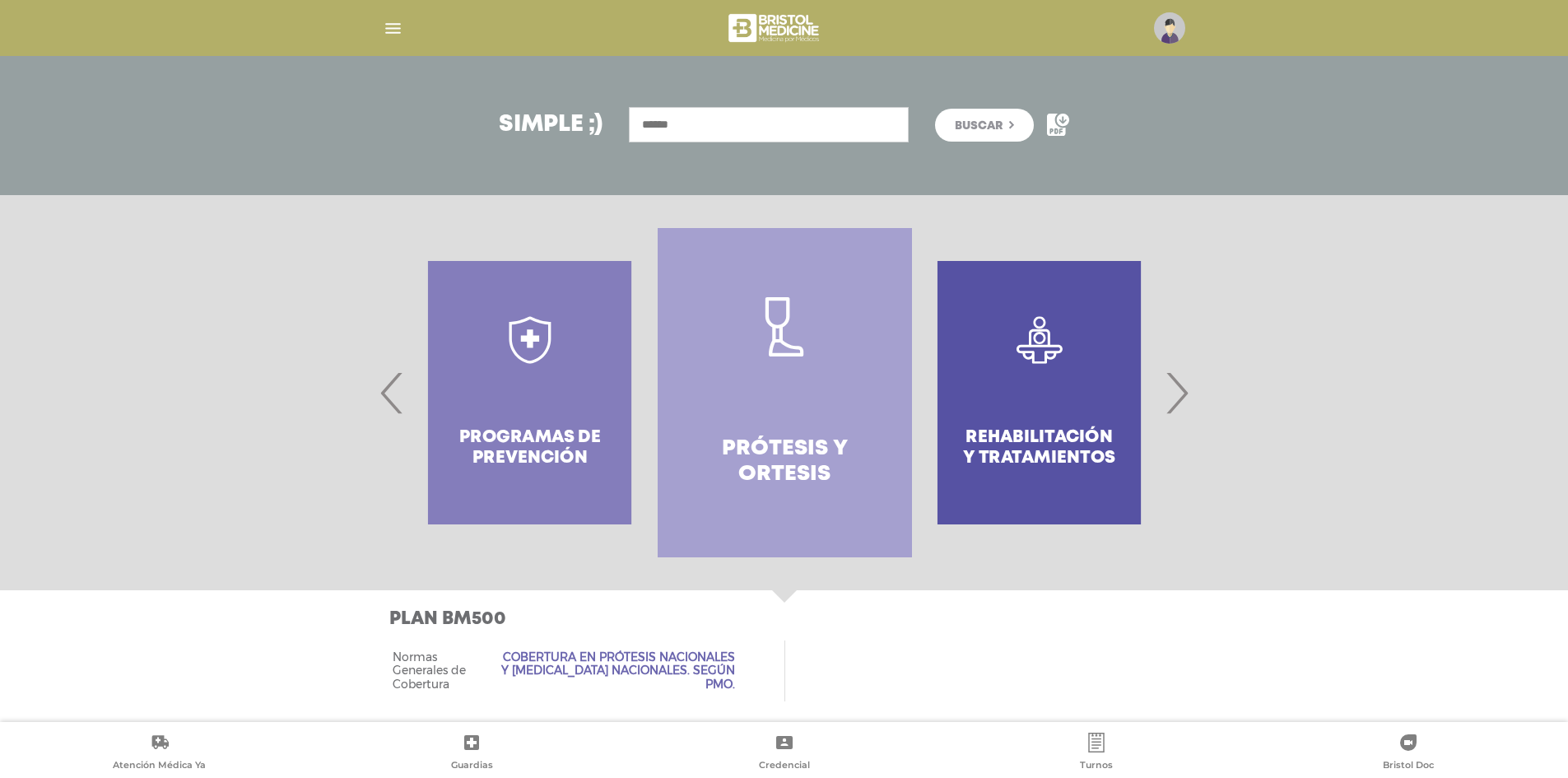
scroll to position [210, 0]
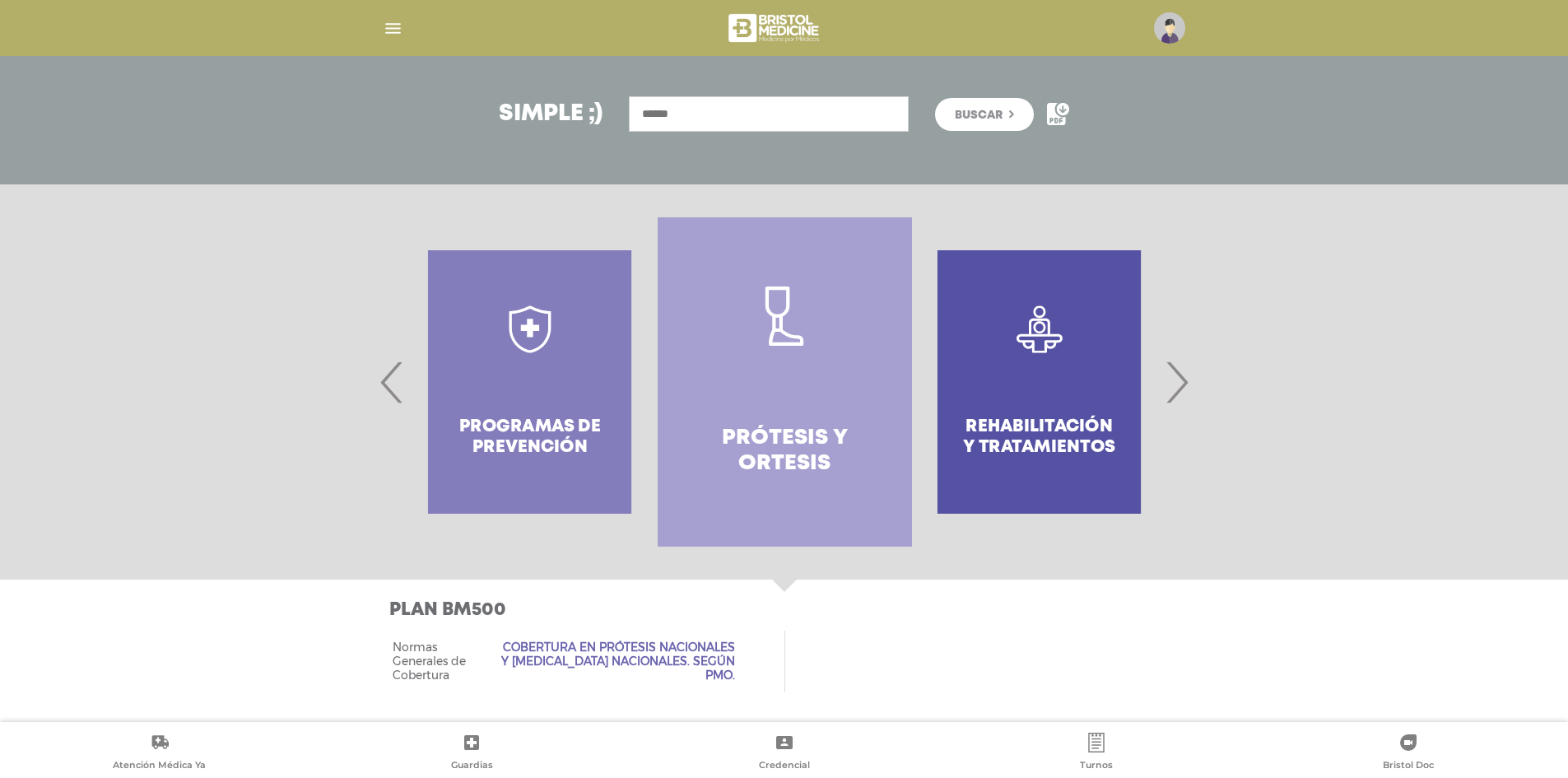
click at [390, 385] on span "‹" at bounding box center [391, 382] width 32 height 89
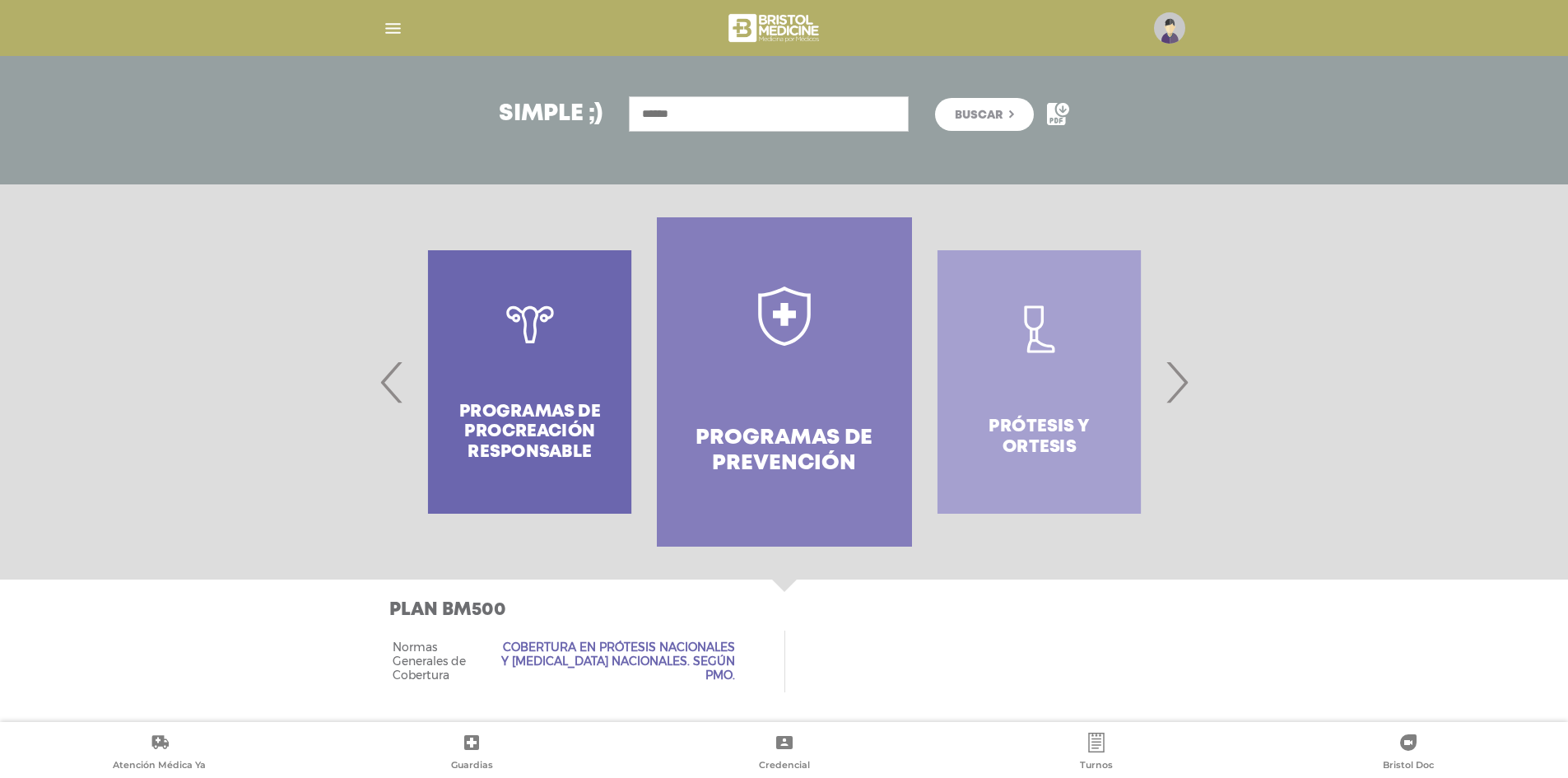
click at [809, 387] on link "Programas de prevención" at bounding box center [784, 382] width 255 height 329
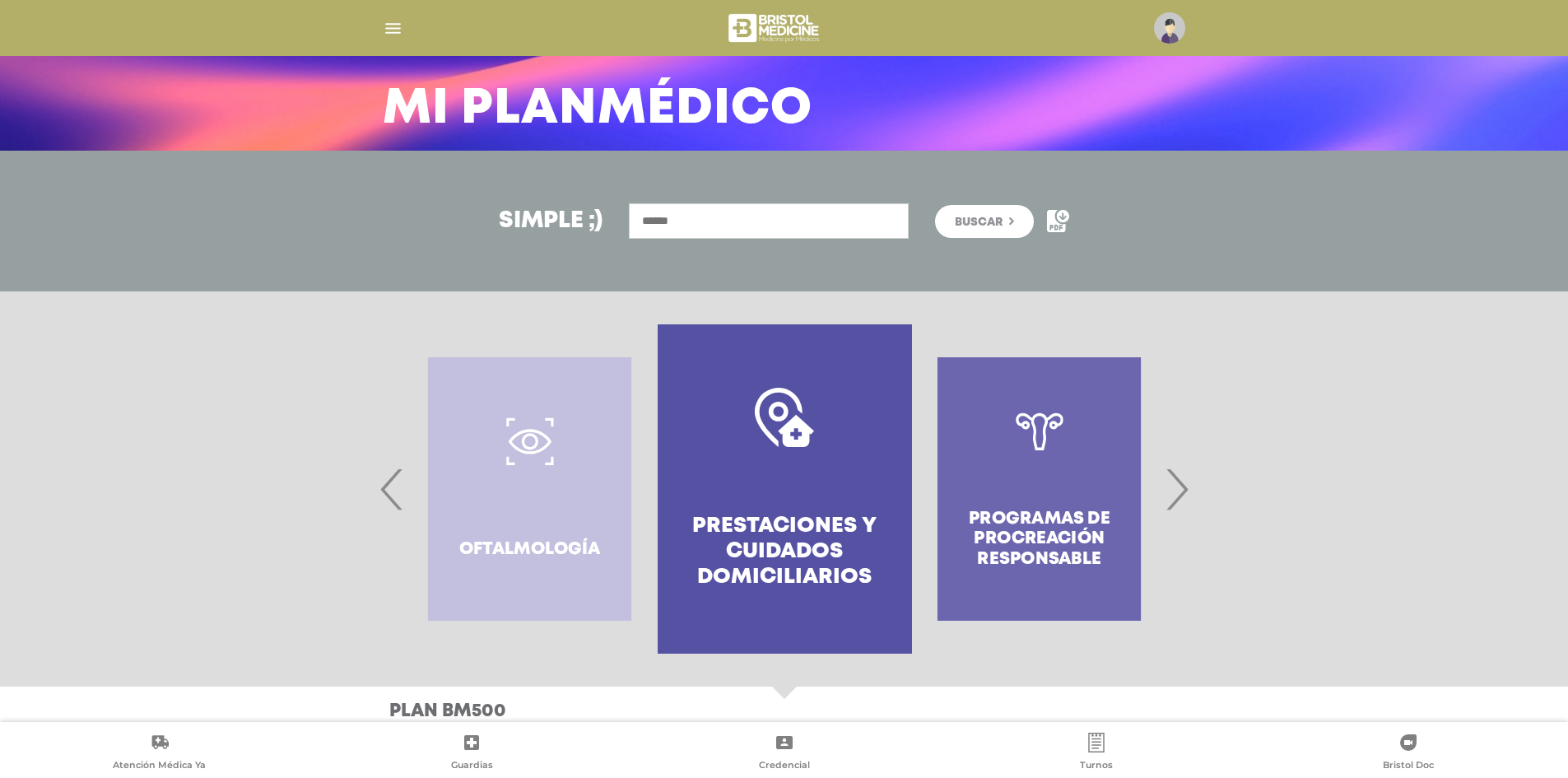
scroll to position [128, 0]
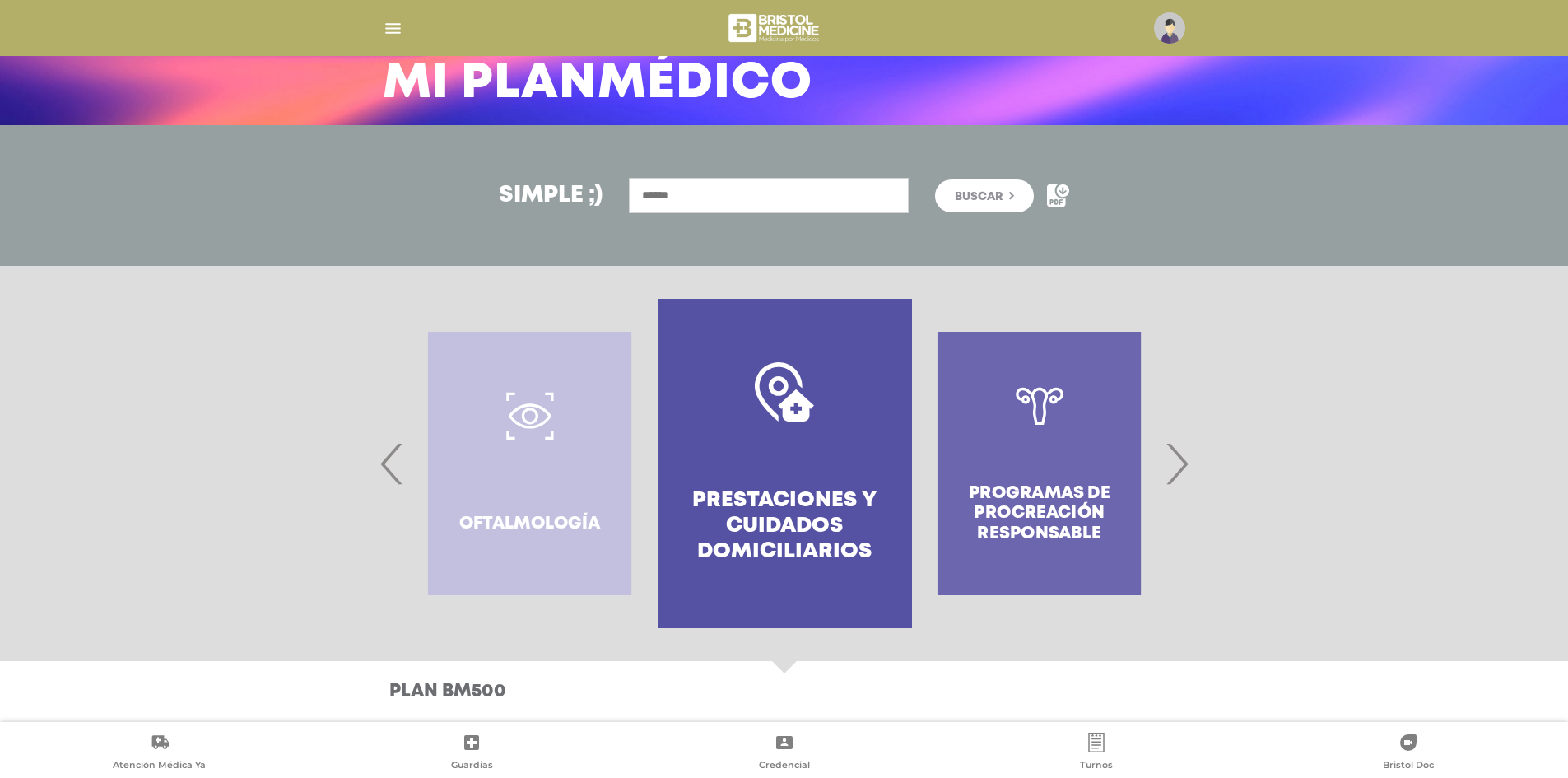
click at [1041, 430] on div "Programas de Procreación responsable" at bounding box center [1039, 464] width 255 height 329
click at [1171, 458] on span "›" at bounding box center [1176, 464] width 32 height 89
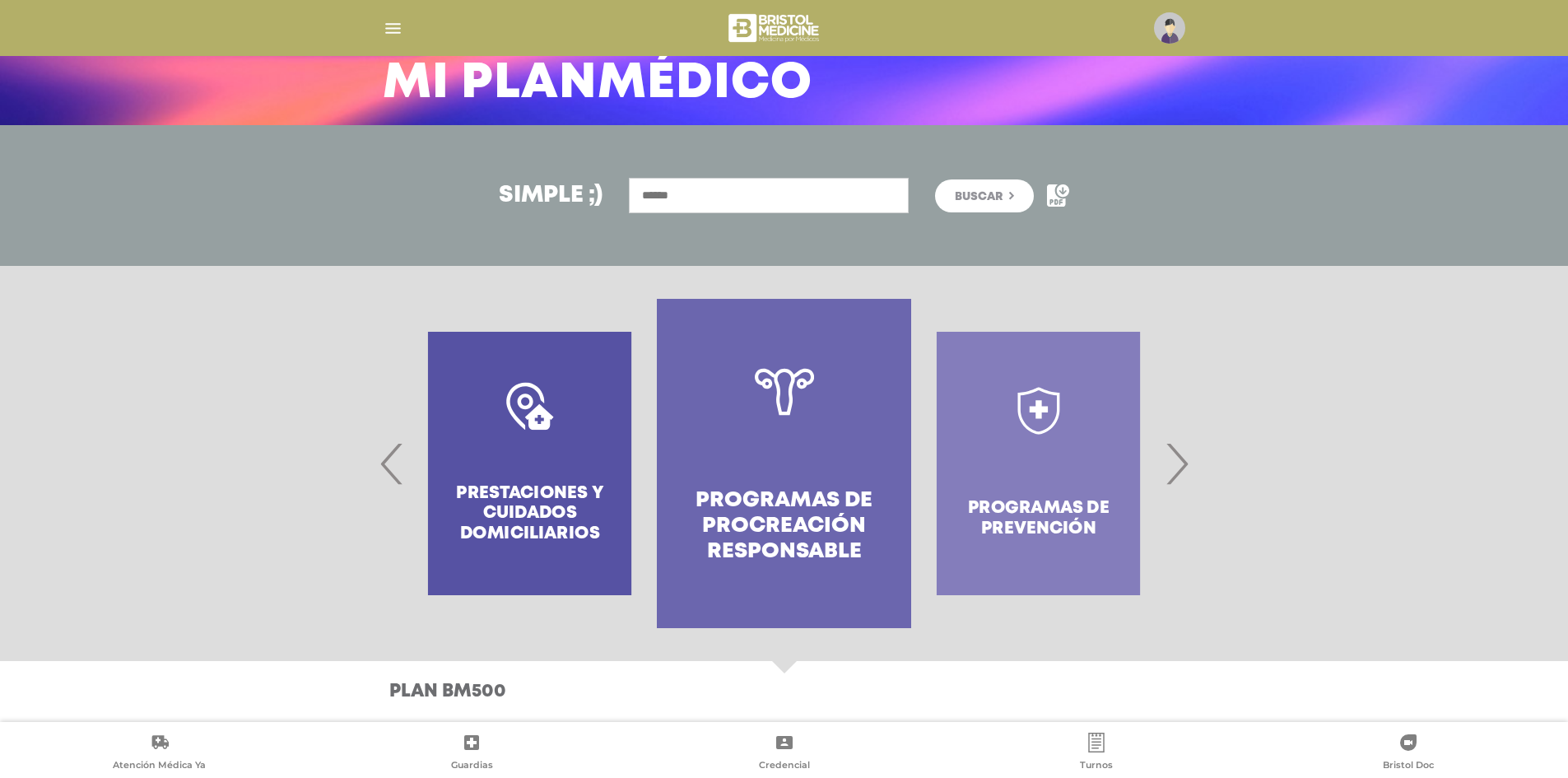
click at [767, 453] on link "Programas de Procreación responsable" at bounding box center [784, 464] width 255 height 329
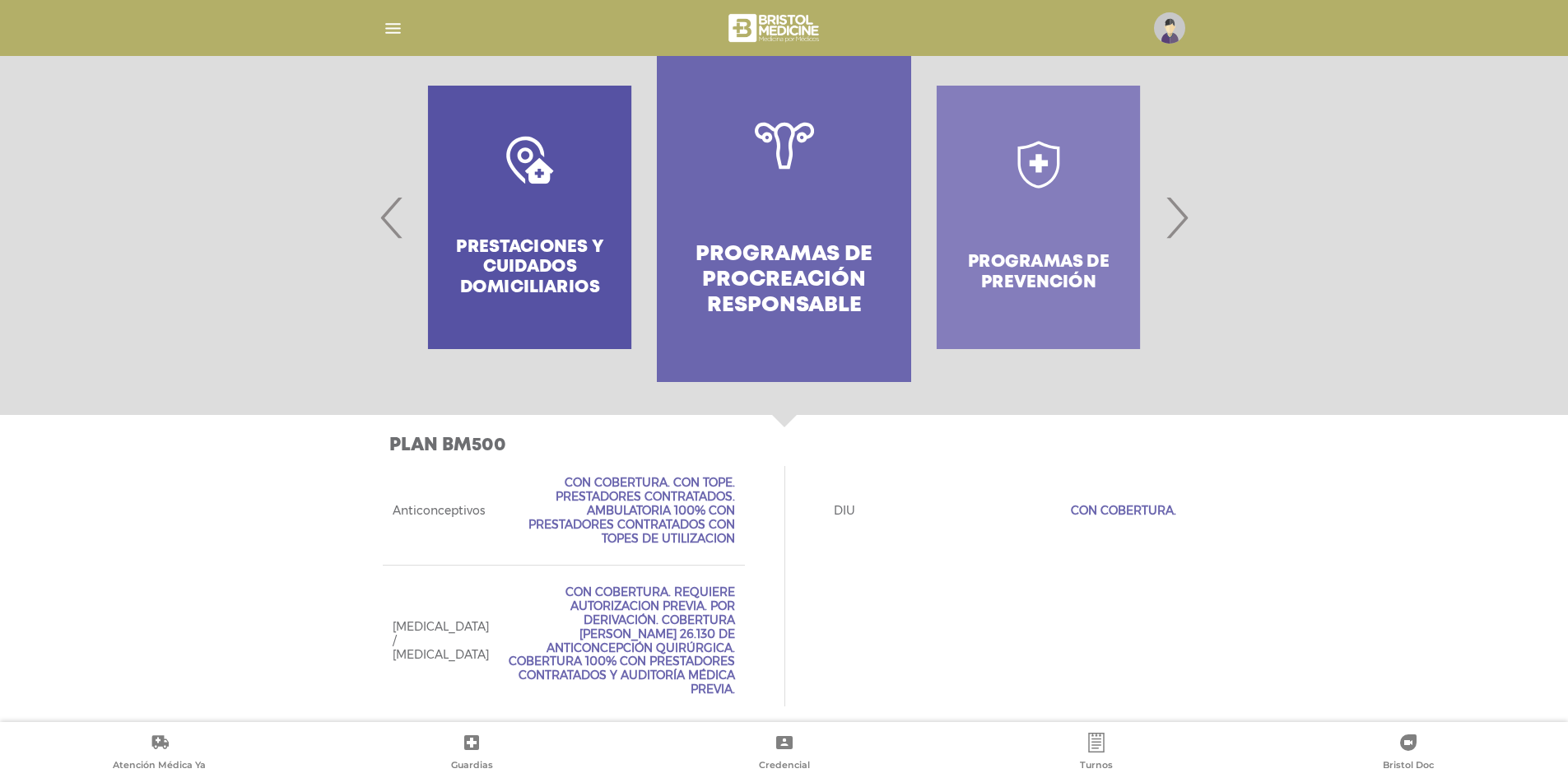
drag, startPoint x: 565, startPoint y: 482, endPoint x: 726, endPoint y: 542, distance: 171.8
click at [726, 542] on span "Con Cobertura. Con Tope. Prestadores Contratados. Ambulatoria 100% con prestado…" at bounding box center [620, 510] width 230 height 69
click at [732, 543] on span "Con Cobertura. Con Tope. Prestadores Contratados. Ambulatoria 100% con prestado…" at bounding box center [620, 510] width 230 height 69
click at [377, 227] on span "‹" at bounding box center [391, 217] width 32 height 89
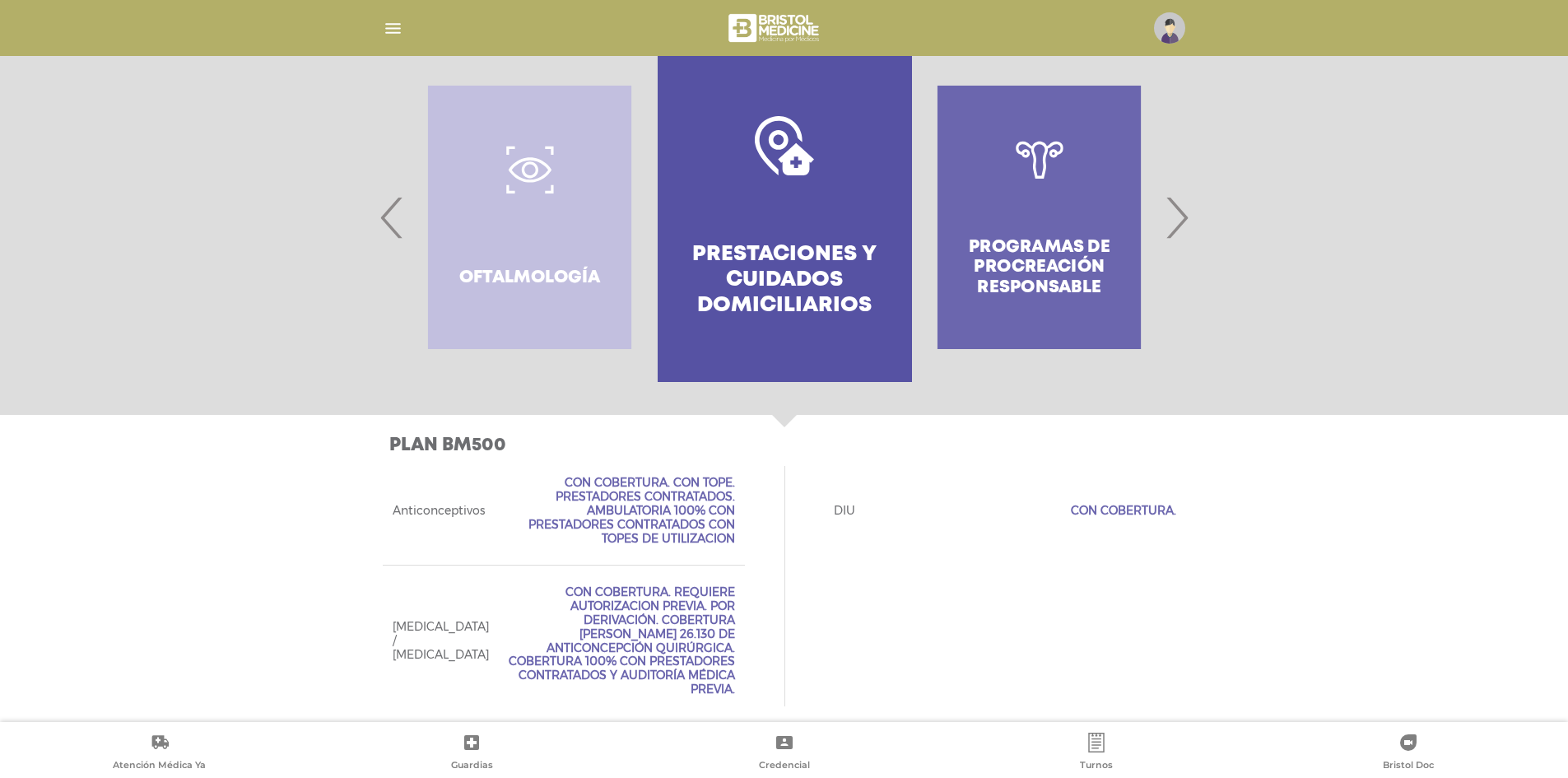
click at [782, 234] on link "Prestaciones y cuidados domiciliarios" at bounding box center [784, 217] width 255 height 329
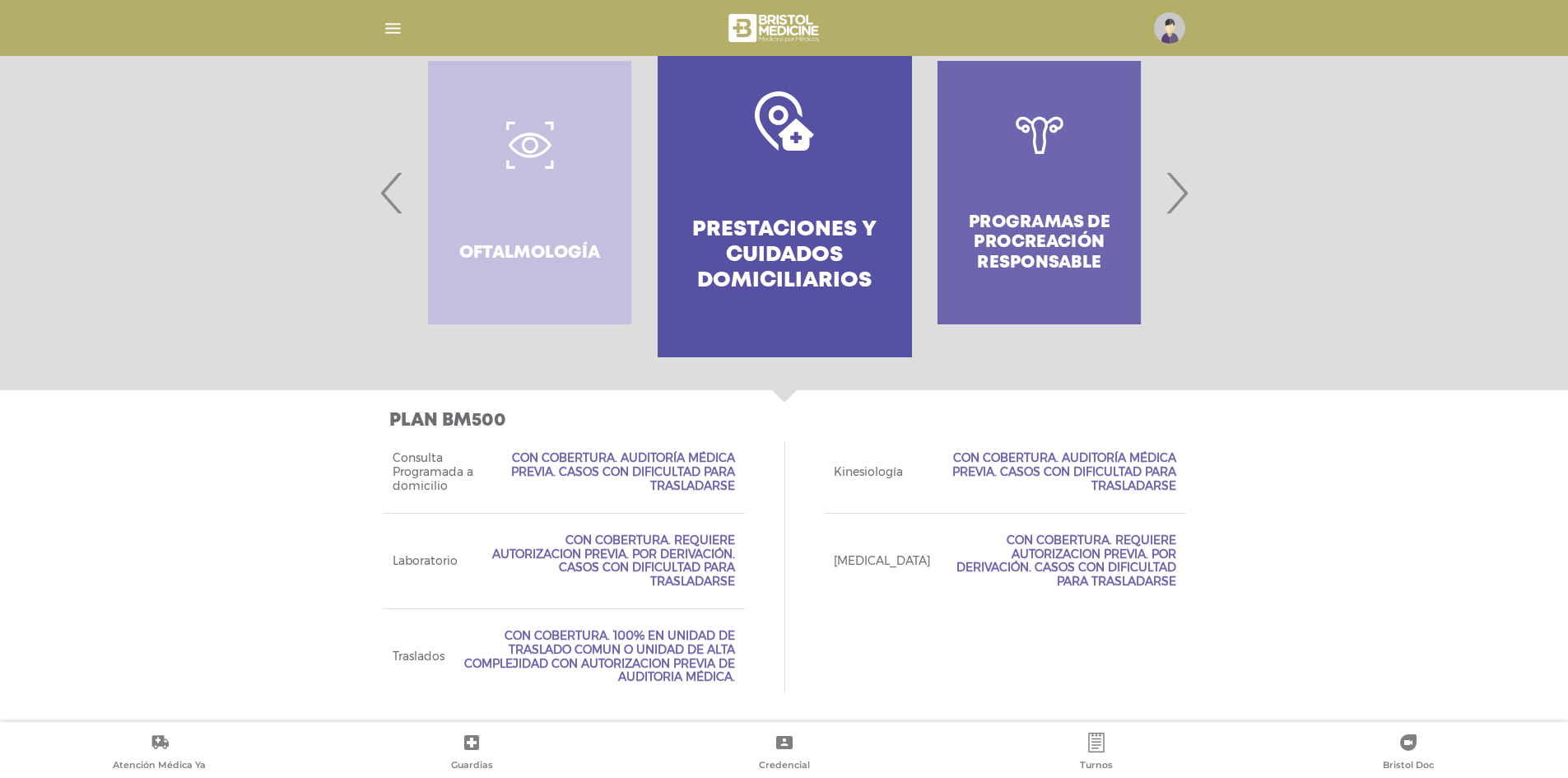
scroll to position [401, 0]
click at [389, 212] on span "‹" at bounding box center [391, 191] width 32 height 89
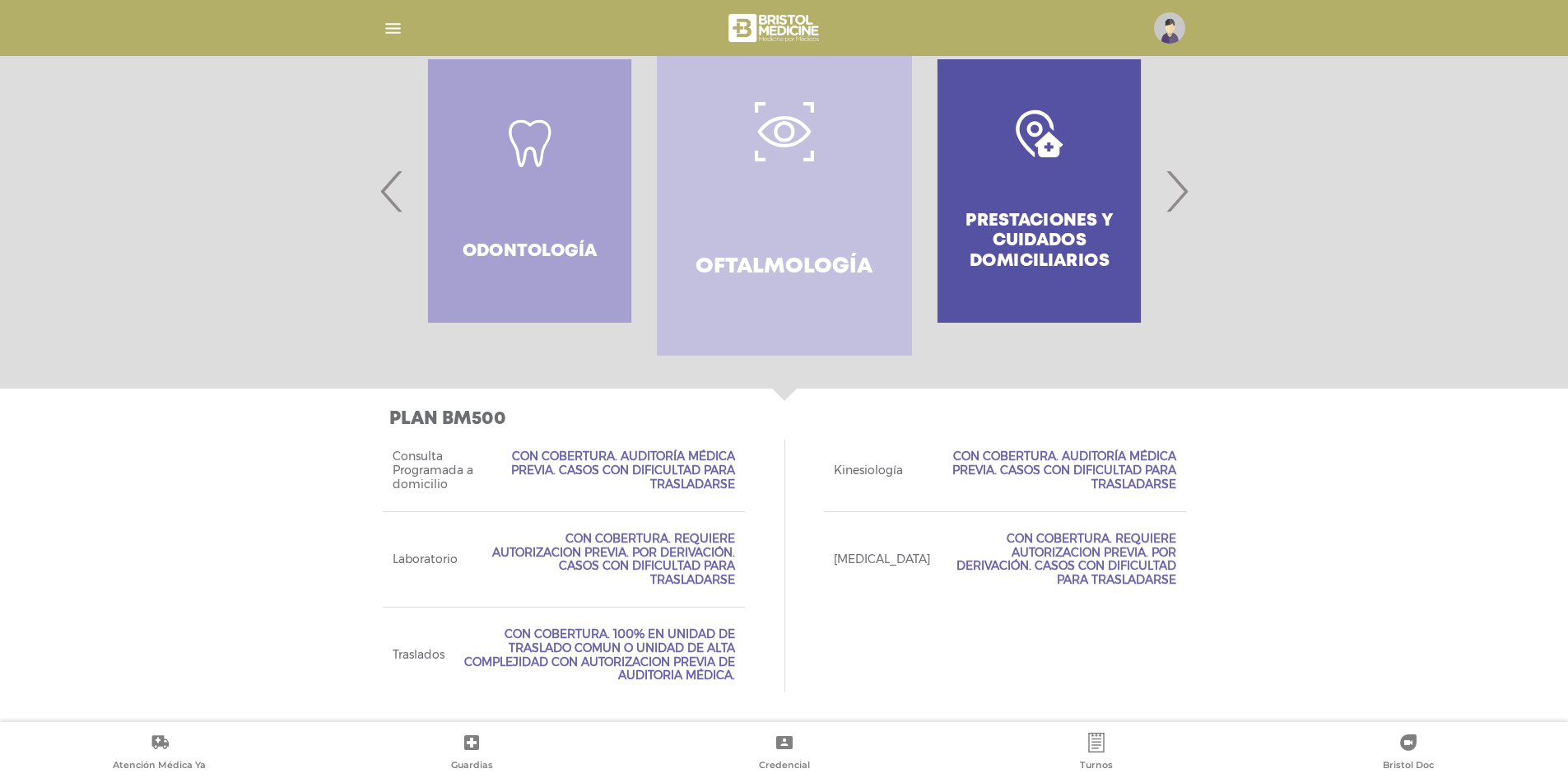
click at [389, 212] on span "‹" at bounding box center [391, 191] width 32 height 89
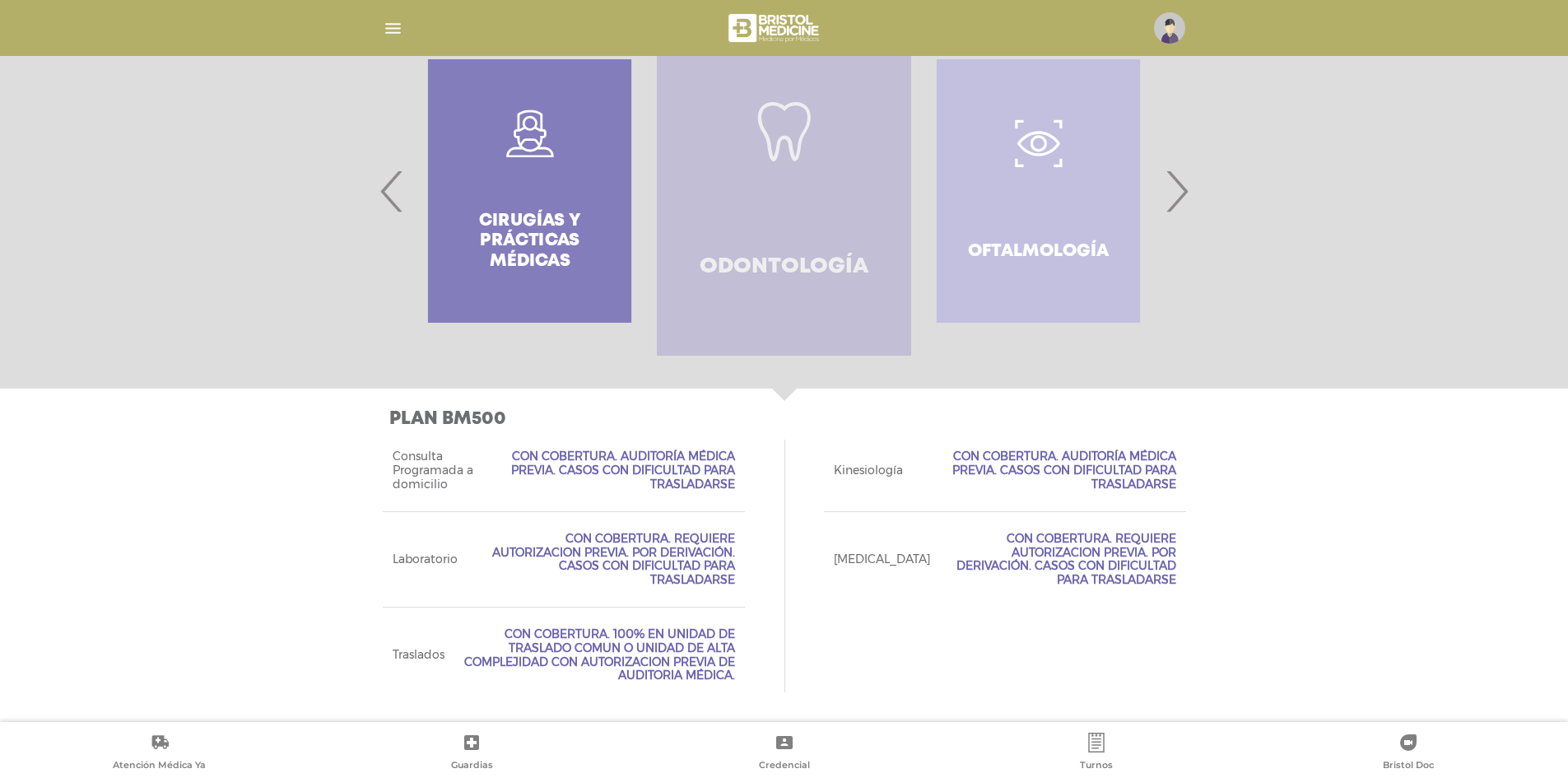
click at [727, 195] on link "Odontología" at bounding box center [784, 191] width 255 height 329
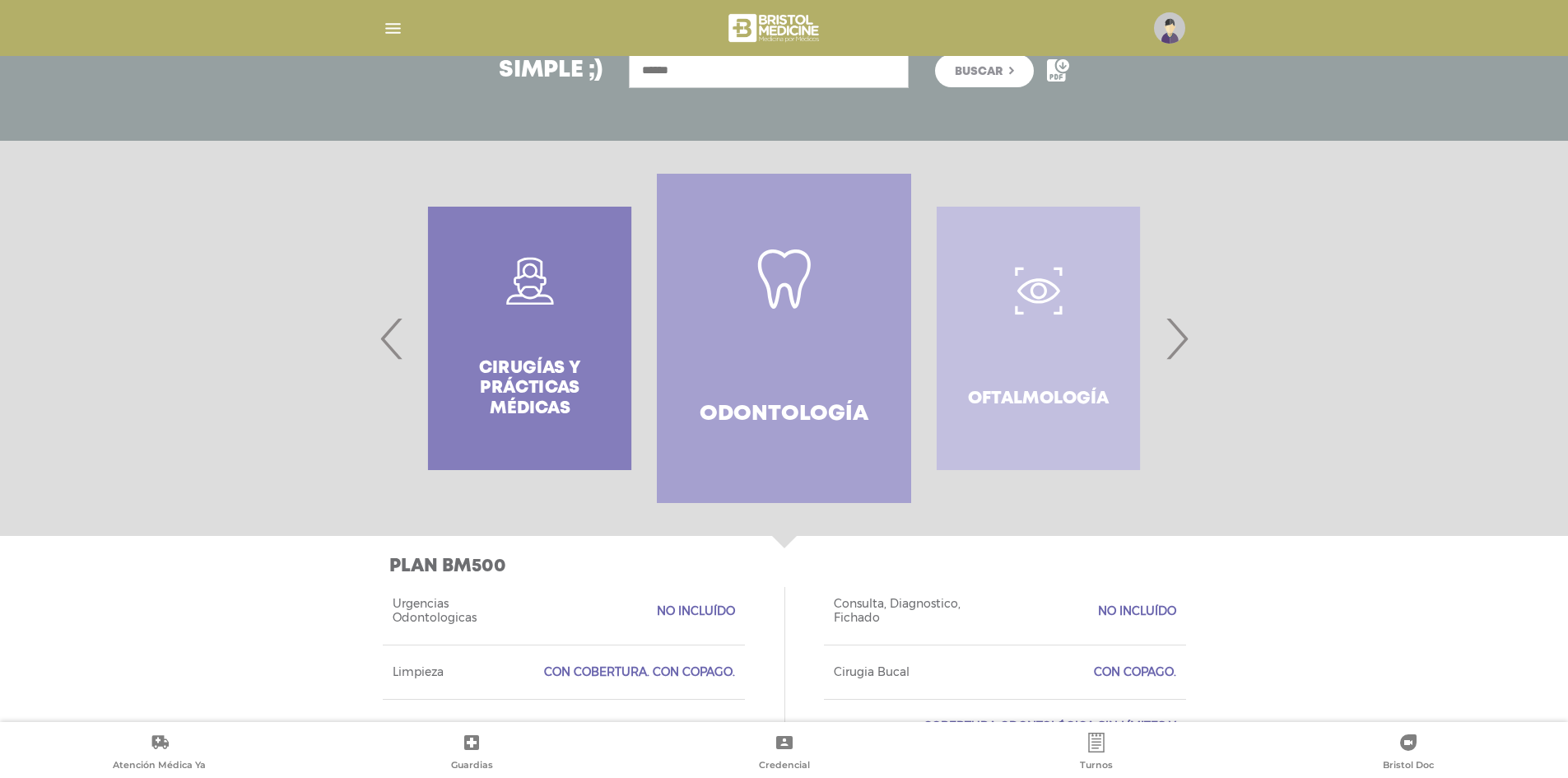
scroll to position [412, 0]
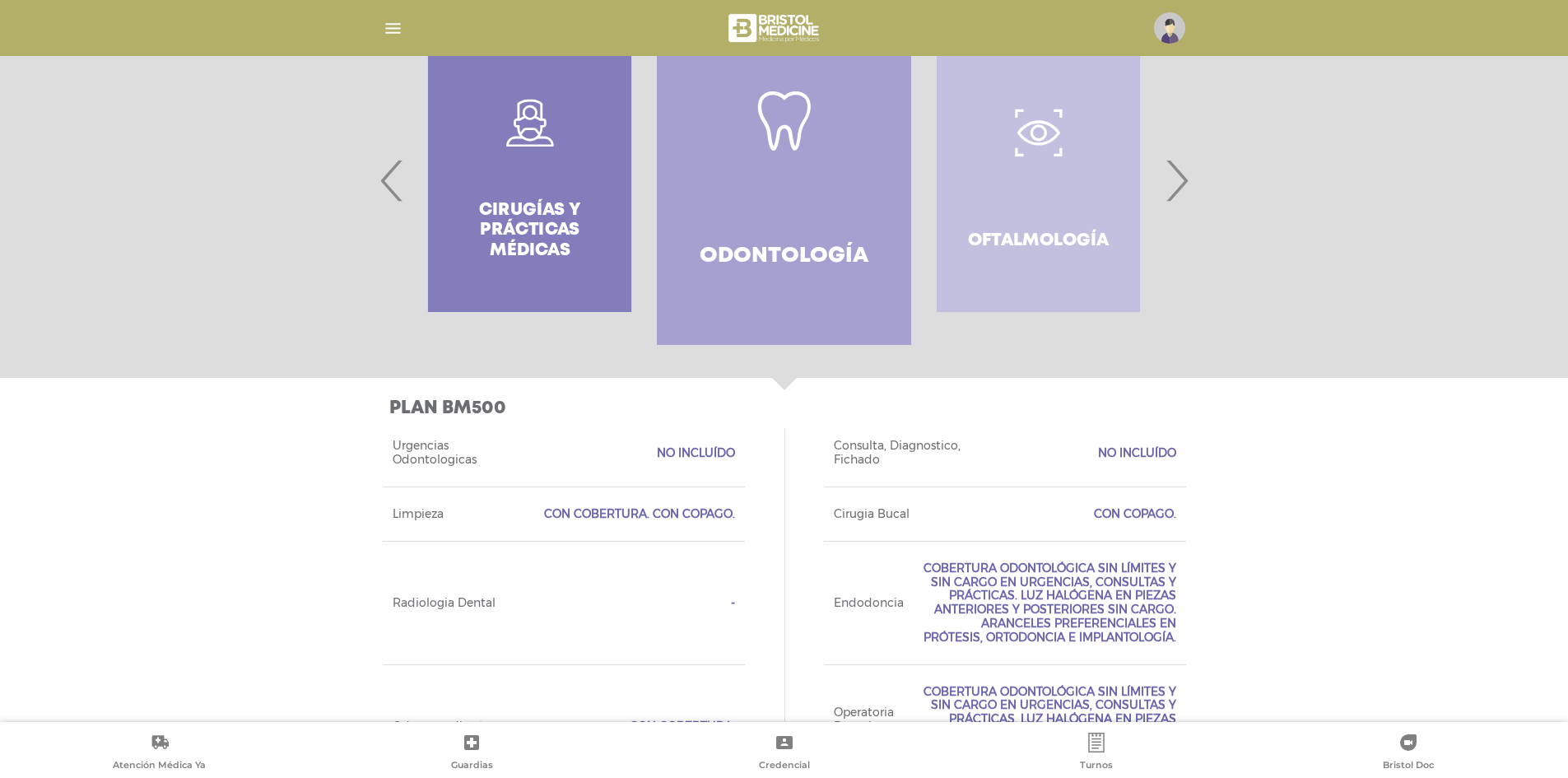
click at [393, 180] on span "‹" at bounding box center [391, 180] width 32 height 89
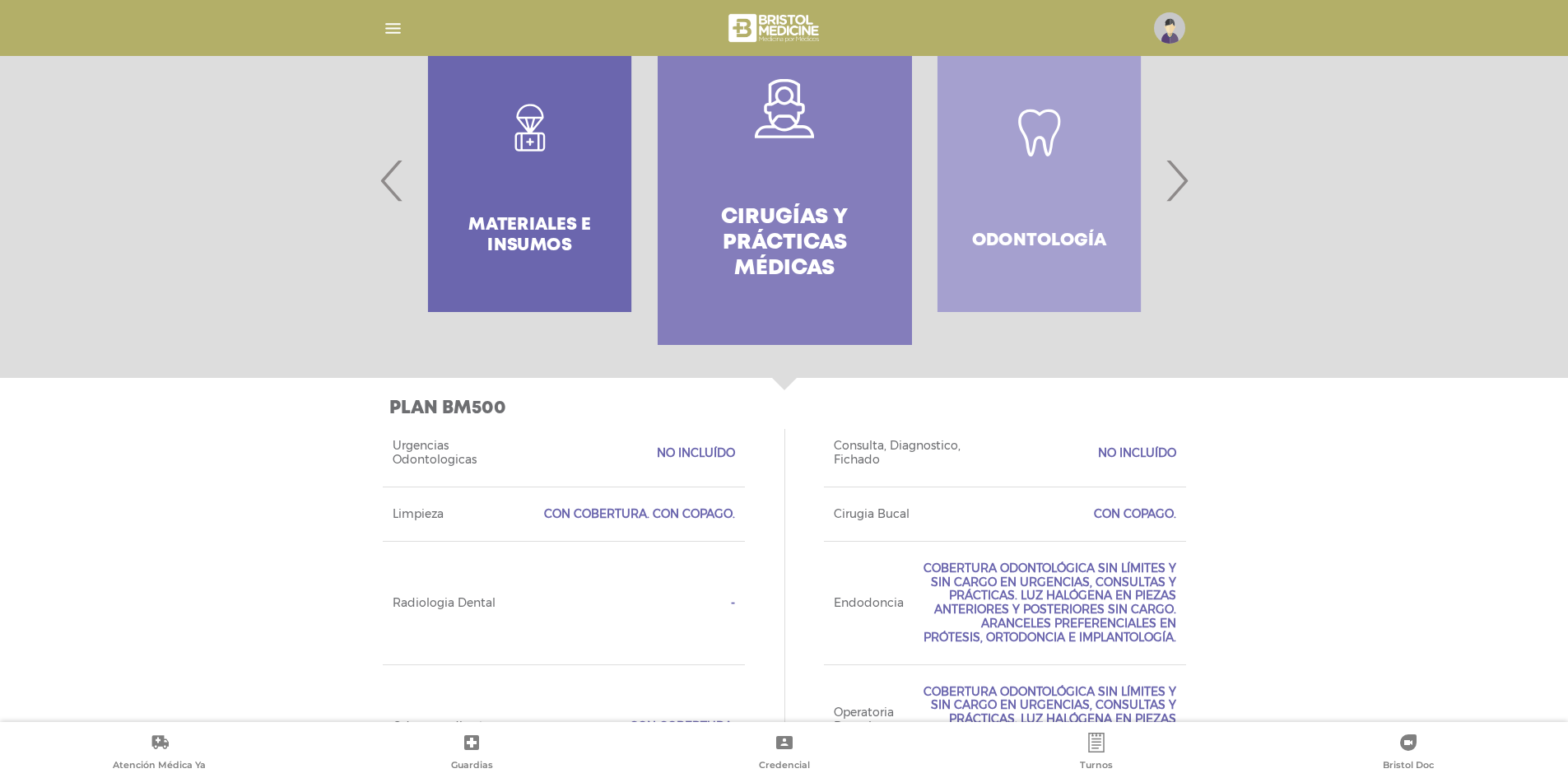
click at [394, 180] on span "‹" at bounding box center [391, 180] width 32 height 89
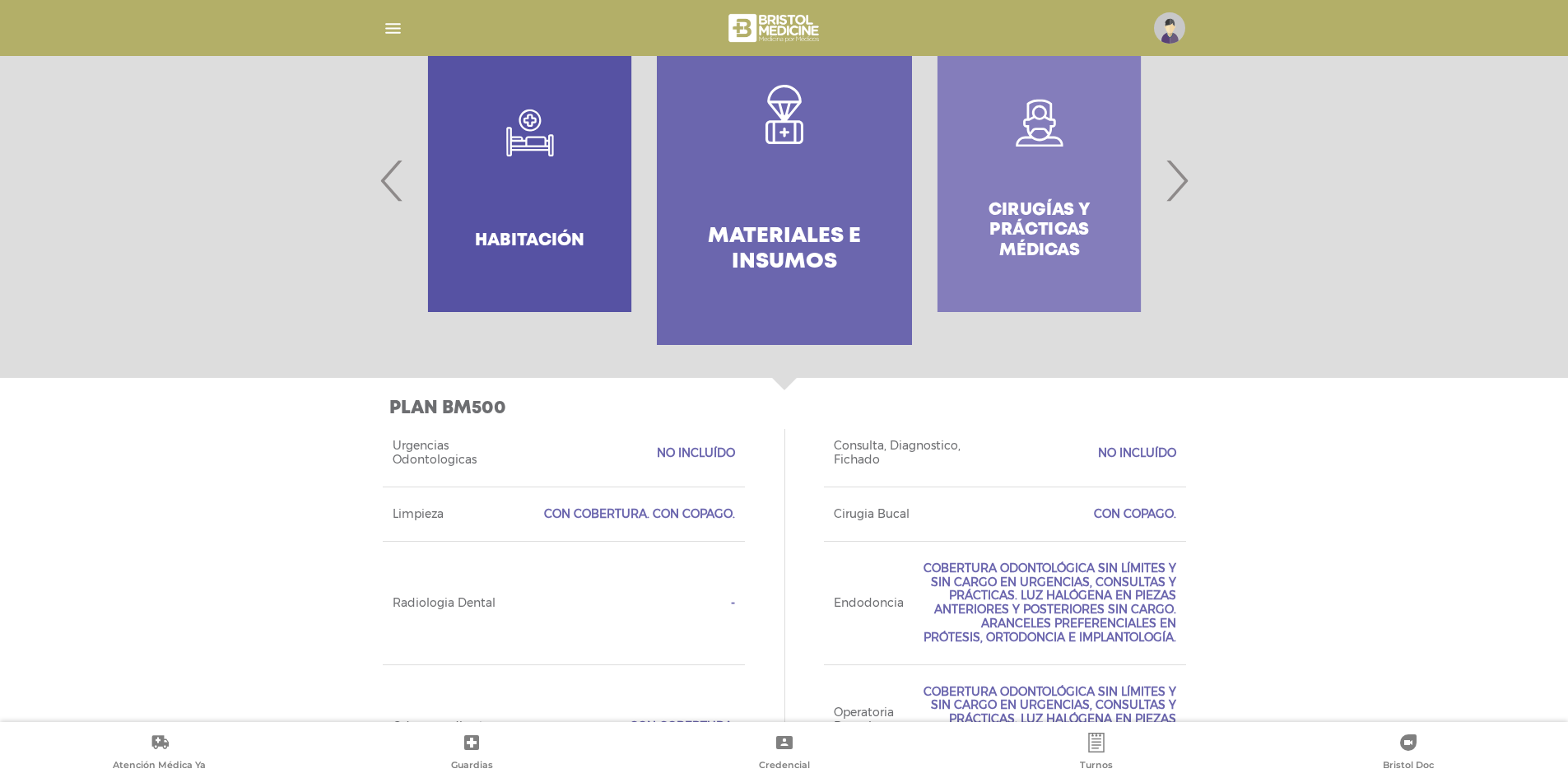
click at [394, 180] on span "‹" at bounding box center [391, 180] width 32 height 89
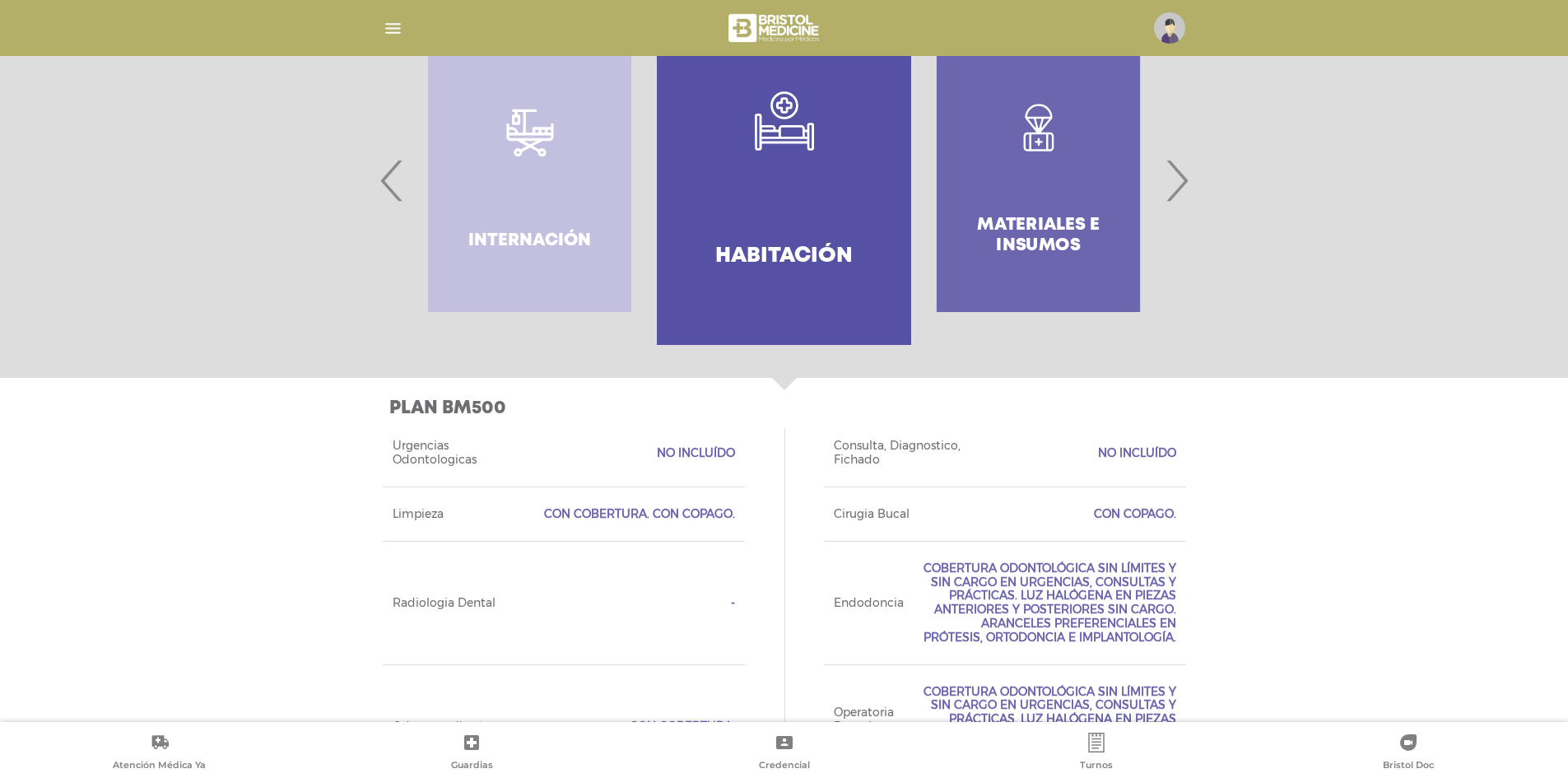
click at [803, 191] on link ".st0{fill-rule:evenodd;clip-rule:evenodd;fill:#FFFFFF;} Habitación" at bounding box center [784, 180] width 255 height 329
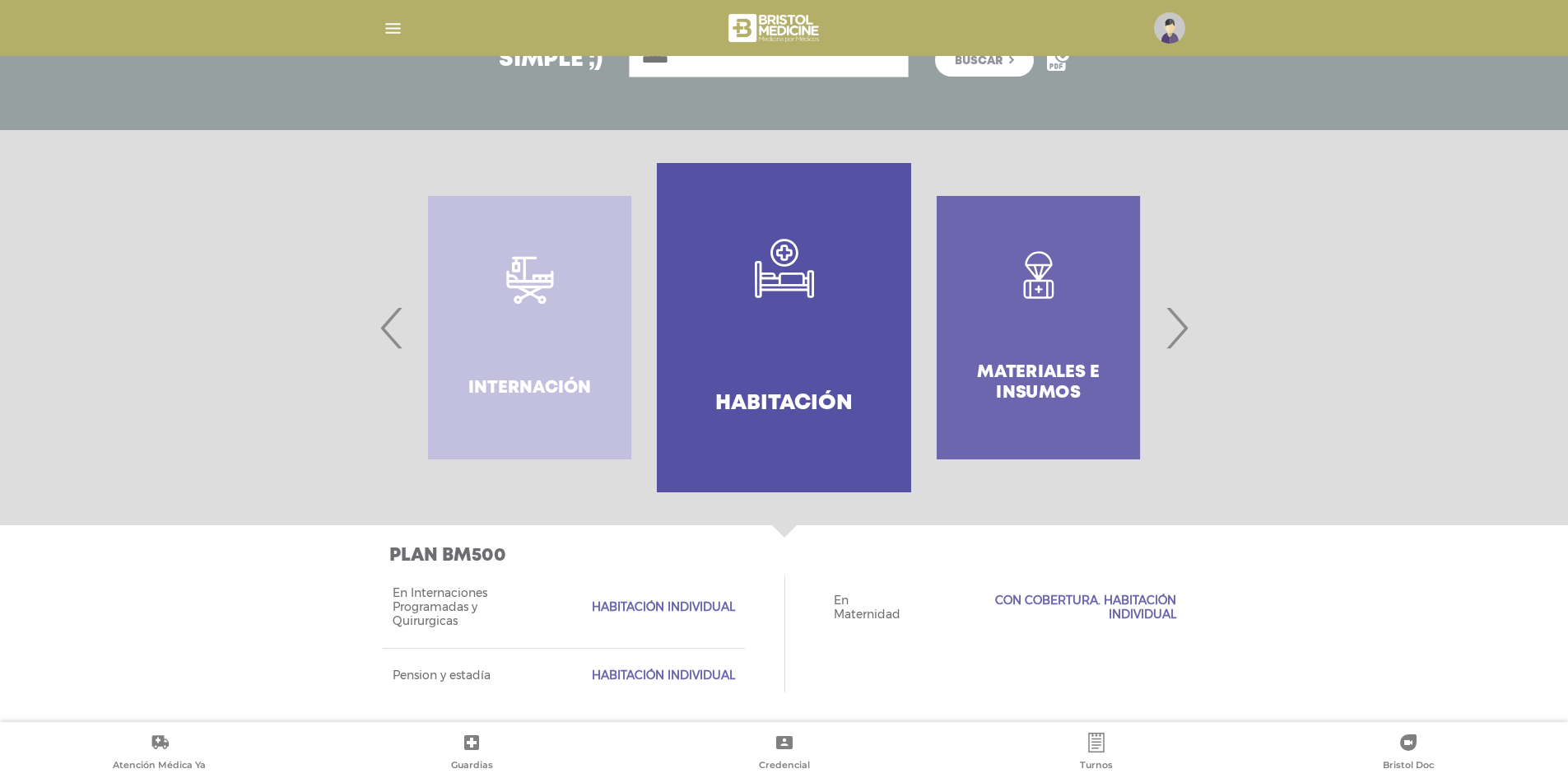
scroll to position [264, 0]
click at [403, 314] on div "Internación" at bounding box center [530, 327] width 255 height 329
click at [391, 316] on span "‹" at bounding box center [391, 327] width 32 height 89
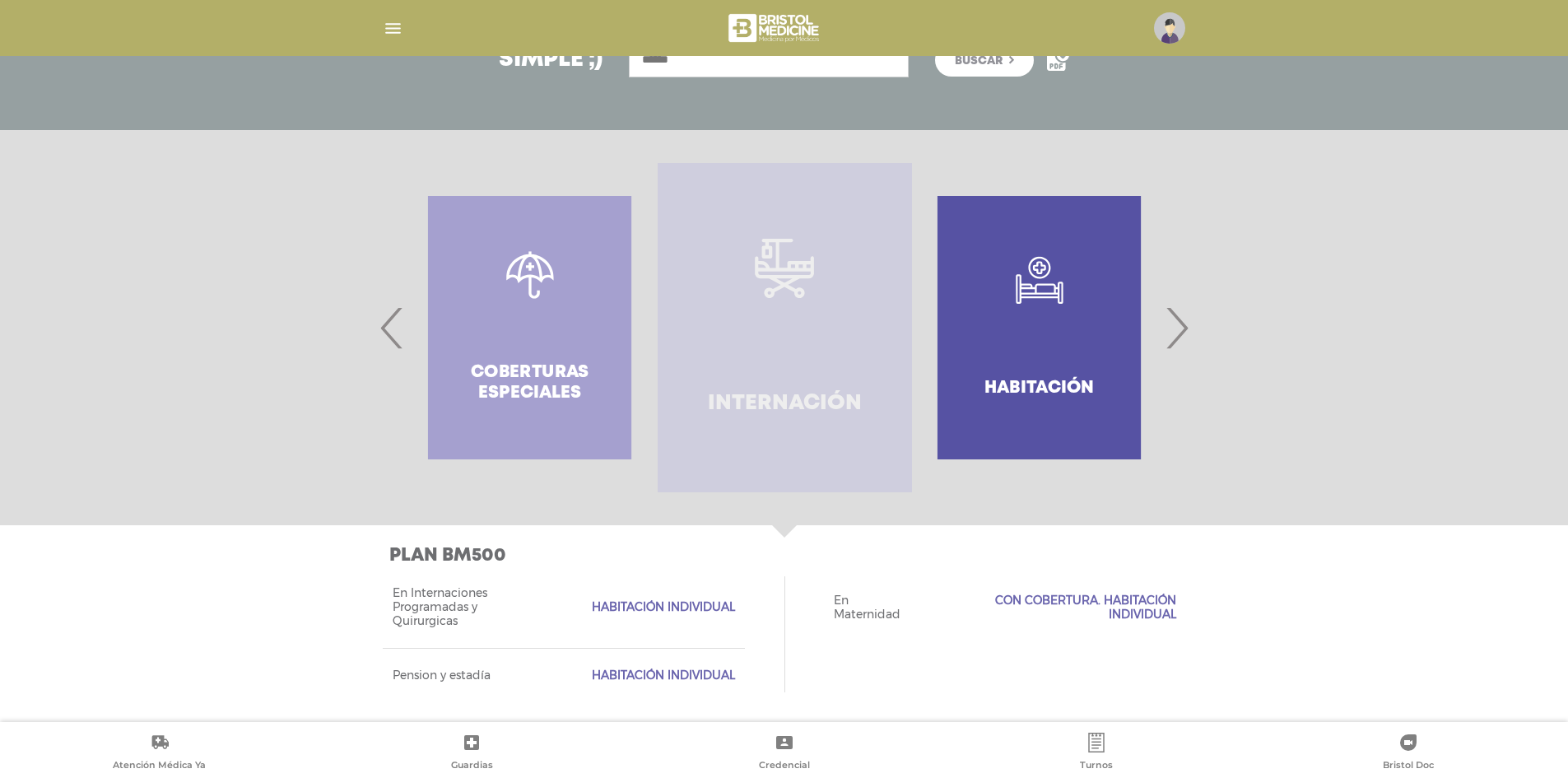
click at [902, 320] on link "Internación" at bounding box center [784, 327] width 255 height 329
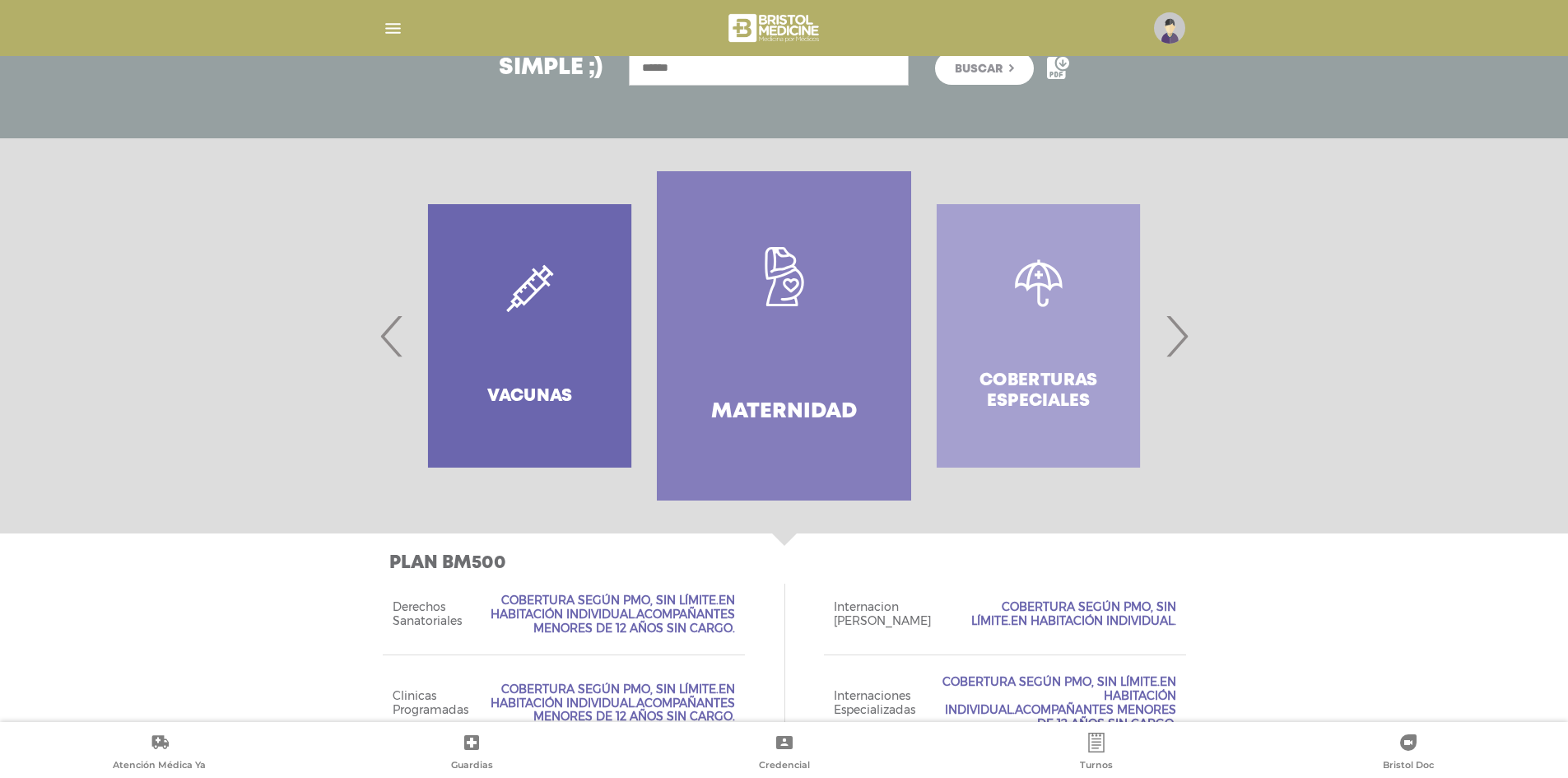
scroll to position [275, 0]
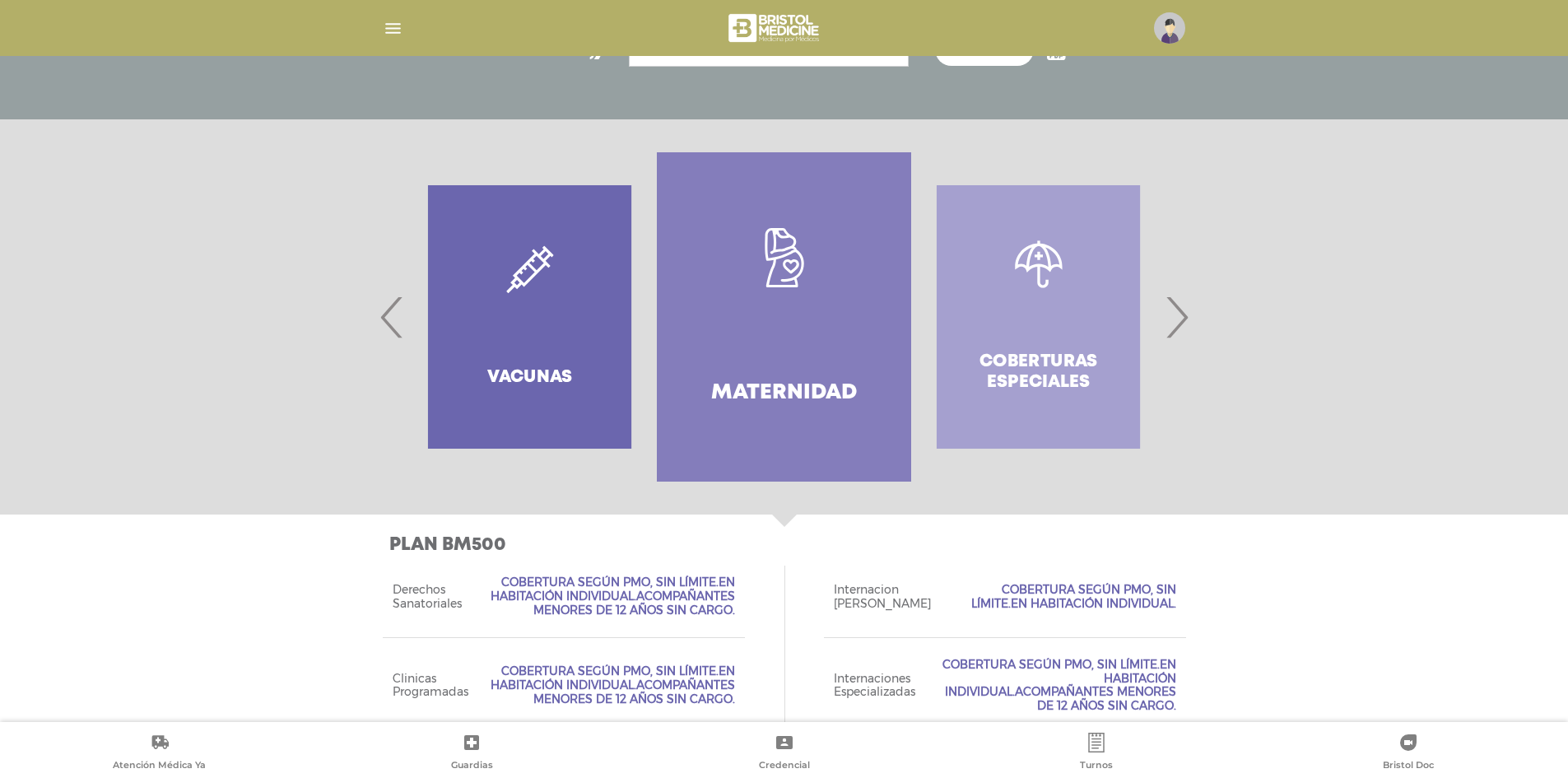
click at [1029, 311] on div "Coberturas especiales" at bounding box center [1038, 317] width 255 height 329
click at [1199, 326] on div at bounding box center [784, 317] width 842 height 329
click at [1175, 325] on span "›" at bounding box center [1176, 317] width 32 height 89
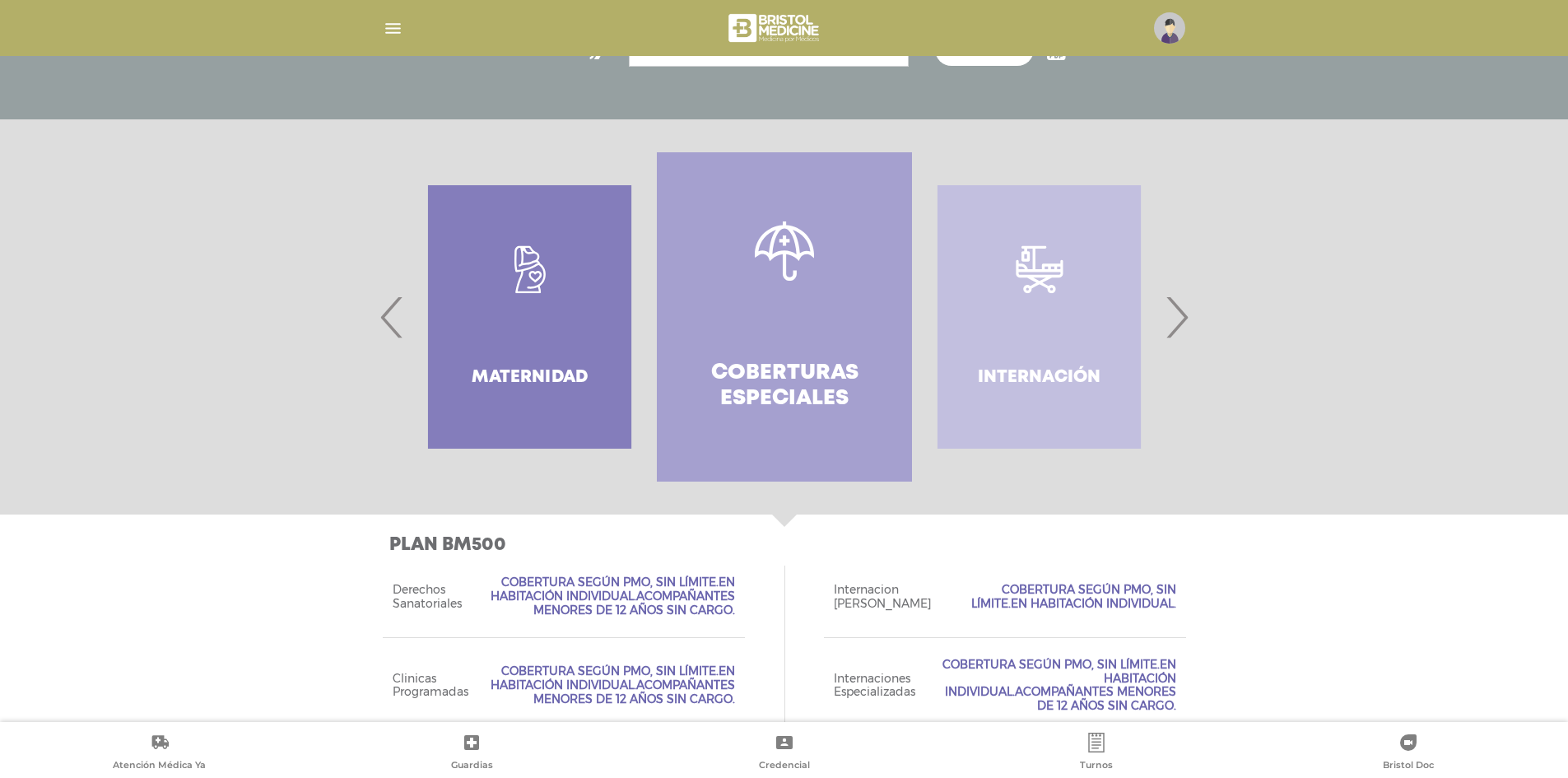
click at [1175, 325] on span "›" at bounding box center [1176, 317] width 32 height 89
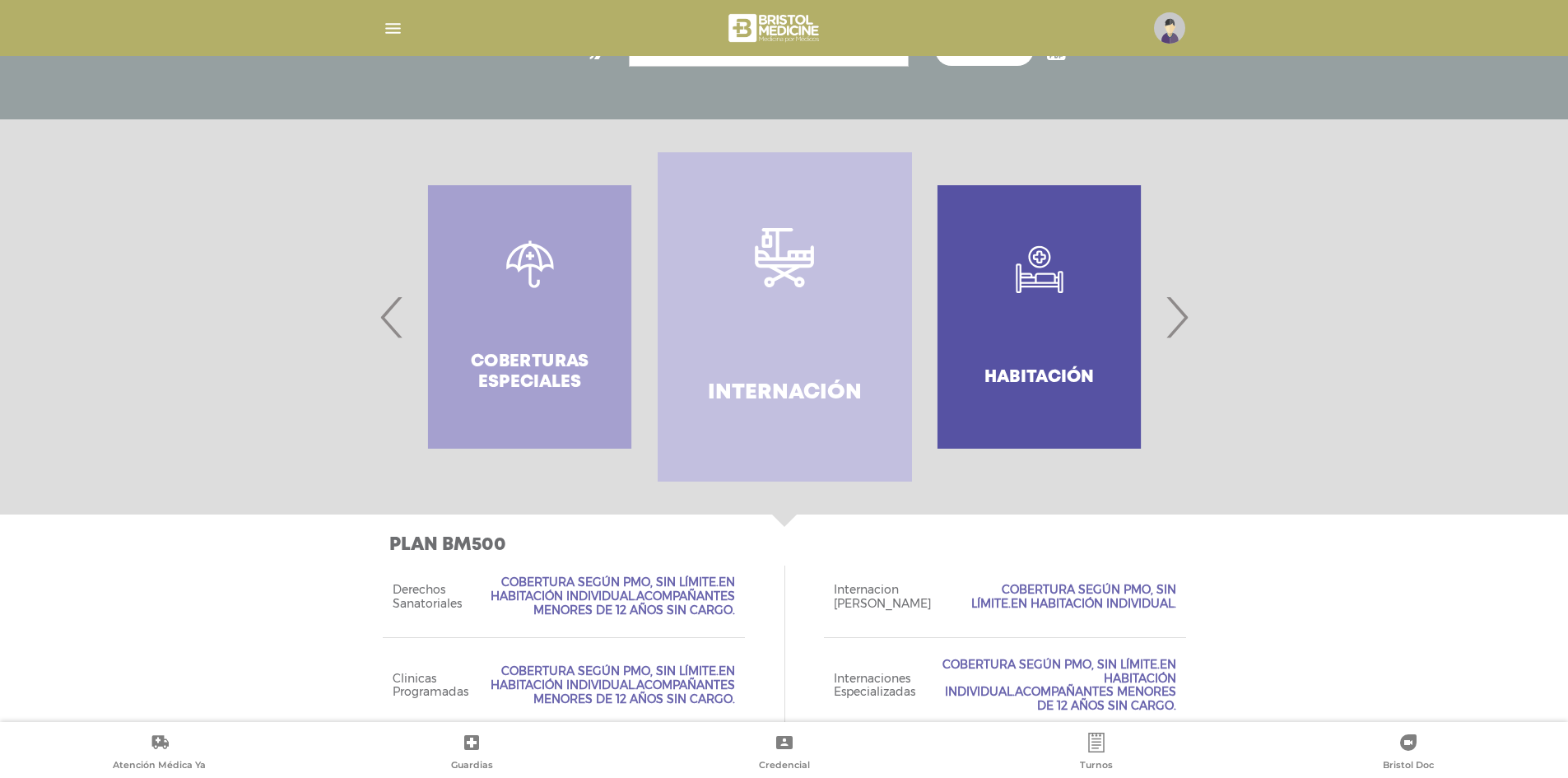
click at [870, 327] on link "Internación" at bounding box center [784, 317] width 255 height 329
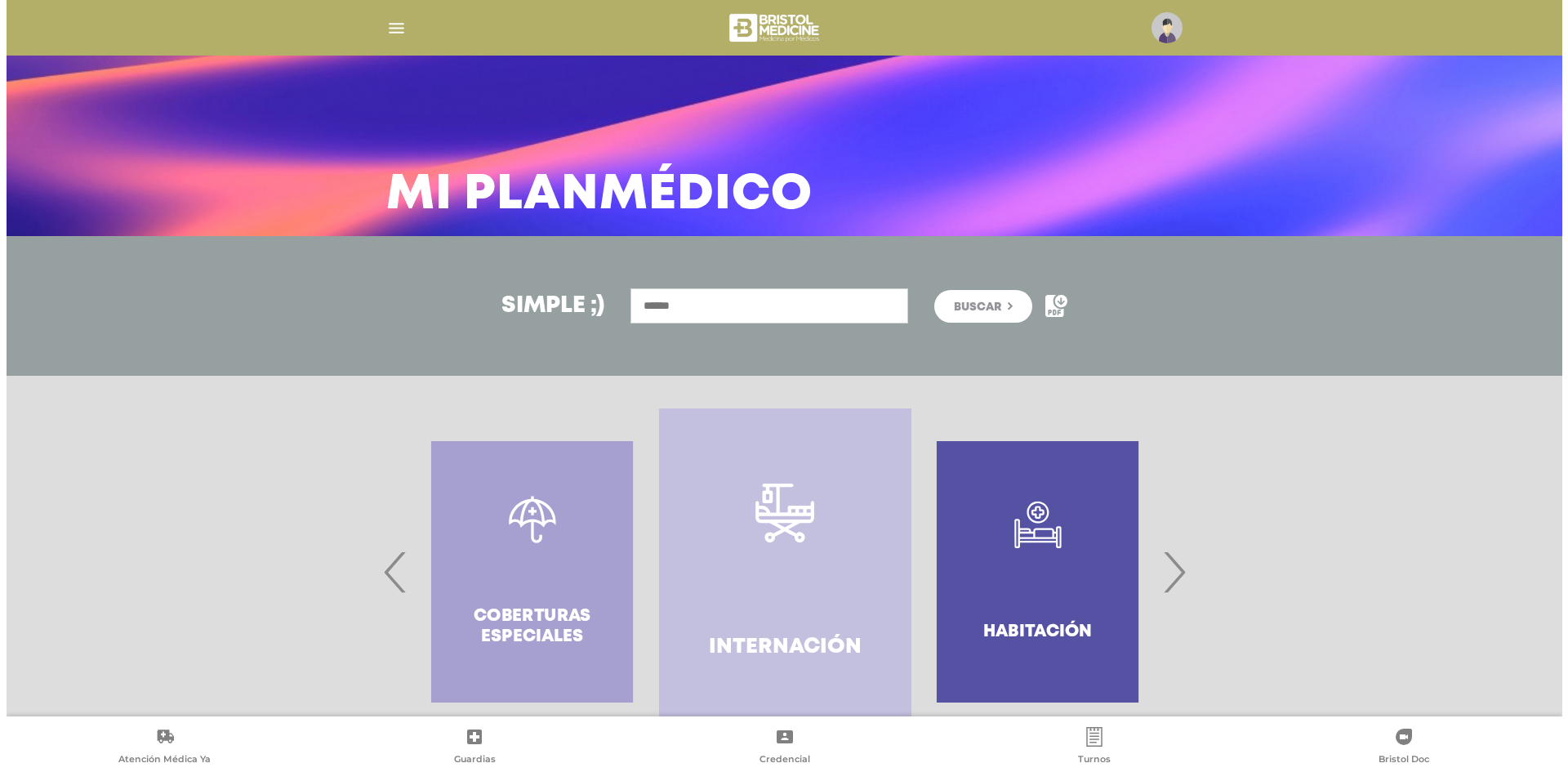
scroll to position [0, 0]
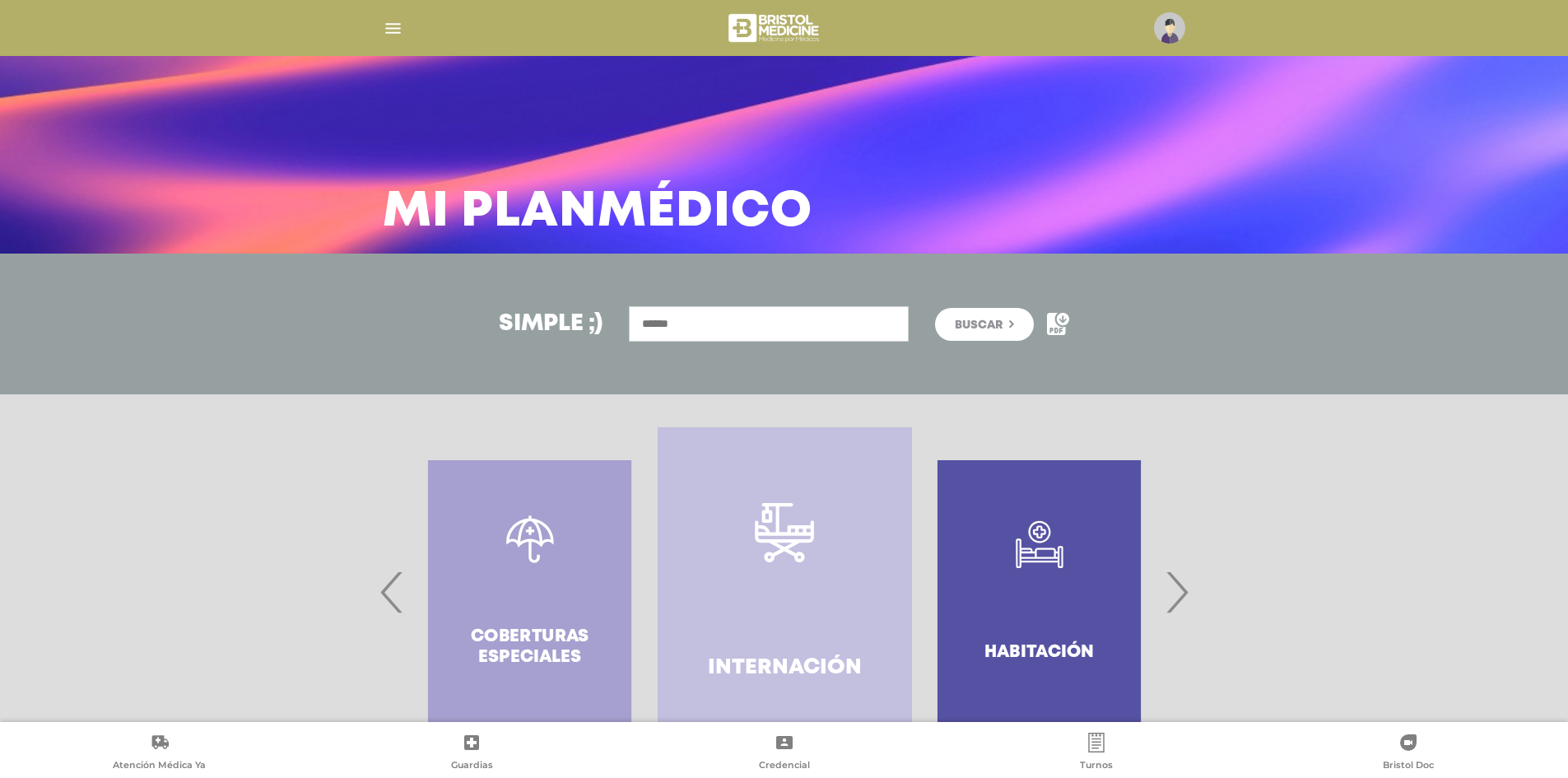
click at [578, 212] on h3 "Mi Plan Médico" at bounding box center [597, 212] width 429 height 42
click at [439, 42] on div at bounding box center [784, 29] width 842 height 40
click at [399, 25] on img "button" at bounding box center [393, 29] width 21 height 21
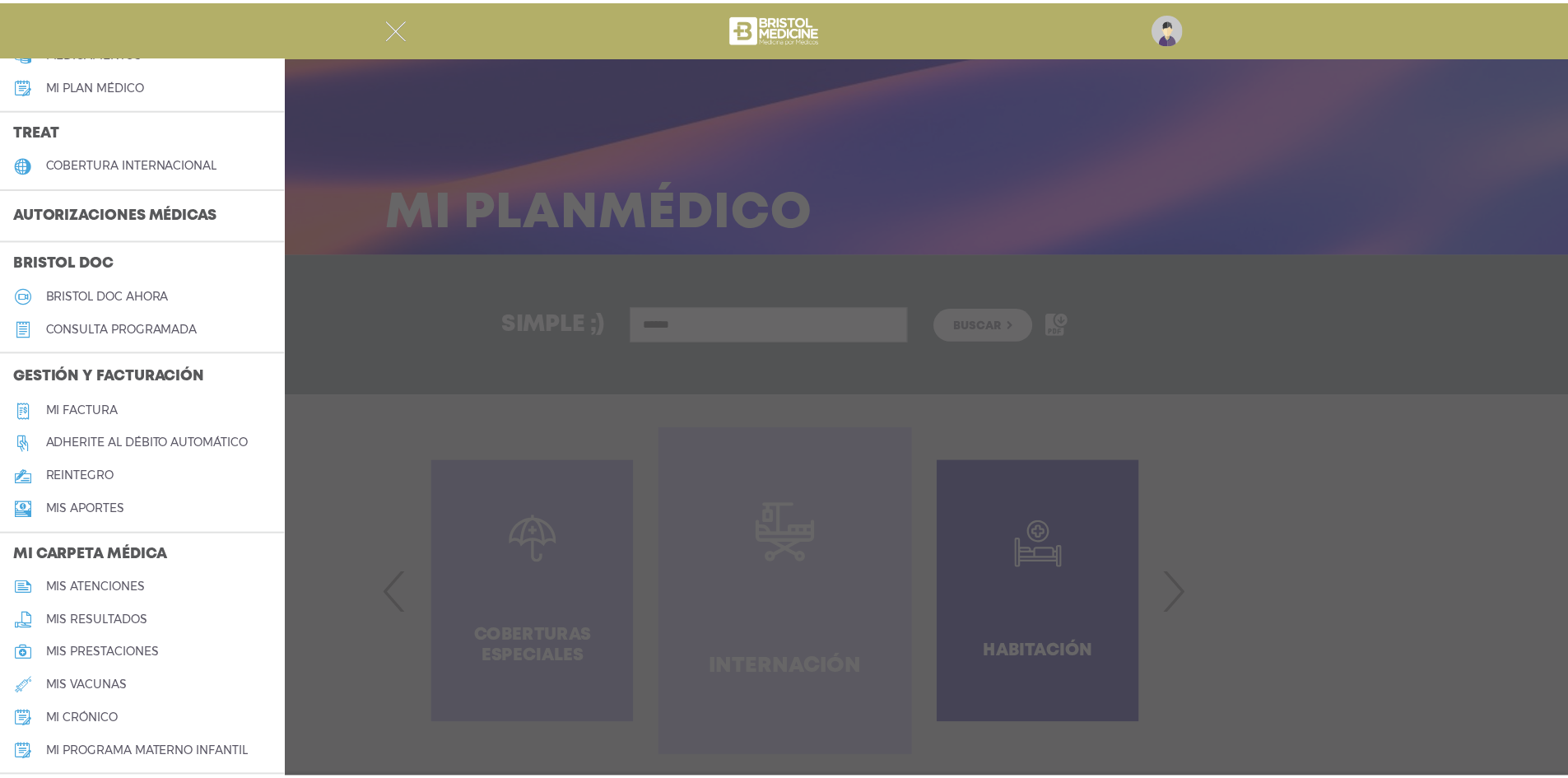
scroll to position [295, 0]
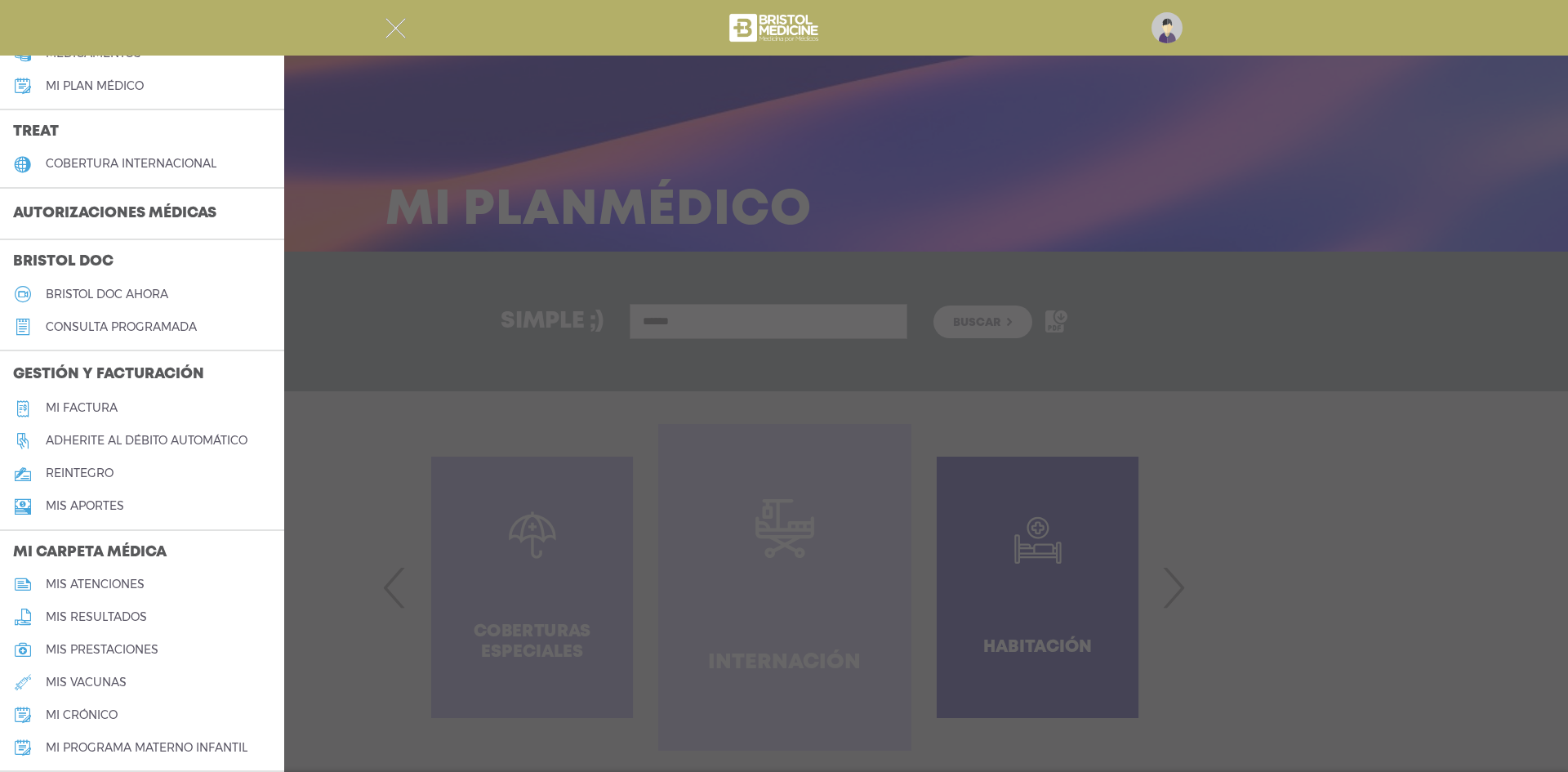
click at [103, 474] on h5 "reintegro" at bounding box center [79, 474] width 68 height 14
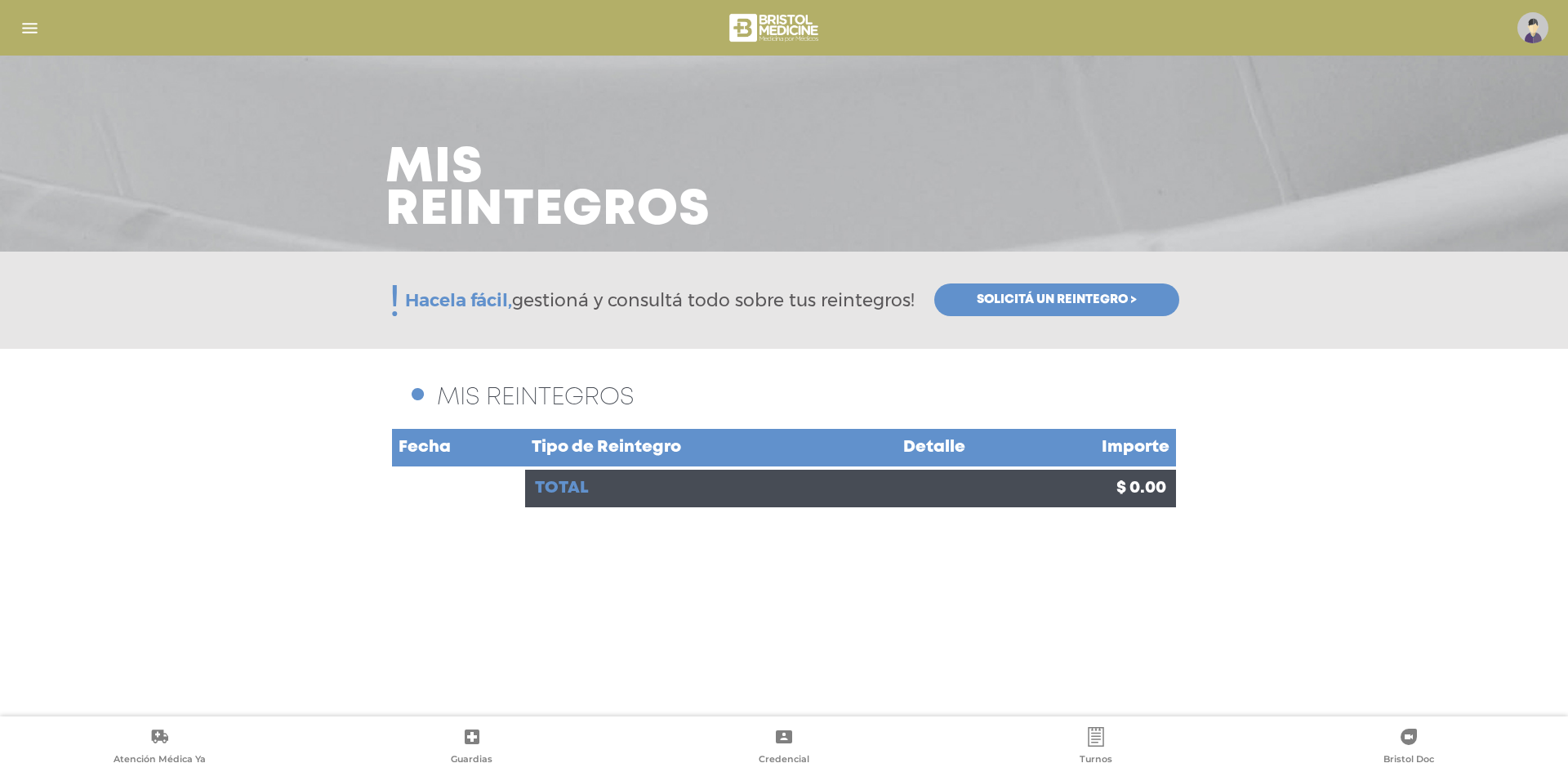
click at [25, 34] on img "button" at bounding box center [30, 28] width 21 height 21
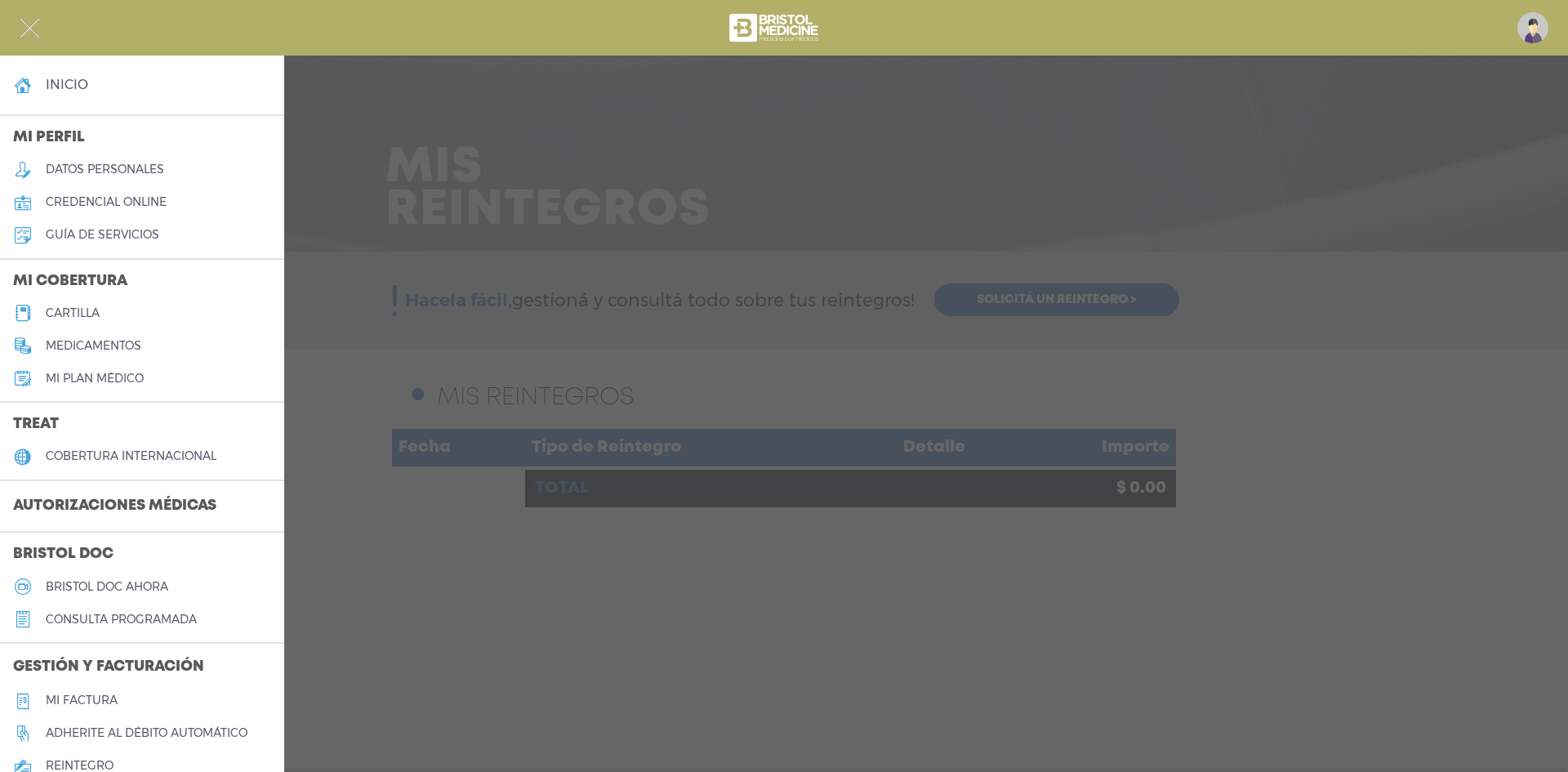
click at [93, 241] on h5 "guía de servicios" at bounding box center [102, 235] width 113 height 14
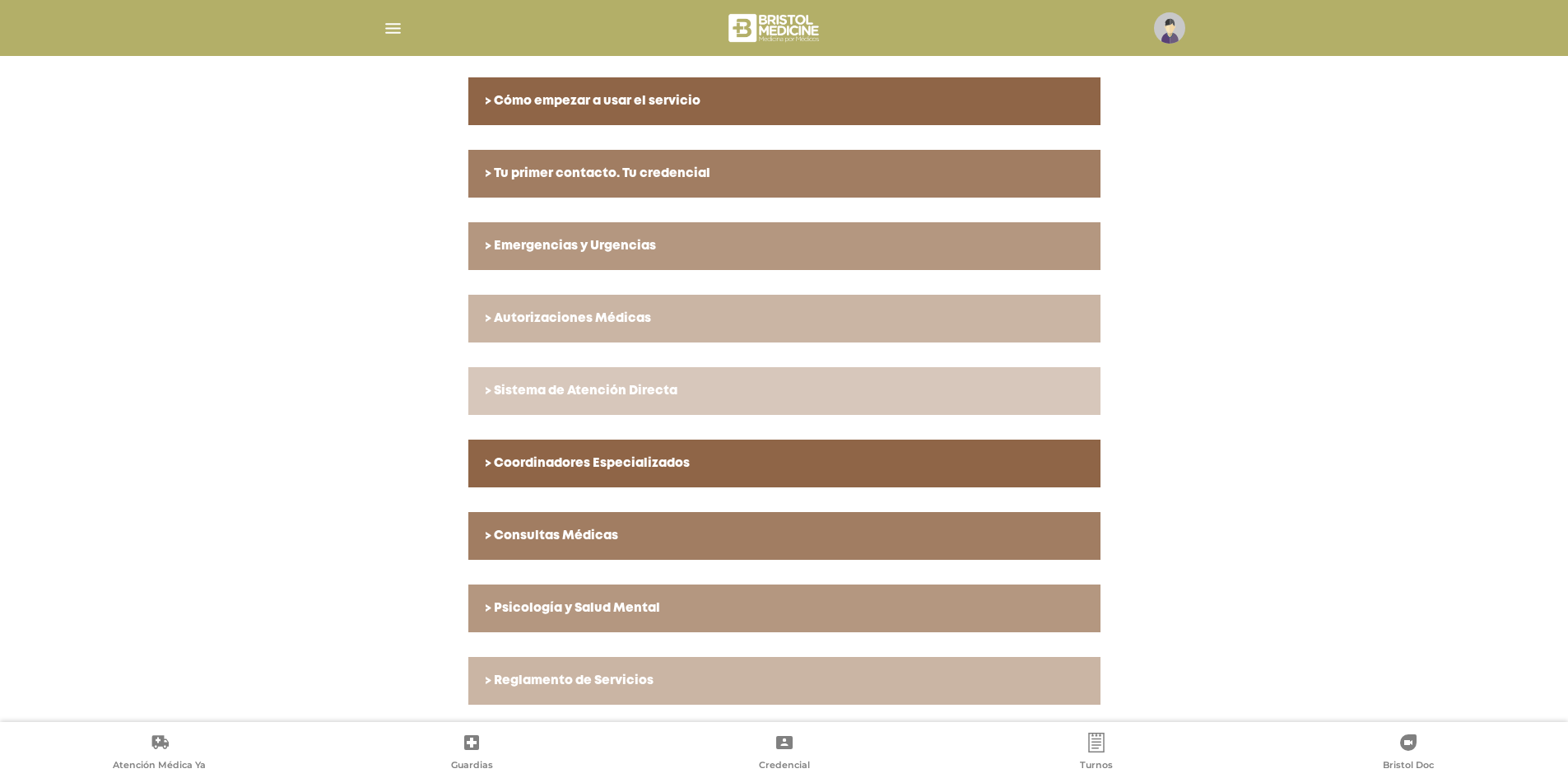
scroll to position [358, 0]
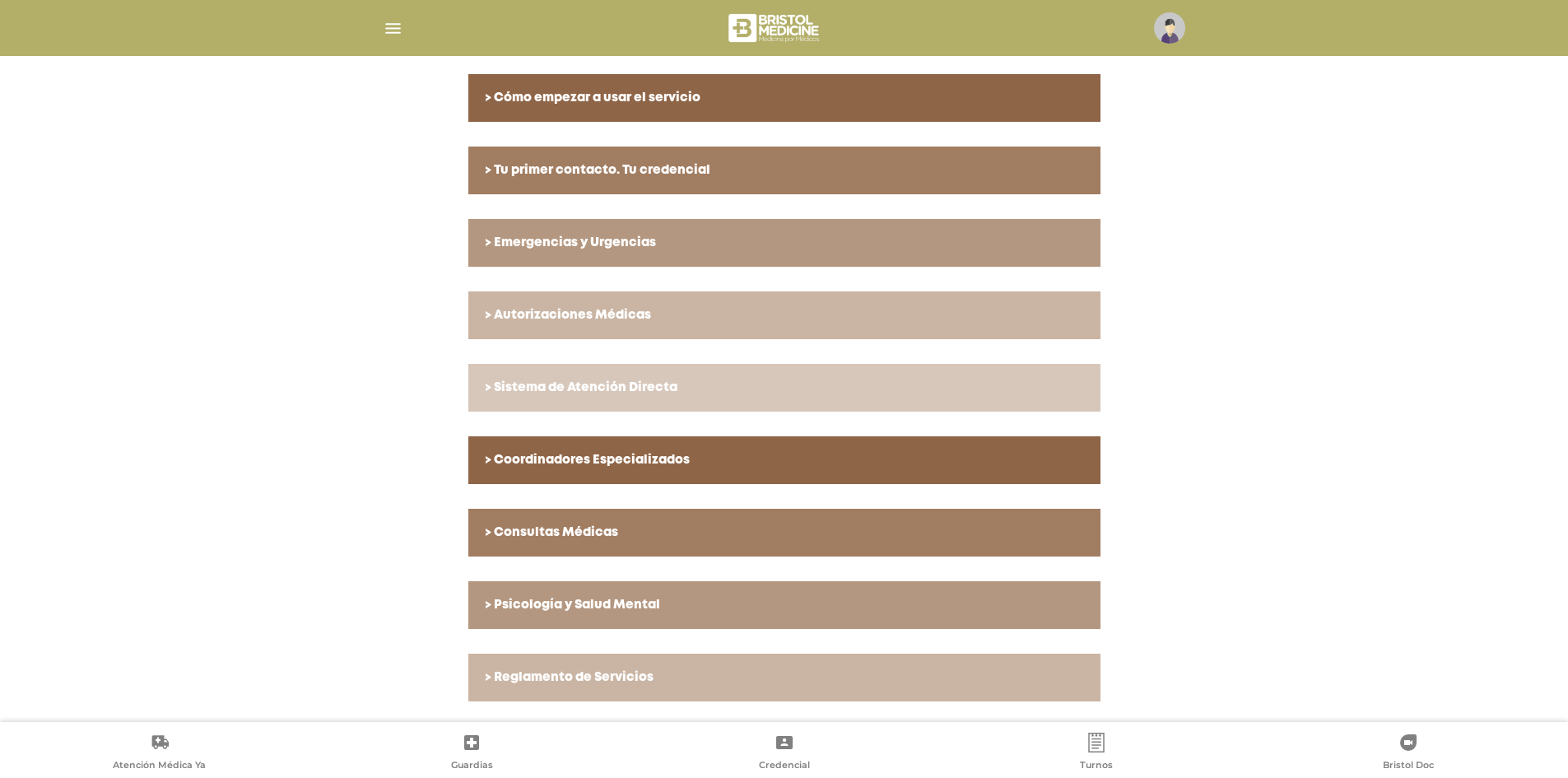
click at [587, 324] on link "> Autorizaciones Médicas" at bounding box center [784, 314] width 632 height 48
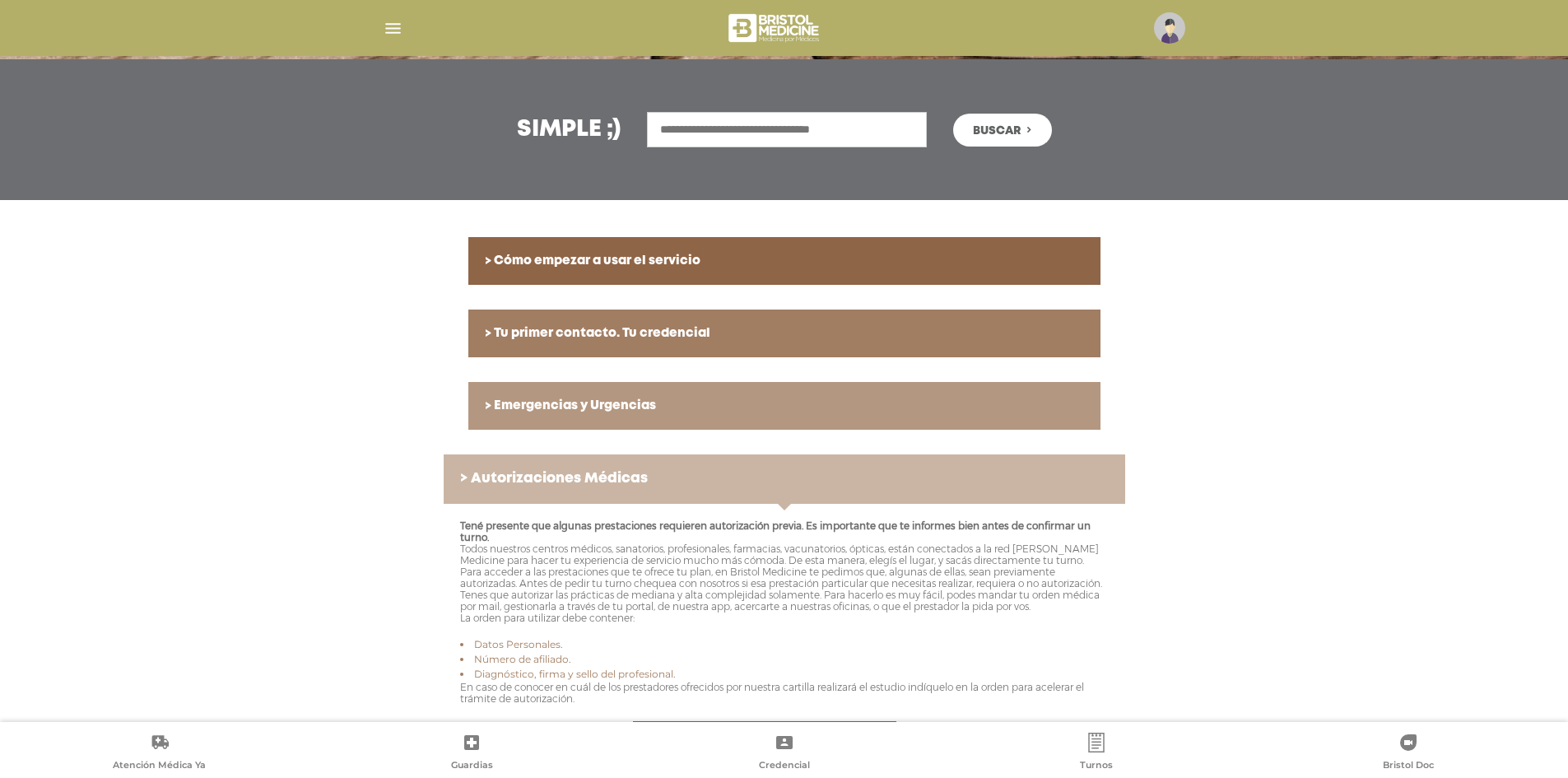
scroll to position [192, 0]
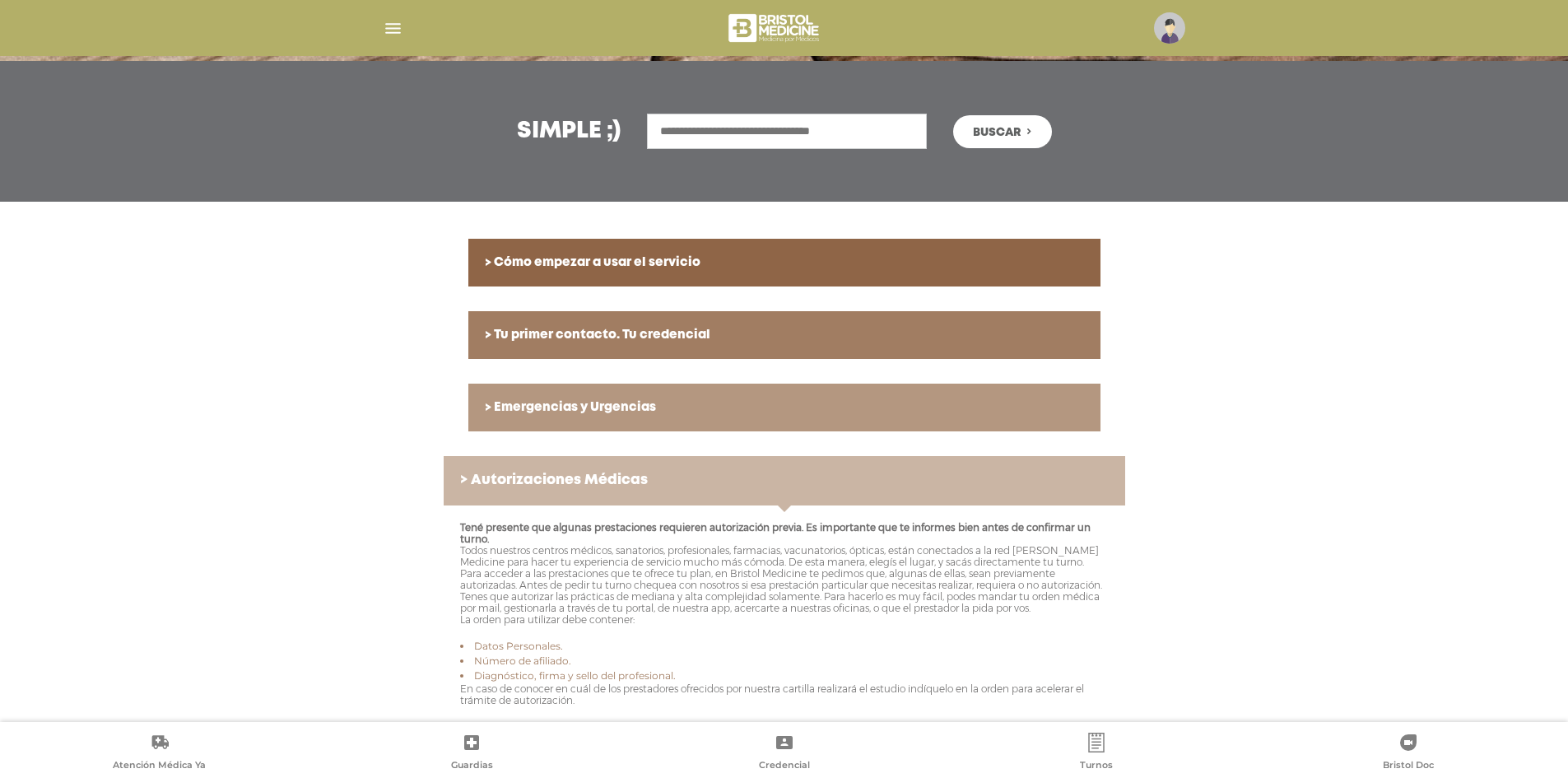
click at [611, 333] on h6 "> Tu primer contacto. Tu credencial" at bounding box center [784, 334] width 599 height 15
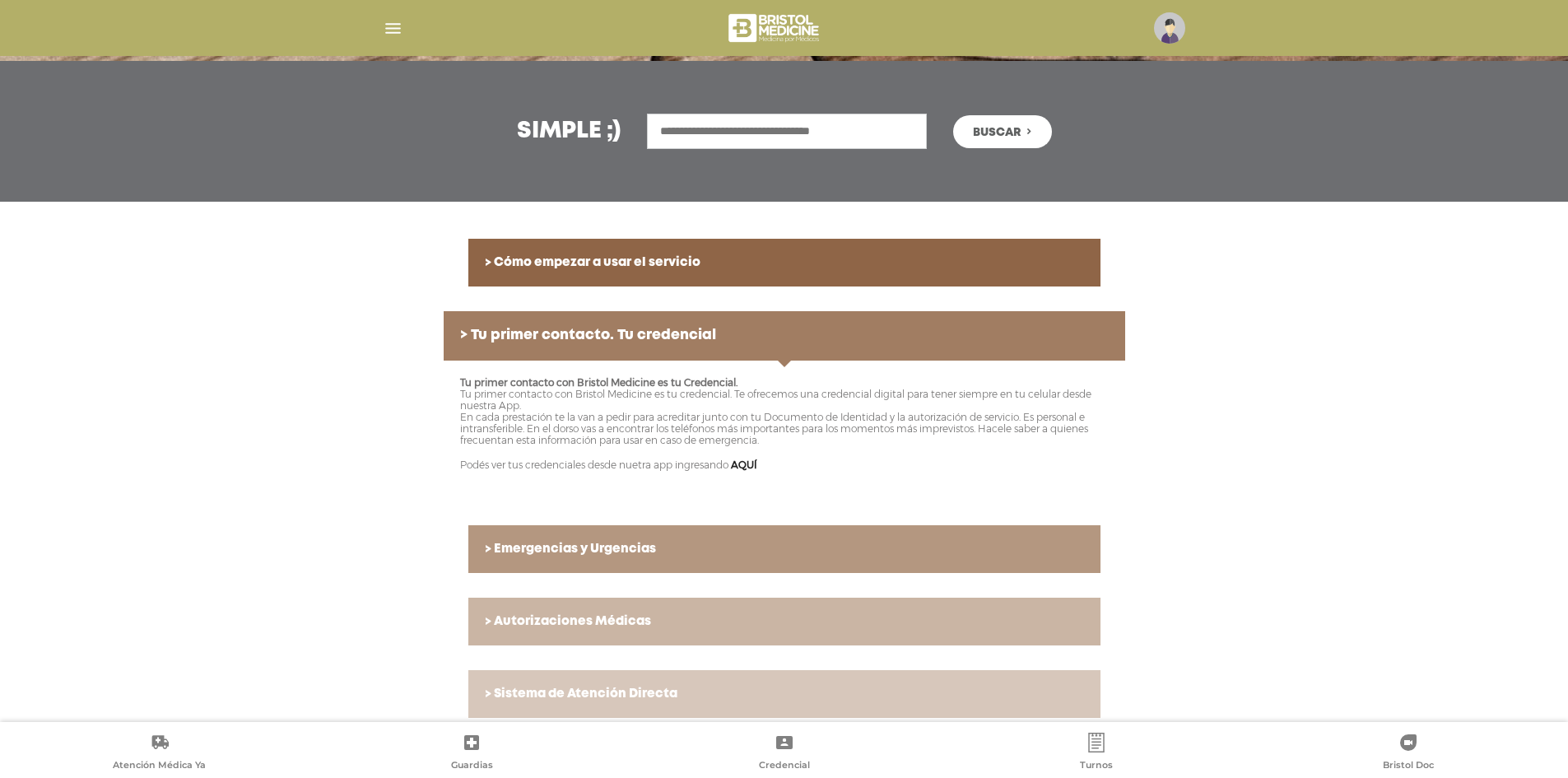
click at [614, 333] on h6 "> Tu primer contacto. Tu credencial" at bounding box center [784, 335] width 648 height 16
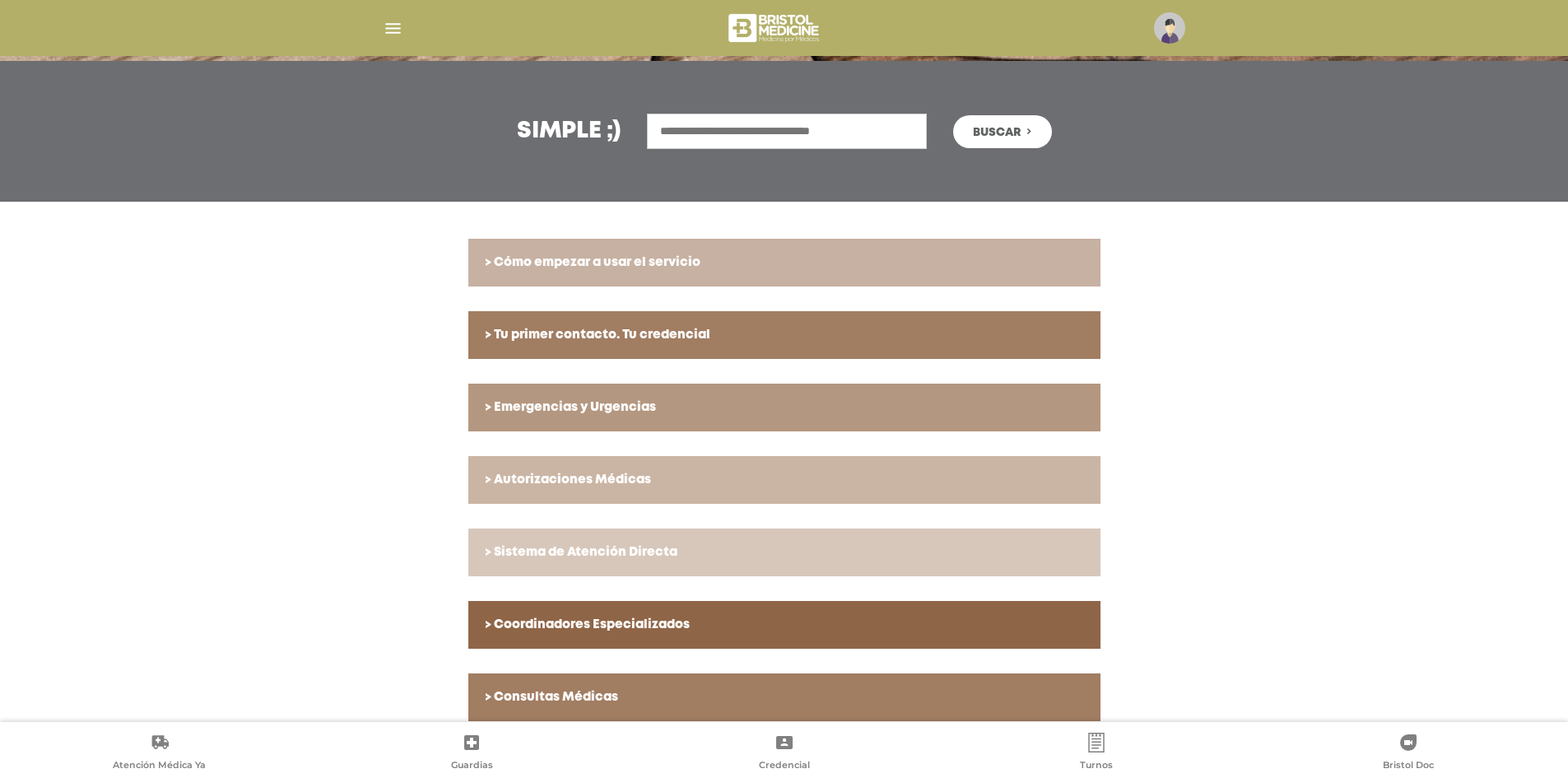
click at [669, 268] on h6 "> Cómo empezar a usar el servicio" at bounding box center [784, 263] width 599 height 15
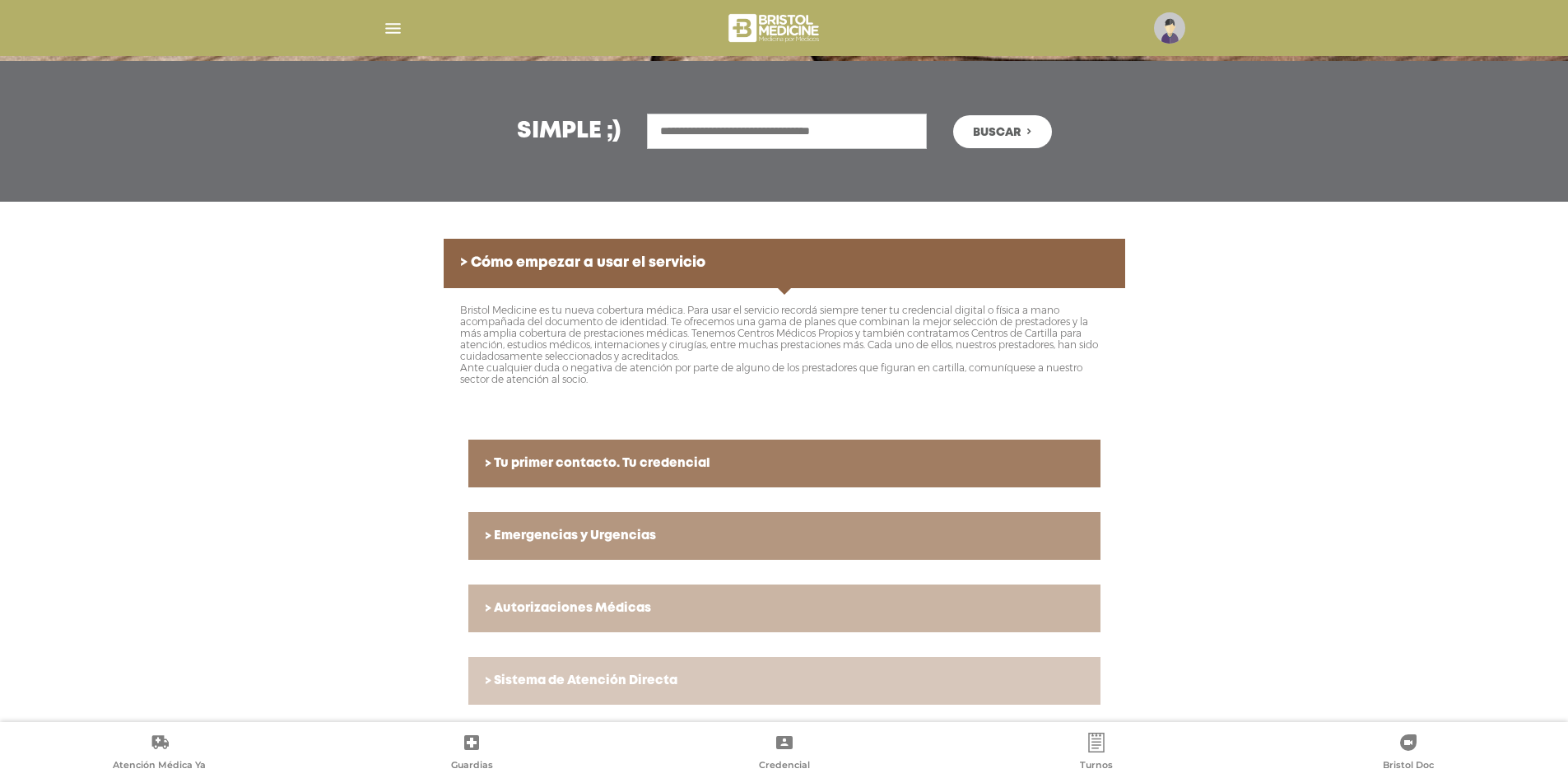
click at [669, 268] on h6 "> Cómo empezar a usar el servicio" at bounding box center [784, 263] width 648 height 16
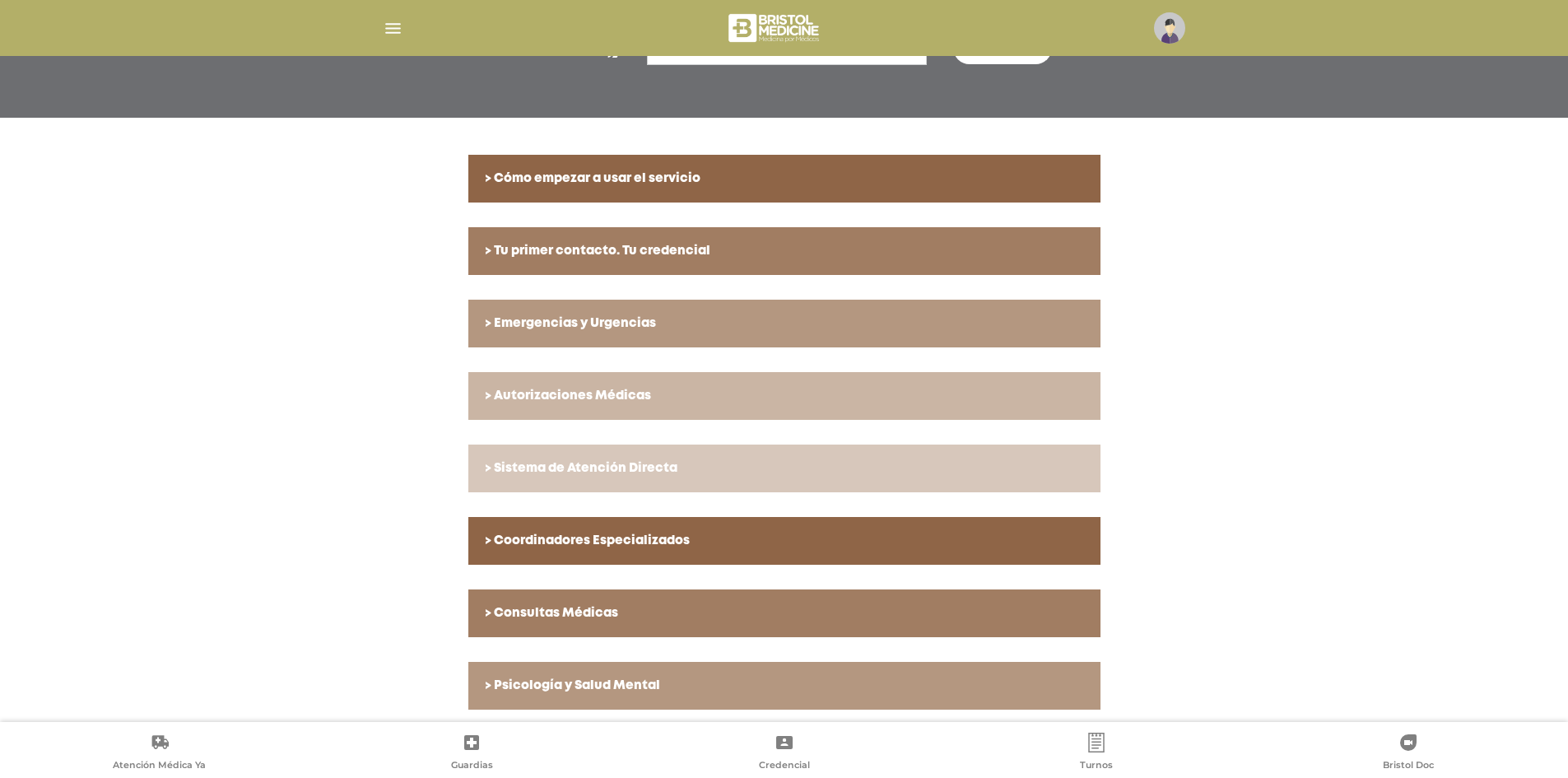
scroll to position [358, 0]
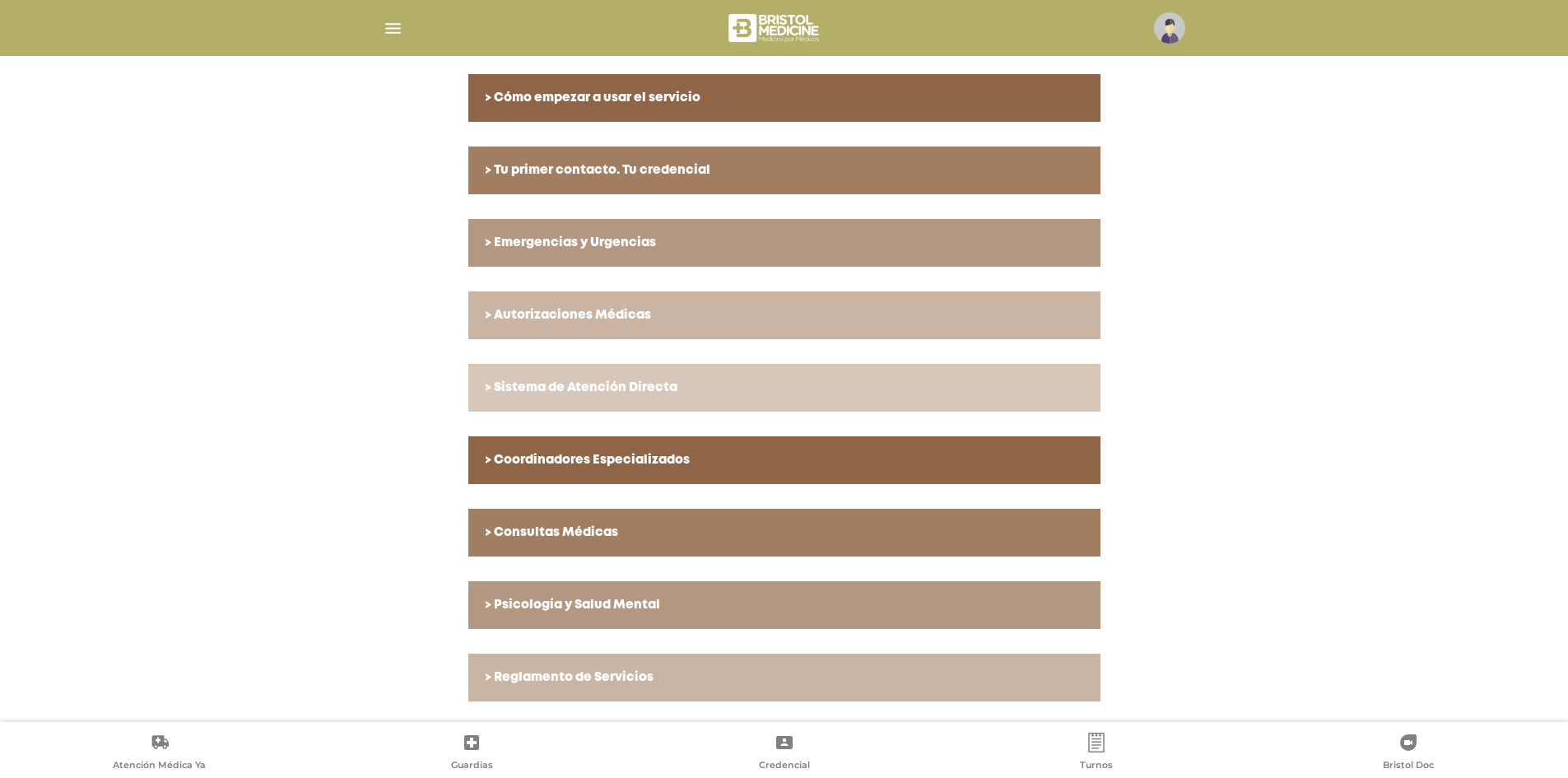
click at [661, 543] on link "> Consultas Médicas" at bounding box center [784, 532] width 632 height 48
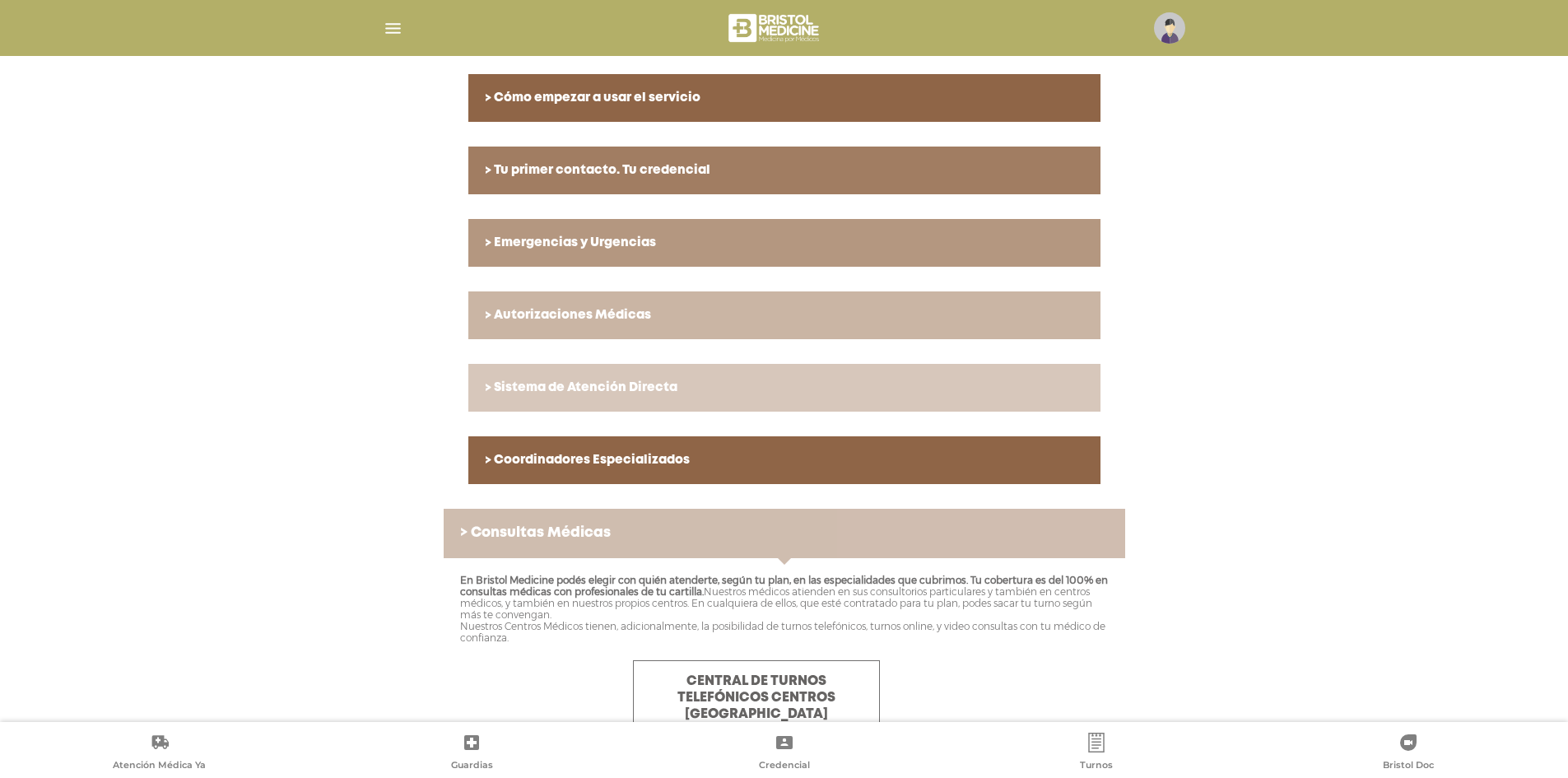
click at [661, 542] on link "> Consultas Médicas" at bounding box center [784, 533] width 681 height 49
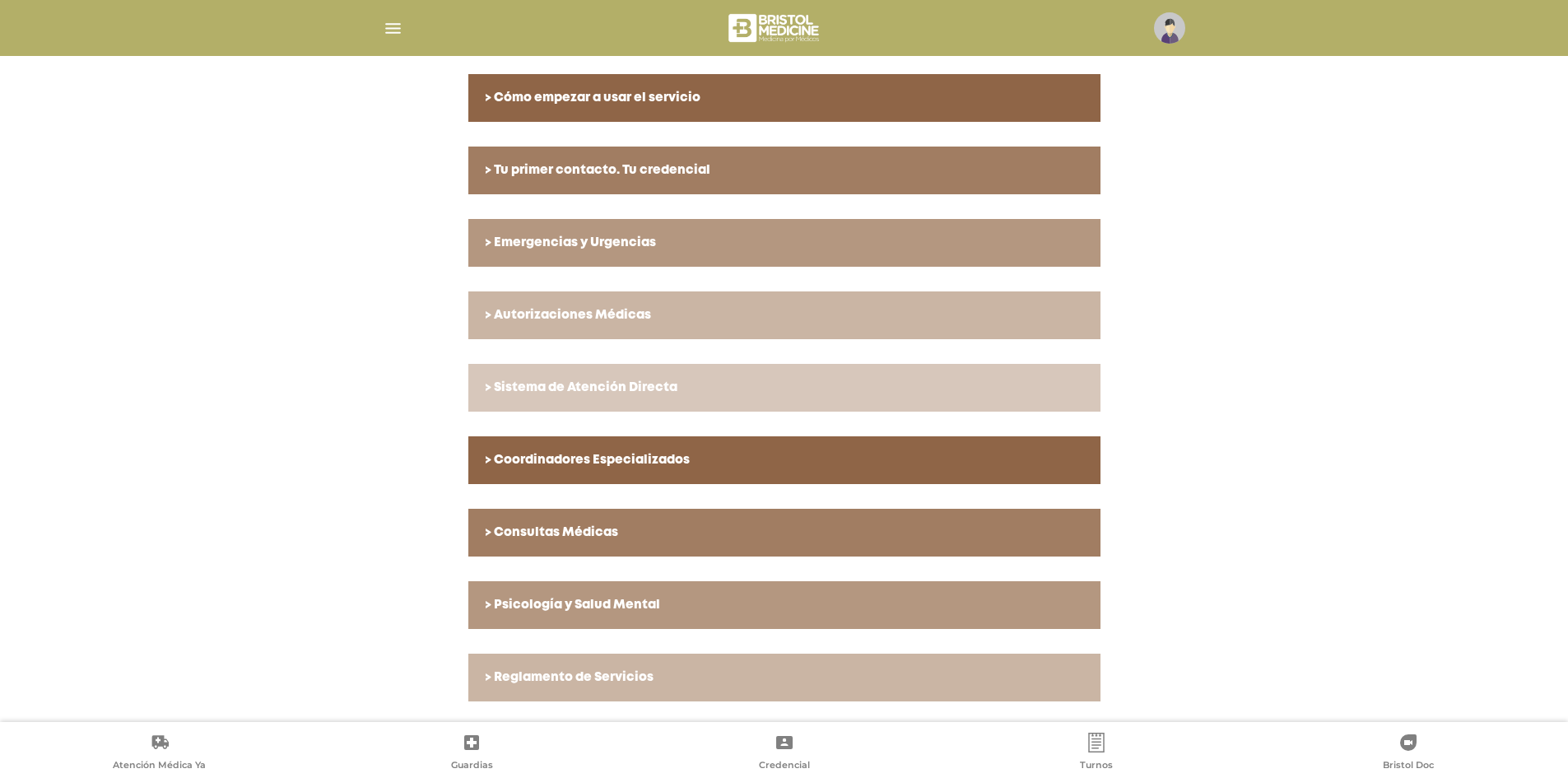
click at [619, 308] on h6 "> Autorizaciones Médicas" at bounding box center [784, 315] width 599 height 15
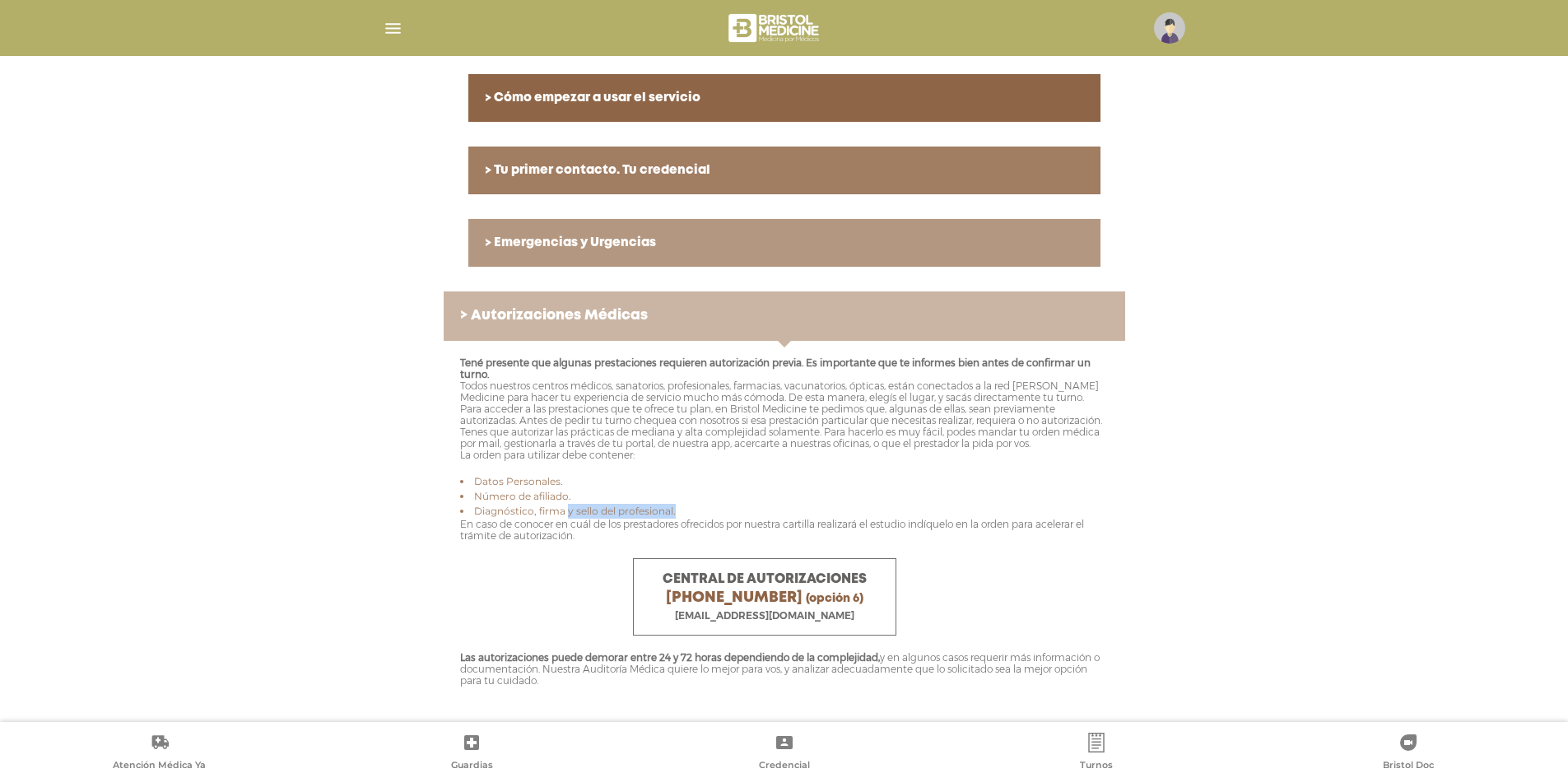
click at [697, 519] on li "Diagnóstico, firma y sello del profesional." at bounding box center [784, 511] width 648 height 15
click at [397, 30] on img "button" at bounding box center [393, 29] width 21 height 21
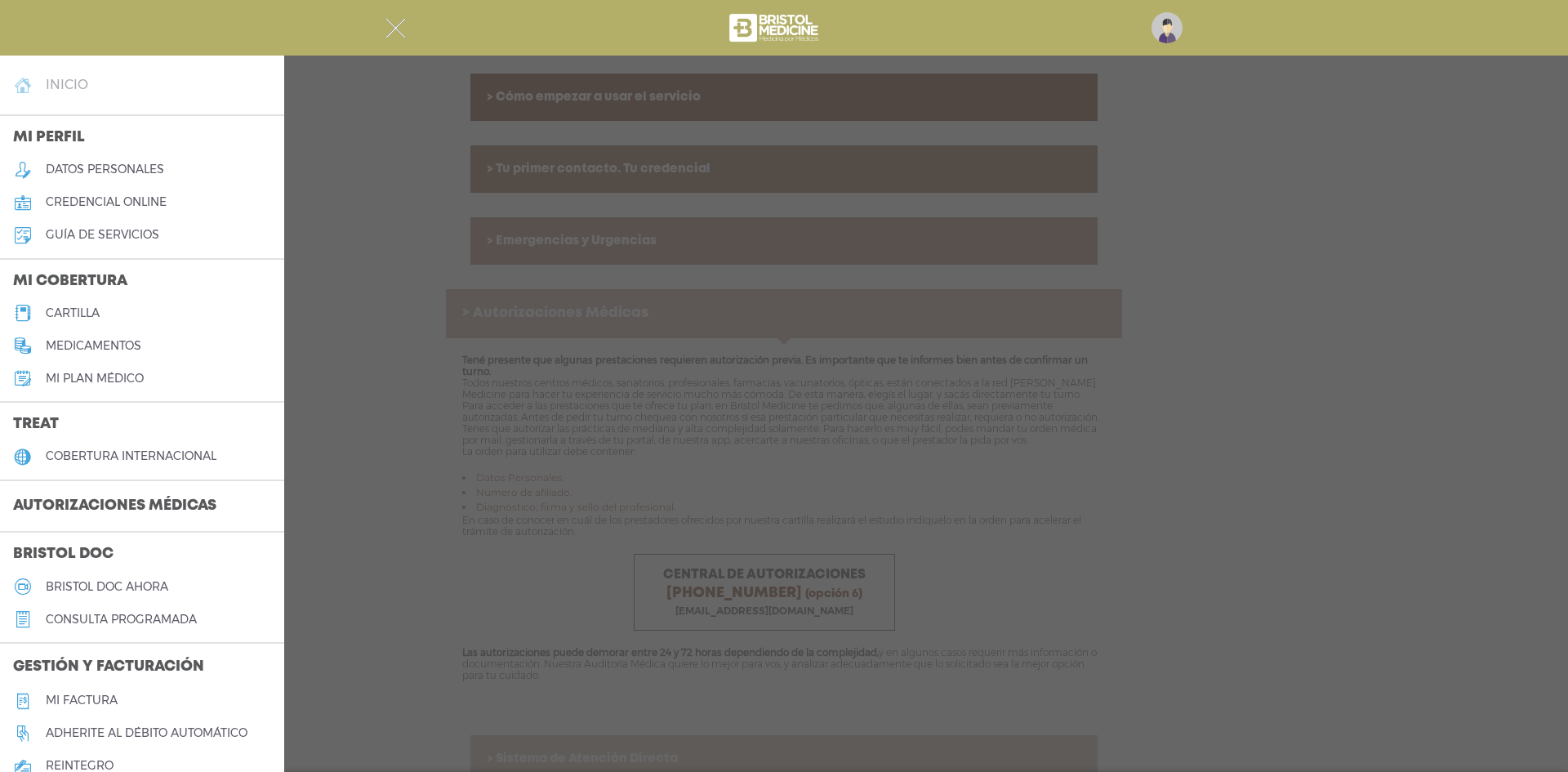
click at [123, 92] on link "inicio" at bounding box center [142, 85] width 284 height 33
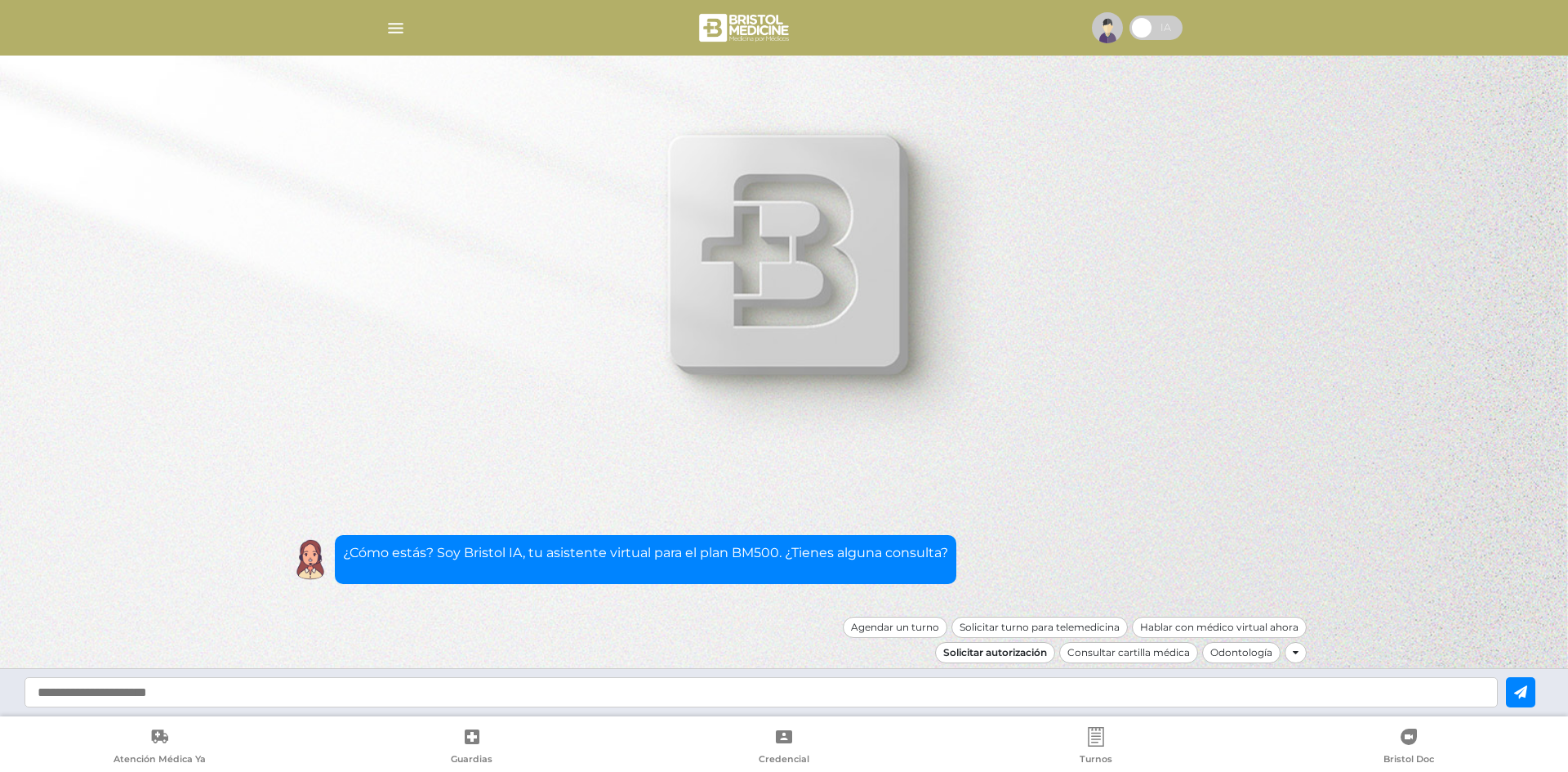
click at [1043, 653] on div "Solicitar autorización" at bounding box center [995, 653] width 120 height 21
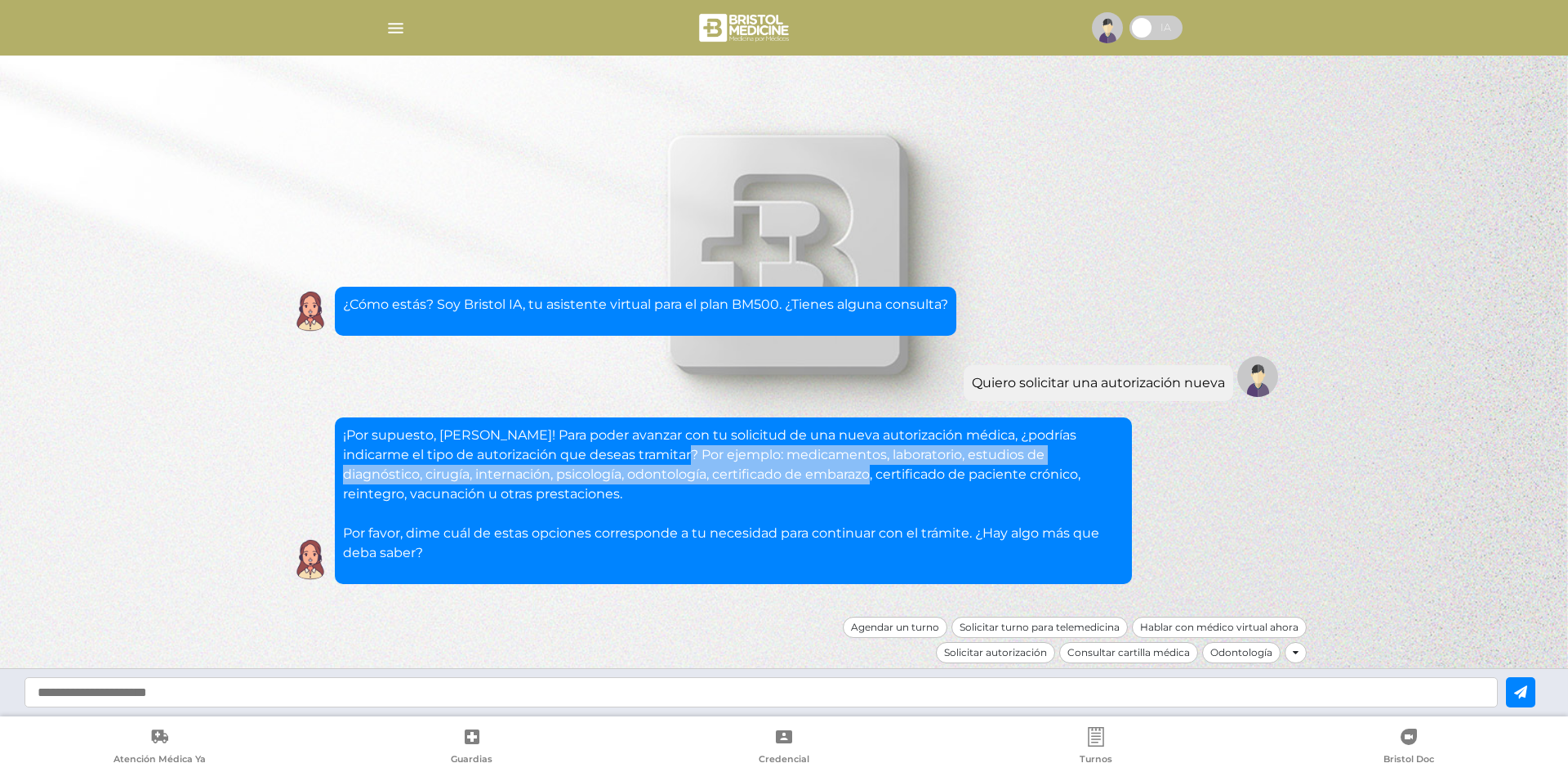
drag, startPoint x: 747, startPoint y: 469, endPoint x: 770, endPoint y: 474, distance: 23.5
click at [770, 474] on p "¡Por supuesto, [PERSON_NAME]! Para poder avanzar con tu solicitud de una nueva …" at bounding box center [733, 494] width 781 height 138
click at [769, 474] on p "¡Por supuesto, [PERSON_NAME]! Para poder avanzar con tu solicitud de una nueva …" at bounding box center [733, 494] width 781 height 138
drag, startPoint x: 631, startPoint y: 457, endPoint x: 723, endPoint y: 485, distance: 96.2
click at [723, 485] on p "¡Por supuesto, [PERSON_NAME]! Para poder avanzar con tu solicitud de una nueva …" at bounding box center [733, 494] width 781 height 138
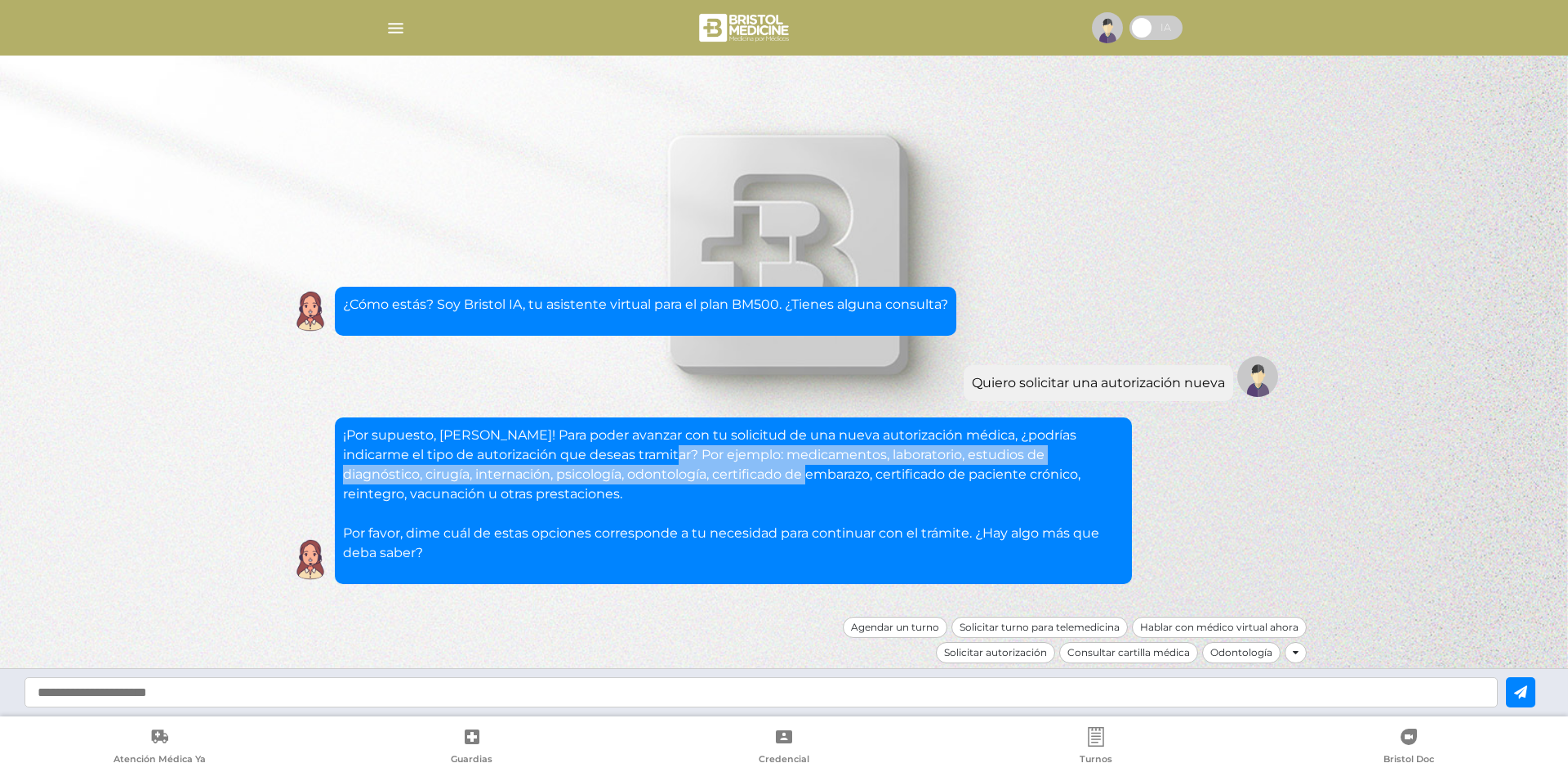
click at [723, 485] on p "¡Por supuesto, [PERSON_NAME]! Para poder avanzar con tu solicitud de una nueva …" at bounding box center [733, 494] width 781 height 138
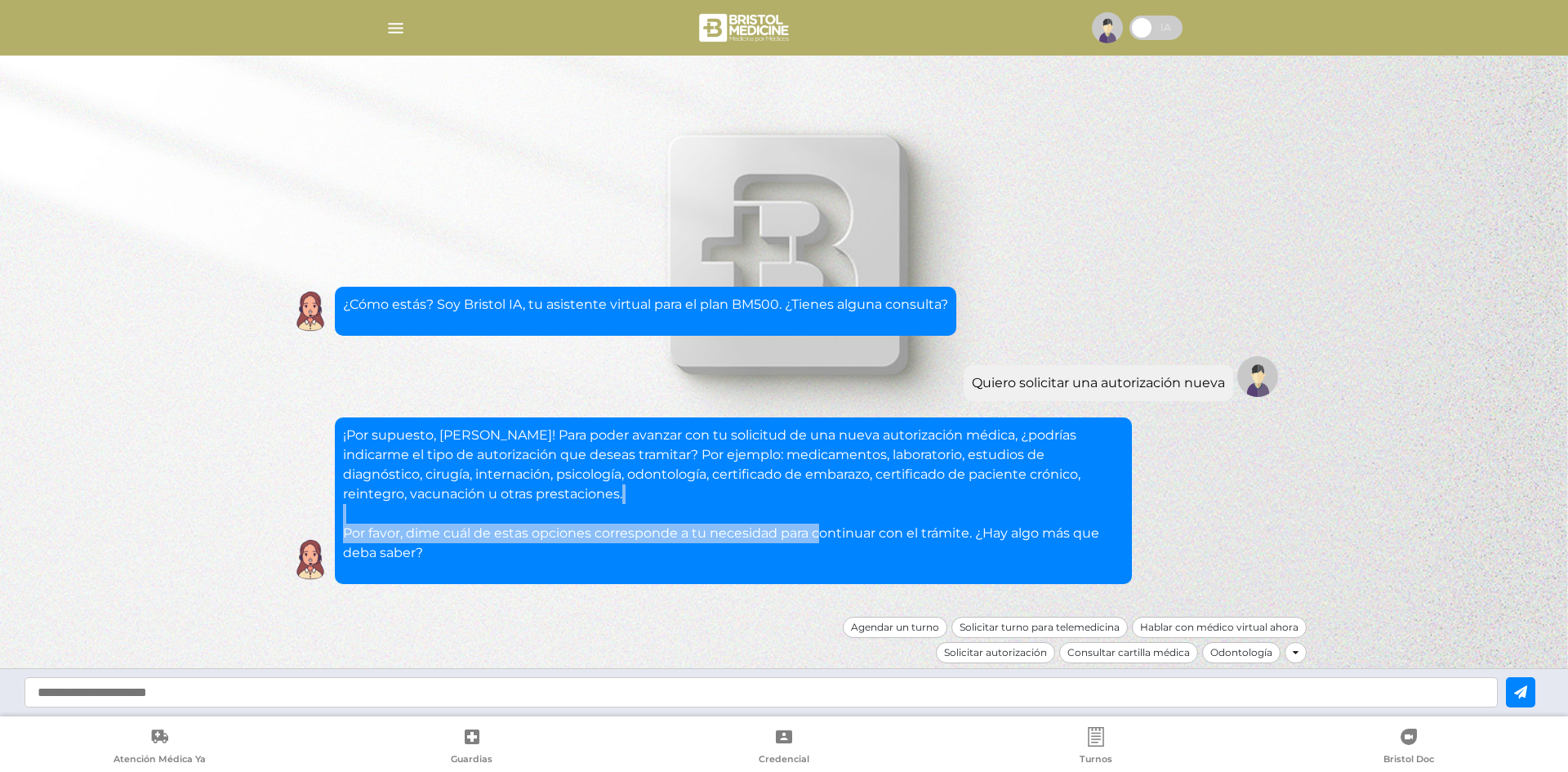
drag, startPoint x: 587, startPoint y: 517, endPoint x: 821, endPoint y: 530, distance: 234.4
click at [821, 530] on p "¡Por supuesto, [PERSON_NAME]! Para poder avanzar con tu solicitud de una nueva …" at bounding box center [733, 494] width 781 height 138
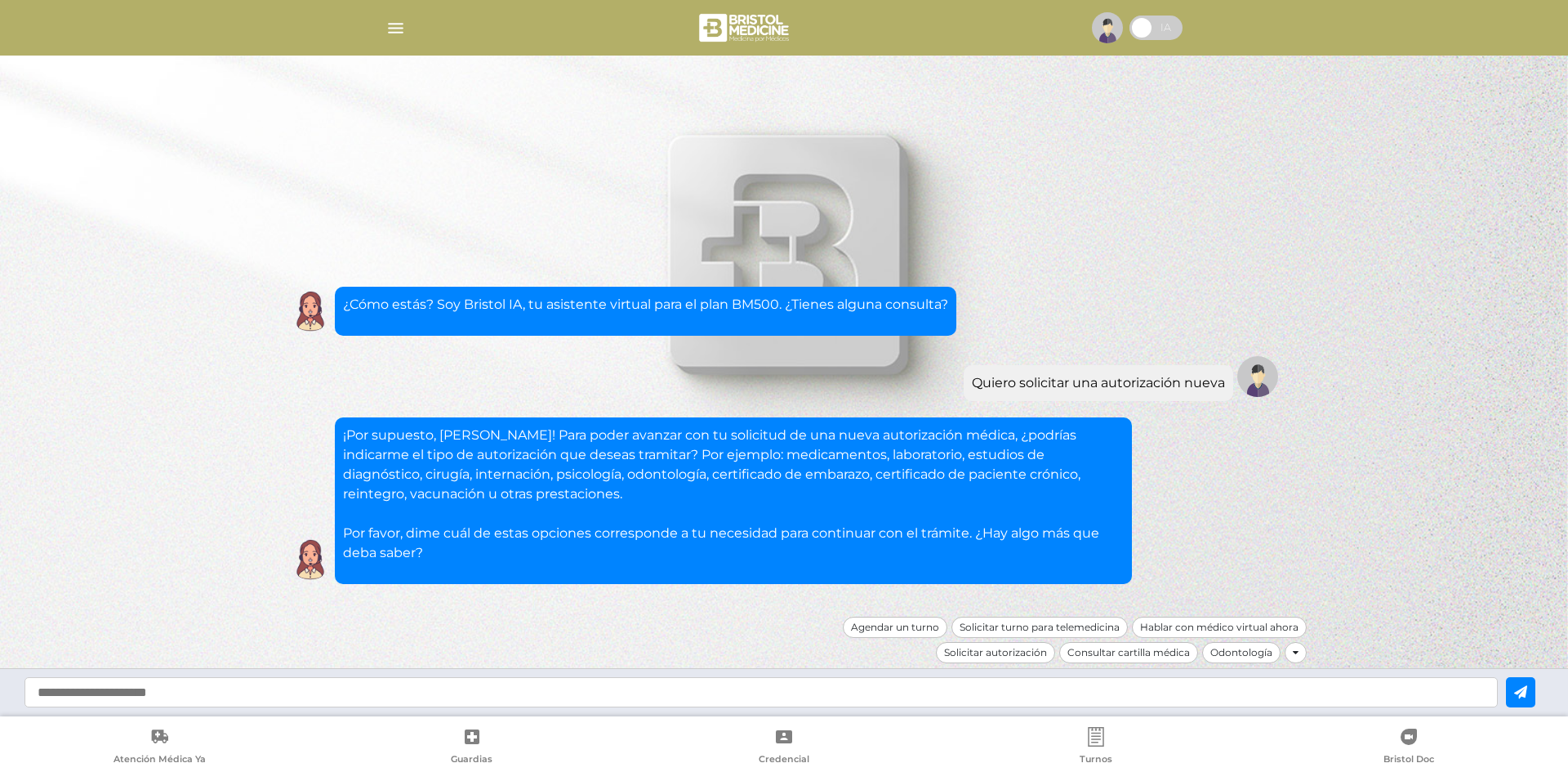
click at [829, 542] on p "¡Por supuesto, [PERSON_NAME]! Para poder avanzar con tu solicitud de una nueva …" at bounding box center [733, 494] width 781 height 138
click at [1294, 654] on icon at bounding box center [1296, 653] width 6 height 9
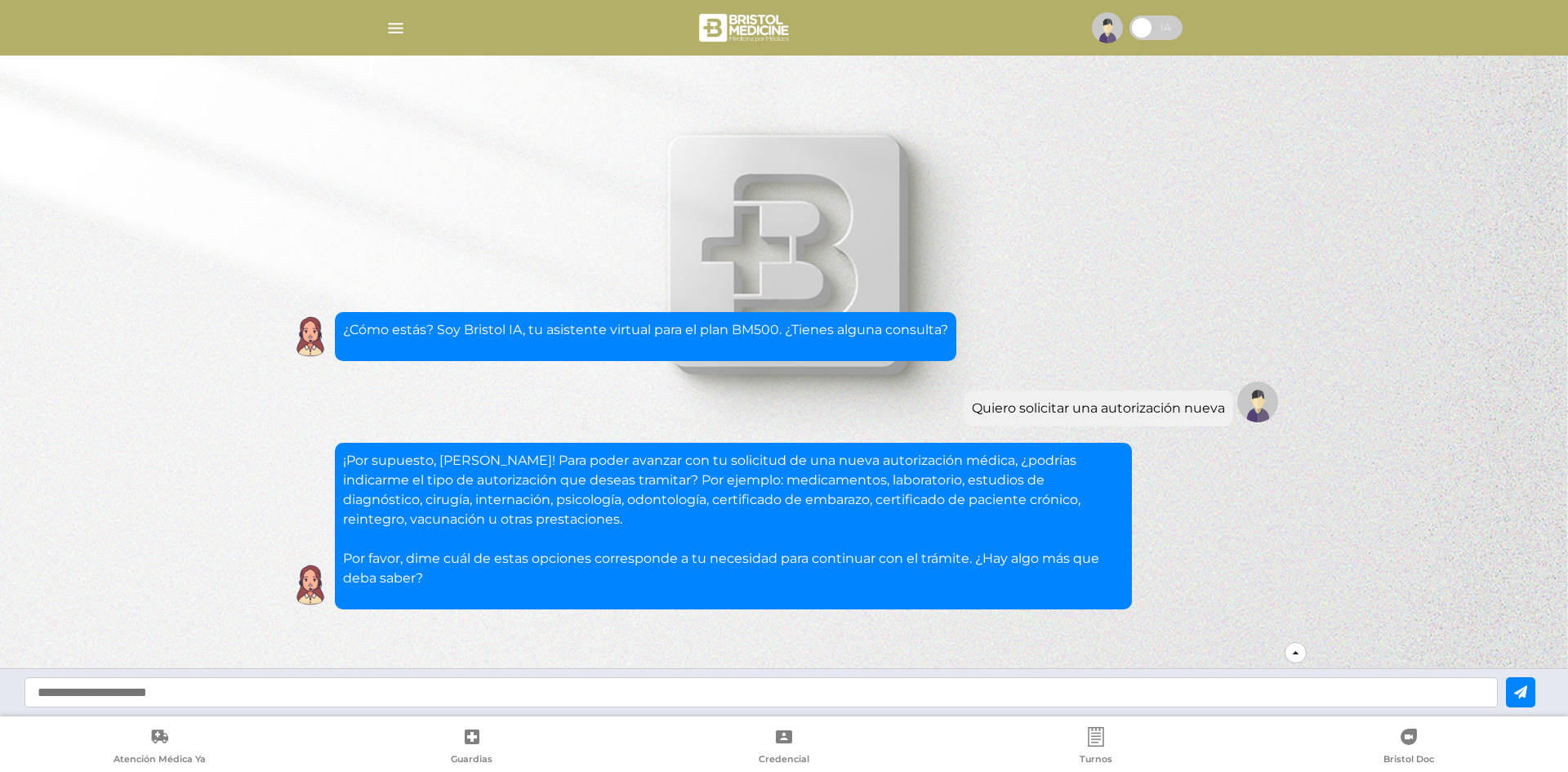
click at [1294, 654] on icon at bounding box center [1296, 653] width 6 height 9
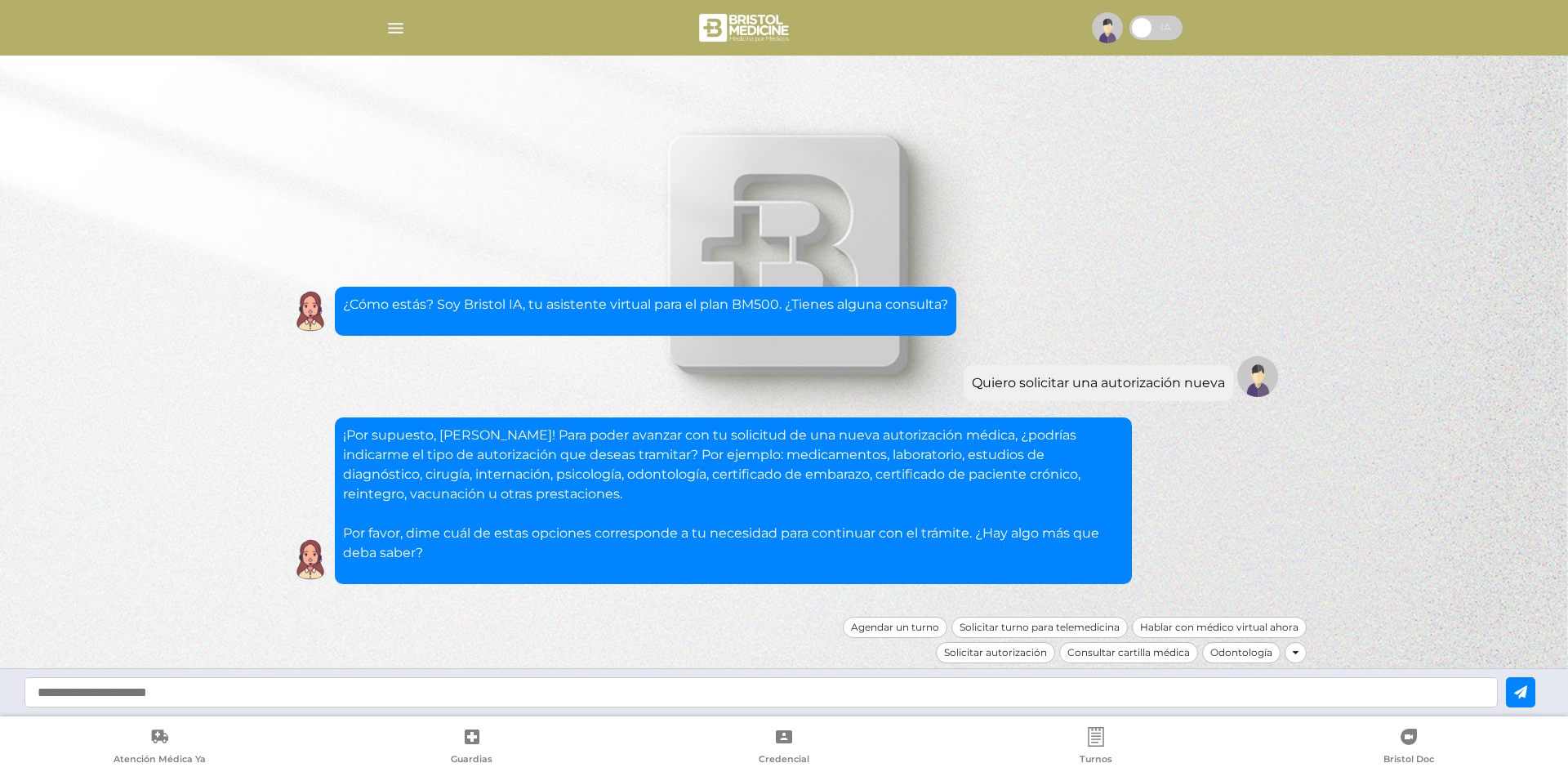
click at [478, 707] on input "text" at bounding box center [761, 692] width 1473 height 30
click at [398, 21] on img "button" at bounding box center [396, 28] width 21 height 21
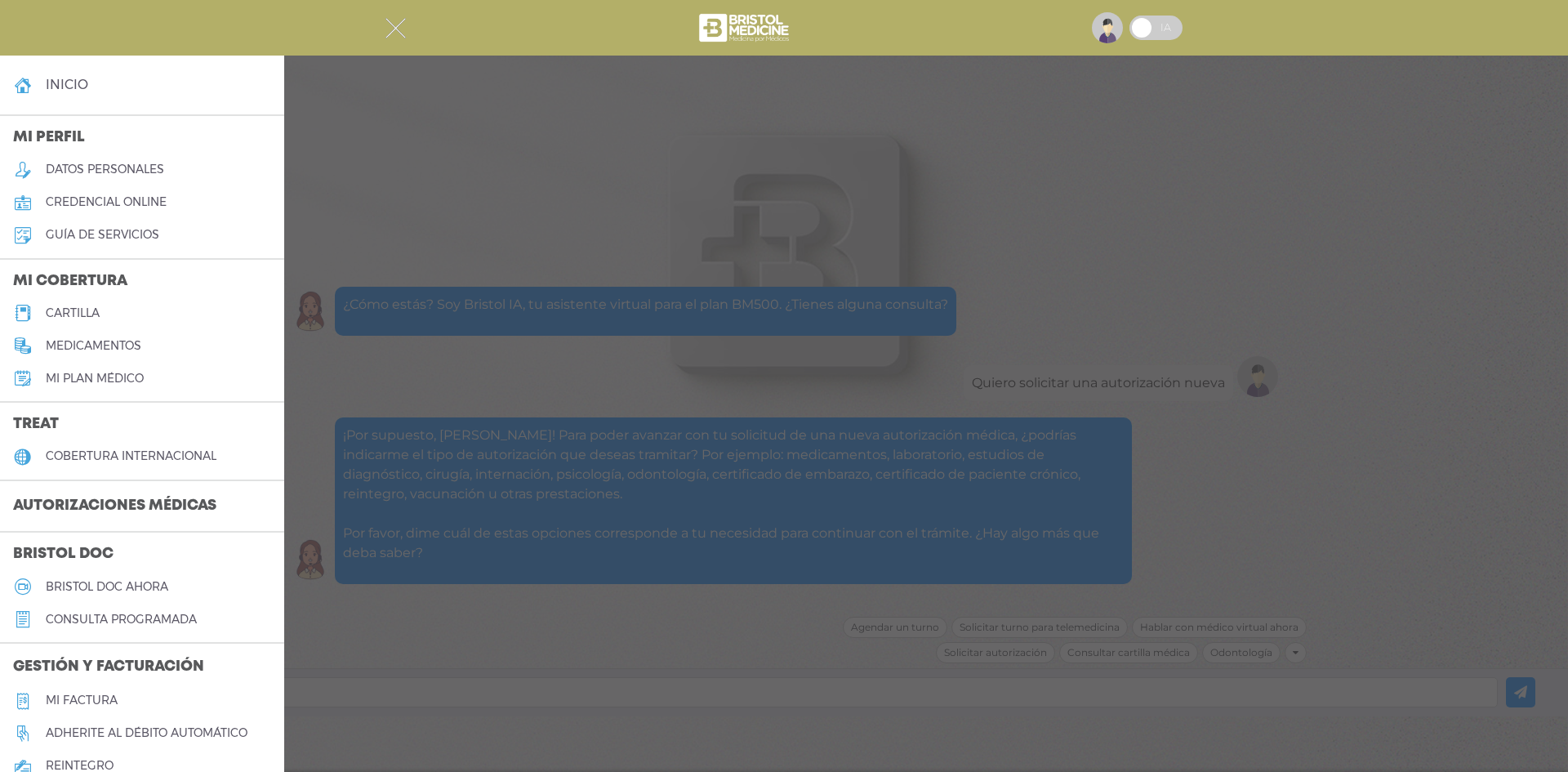
click at [160, 80] on link "inicio" at bounding box center [142, 85] width 284 height 33
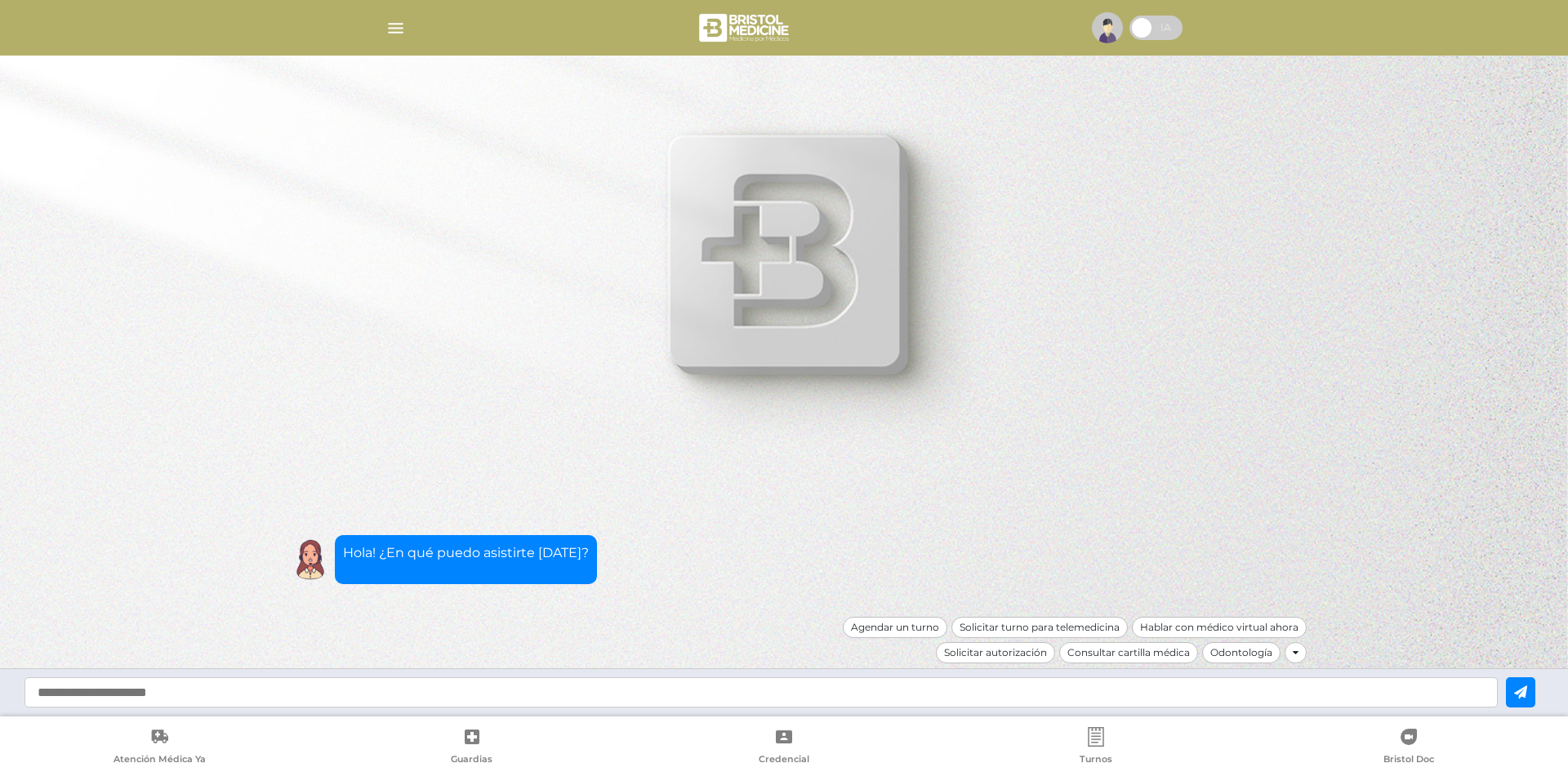
click at [784, 748] on link "Credencial" at bounding box center [784, 748] width 312 height 41
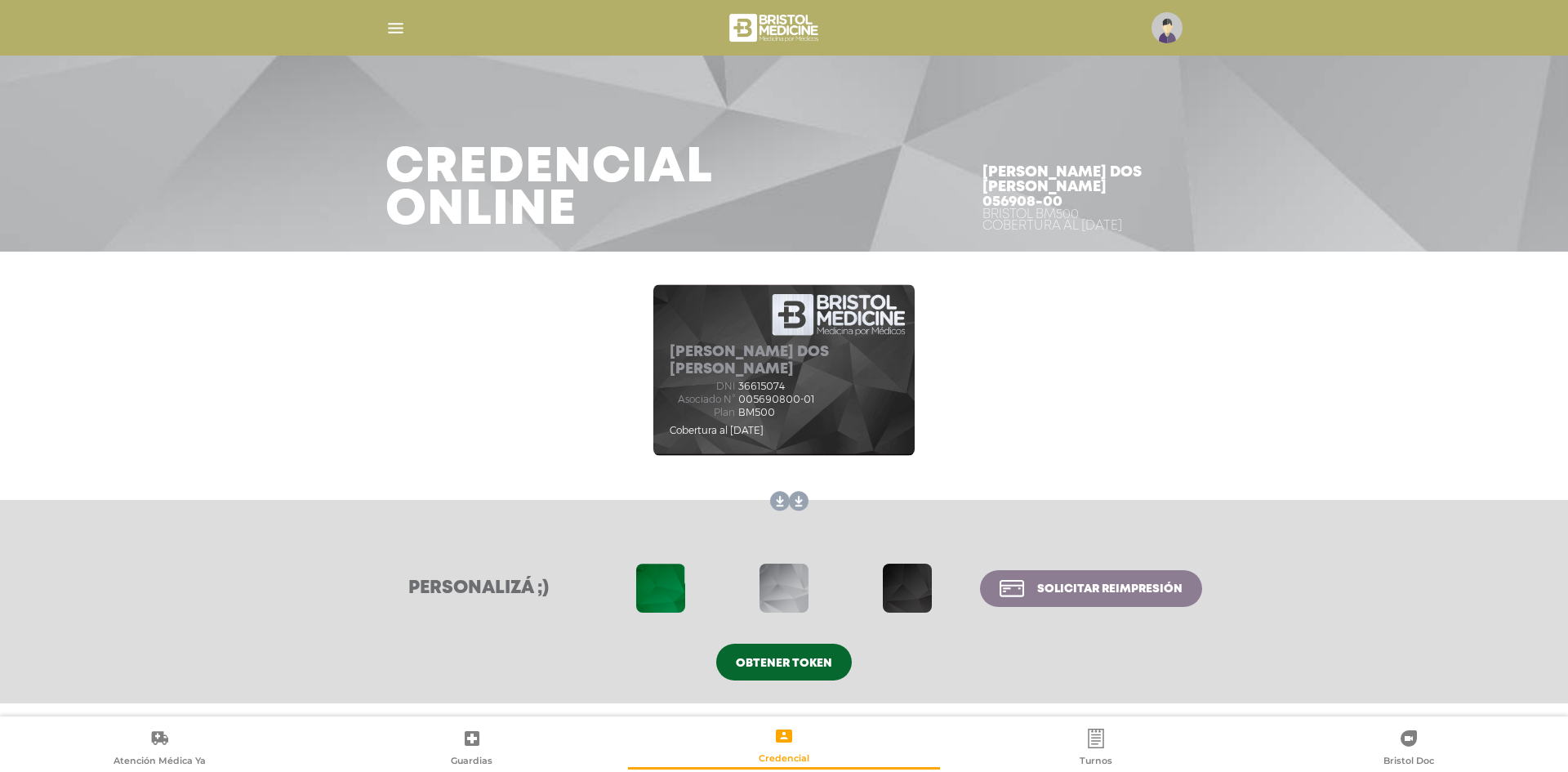
click at [1126, 752] on link "Turnos" at bounding box center [1095, 749] width 312 height 41
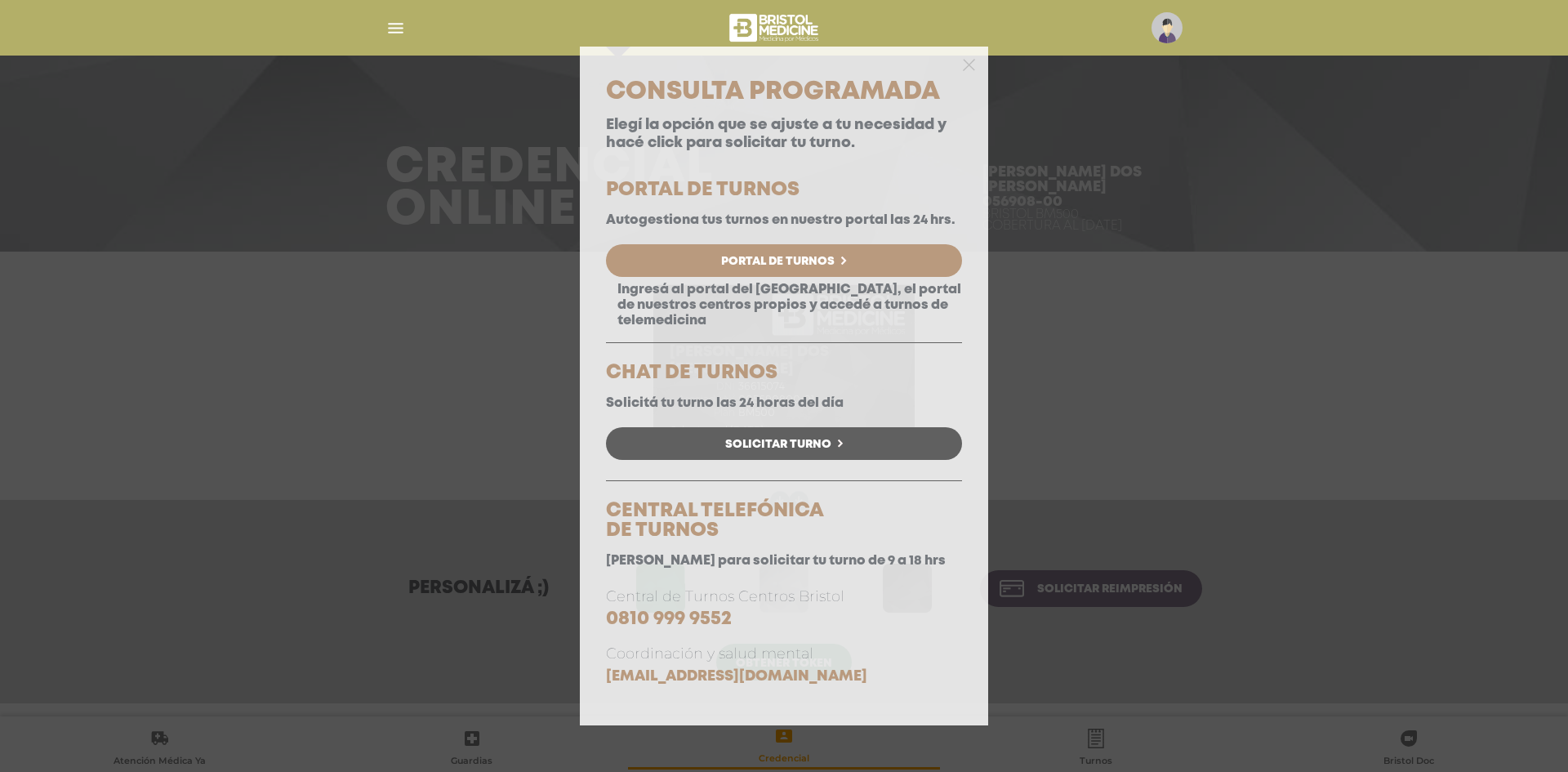
click at [989, 69] on div "Consulta Programada Elegí la opción que se ajuste a tu necesidad y hacé click p…" at bounding box center [784, 386] width 1568 height 772
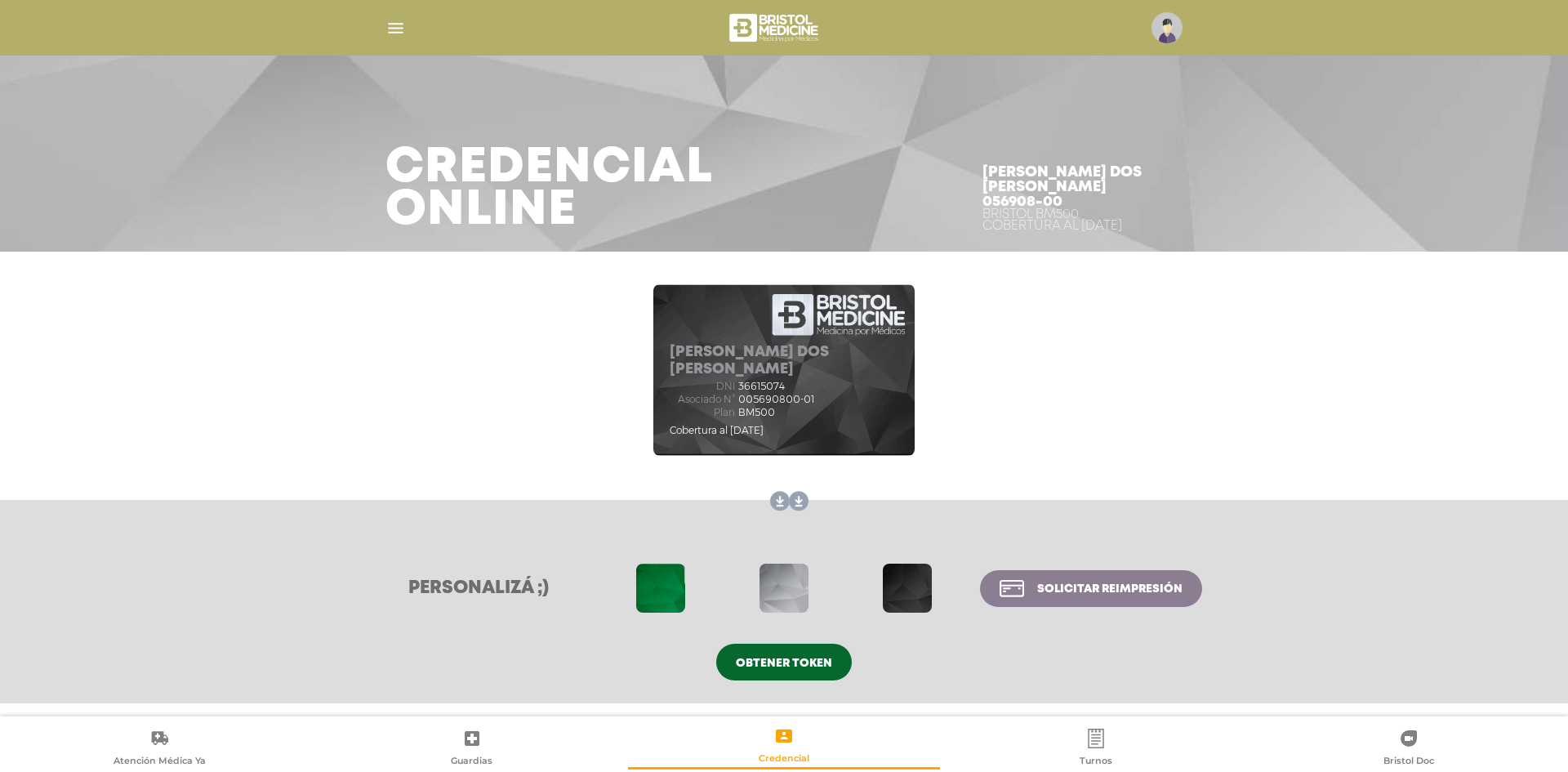
drag, startPoint x: 801, startPoint y: 401, endPoint x: 817, endPoint y: 397, distance: 16.5
click at [801, 401] on span "005690800-01" at bounding box center [776, 399] width 76 height 11
